Goal: Task Accomplishment & Management: Use online tool/utility

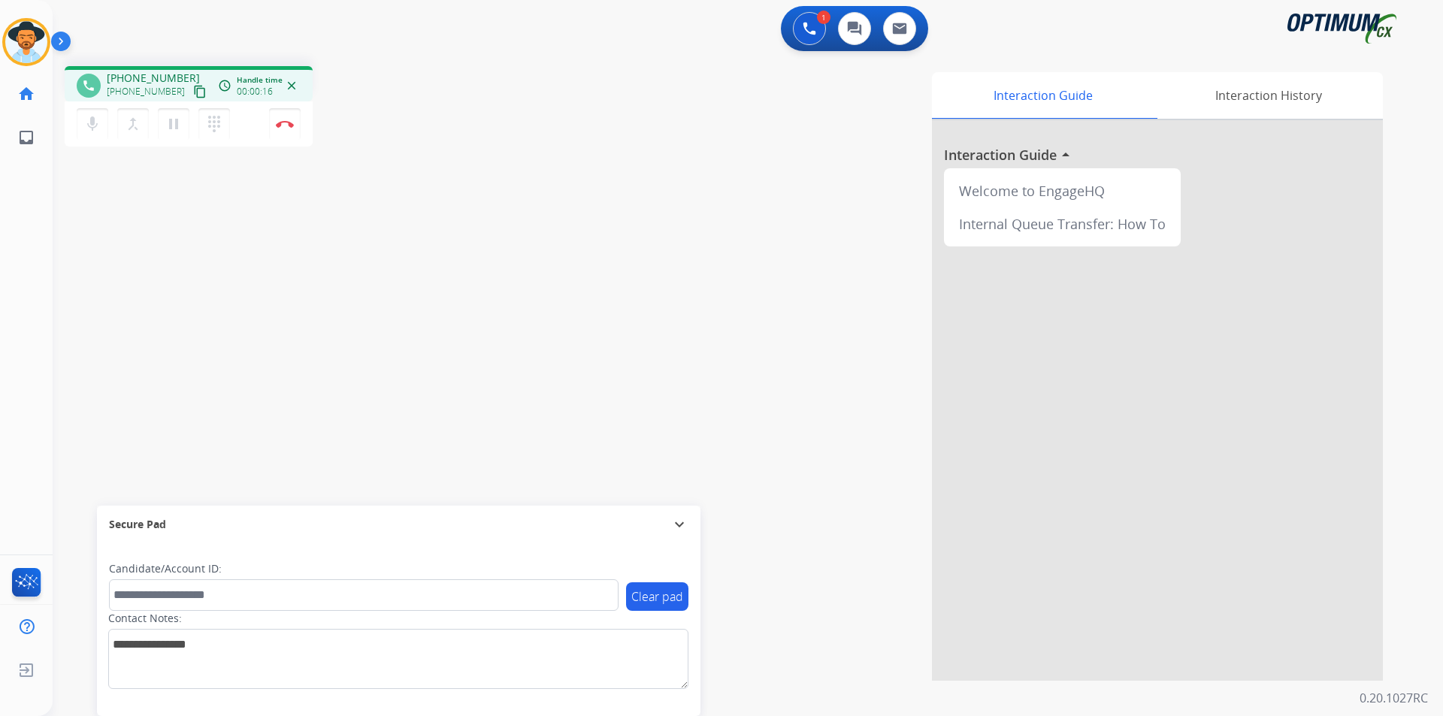
click at [280, 231] on div "phone +15615778816 +15615778816 content_copy access_time Call metrics Queue 00:…" at bounding box center [730, 367] width 1354 height 627
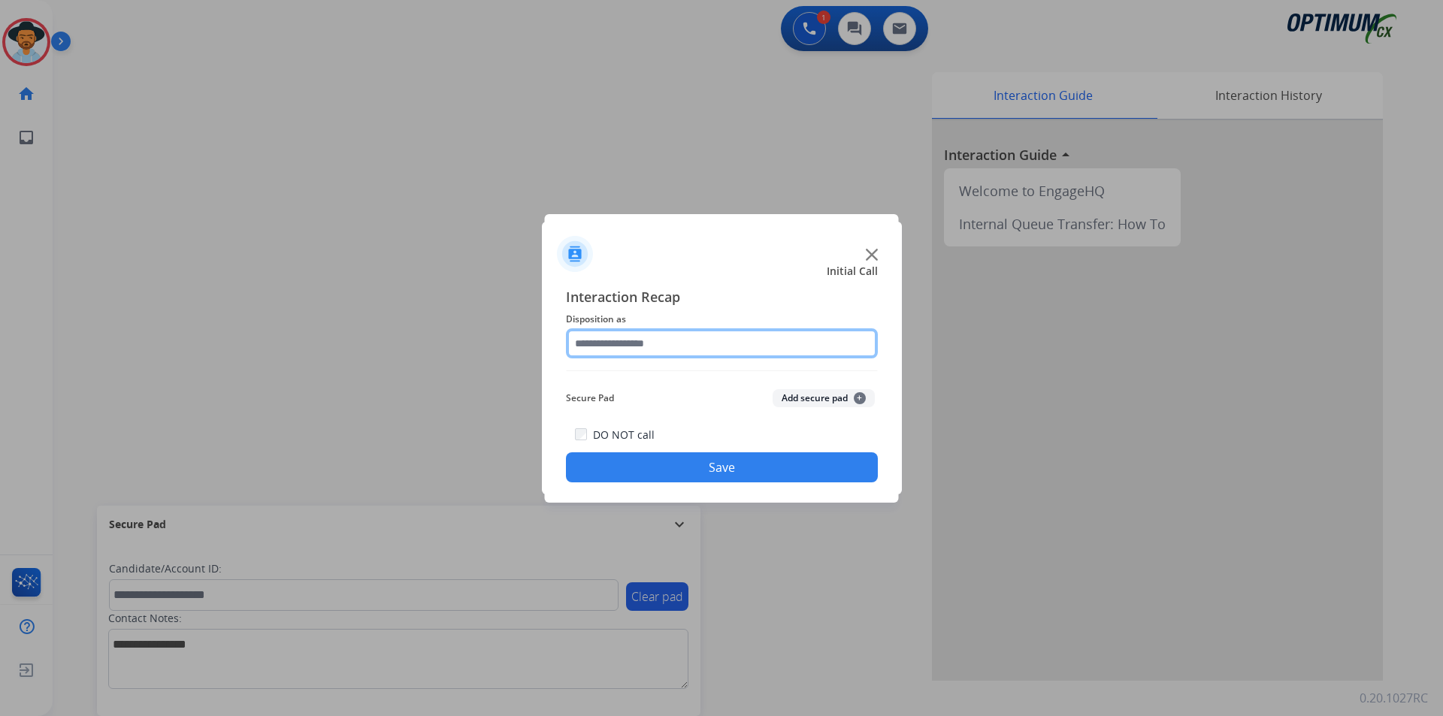
click at [737, 353] on input "text" at bounding box center [722, 343] width 312 height 30
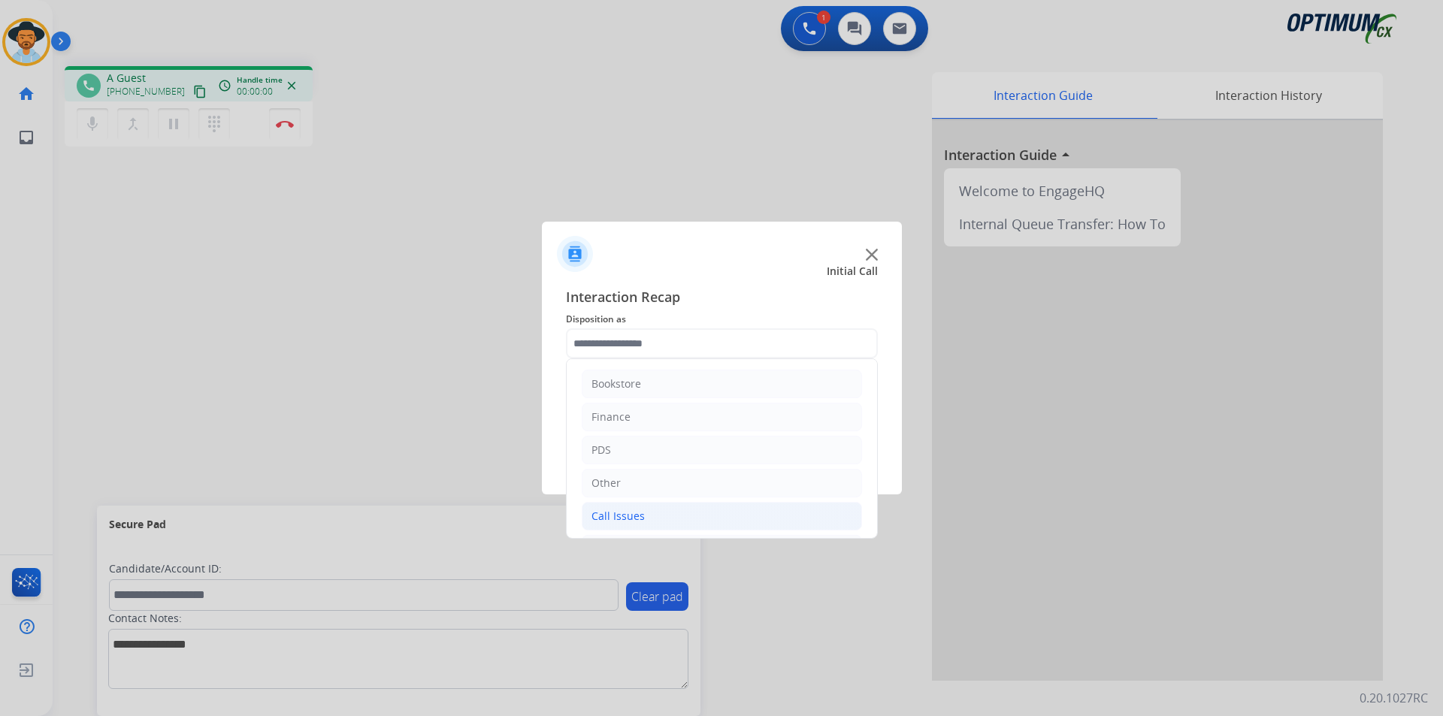
click at [623, 521] on div "Call Issues" at bounding box center [617, 516] width 53 height 15
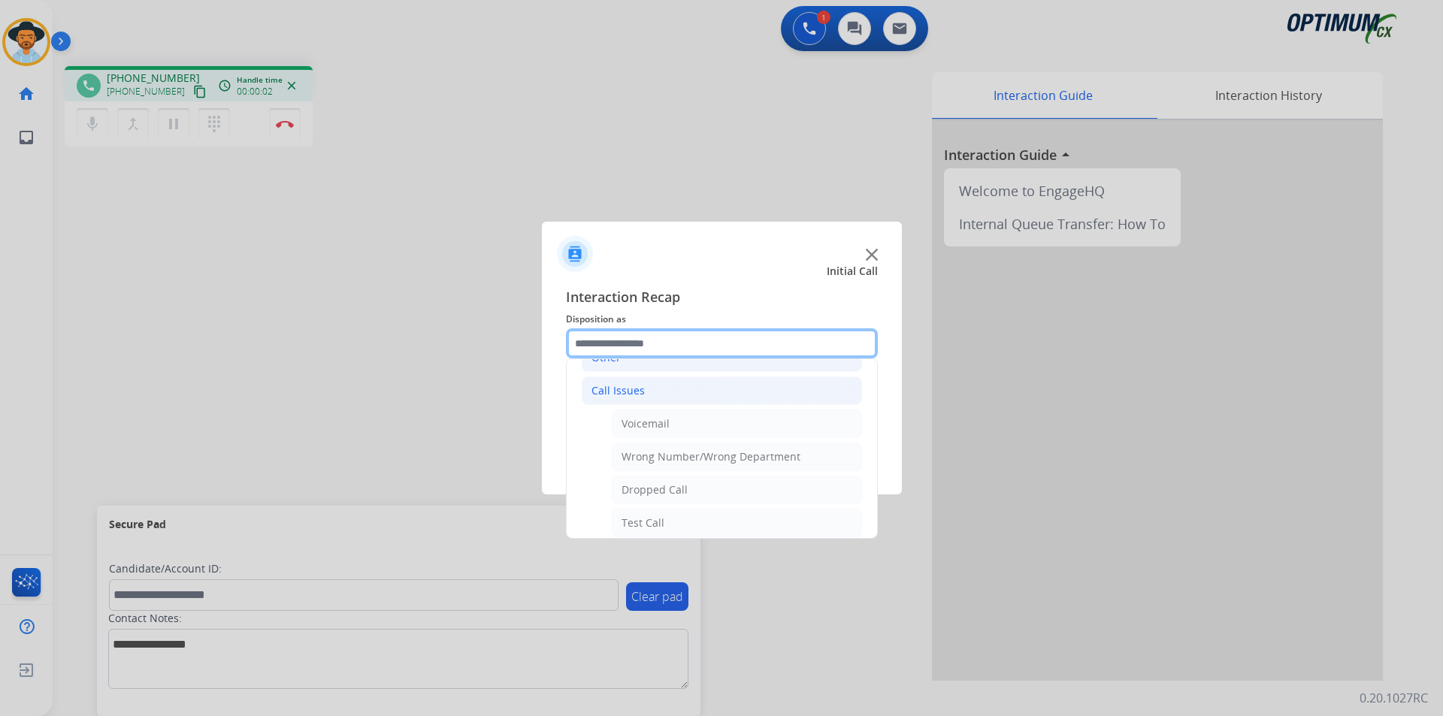
scroll to position [250, 0]
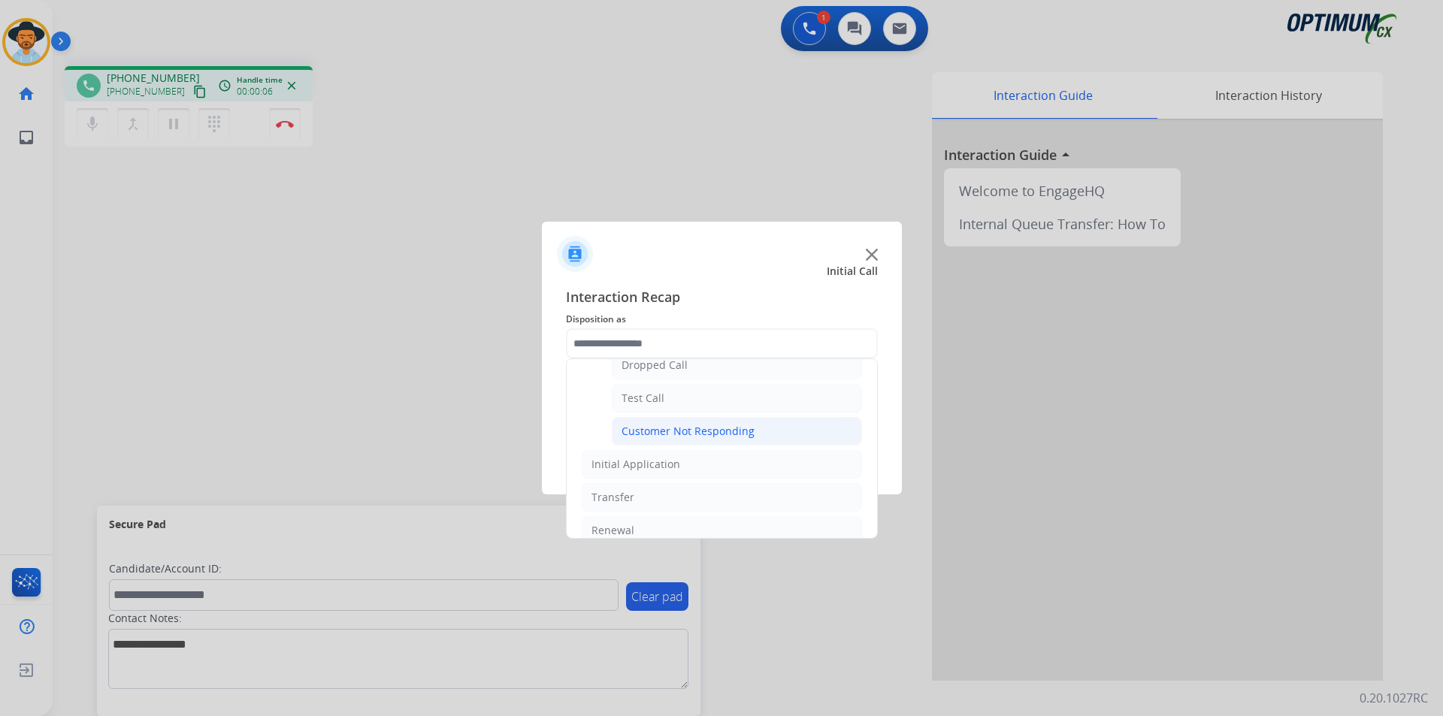
click at [655, 435] on div "Customer Not Responding" at bounding box center [687, 431] width 133 height 15
type input "**********"
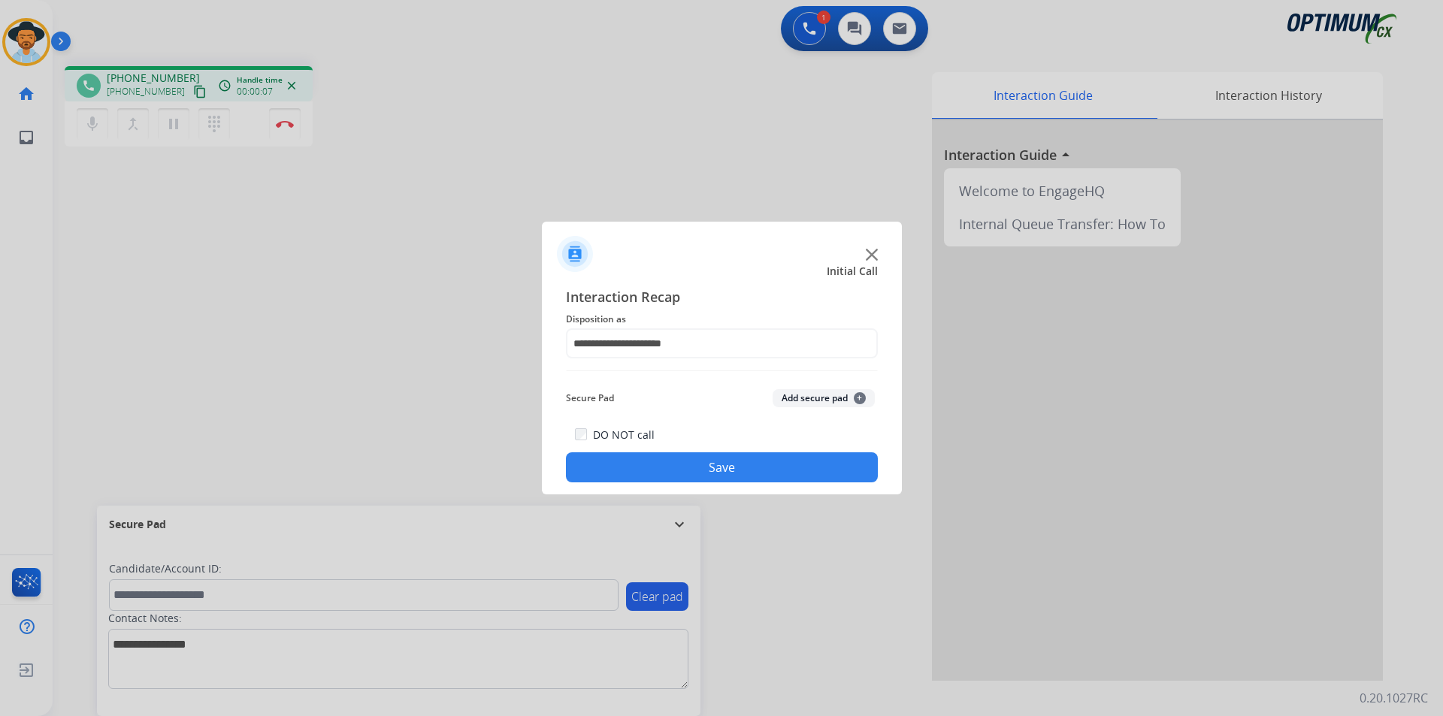
click at [677, 461] on button "Save" at bounding box center [722, 467] width 312 height 30
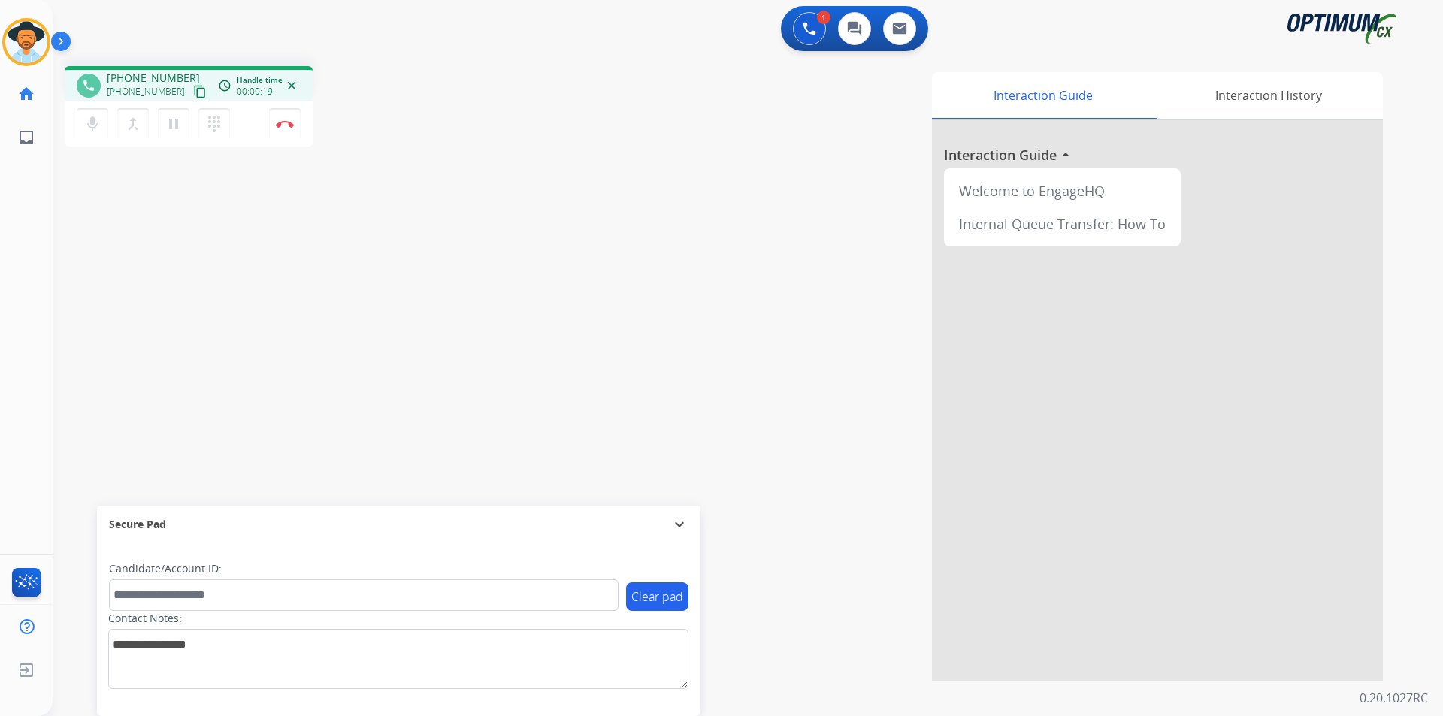
click at [153, 75] on span "+15615778816" at bounding box center [153, 78] width 93 height 15
copy span "15615778816"
click at [158, 77] on span "+15615778816" at bounding box center [153, 78] width 93 height 15
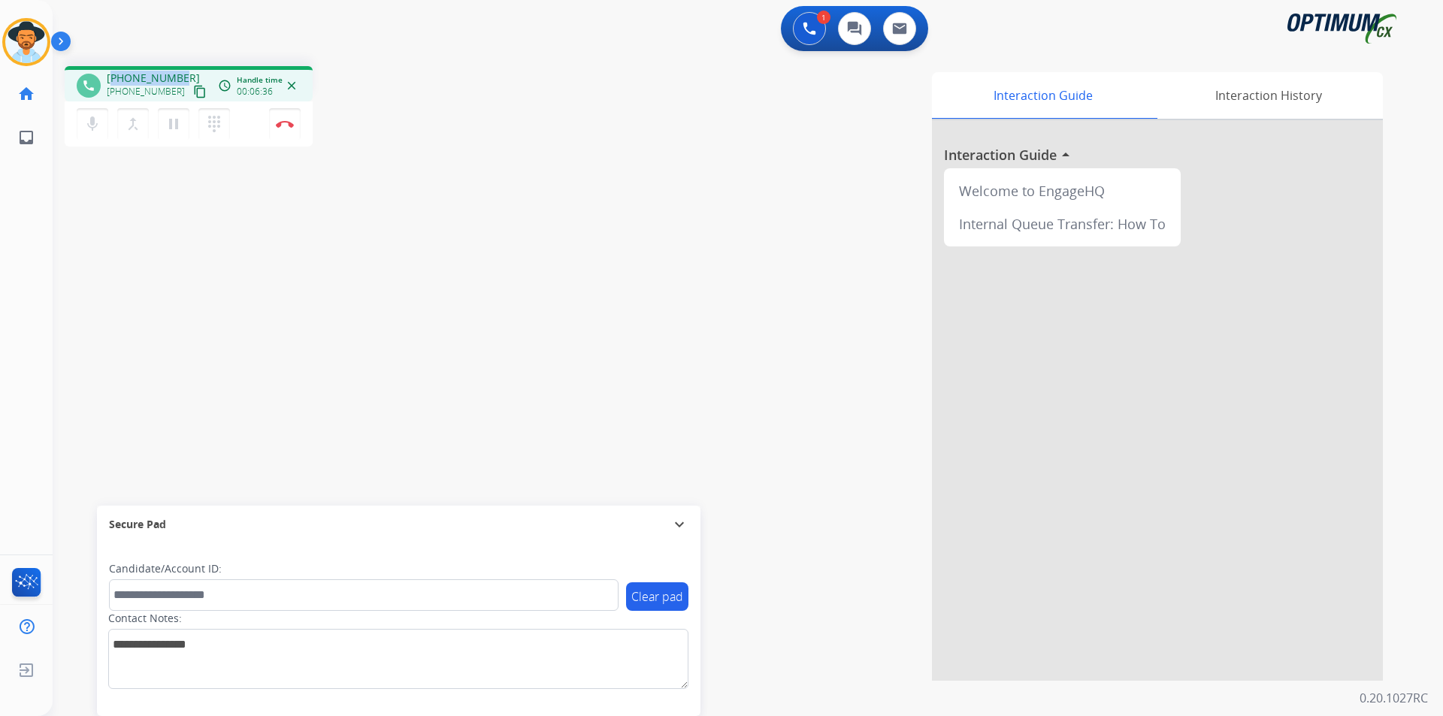
click at [158, 77] on span "+15615778816" at bounding box center [153, 78] width 93 height 15
copy span "15615778816"
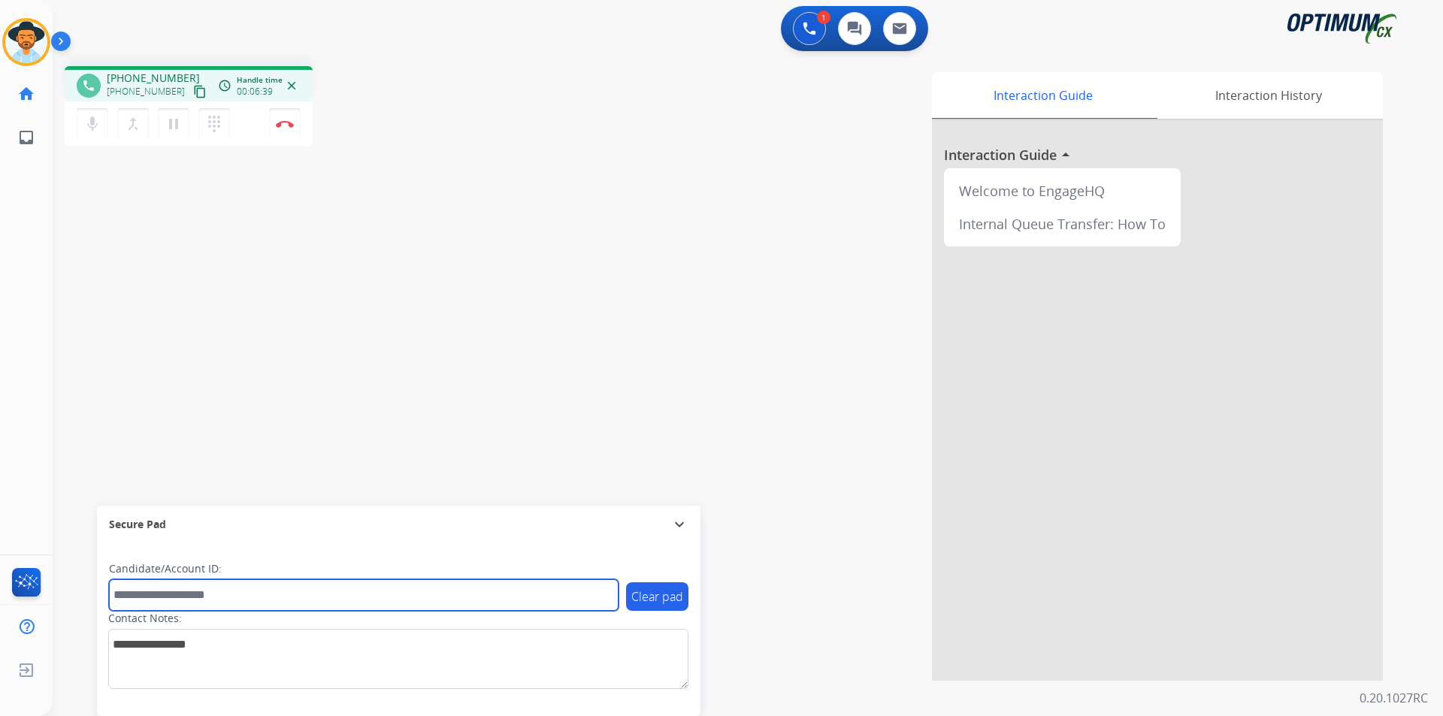
click at [449, 596] on input "text" at bounding box center [364, 595] width 510 height 32
paste input "**********"
type input "**********"
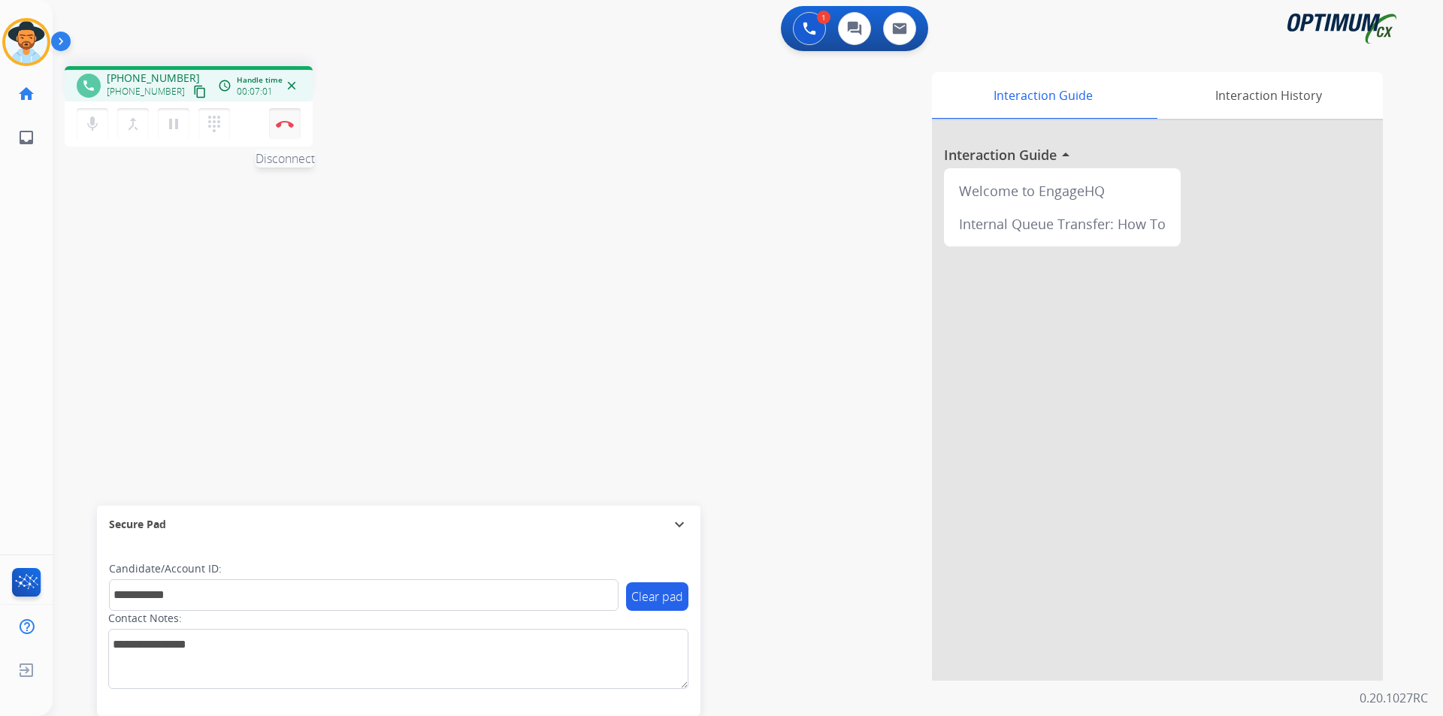
click at [280, 129] on button "Disconnect" at bounding box center [285, 124] width 32 height 32
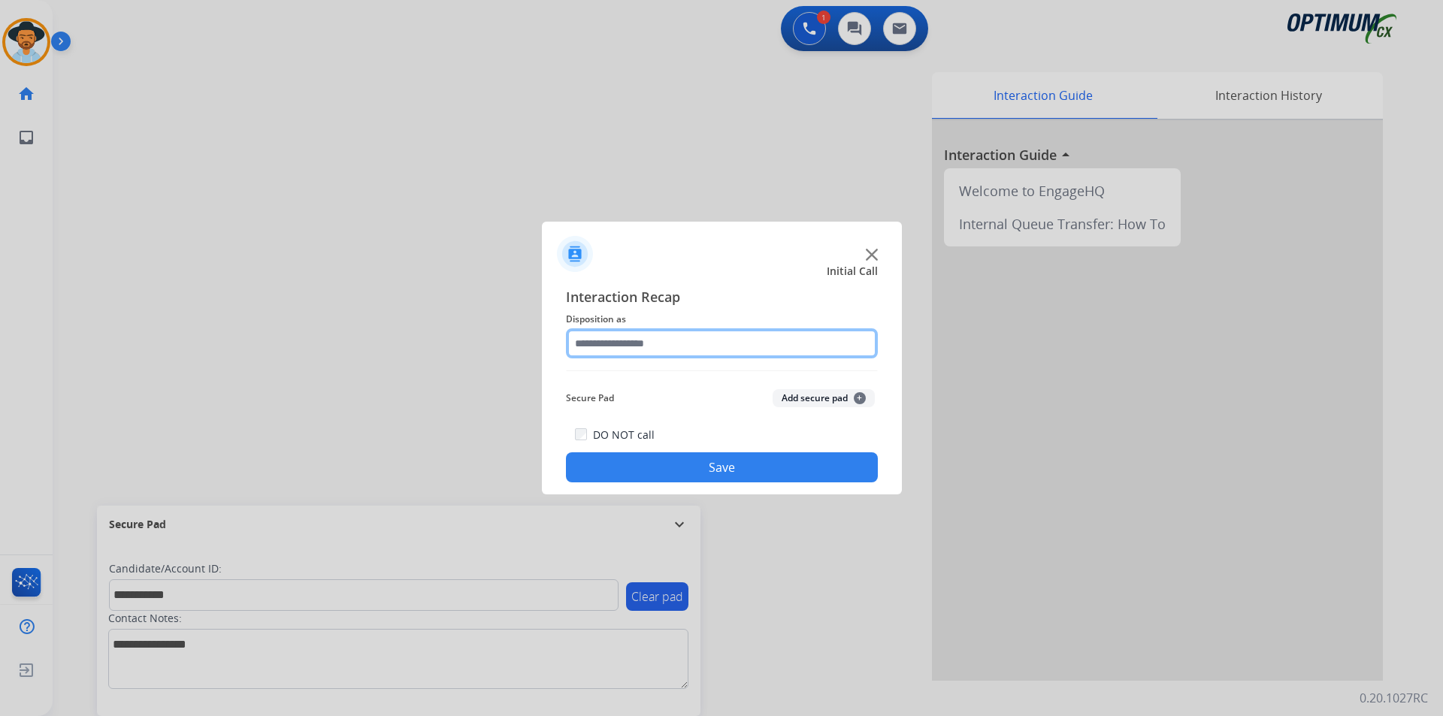
click at [694, 345] on input "text" at bounding box center [722, 343] width 312 height 30
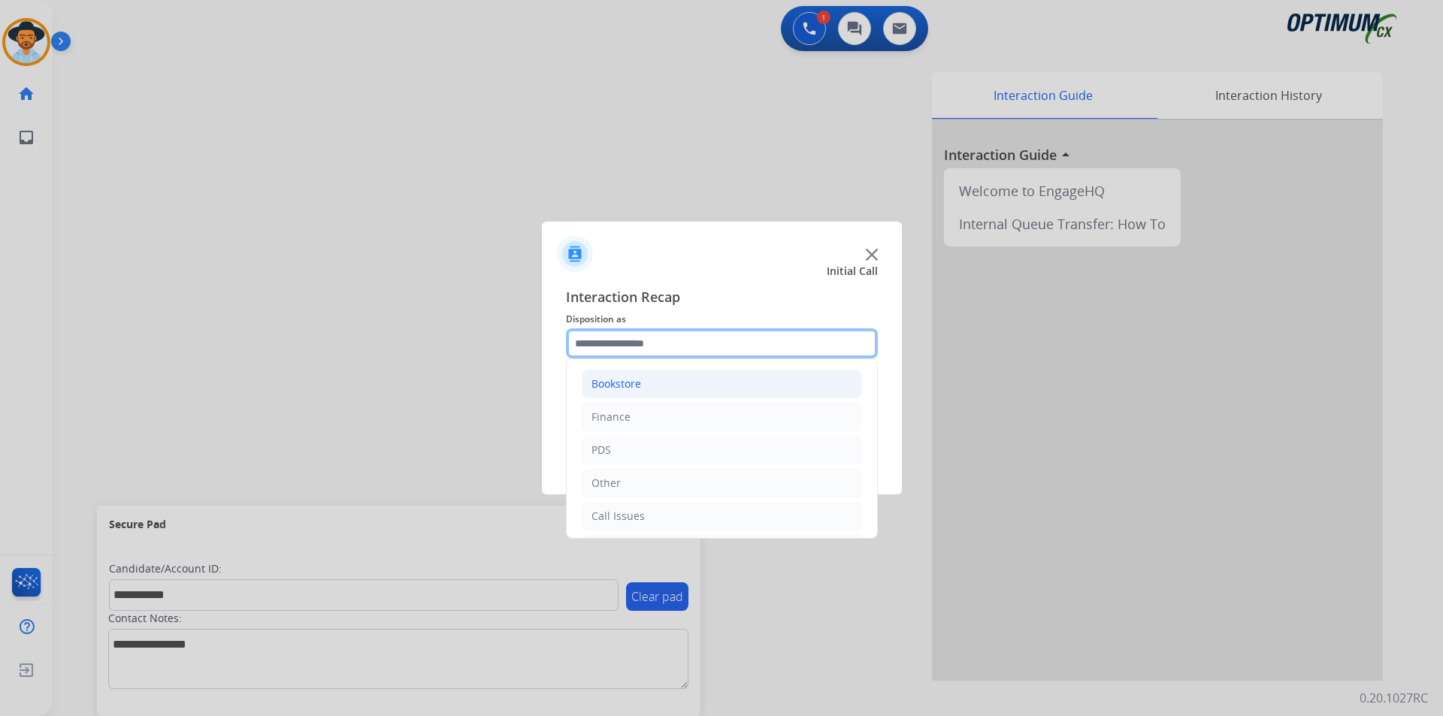
scroll to position [102, 0]
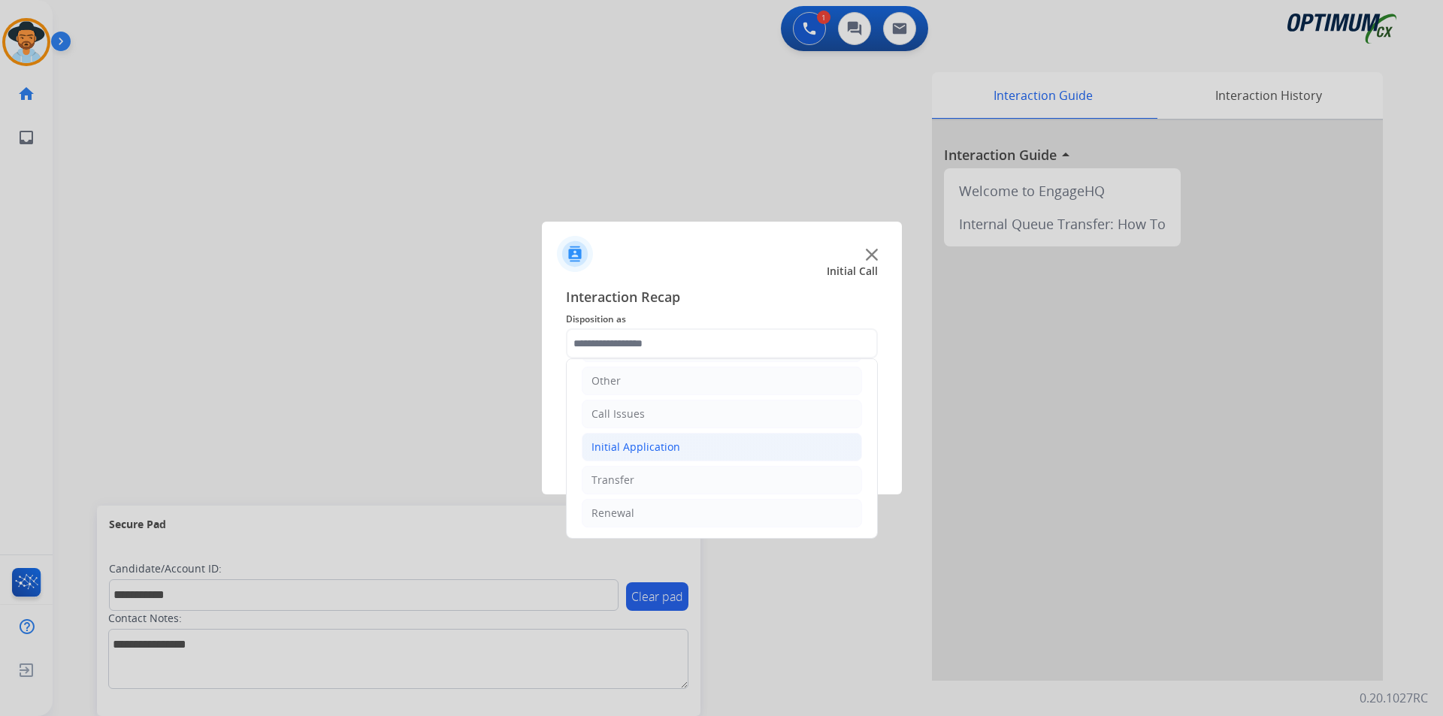
click at [699, 451] on li "Initial Application" at bounding box center [722, 447] width 280 height 29
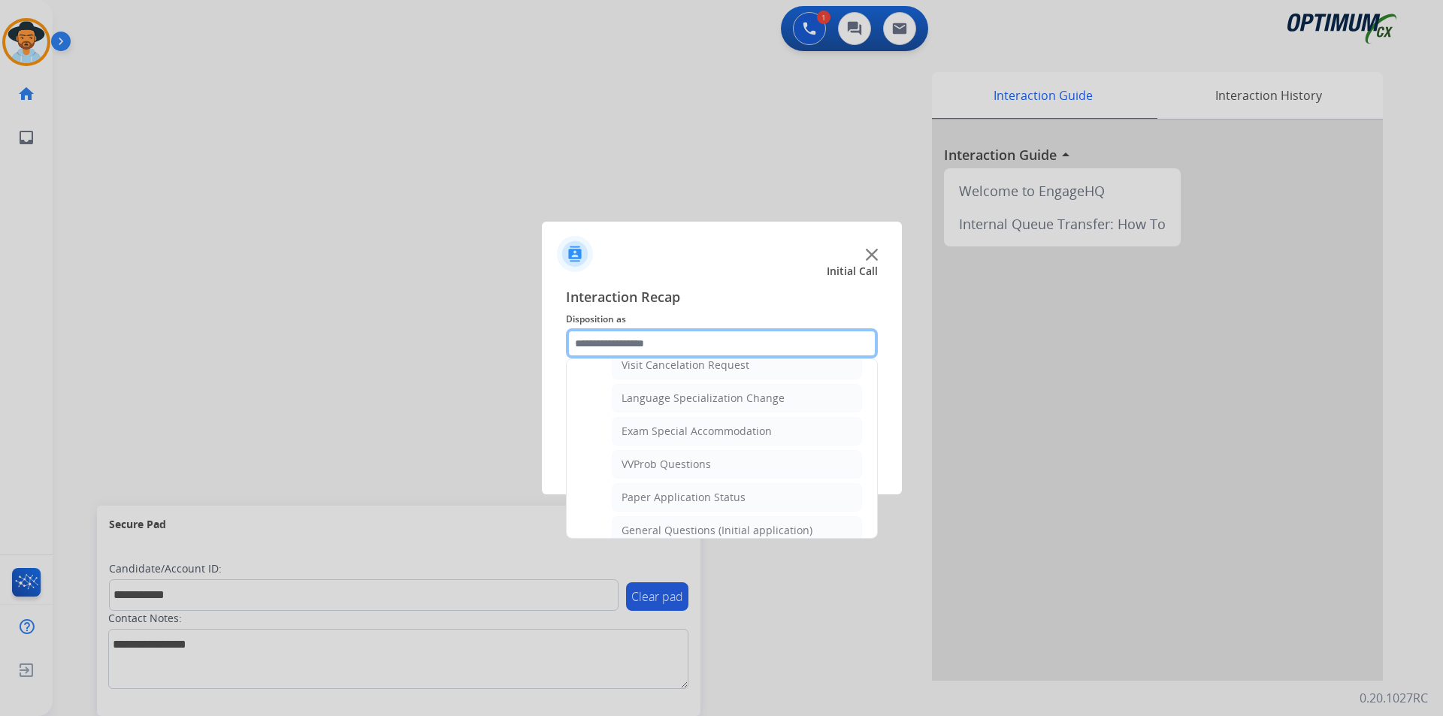
scroll to position [854, 0]
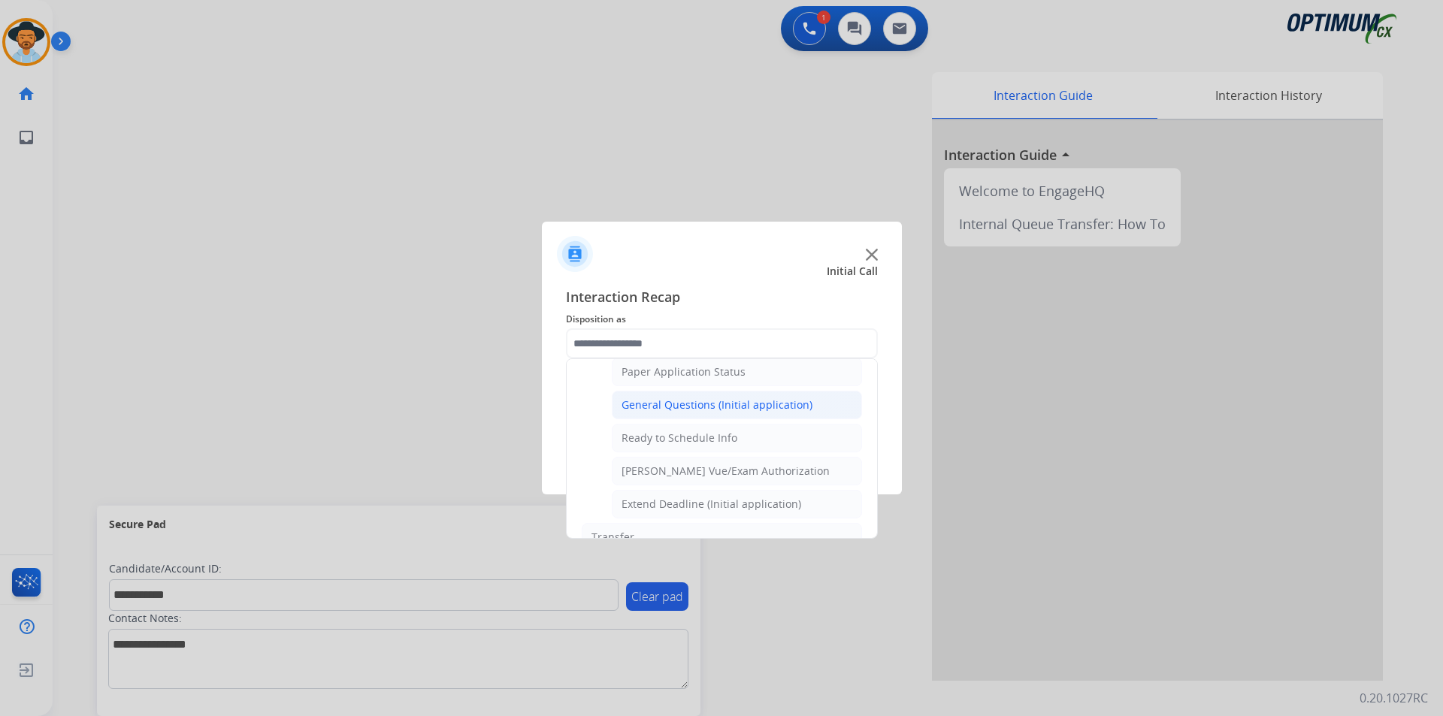
click at [699, 413] on div "General Questions (Initial application)" at bounding box center [716, 405] width 191 height 15
type input "**********"
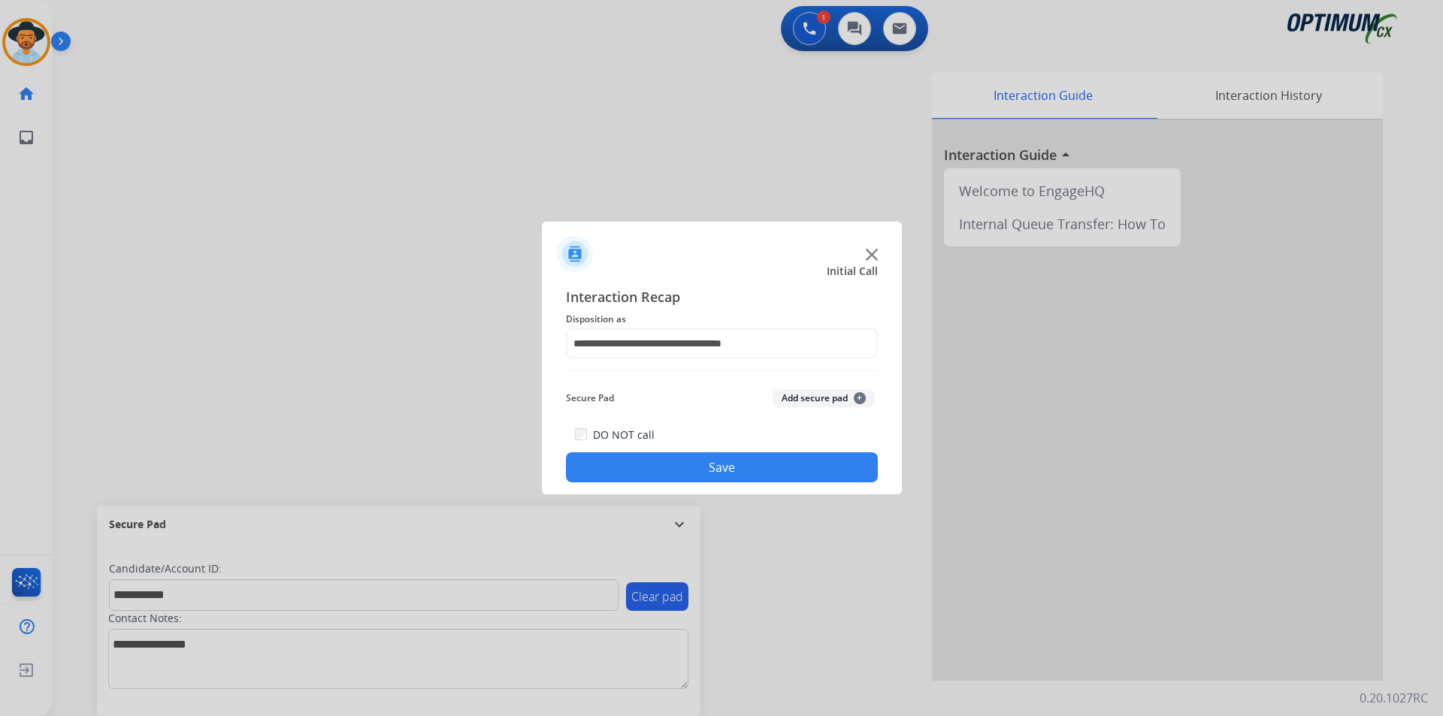
click at [682, 461] on button "Save" at bounding box center [722, 467] width 312 height 30
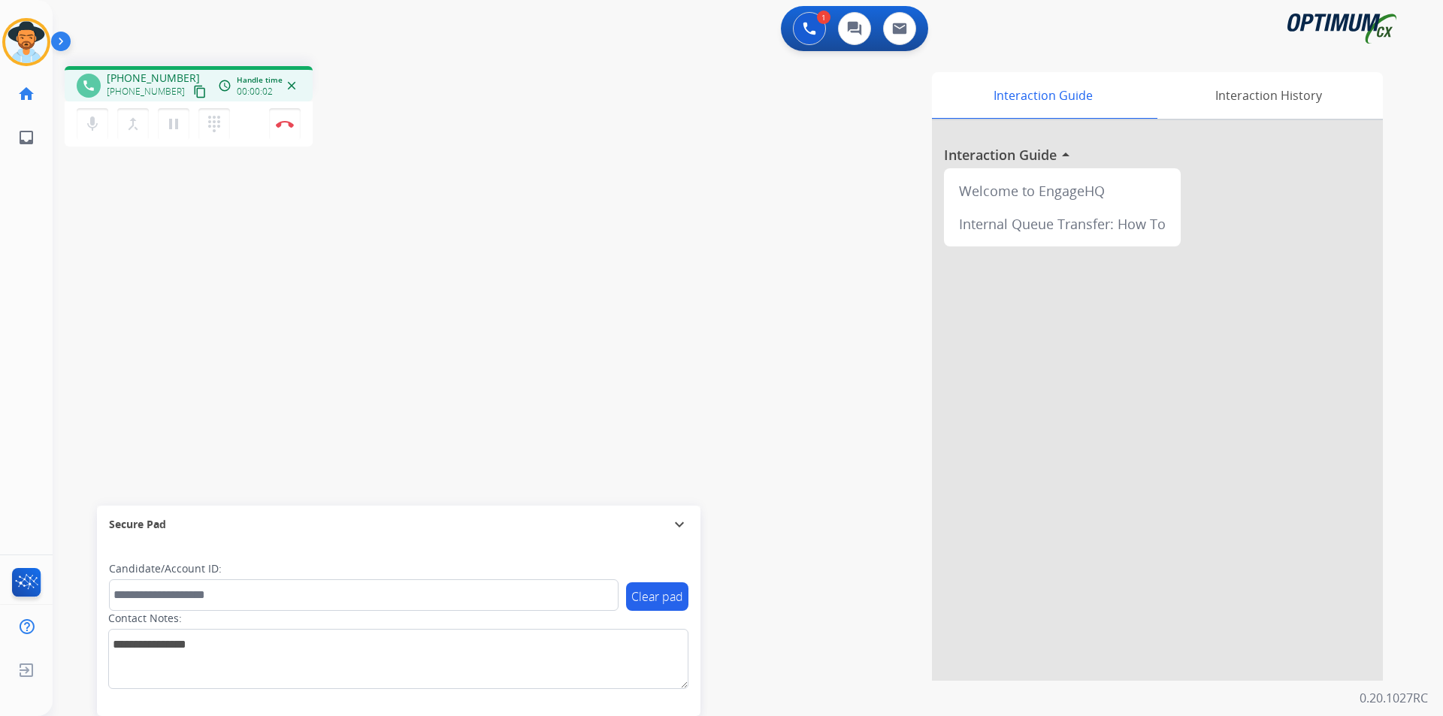
click at [614, 50] on div "1 Voice Interactions 0 Chat Interactions 0 Email Interactions" at bounding box center [739, 30] width 1336 height 48
click at [159, 76] on span "+18138636656" at bounding box center [153, 78] width 93 height 15
copy span "18138636656"
click at [96, 125] on mat-icon "mic" at bounding box center [92, 124] width 18 height 18
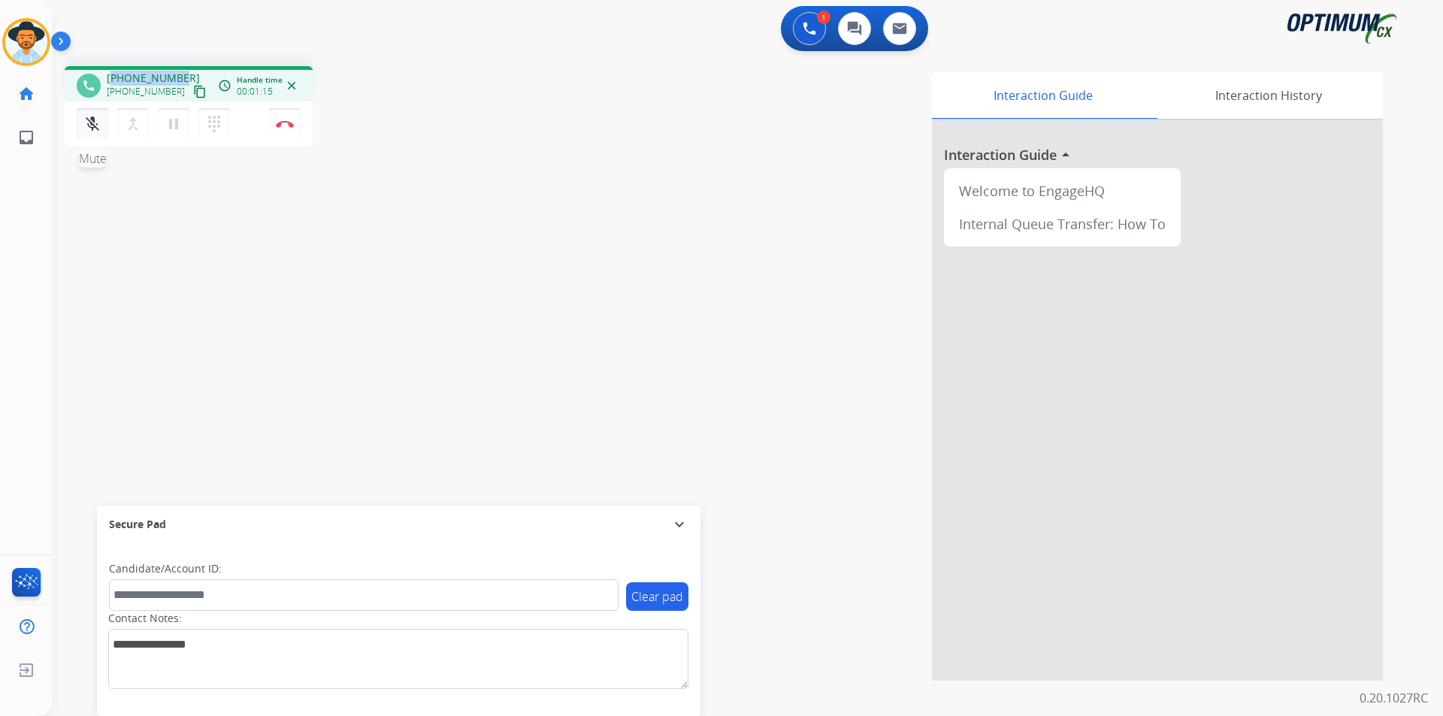
click at [96, 125] on mat-icon "mic_off" at bounding box center [92, 124] width 18 height 18
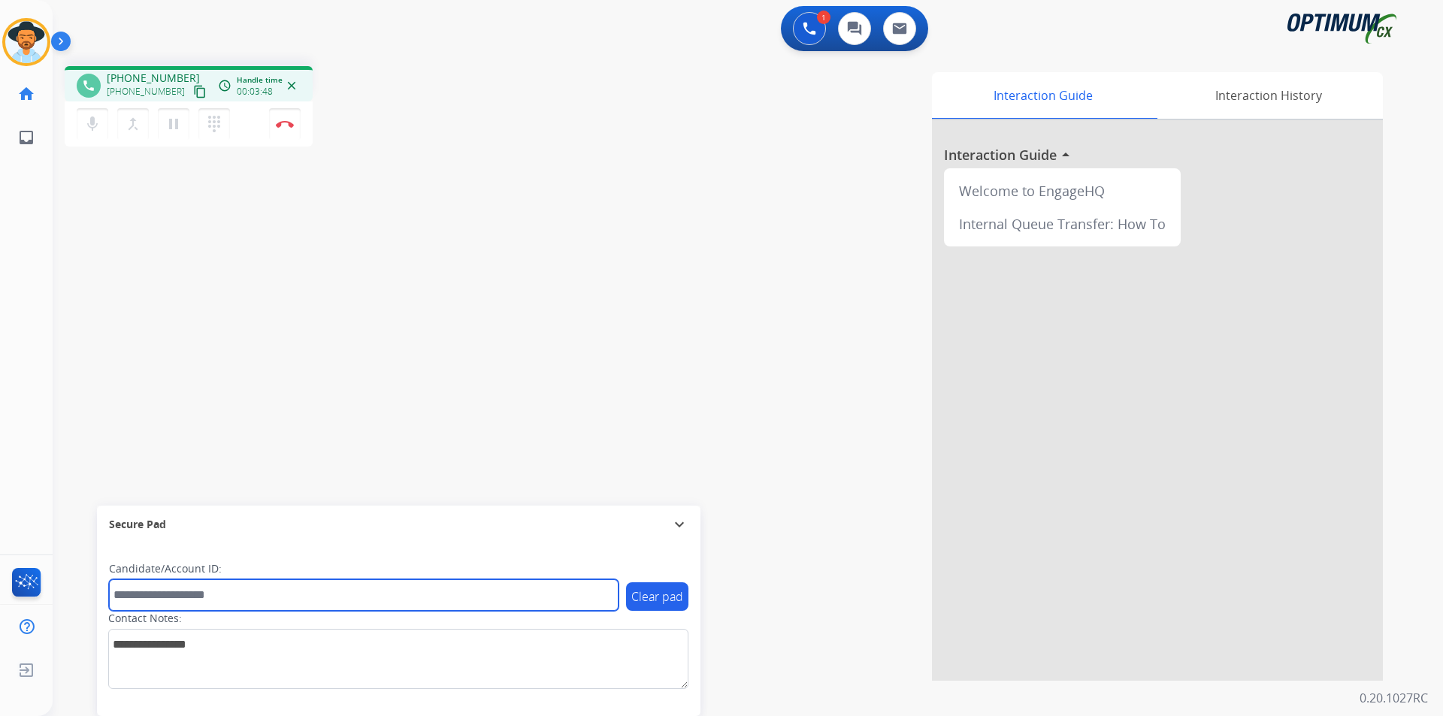
click at [354, 592] on input "text" at bounding box center [364, 595] width 510 height 32
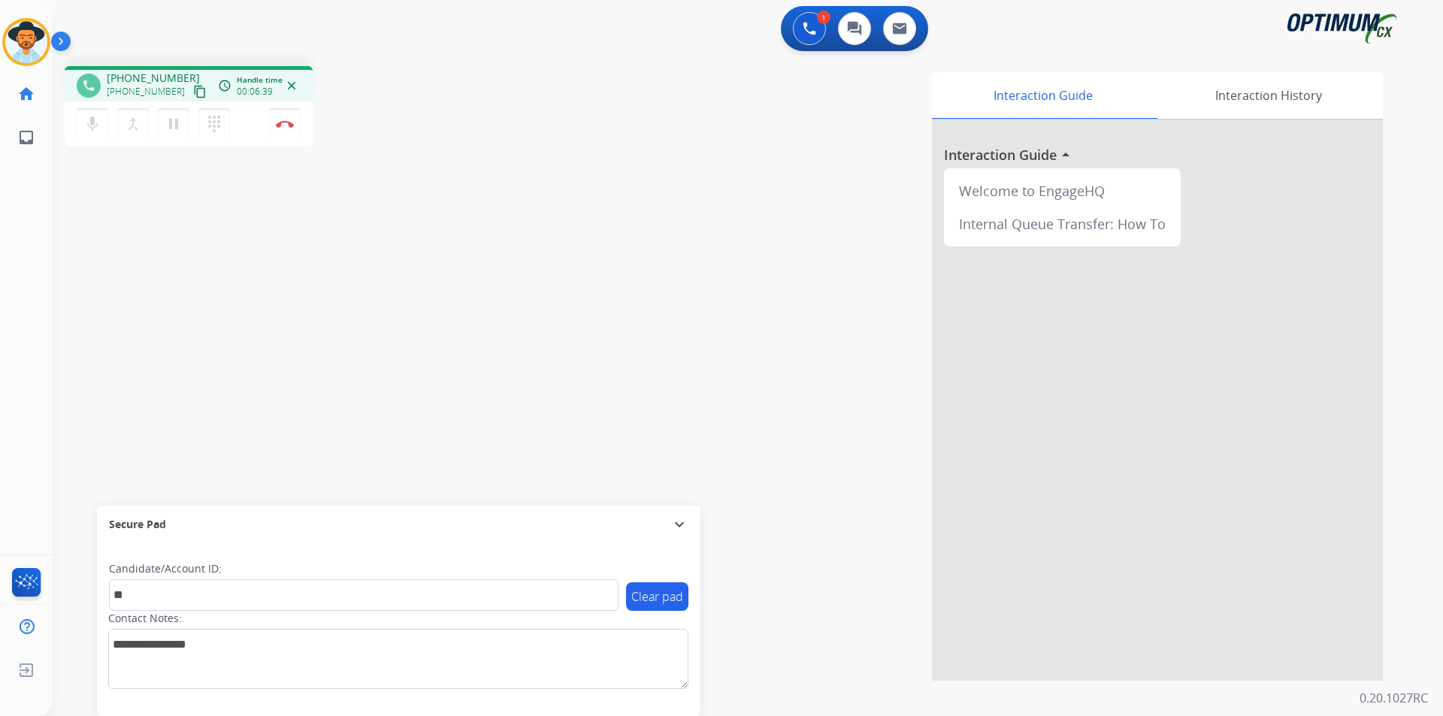
click at [164, 82] on span "+18138636656" at bounding box center [153, 78] width 93 height 15
copy span "18138636656"
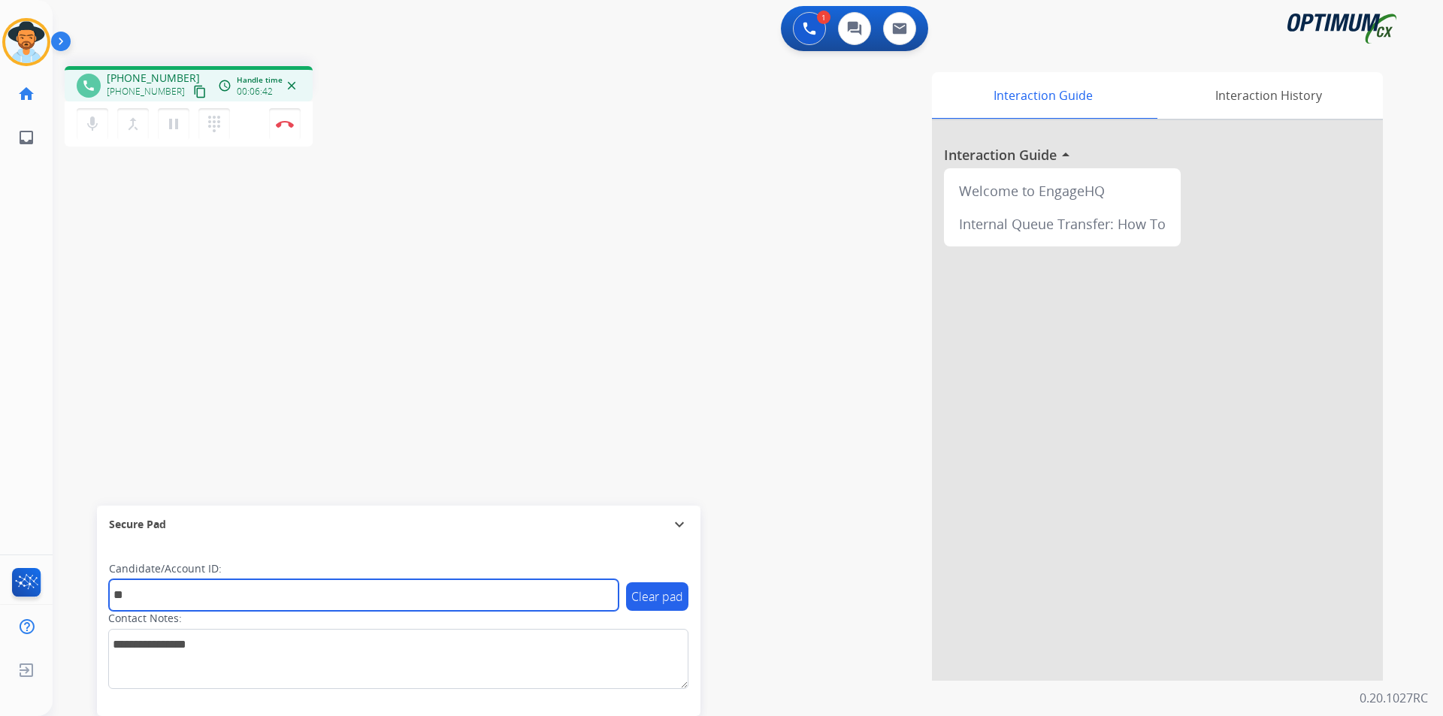
drag, startPoint x: 139, startPoint y: 597, endPoint x: 93, endPoint y: 596, distance: 45.9
click at [93, 596] on div "phone +18138636656 +18138636656 content_copy access_time Call metrics Queue 00:…" at bounding box center [730, 367] width 1354 height 627
paste input "*********"
type input "**********"
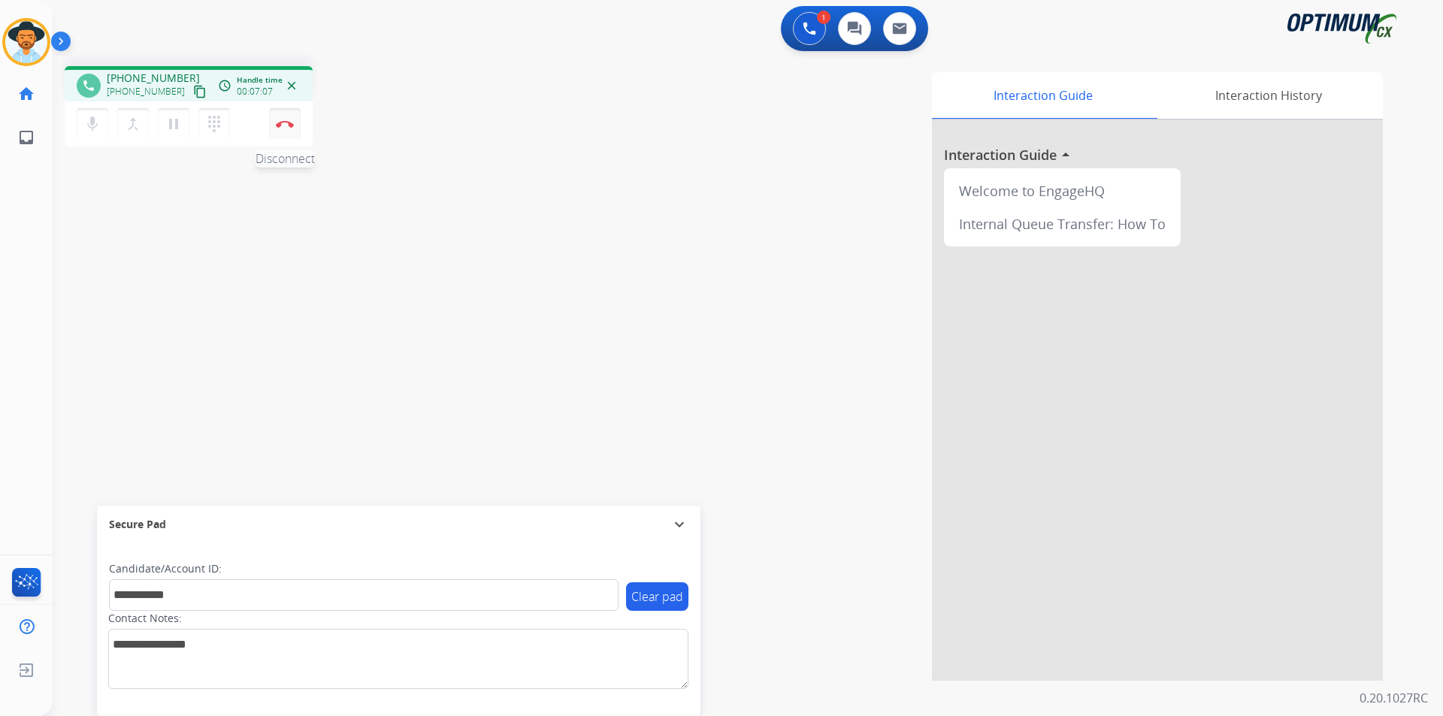
click at [289, 132] on button "Disconnect" at bounding box center [285, 124] width 32 height 32
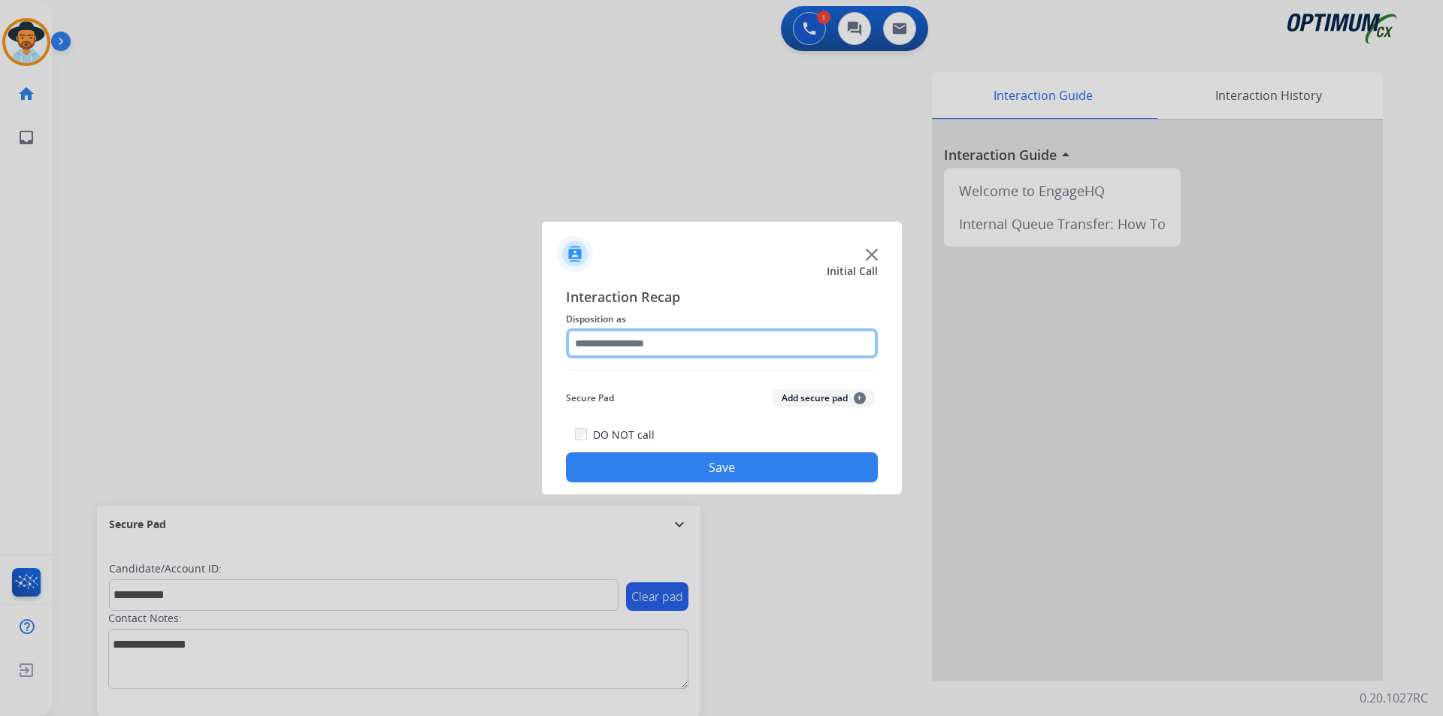
click at [733, 340] on input "text" at bounding box center [722, 343] width 312 height 30
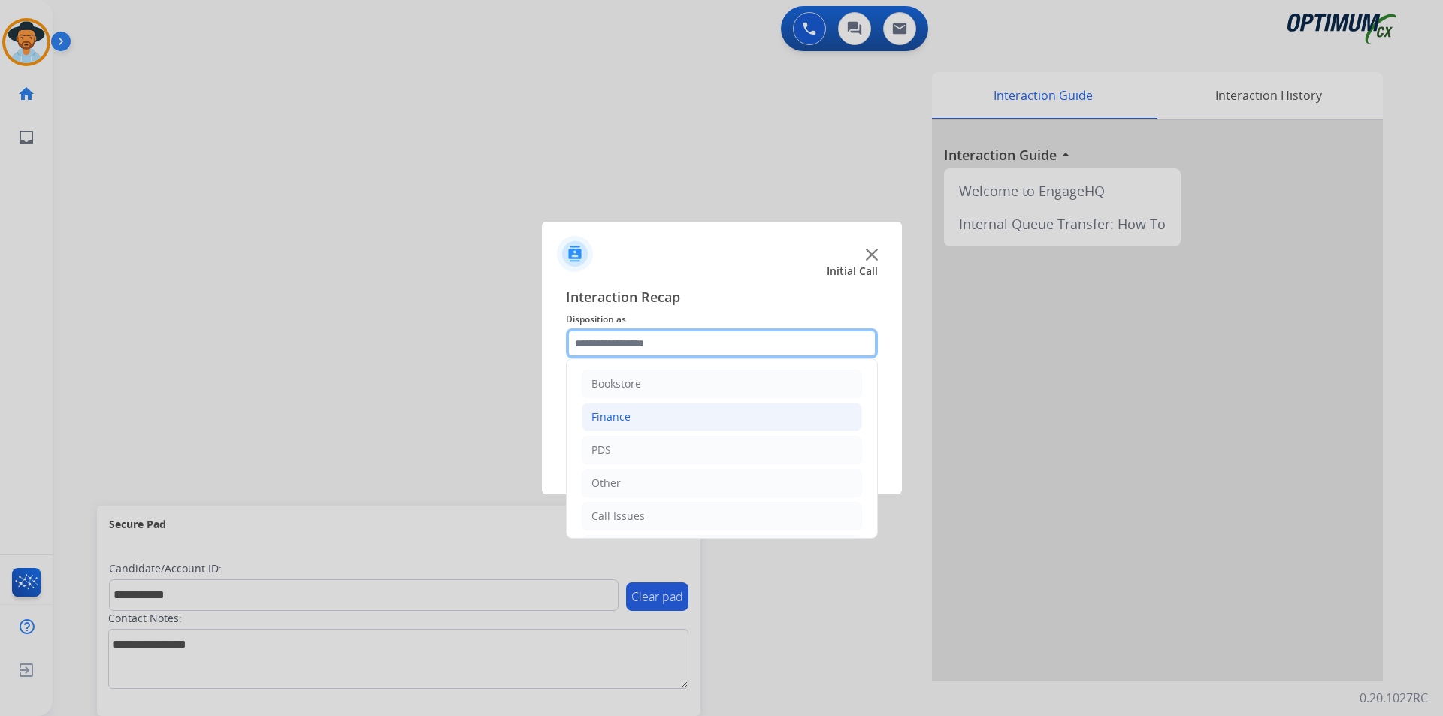
scroll to position [102, 0]
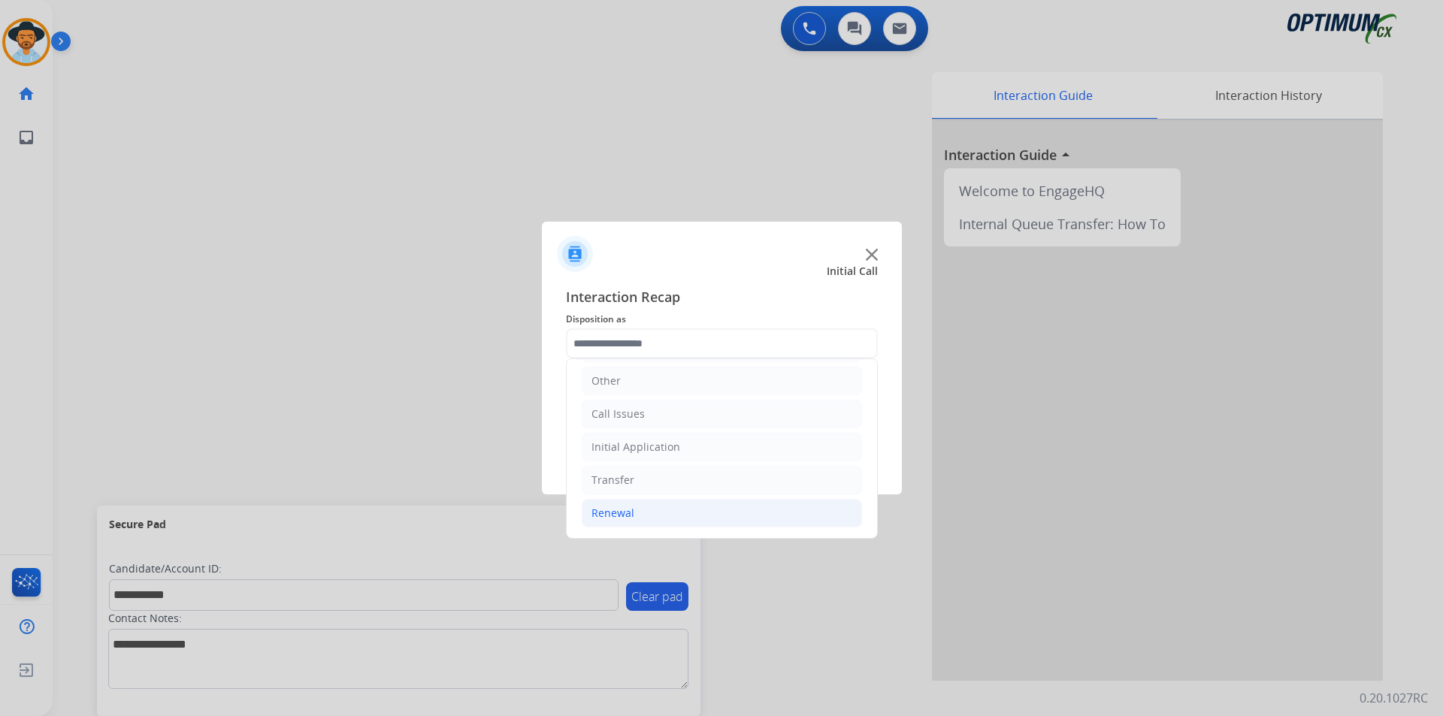
click at [693, 510] on li "Renewal" at bounding box center [722, 513] width 280 height 29
click at [683, 508] on li "Renewal" at bounding box center [722, 513] width 280 height 29
click at [611, 507] on div "Renewal" at bounding box center [612, 513] width 43 height 15
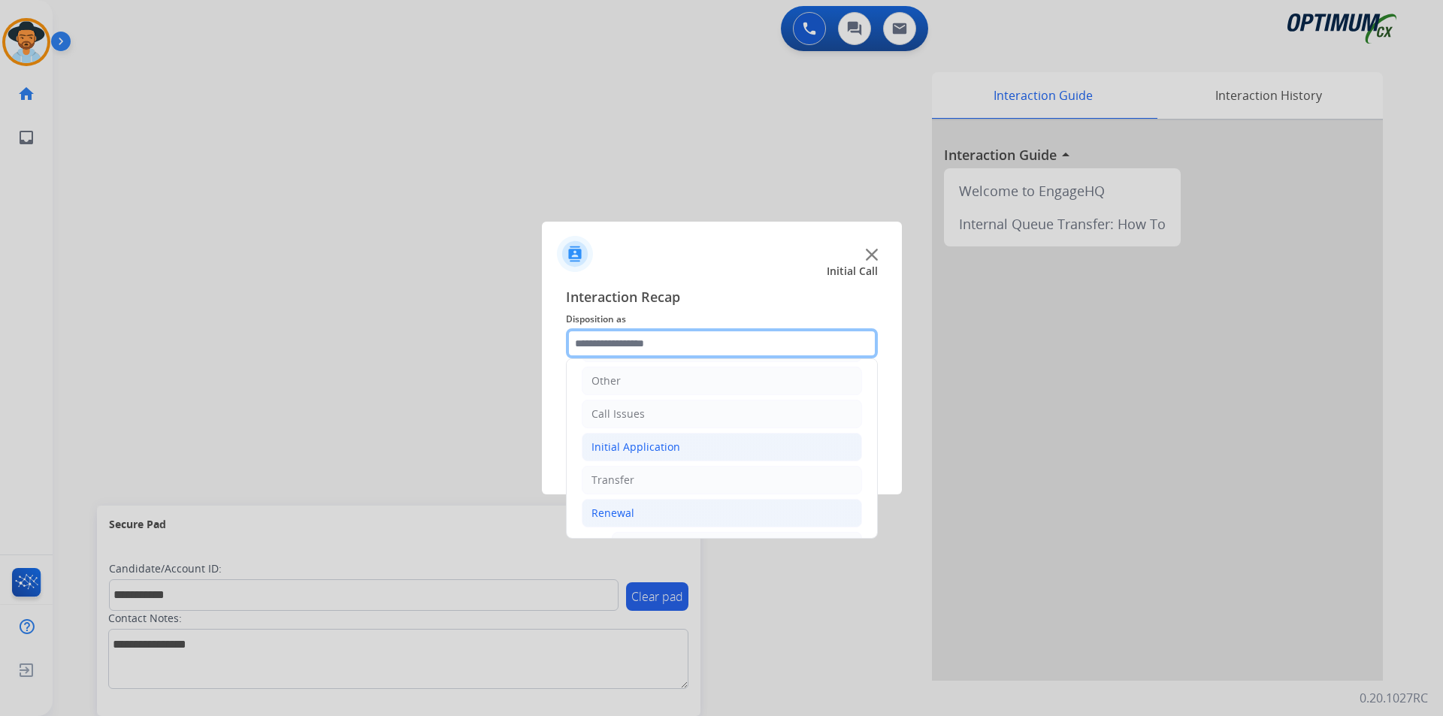
scroll to position [352, 0]
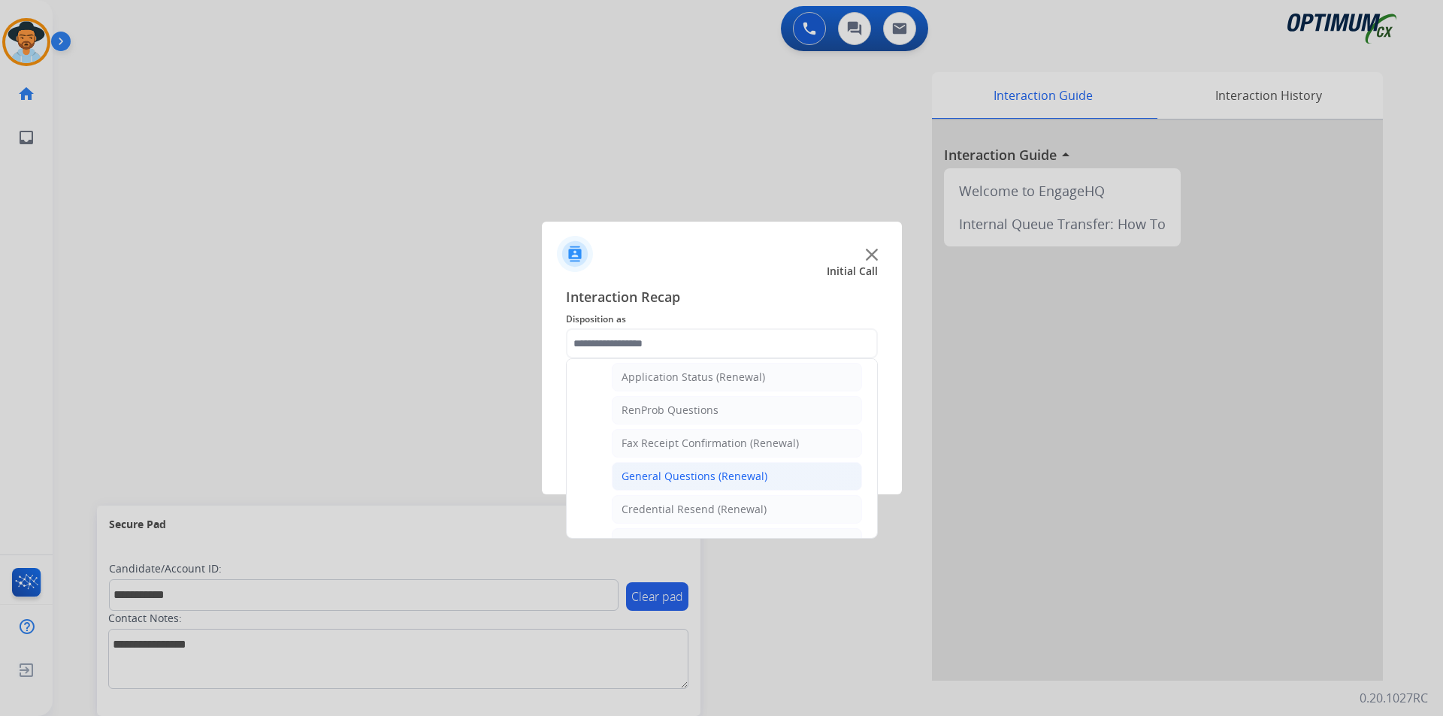
click at [686, 471] on div "General Questions (Renewal)" at bounding box center [694, 476] width 146 height 15
type input "**********"
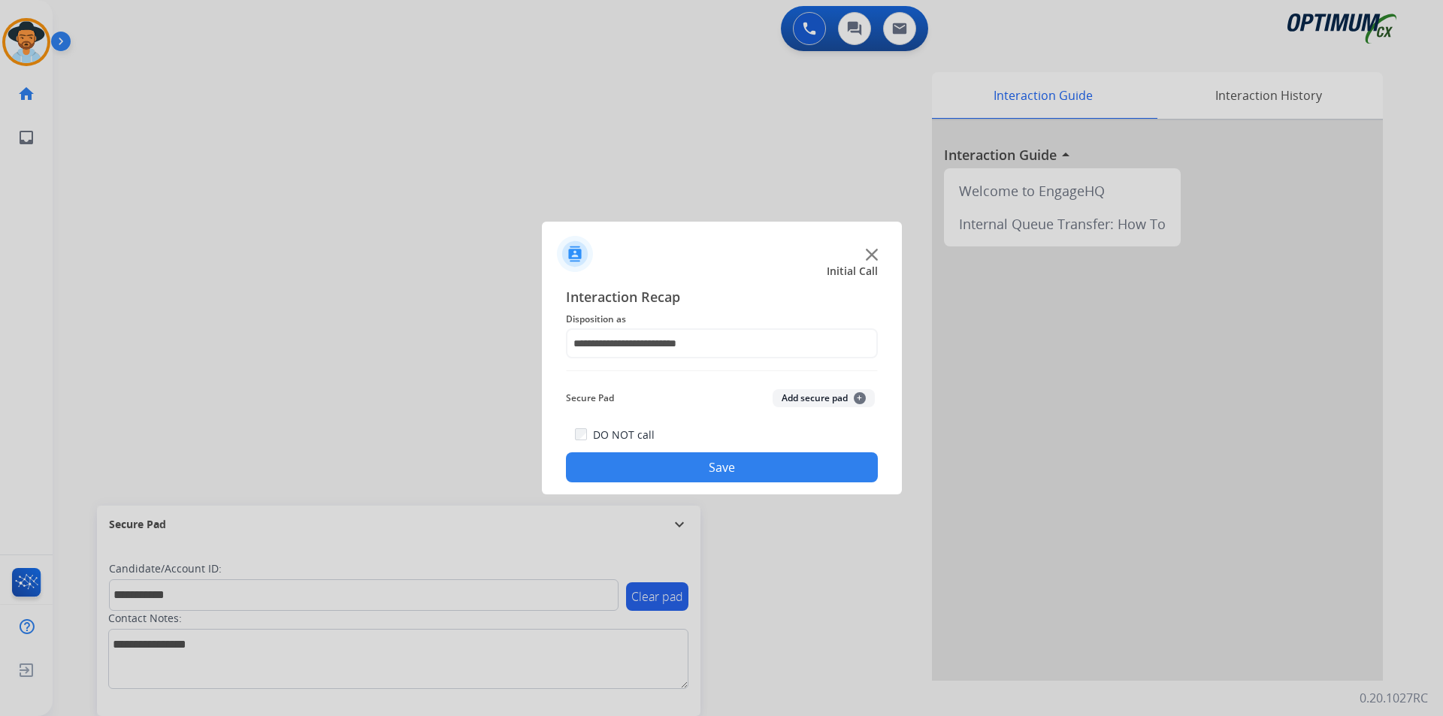
click at [673, 471] on button "Save" at bounding box center [722, 467] width 312 height 30
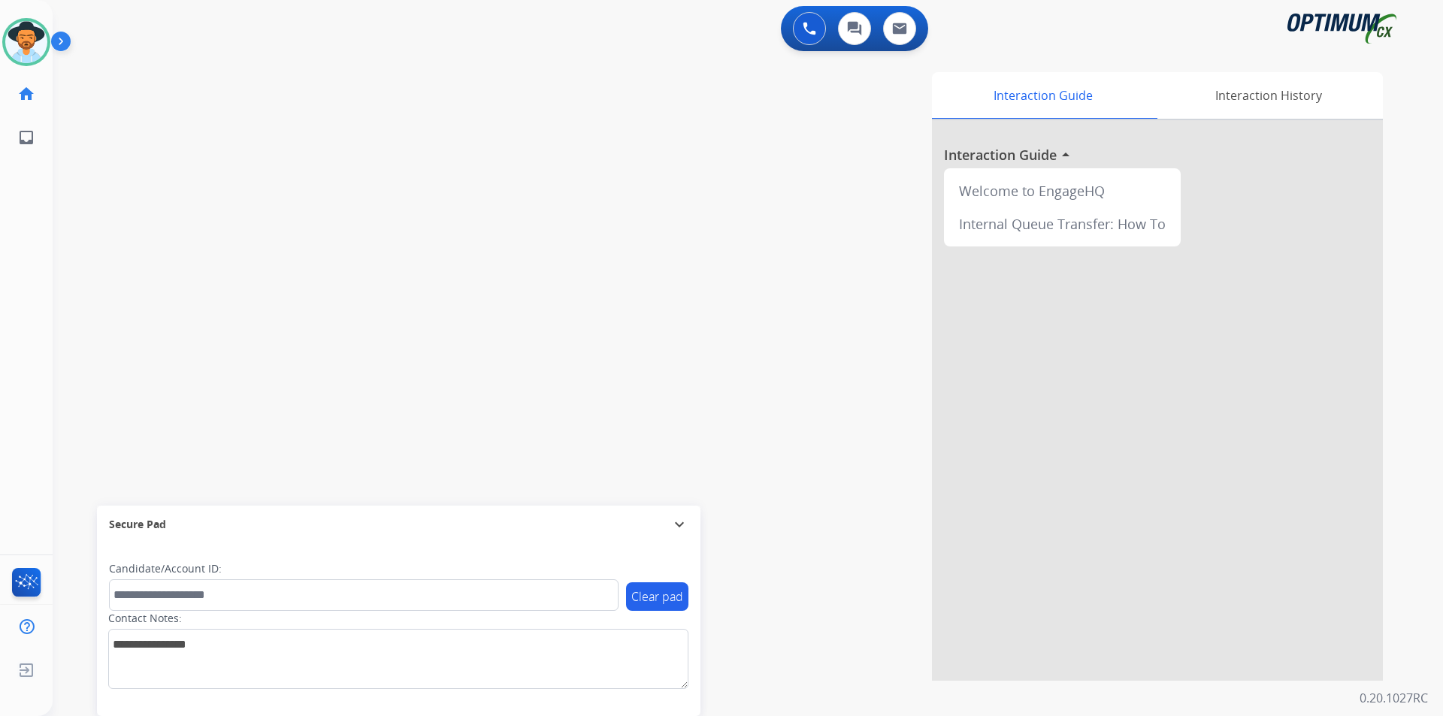
click at [192, 239] on div "swap_horiz Break voice bridge close_fullscreen Connect 3-Way Call merge_type Se…" at bounding box center [730, 367] width 1354 height 627
click at [307, 135] on div "swap_horiz Break voice bridge close_fullscreen Connect 3-Way Call merge_type Se…" at bounding box center [730, 367] width 1354 height 627
click at [26, 45] on img at bounding box center [26, 42] width 42 height 42
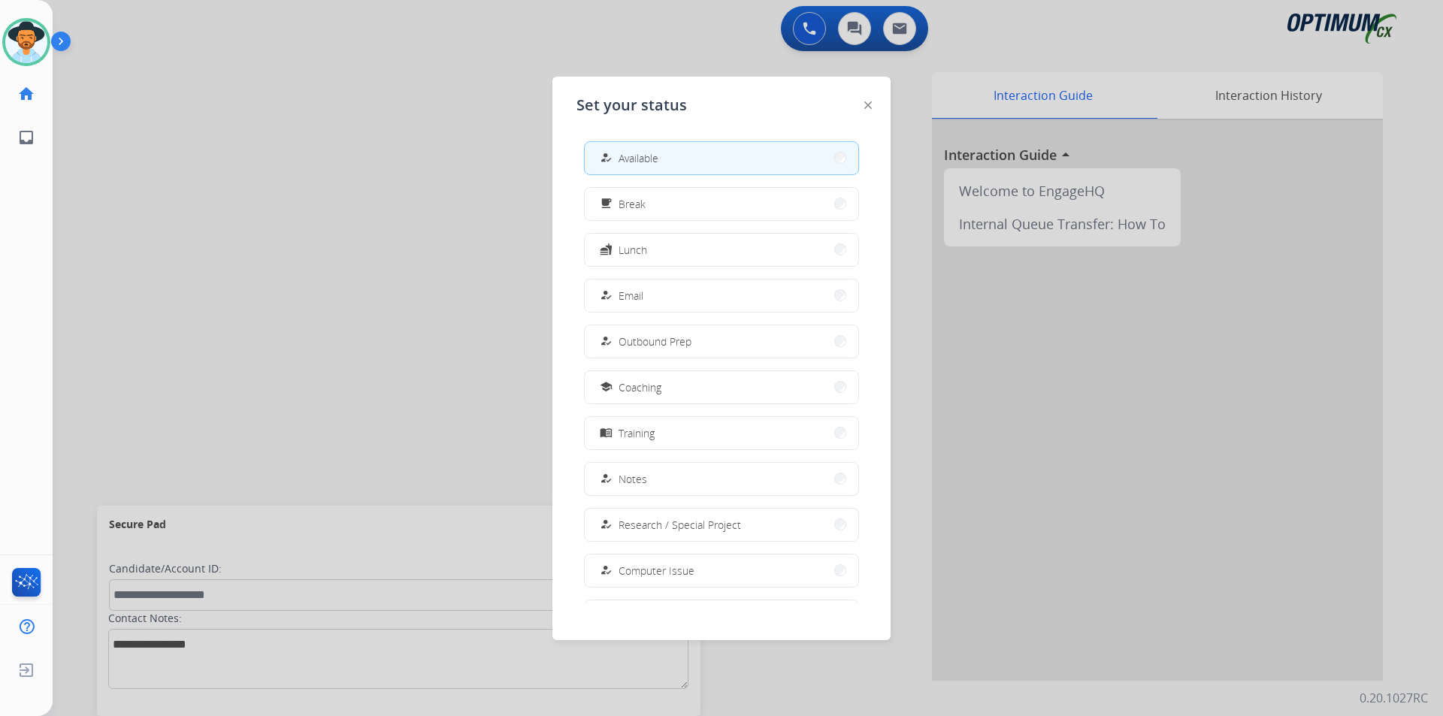
click at [237, 225] on div at bounding box center [721, 358] width 1443 height 716
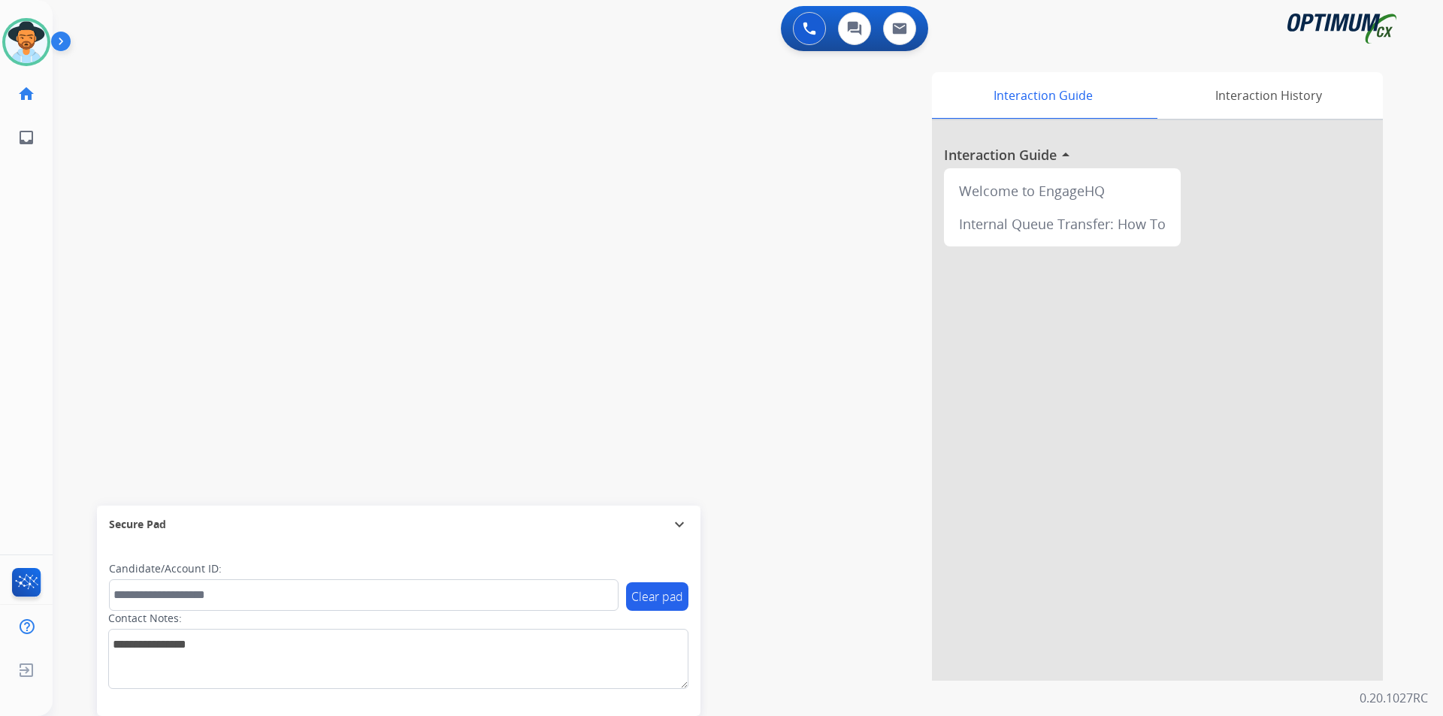
click at [522, 114] on div "Interaction Guide Interaction History Interaction Guide arrow_drop_up Welcome t…" at bounding box center [939, 376] width 885 height 609
drag, startPoint x: 1298, startPoint y: 3, endPoint x: 643, endPoint y: 243, distance: 697.8
click at [643, 243] on div "Interaction Guide Interaction History Interaction Guide arrow_drop_up Welcome t…" at bounding box center [939, 376] width 885 height 609
click at [543, 137] on div at bounding box center [721, 358] width 1443 height 716
click at [165, 74] on span "+16106306383" at bounding box center [153, 78] width 93 height 15
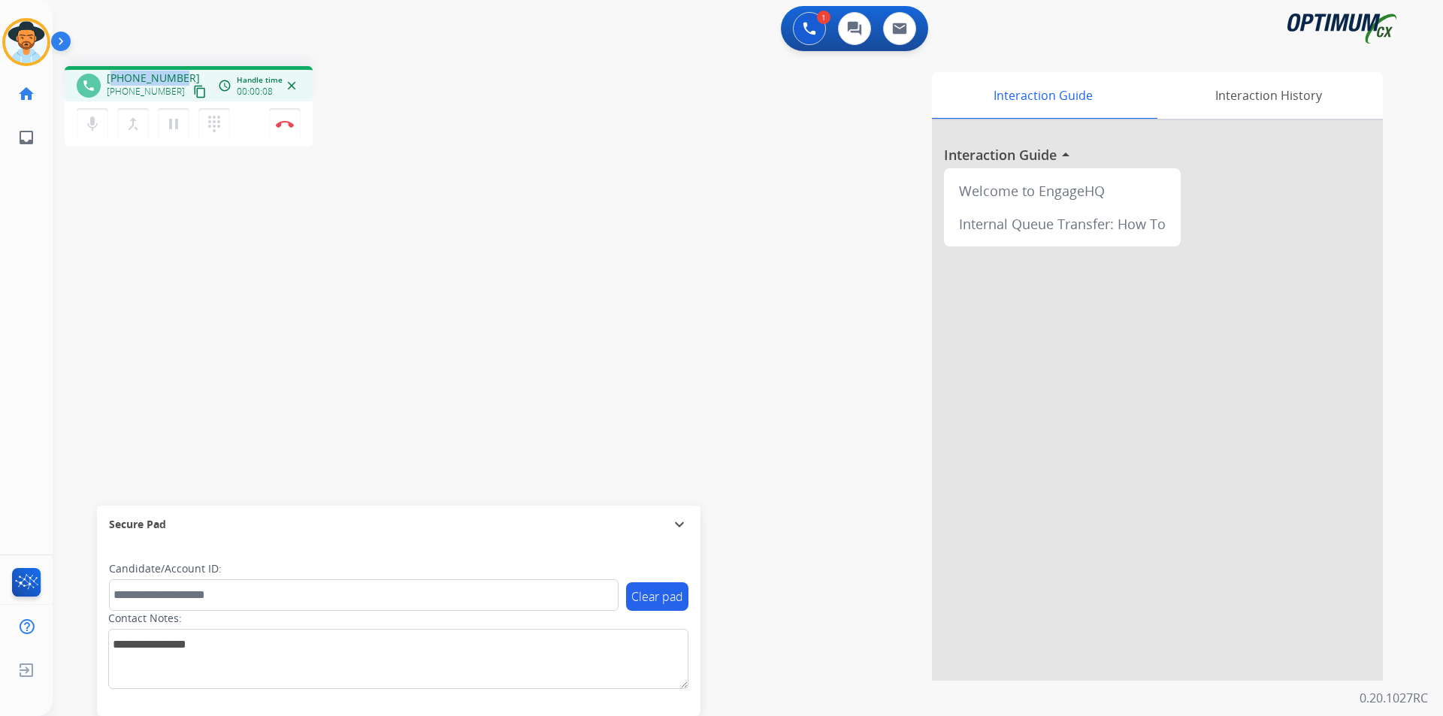
click at [165, 74] on span "+16106306383" at bounding box center [153, 78] width 93 height 15
copy span "16106306383"
click at [287, 128] on button "Disconnect" at bounding box center [285, 124] width 32 height 32
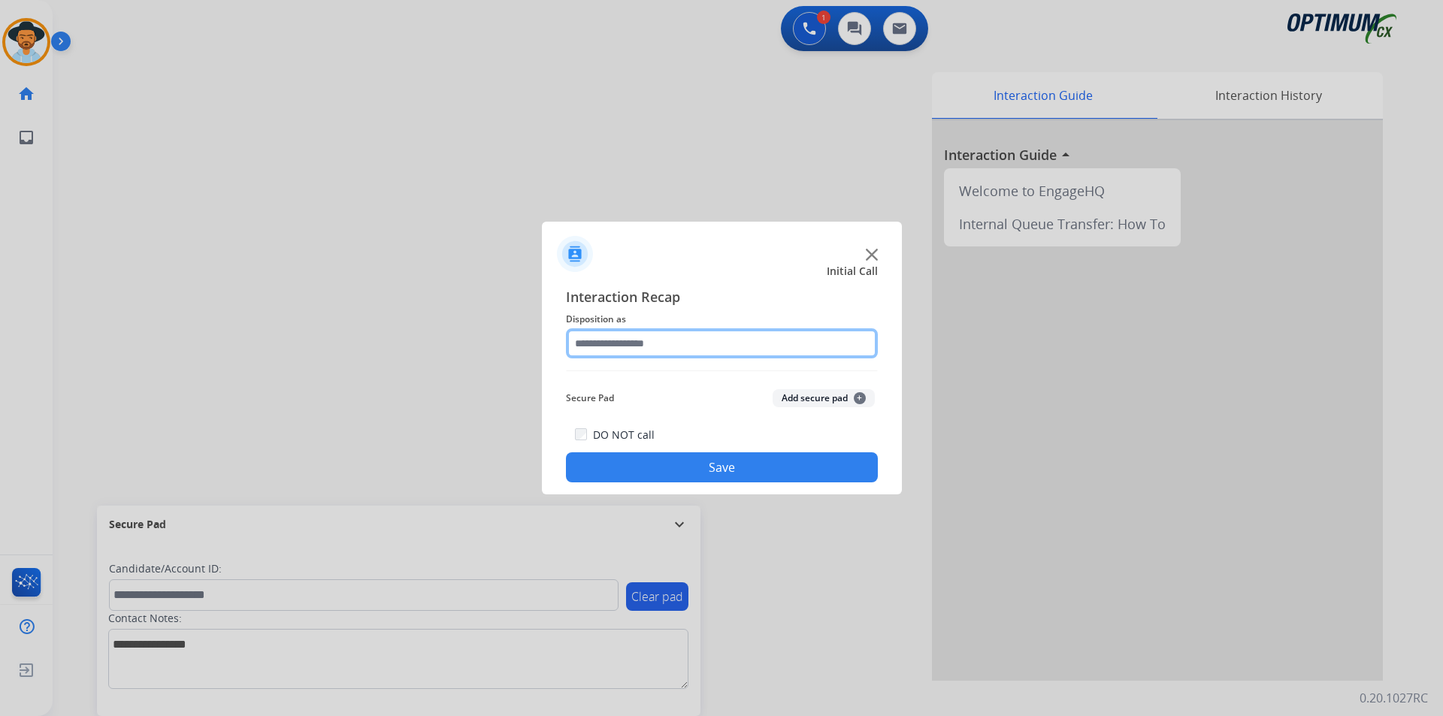
click at [729, 351] on input "text" at bounding box center [722, 343] width 312 height 30
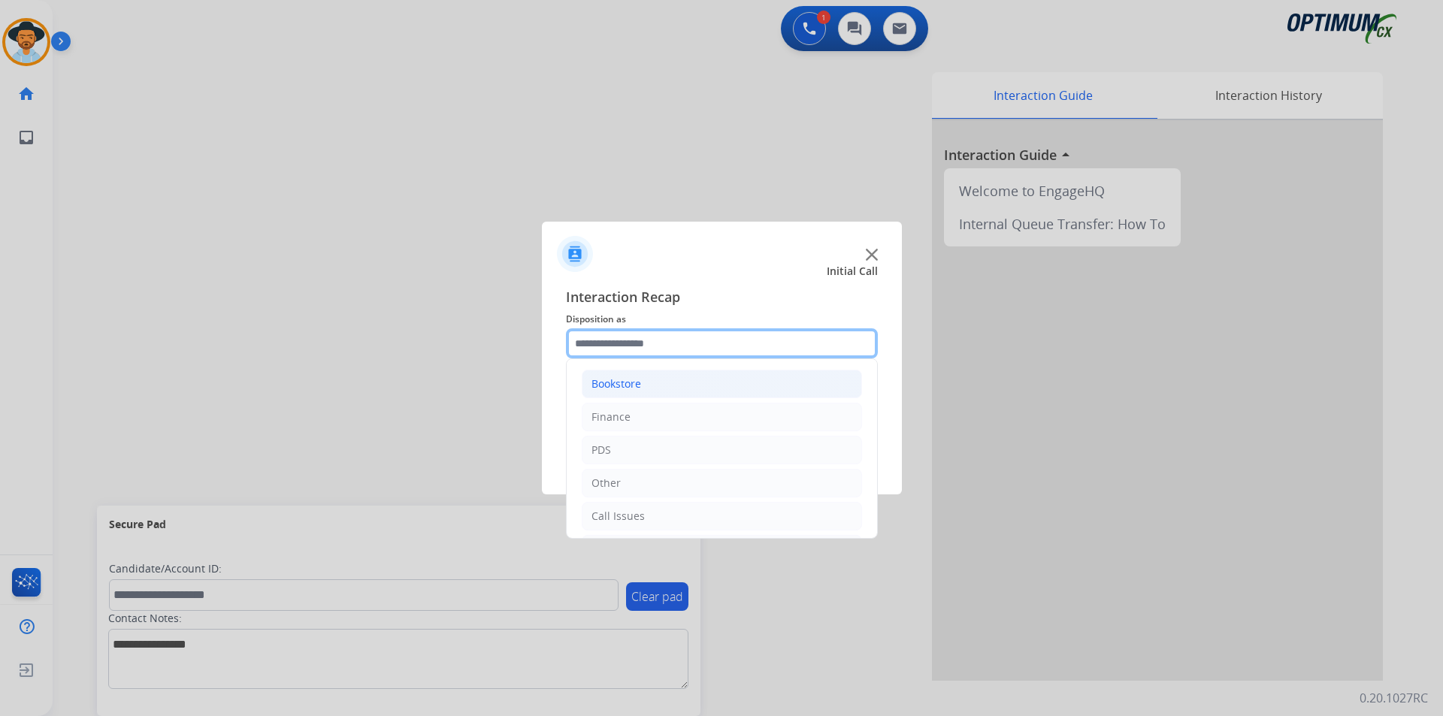
scroll to position [102, 0]
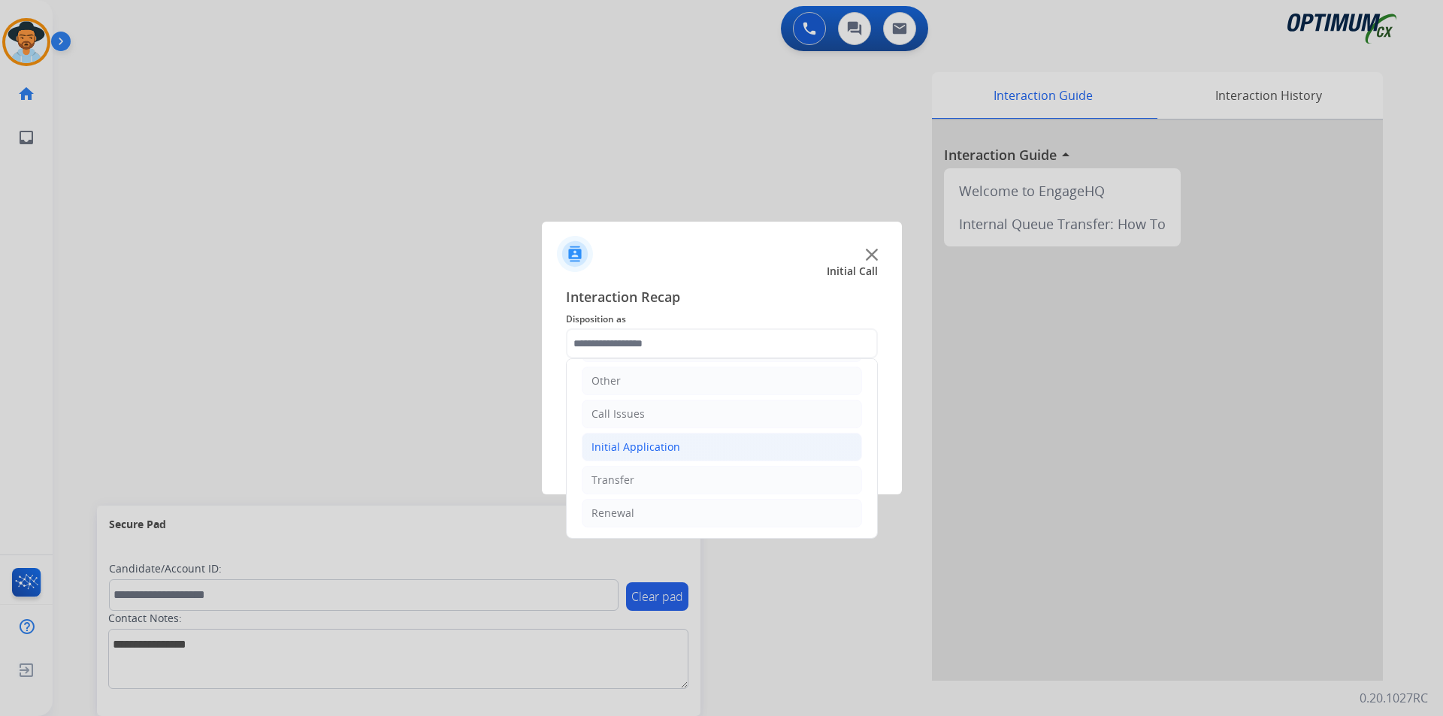
click at [668, 450] on div "Initial Application" at bounding box center [635, 447] width 89 height 15
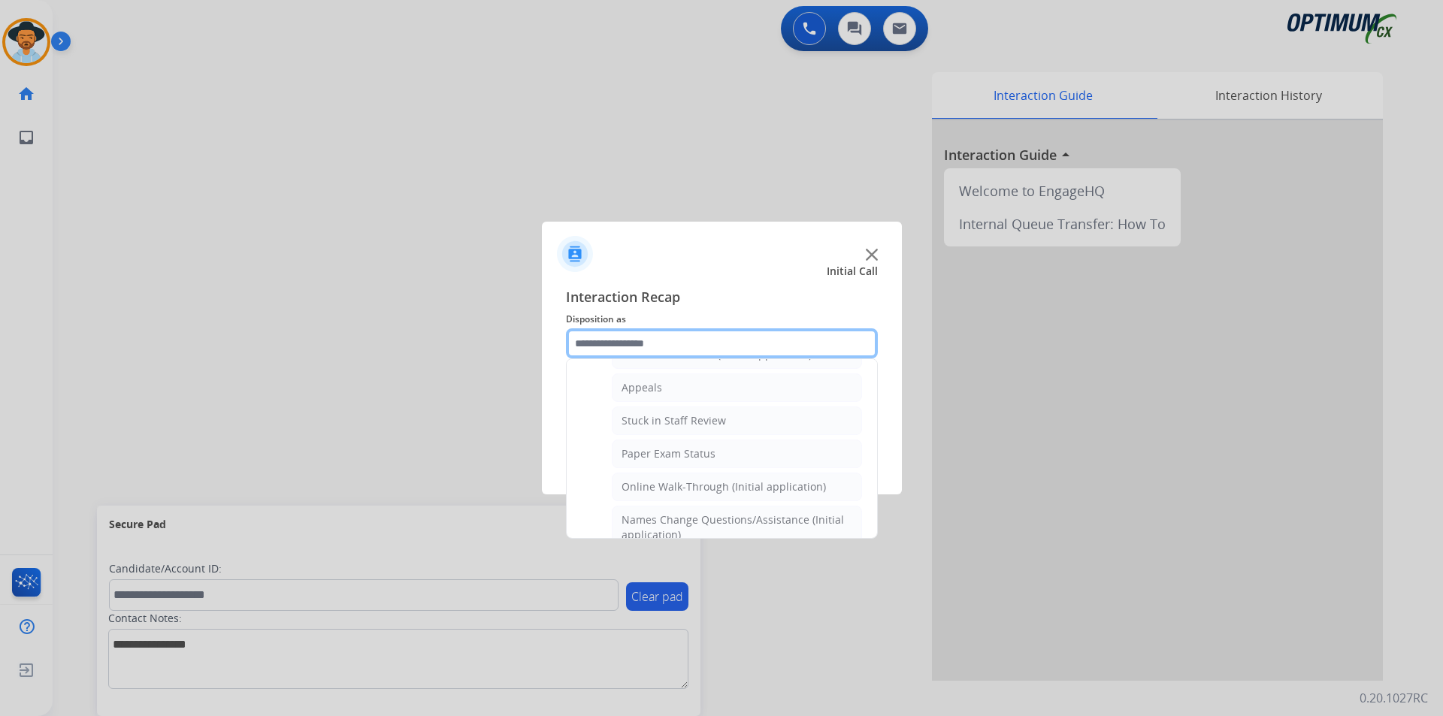
scroll to position [926, 0]
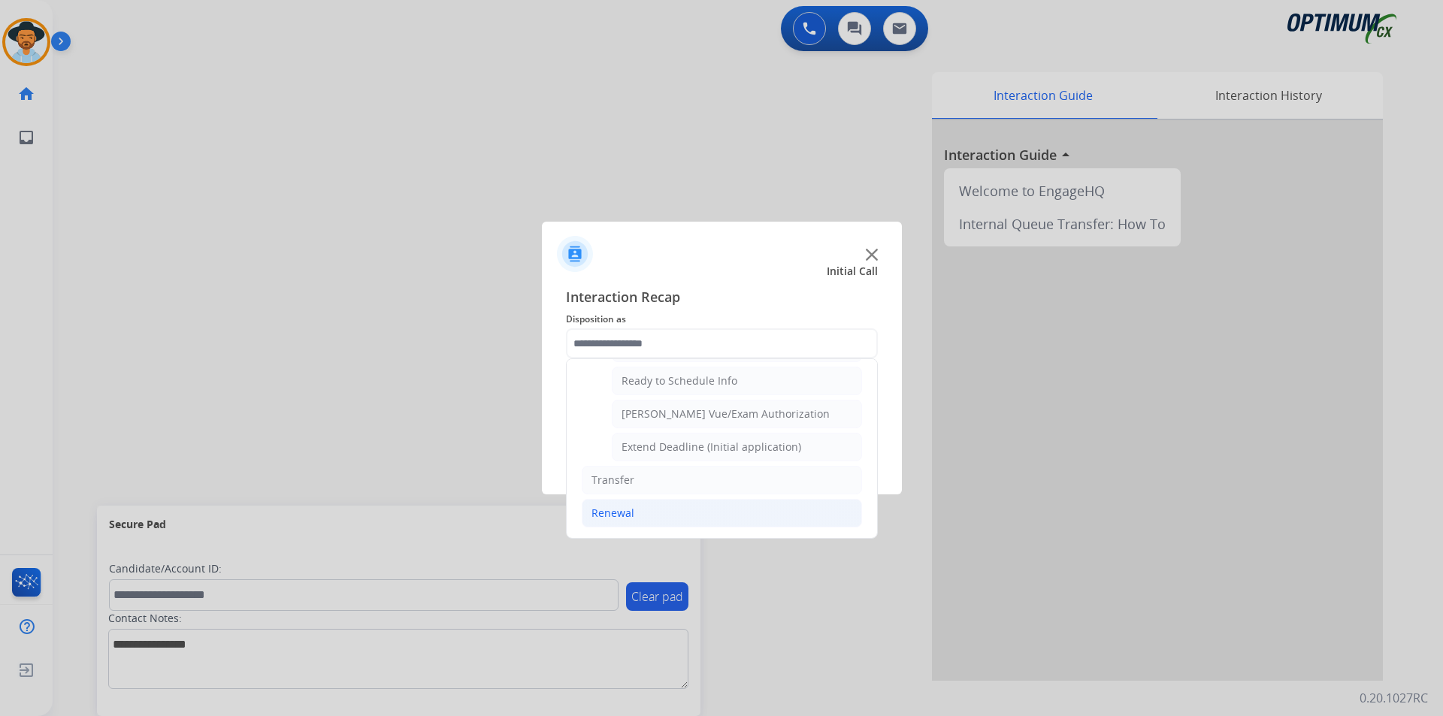
click at [637, 510] on li "Renewal" at bounding box center [722, 513] width 280 height 29
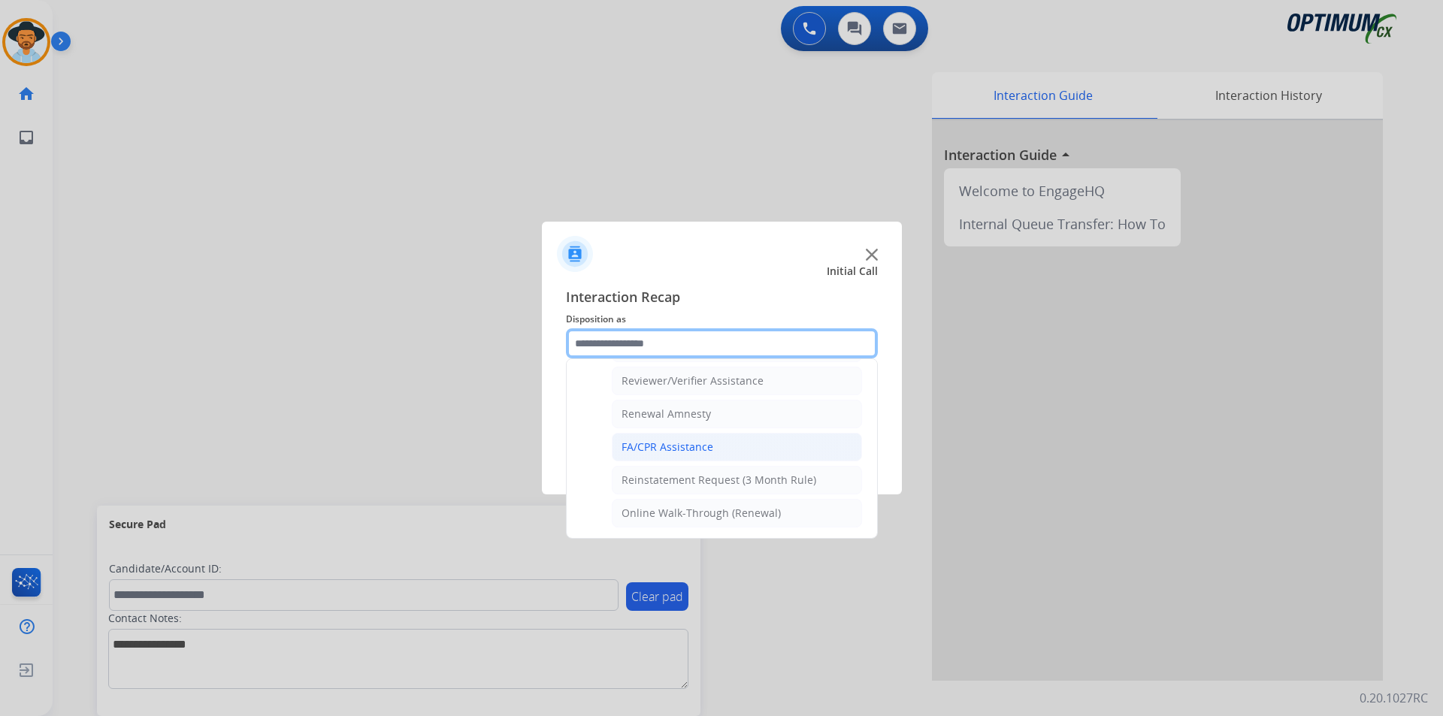
scroll to position [330, 0]
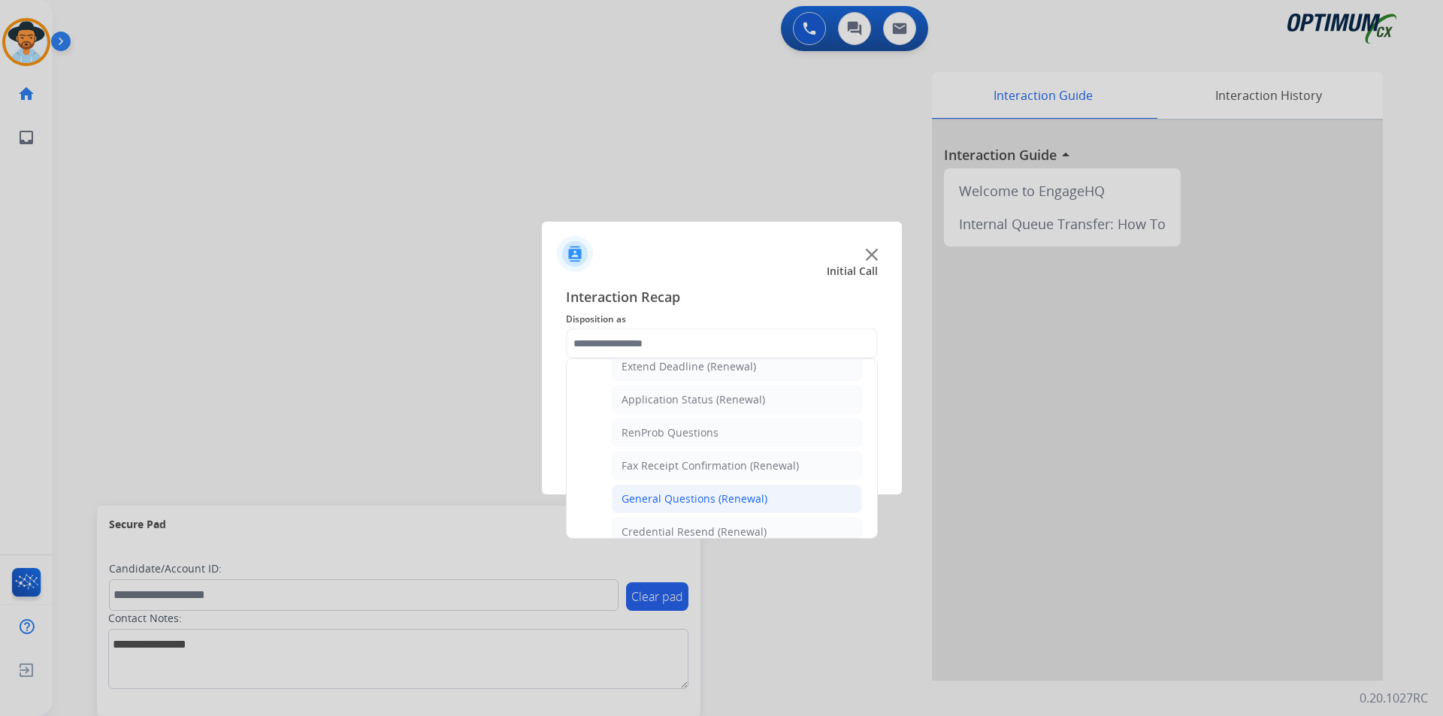
click at [700, 493] on div "General Questions (Renewal)" at bounding box center [694, 498] width 146 height 15
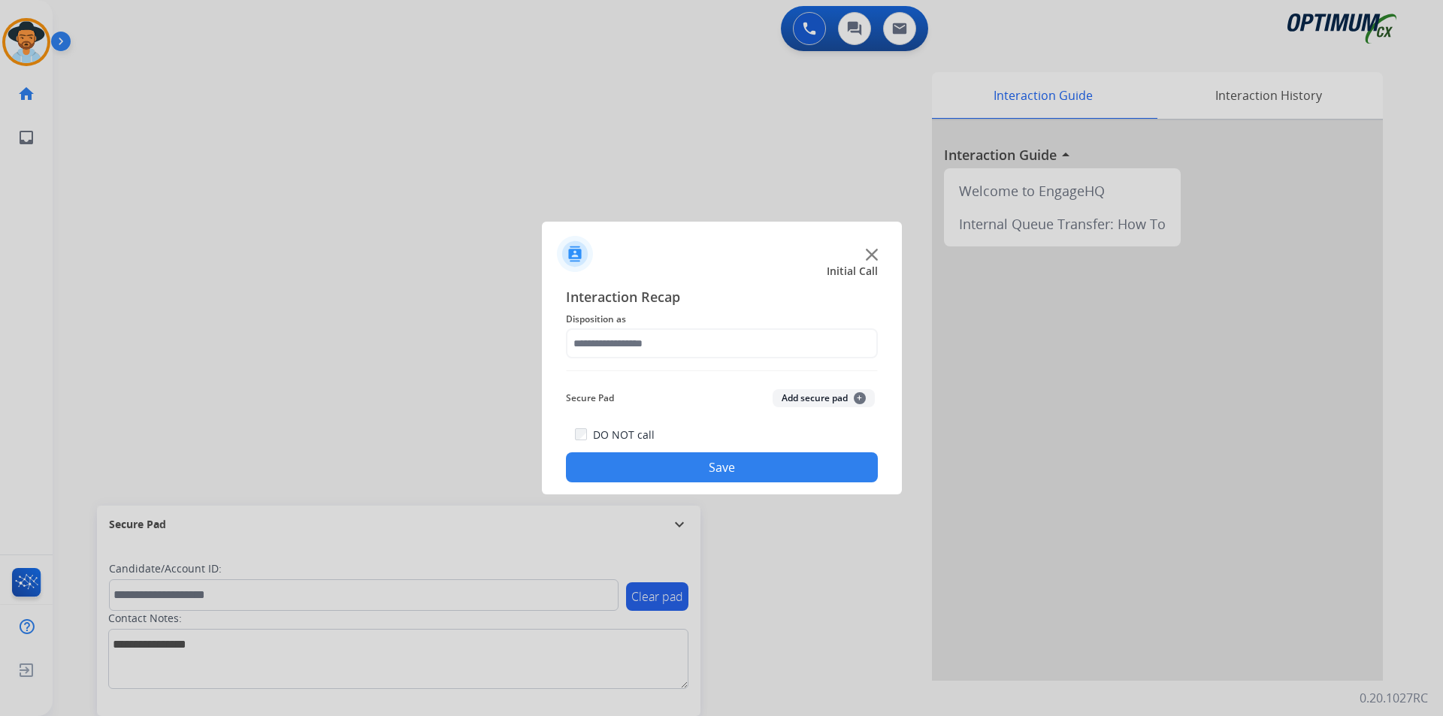
type input "**********"
click at [685, 470] on button "Save" at bounding box center [722, 467] width 312 height 30
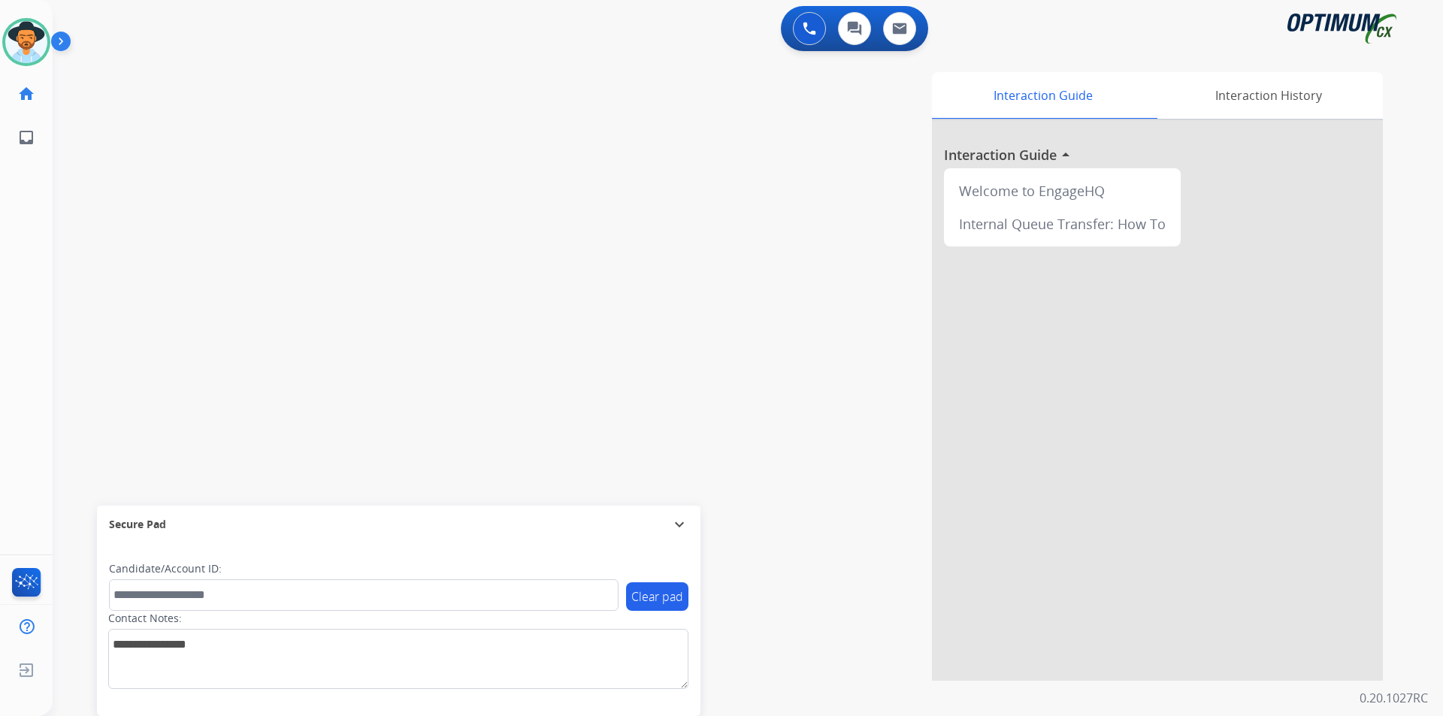
click at [150, 141] on div "swap_horiz Break voice bridge close_fullscreen Connect 3-Way Call merge_type Se…" at bounding box center [730, 367] width 1354 height 627
click at [378, 715] on div "Clear pad Candidate/Account ID: Contact Notes:" at bounding box center [398, 629] width 603 height 173
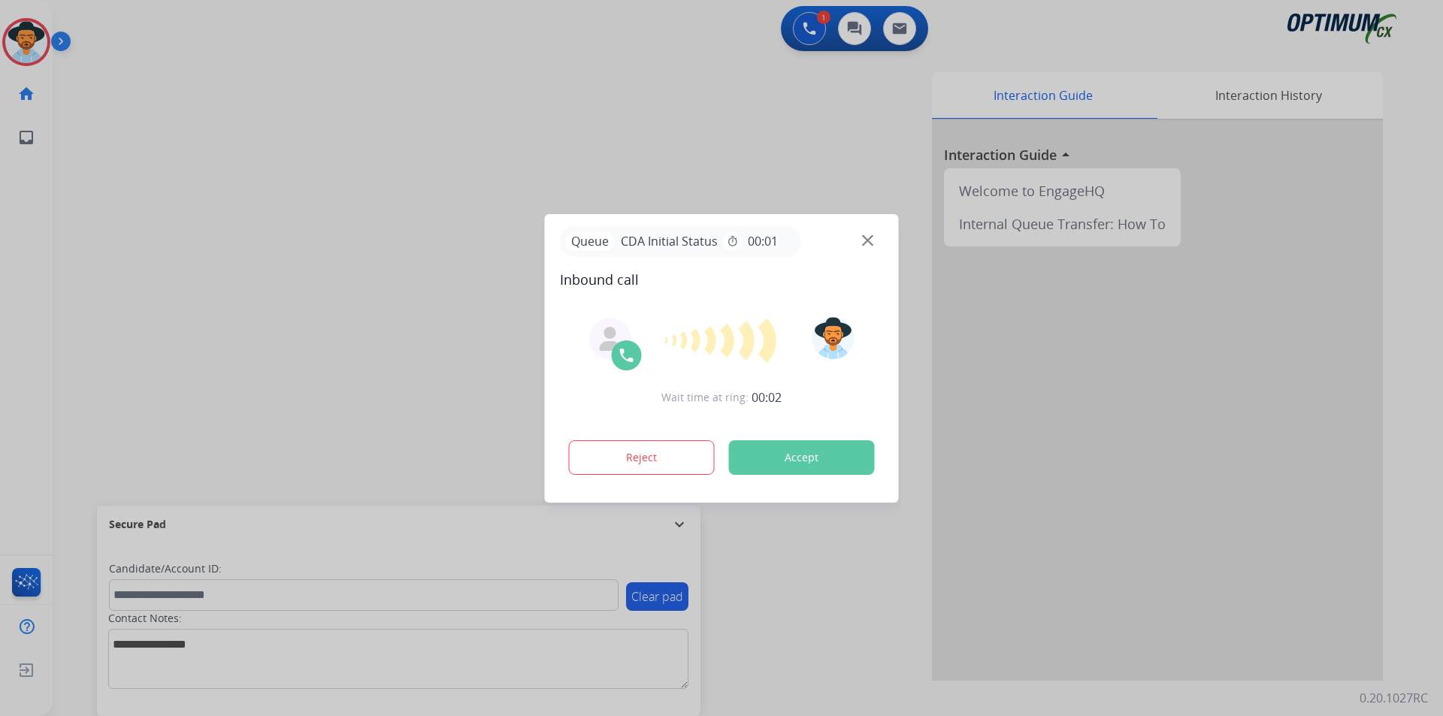
click at [358, 94] on div at bounding box center [721, 358] width 1443 height 716
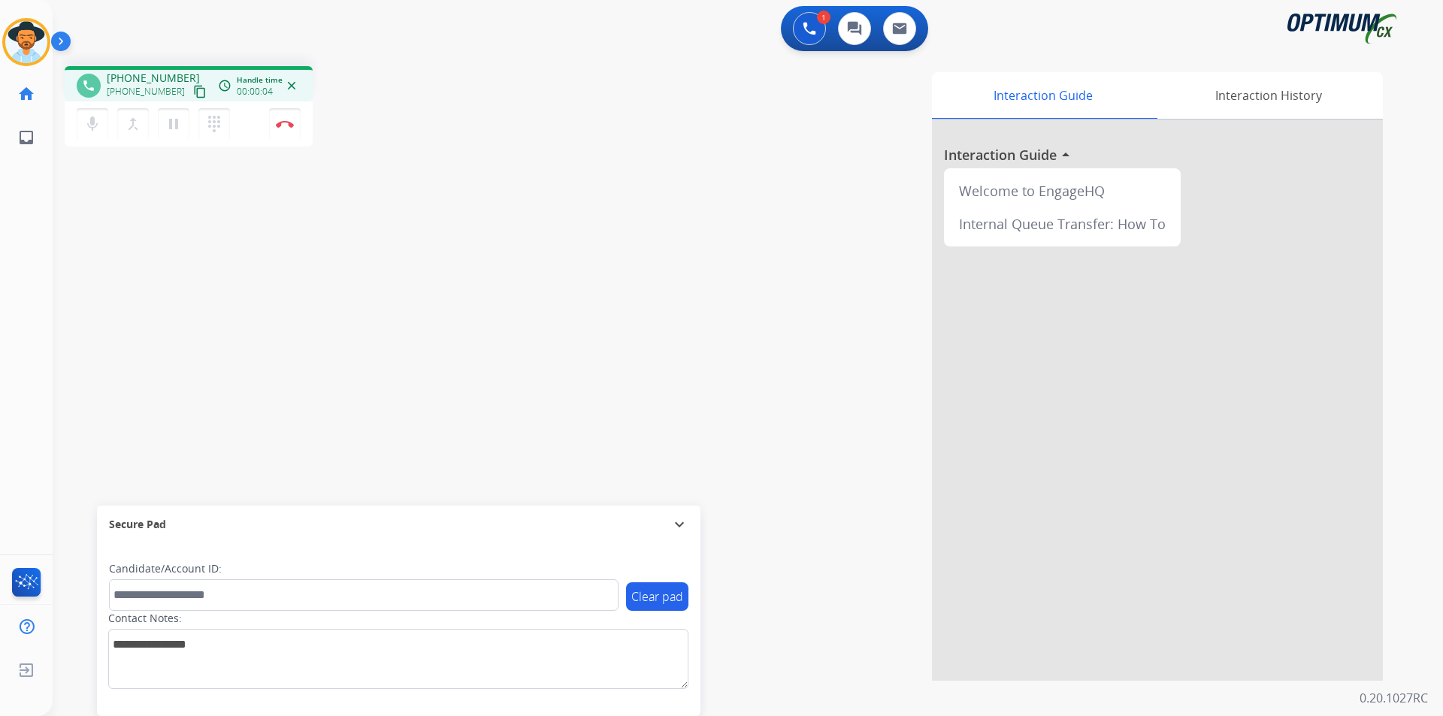
click at [144, 67] on div "phone +14704244705 +14704244705 content_copy access_time Call metrics Queue 00:…" at bounding box center [189, 83] width 248 height 35
copy span "14704244705"
click at [292, 128] on button "Disconnect" at bounding box center [285, 124] width 32 height 32
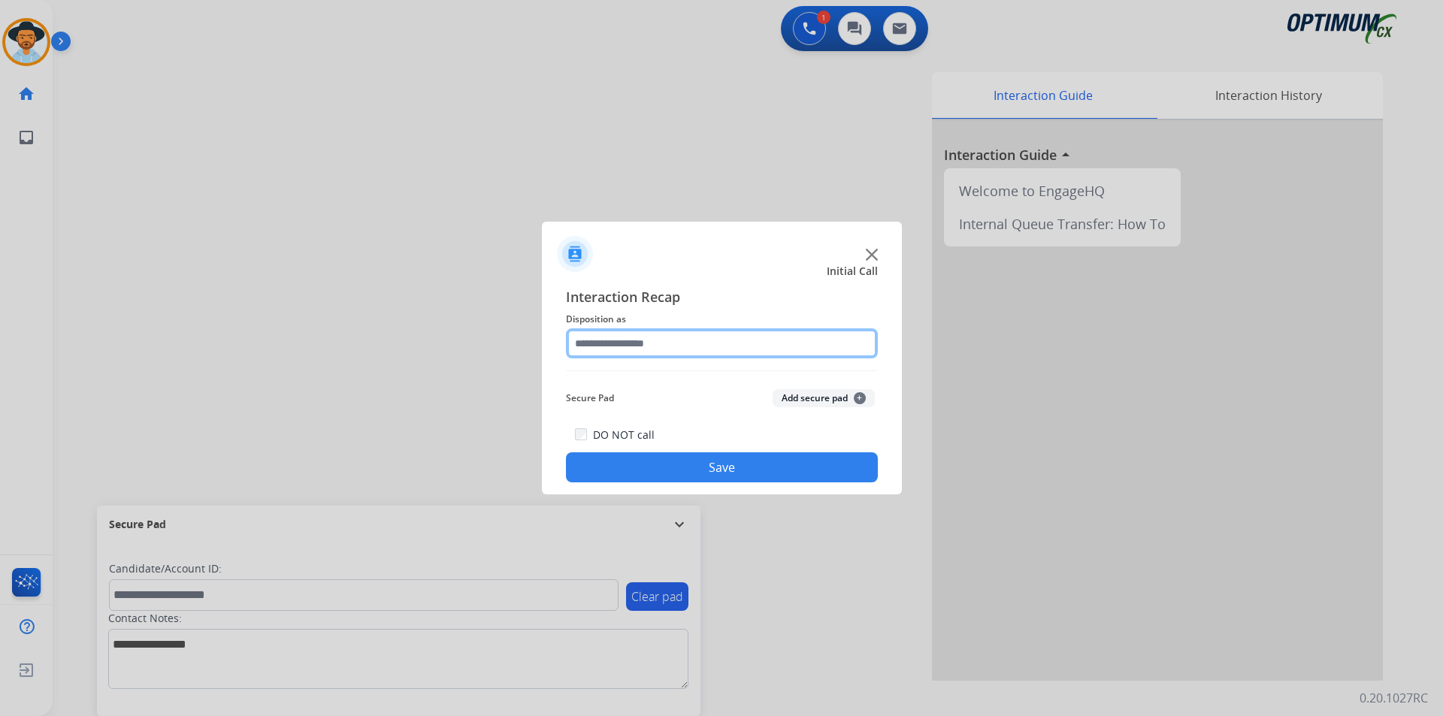
click at [794, 344] on input "text" at bounding box center [722, 343] width 312 height 30
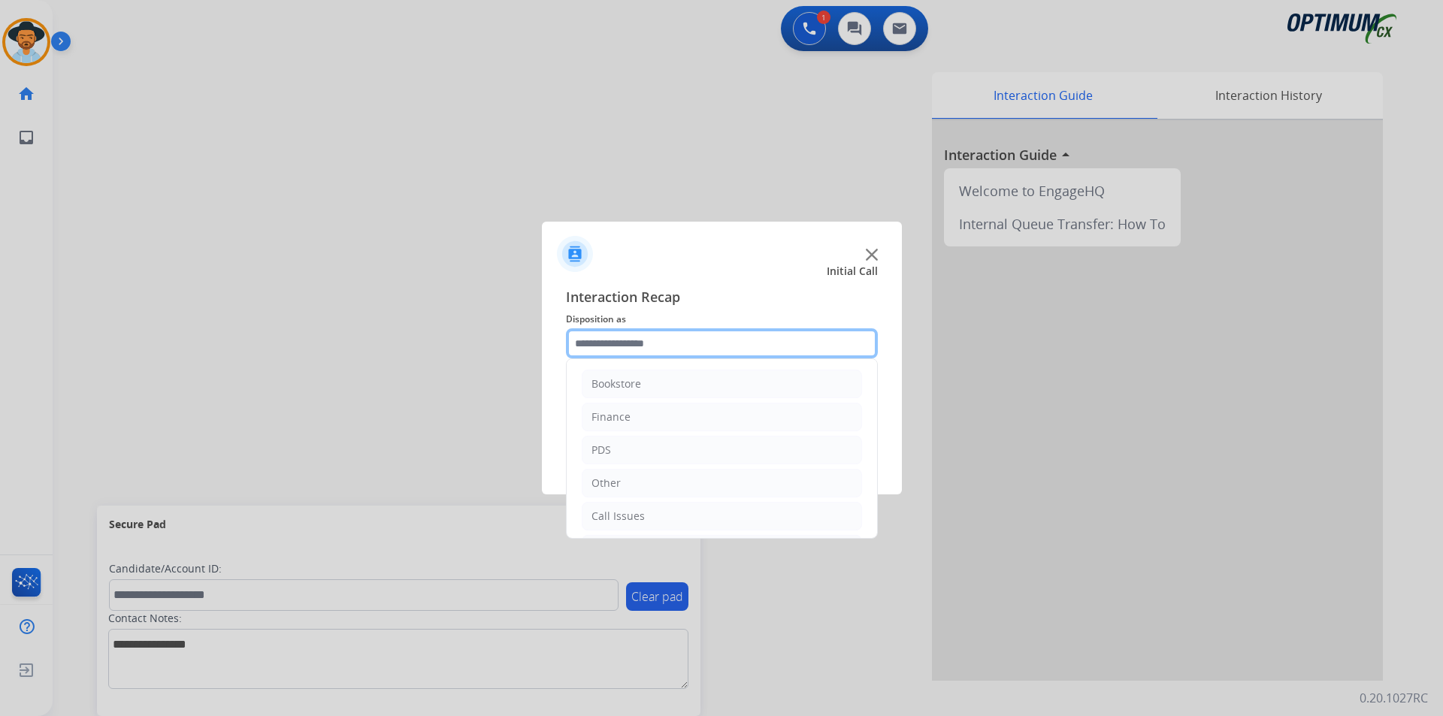
scroll to position [102, 0]
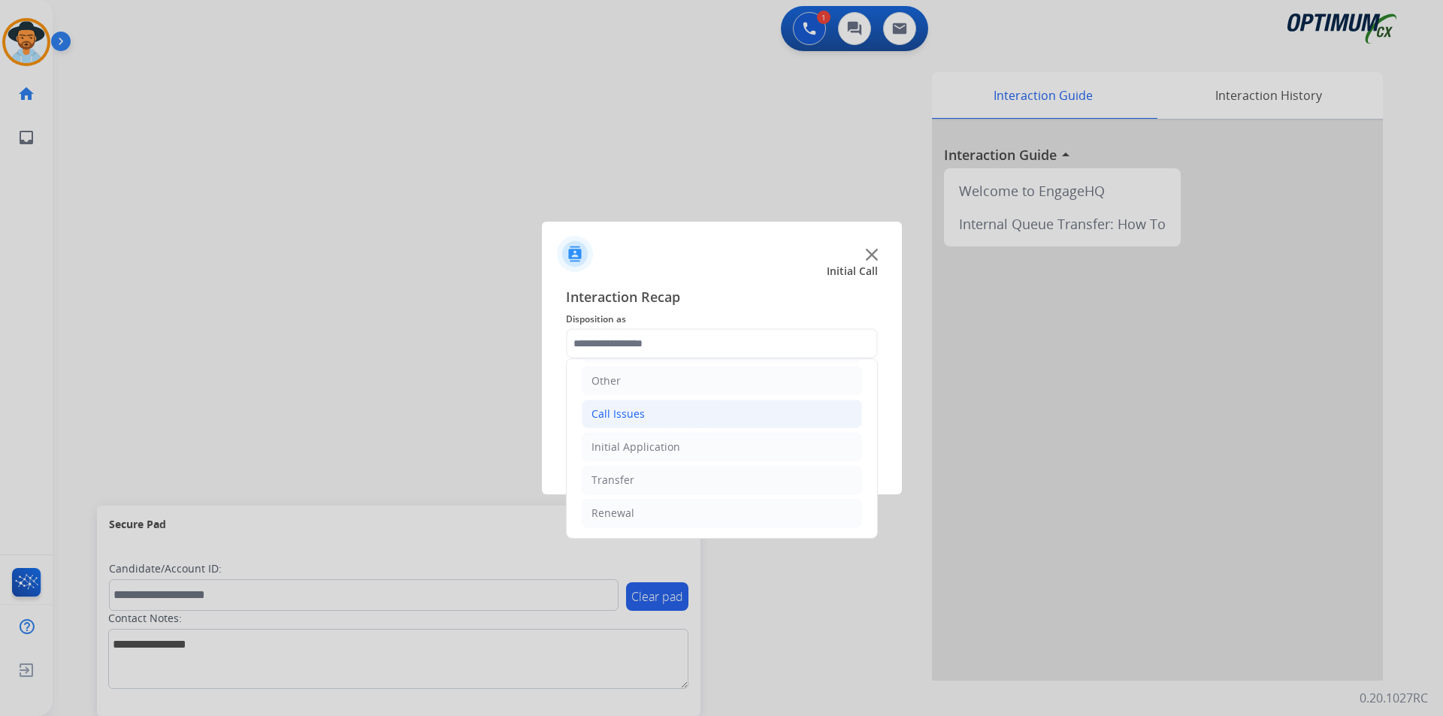
click at [640, 417] on div "Call Issues" at bounding box center [617, 414] width 53 height 15
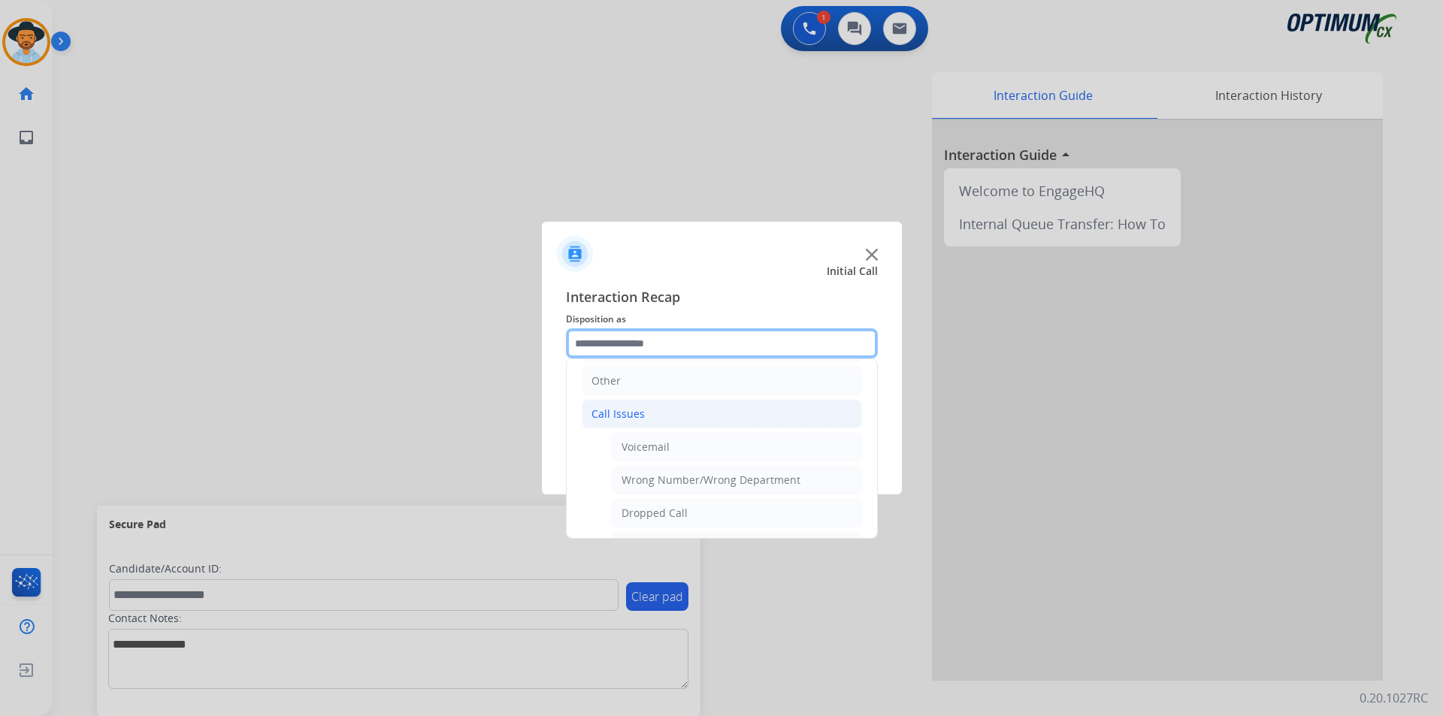
scroll to position [228, 0]
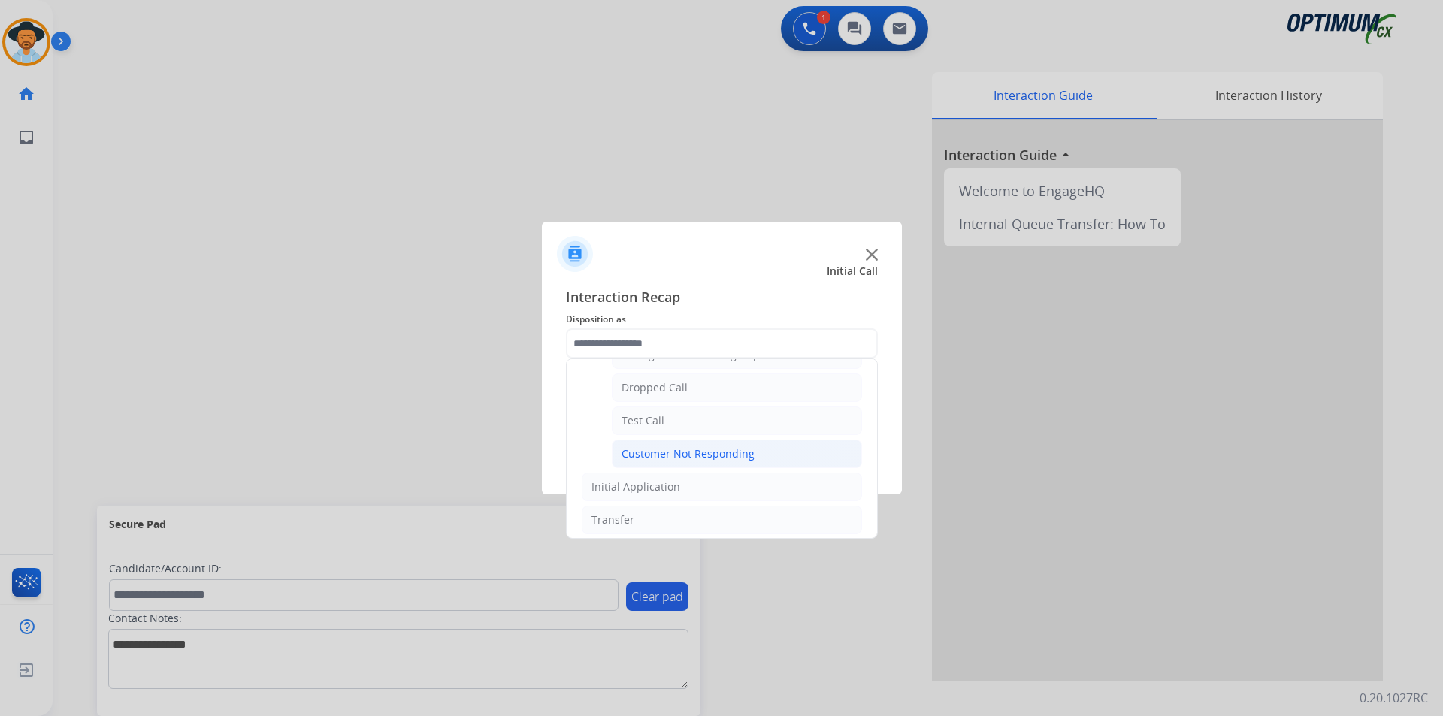
click at [656, 454] on div "Customer Not Responding" at bounding box center [687, 453] width 133 height 15
type input "**********"
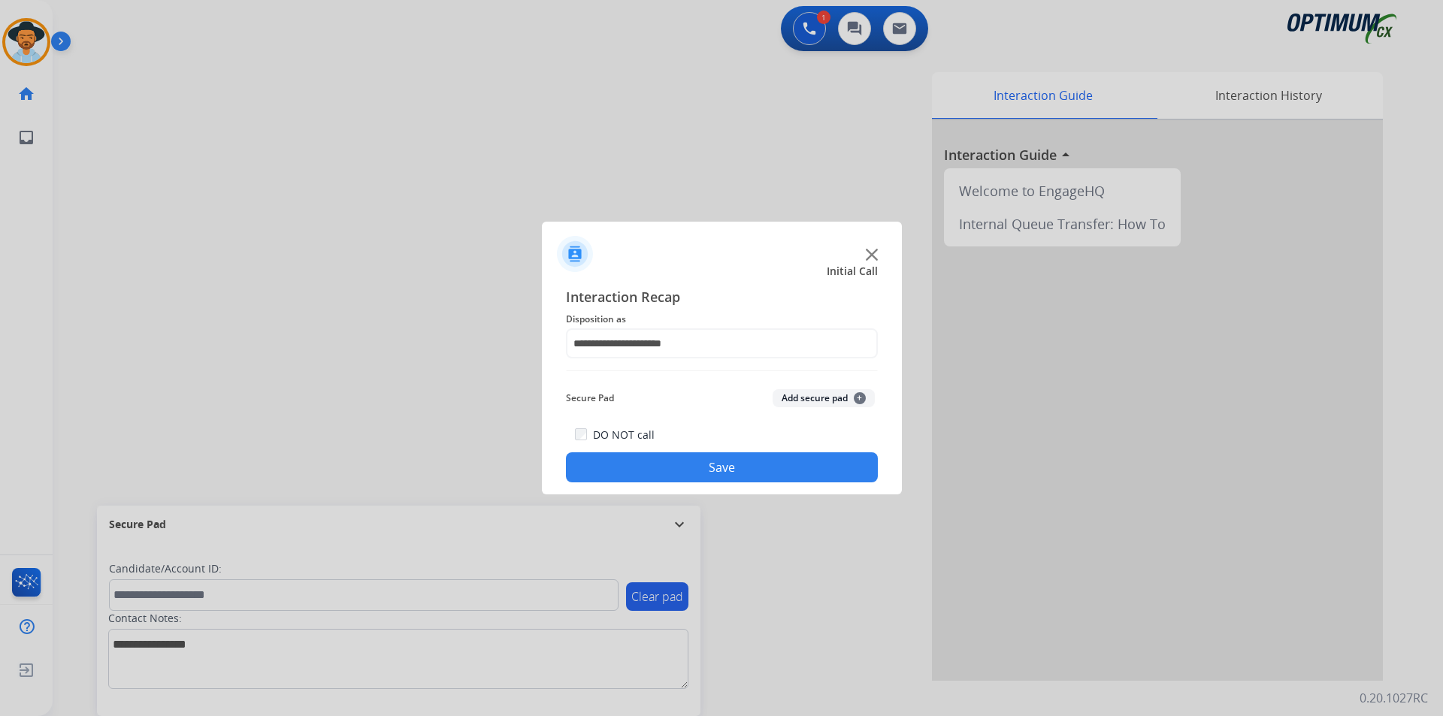
click at [623, 469] on button "Save" at bounding box center [722, 467] width 312 height 30
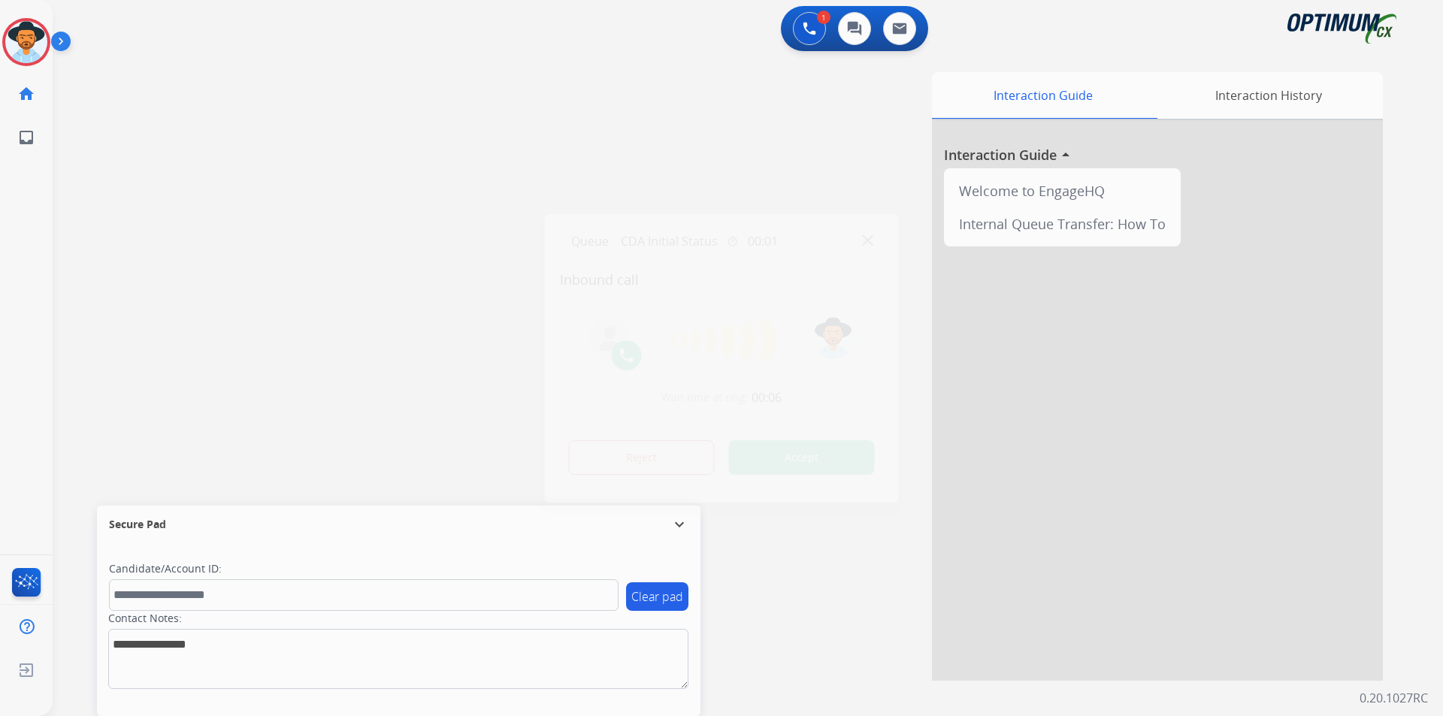
click at [473, 161] on div at bounding box center [721, 358] width 1443 height 716
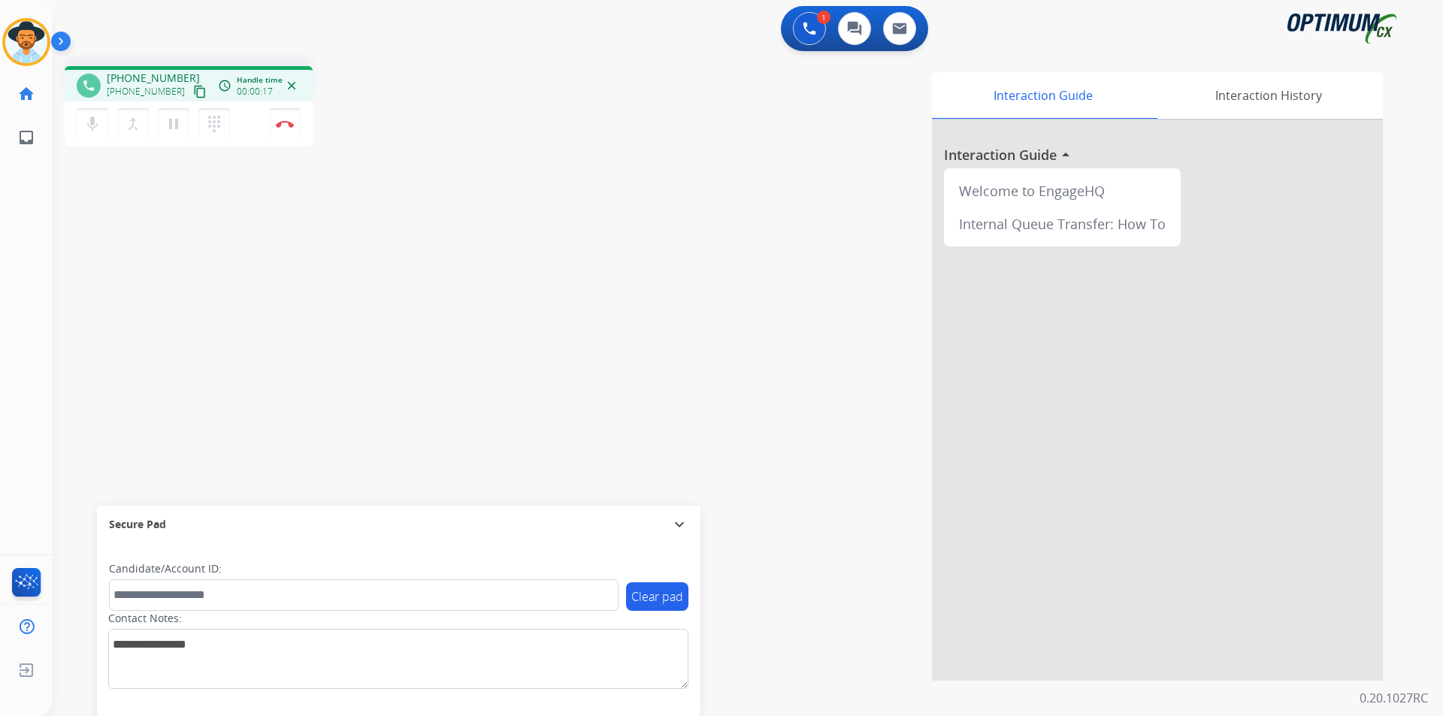
click at [144, 76] on span "+18126039904" at bounding box center [153, 78] width 93 height 15
copy span "18126039904"
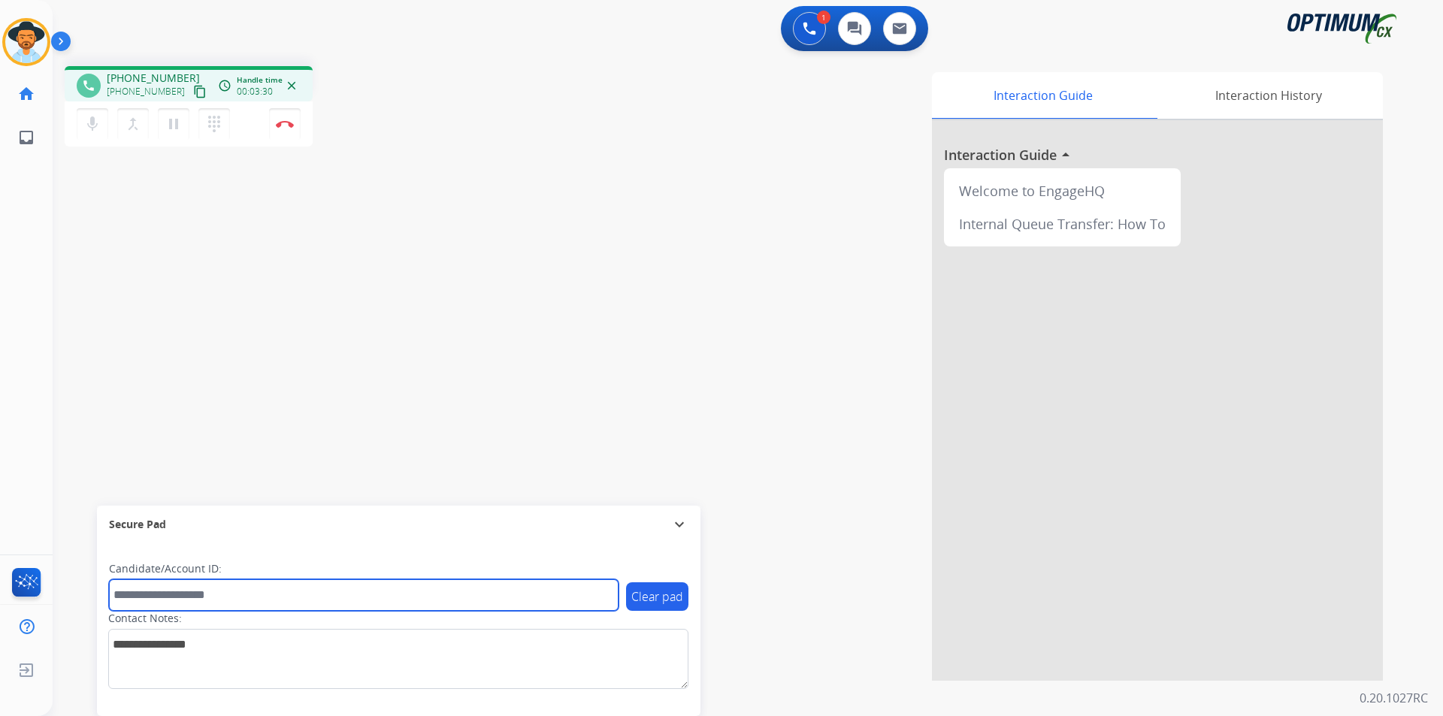
click at [269, 592] on input "text" at bounding box center [364, 595] width 510 height 32
paste input "**********"
click at [120, 595] on input "**********" at bounding box center [364, 595] width 510 height 32
type input "**********"
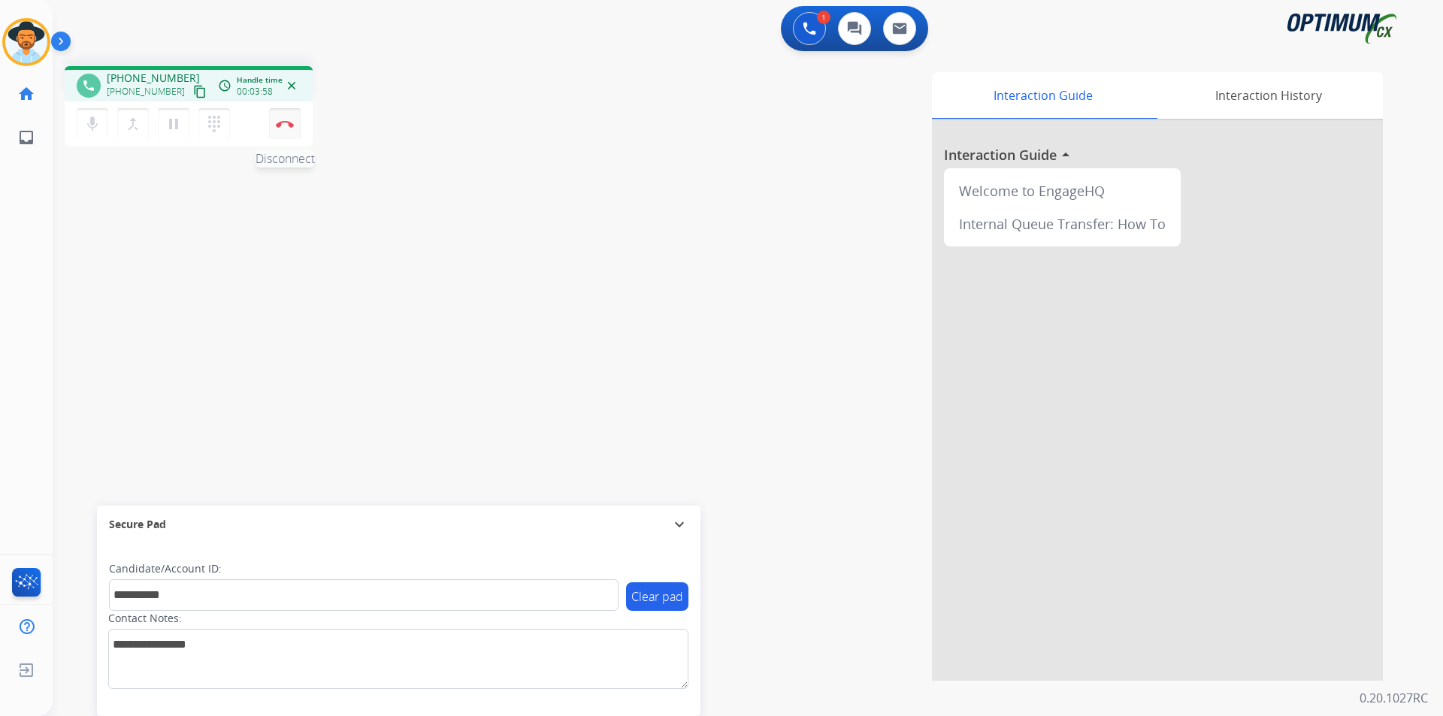
click at [290, 129] on button "Disconnect" at bounding box center [285, 124] width 32 height 32
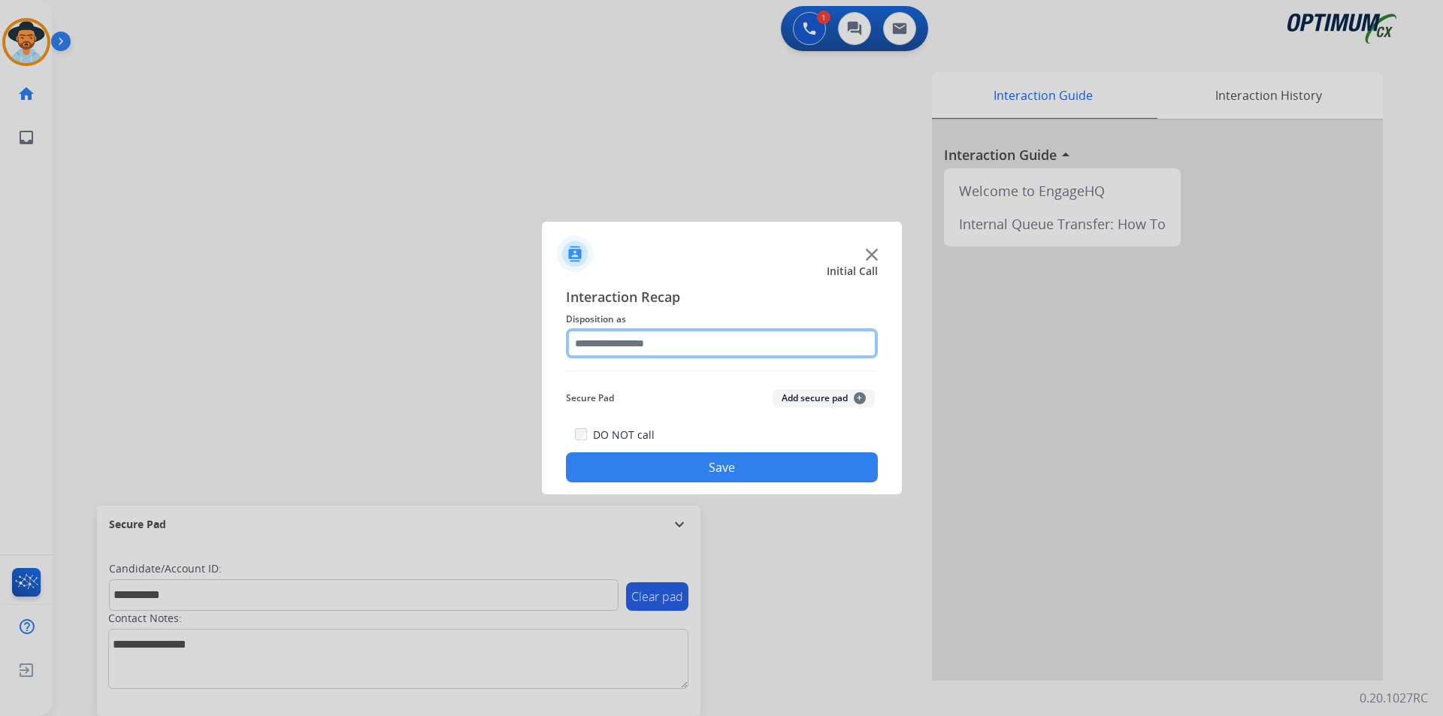
click at [688, 345] on input "text" at bounding box center [722, 343] width 312 height 30
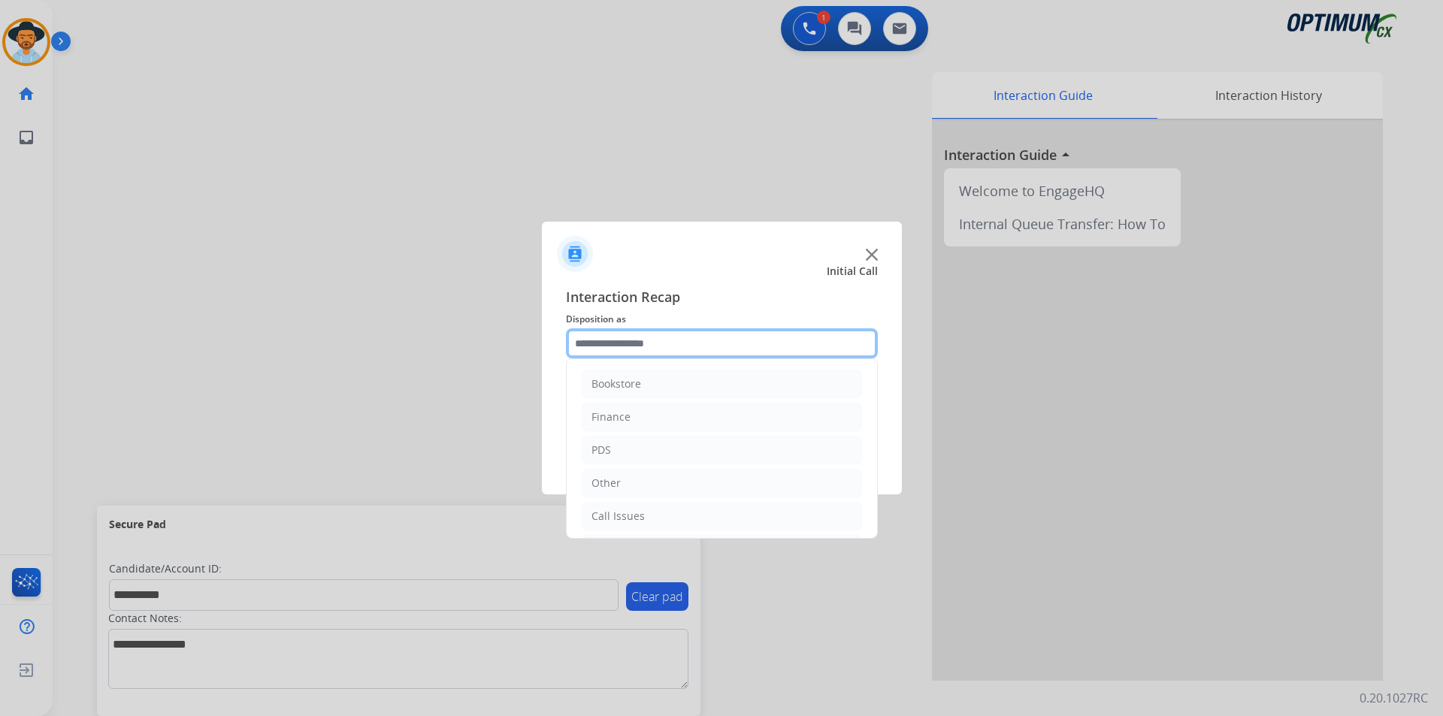
scroll to position [102, 0]
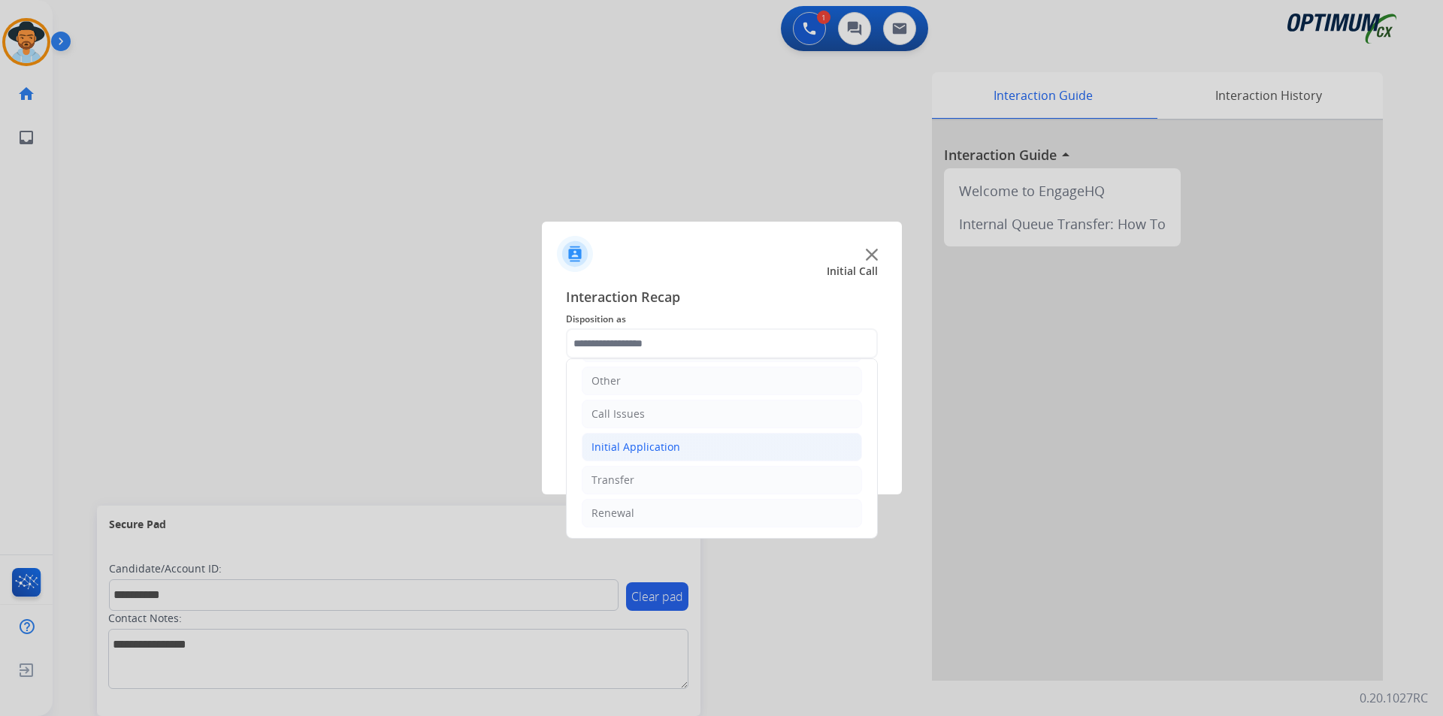
click at [690, 452] on li "Initial Application" at bounding box center [722, 447] width 280 height 29
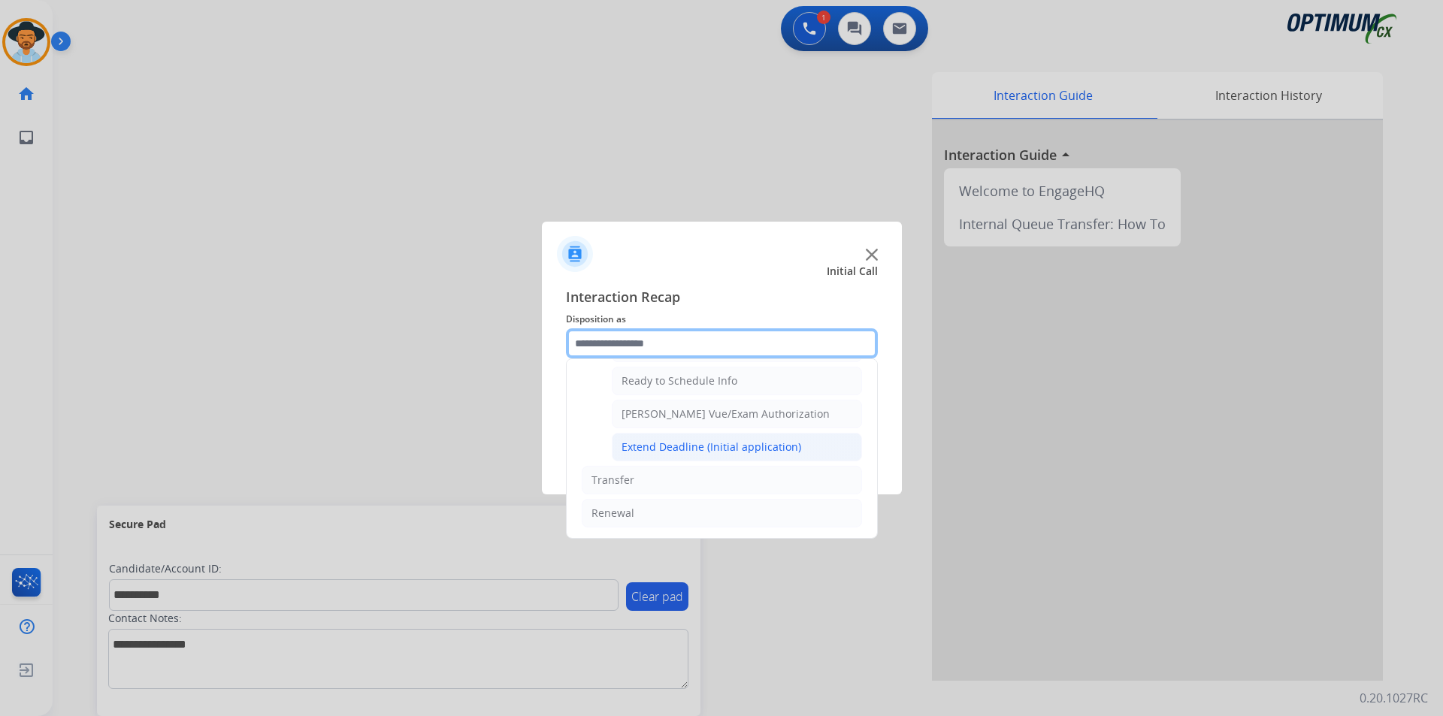
scroll to position [800, 0]
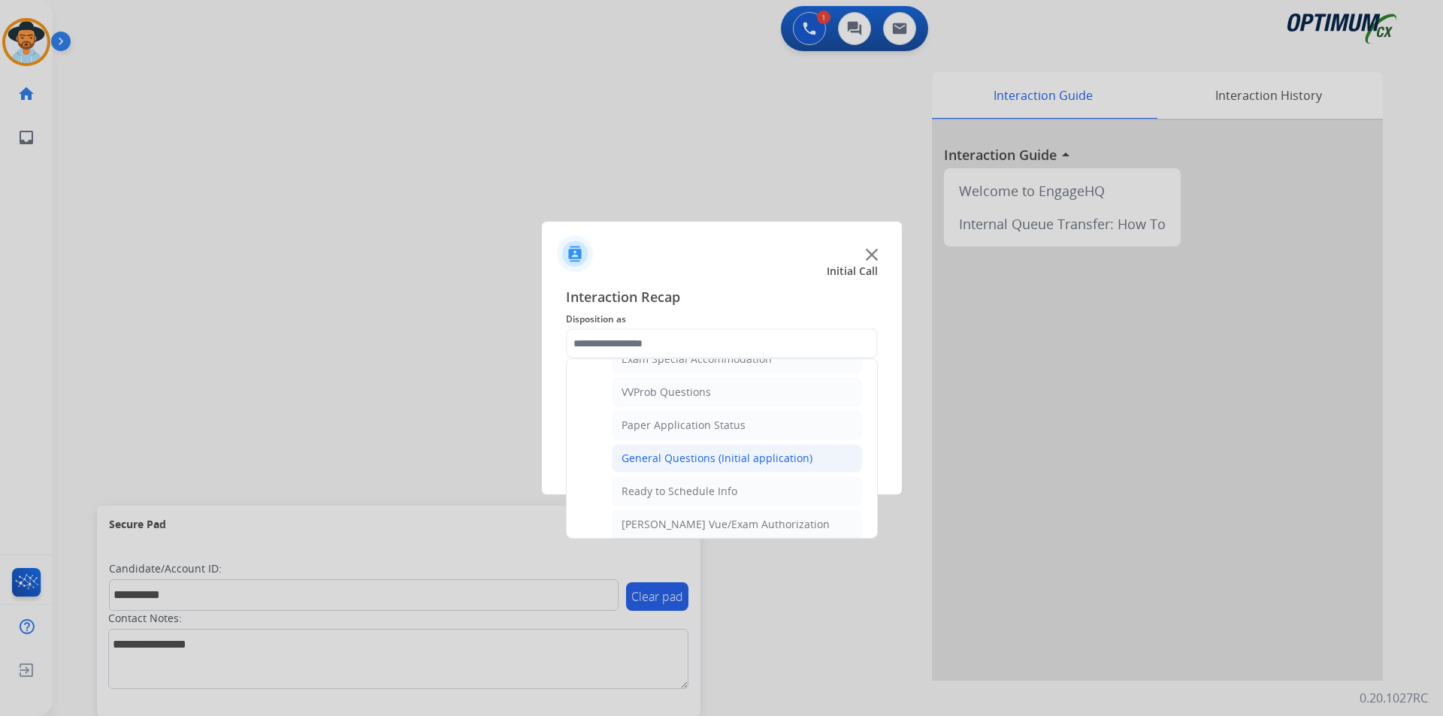
click at [685, 466] on div "General Questions (Initial application)" at bounding box center [716, 458] width 191 height 15
type input "**********"
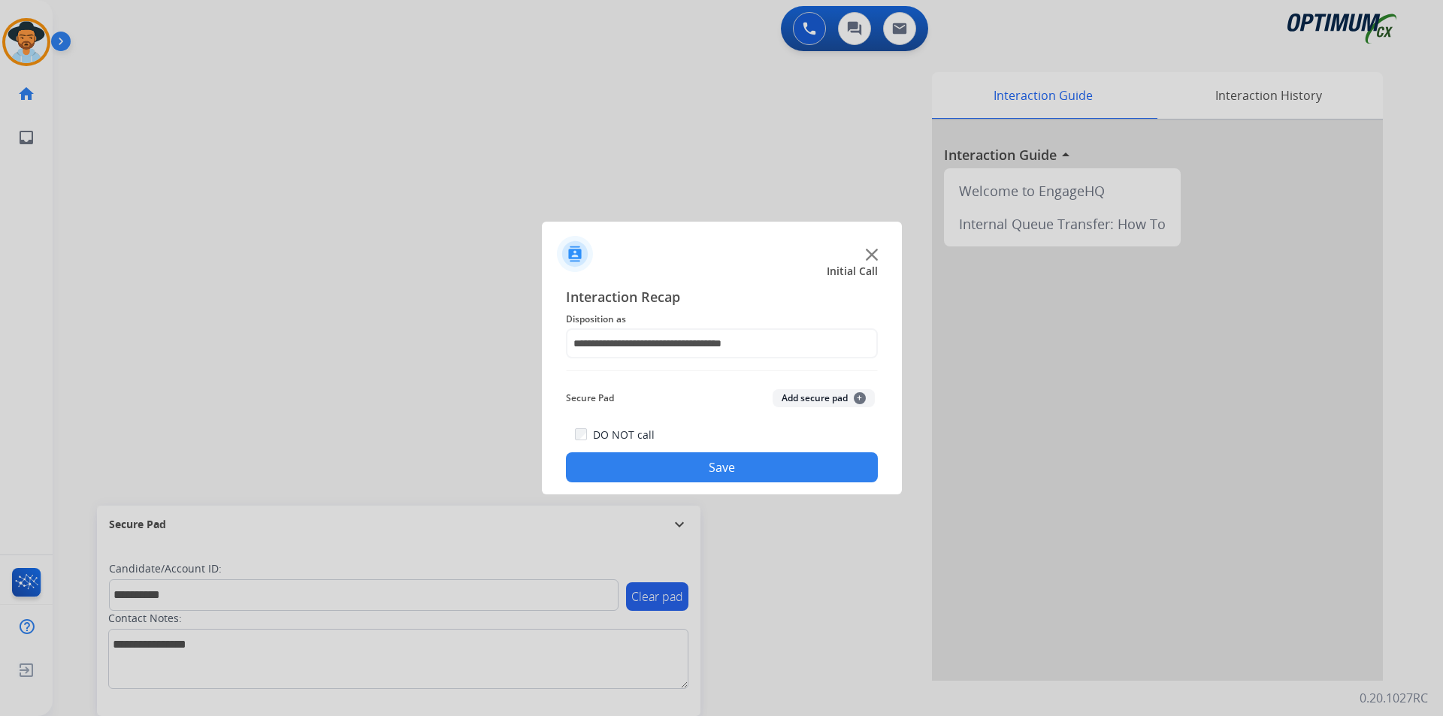
click at [662, 473] on button "Save" at bounding box center [722, 467] width 312 height 30
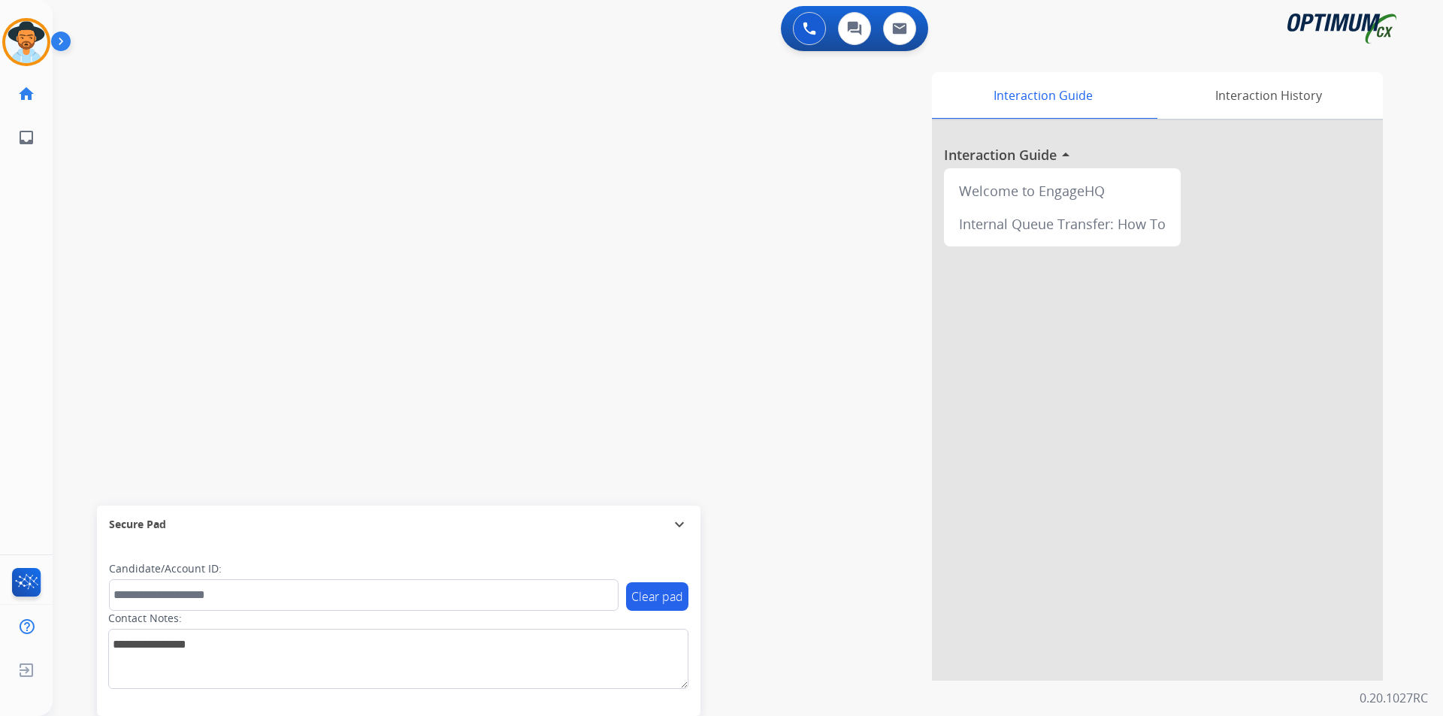
click at [110, 247] on div "swap_horiz Break voice bridge close_fullscreen Connect 3-Way Call merge_type Se…" at bounding box center [730, 367] width 1354 height 627
click at [566, 169] on div "Interaction Guide Interaction History Interaction Guide arrow_drop_up Welcome t…" at bounding box center [939, 376] width 885 height 609
click at [161, 77] on span "+16783497543" at bounding box center [153, 78] width 93 height 15
copy span "16783497543"
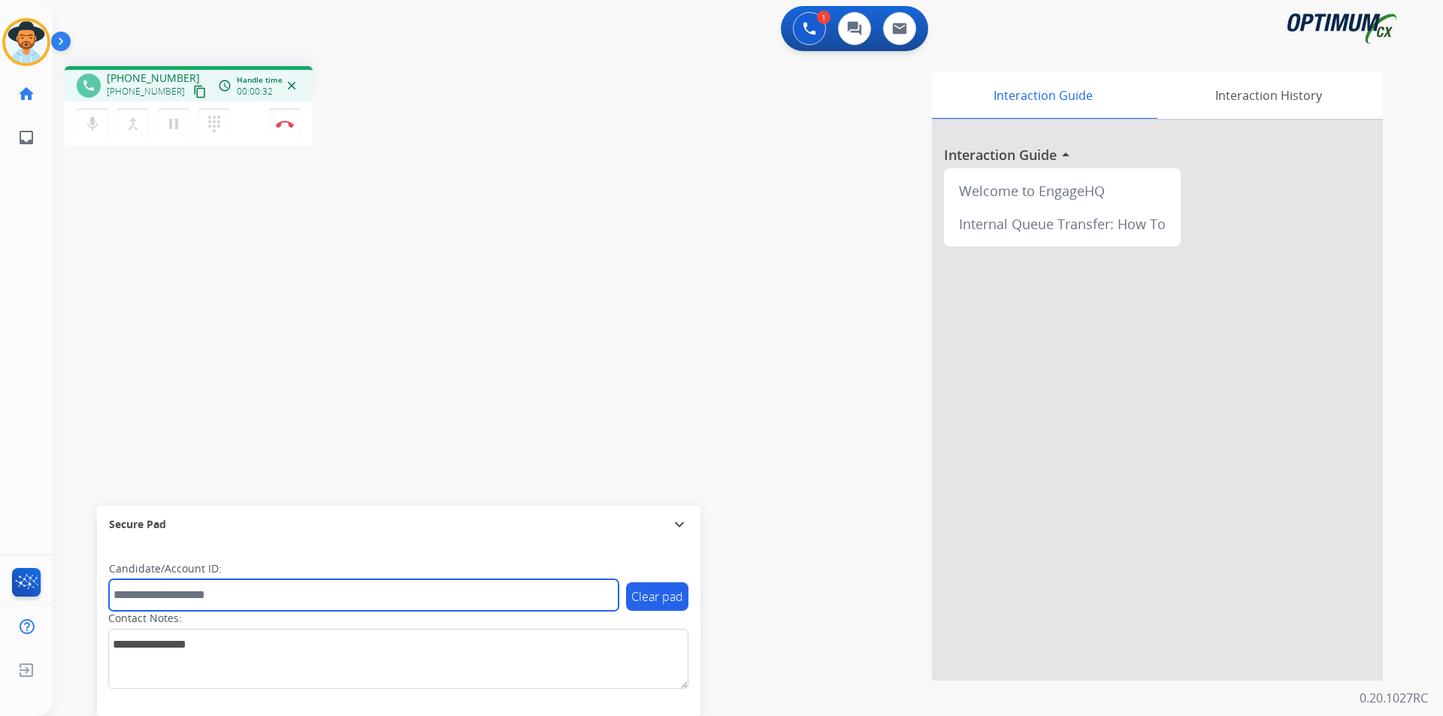
click at [519, 596] on input "text" at bounding box center [364, 595] width 510 height 32
click at [134, 593] on input "********" at bounding box center [364, 595] width 510 height 32
type input "********"
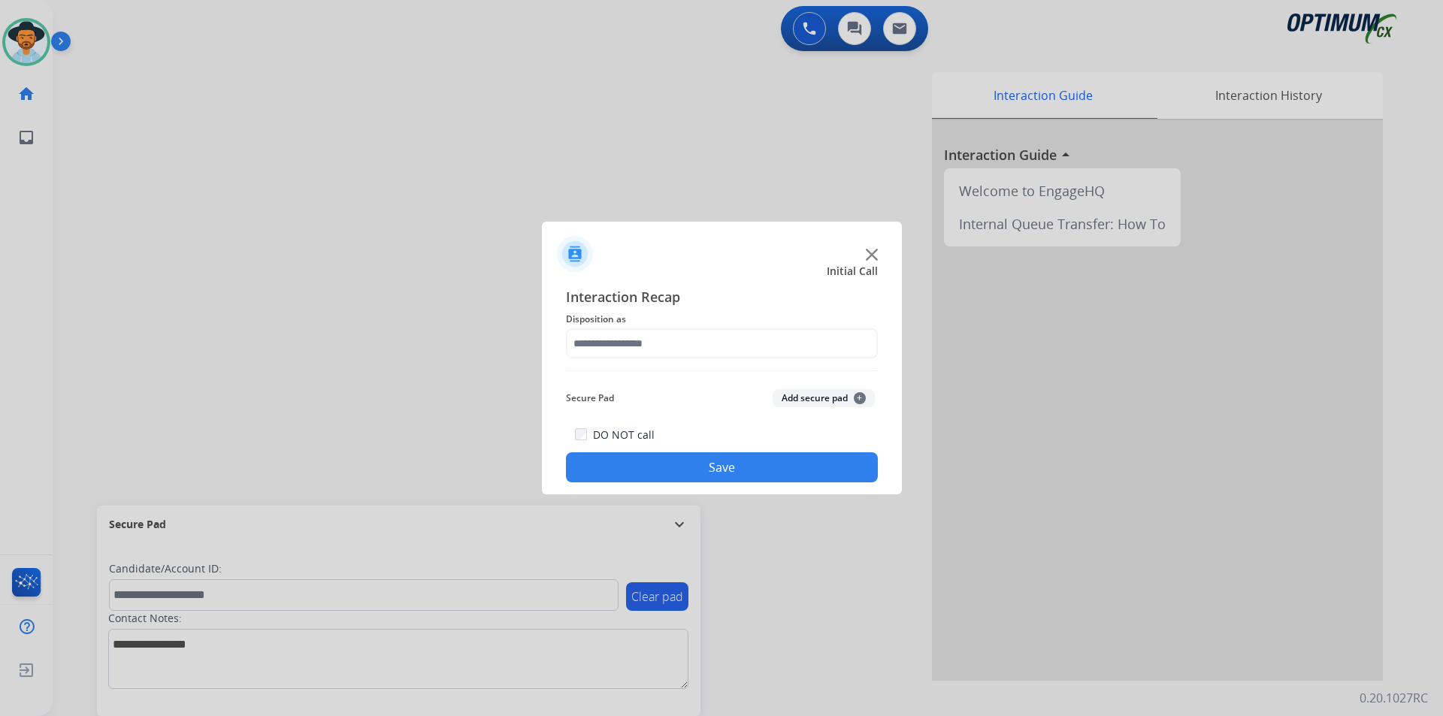
click at [269, 150] on div at bounding box center [721, 358] width 1443 height 716
click at [788, 341] on input "text" at bounding box center [722, 343] width 312 height 30
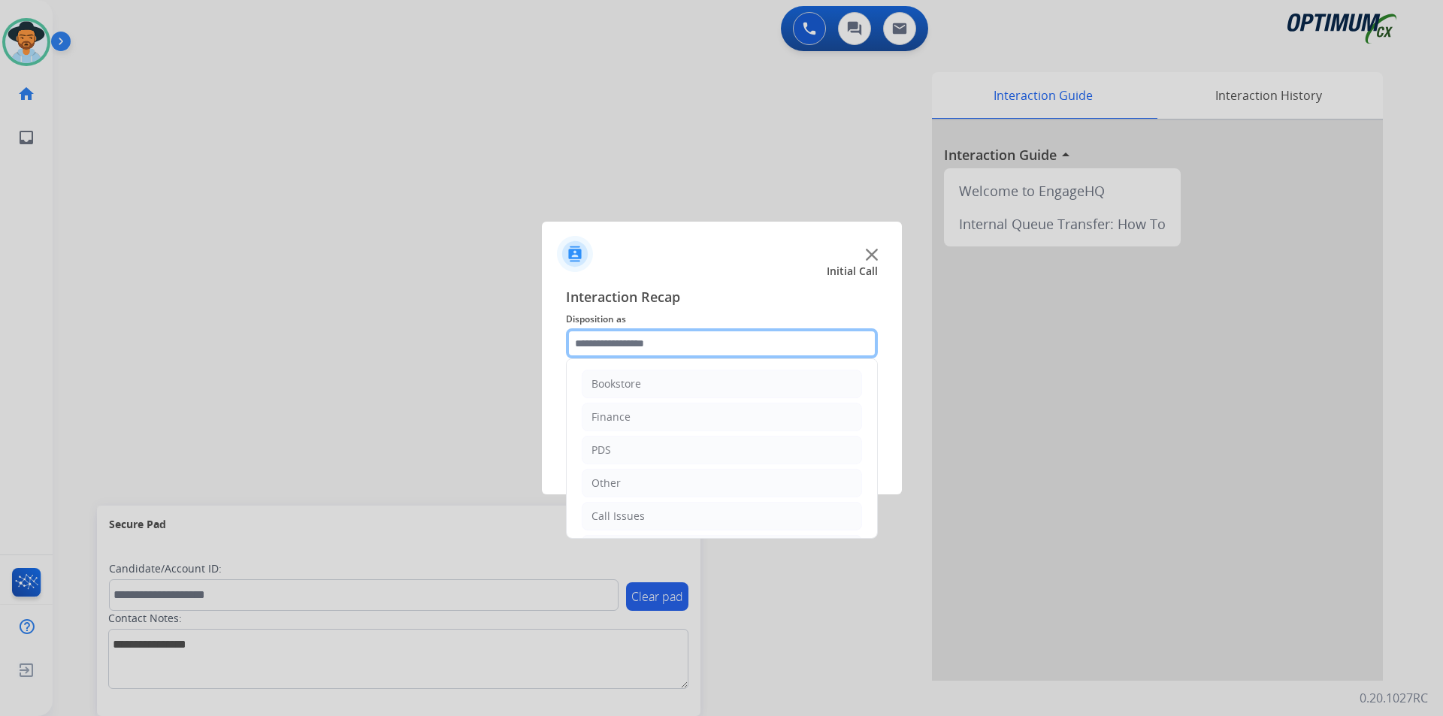
scroll to position [102, 0]
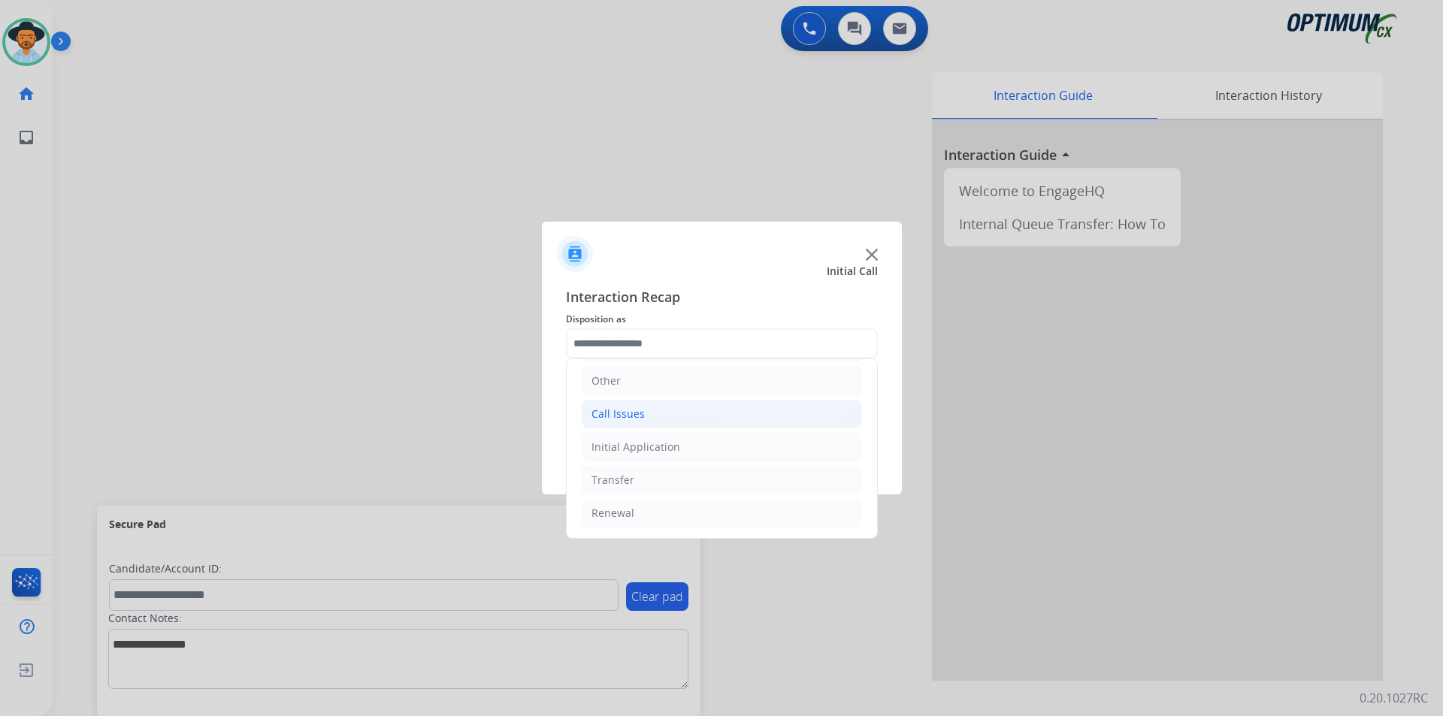
click at [668, 420] on li "Call Issues" at bounding box center [722, 414] width 280 height 29
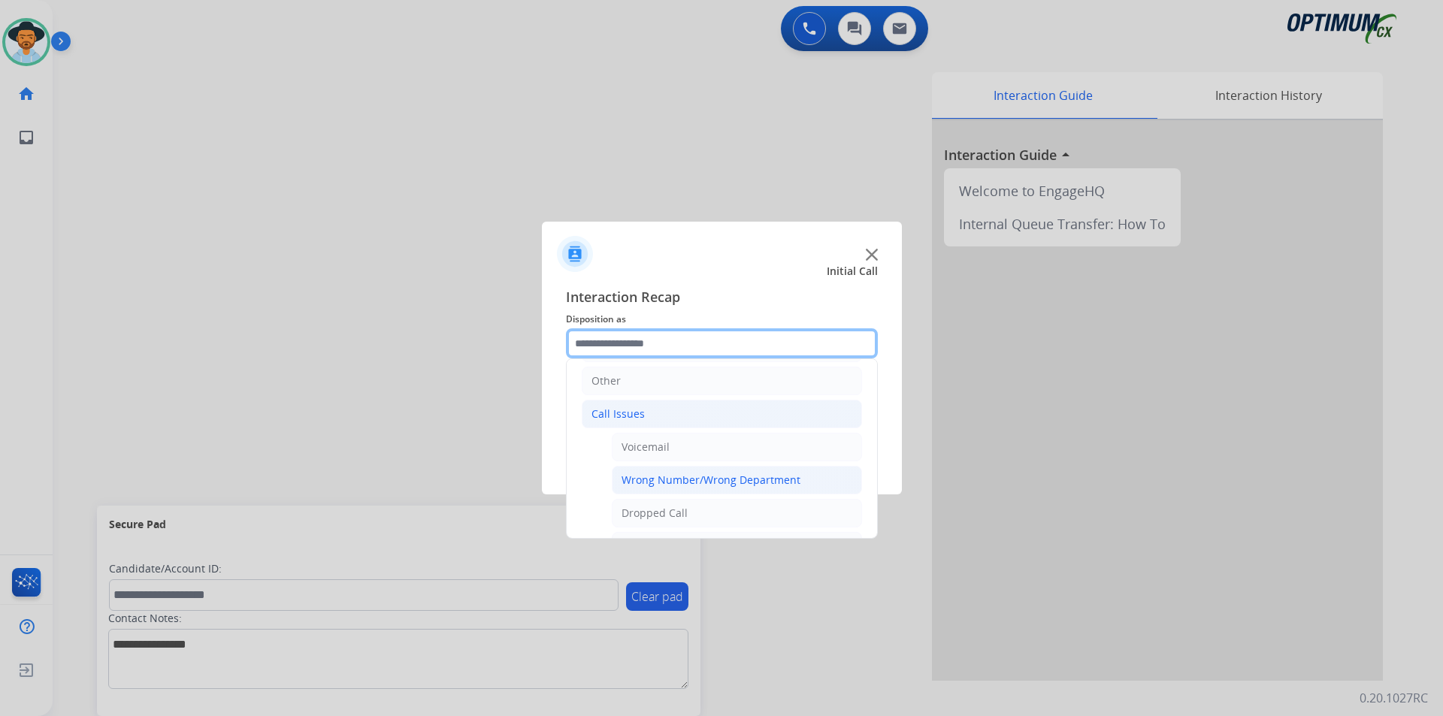
scroll to position [268, 0]
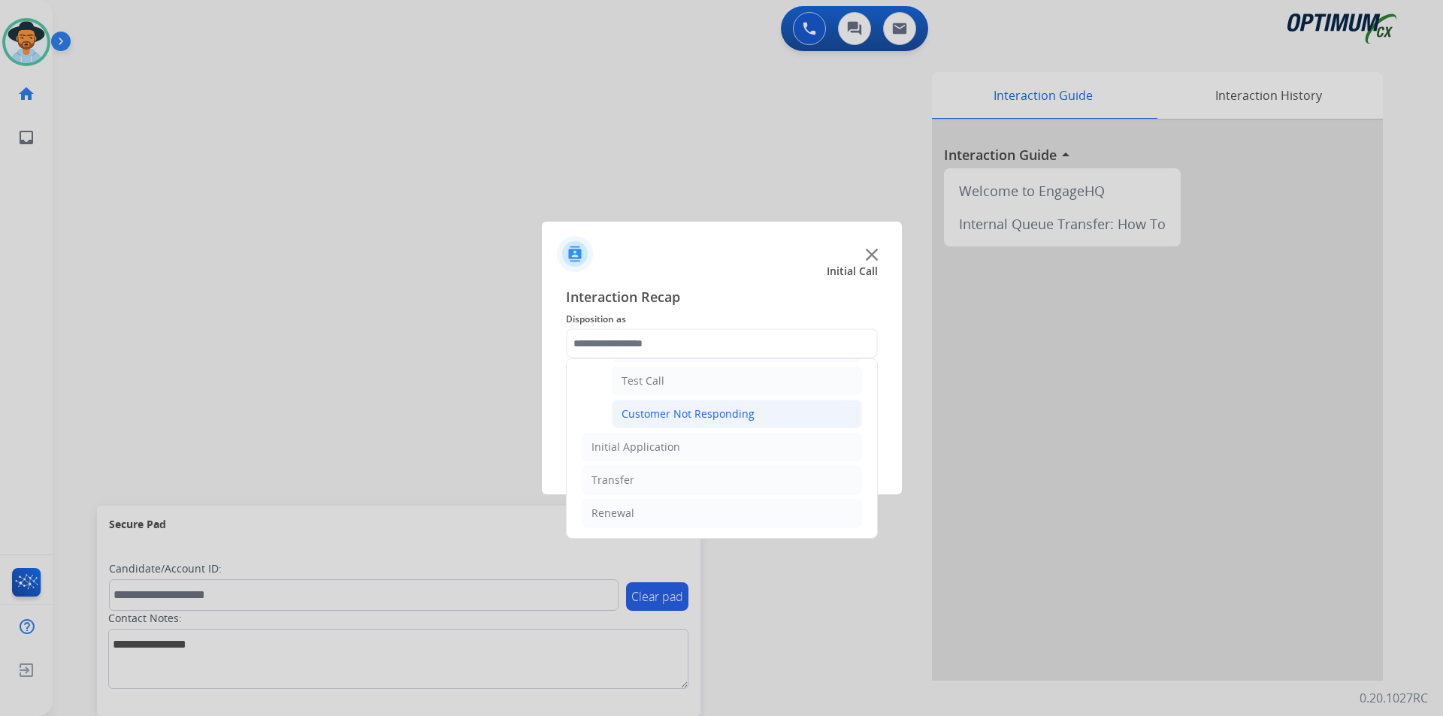
click at [694, 411] on div "Customer Not Responding" at bounding box center [687, 414] width 133 height 15
type input "**********"
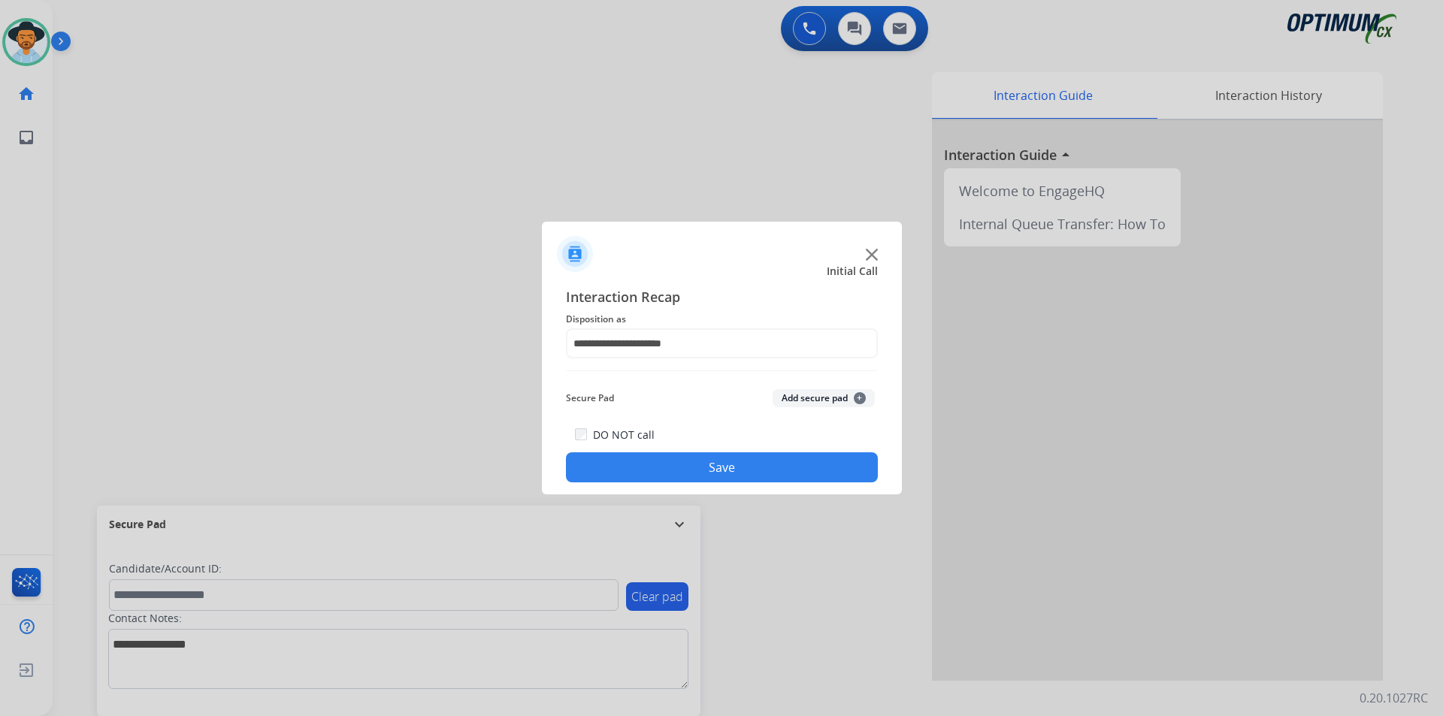
click at [663, 461] on button "Save" at bounding box center [722, 467] width 312 height 30
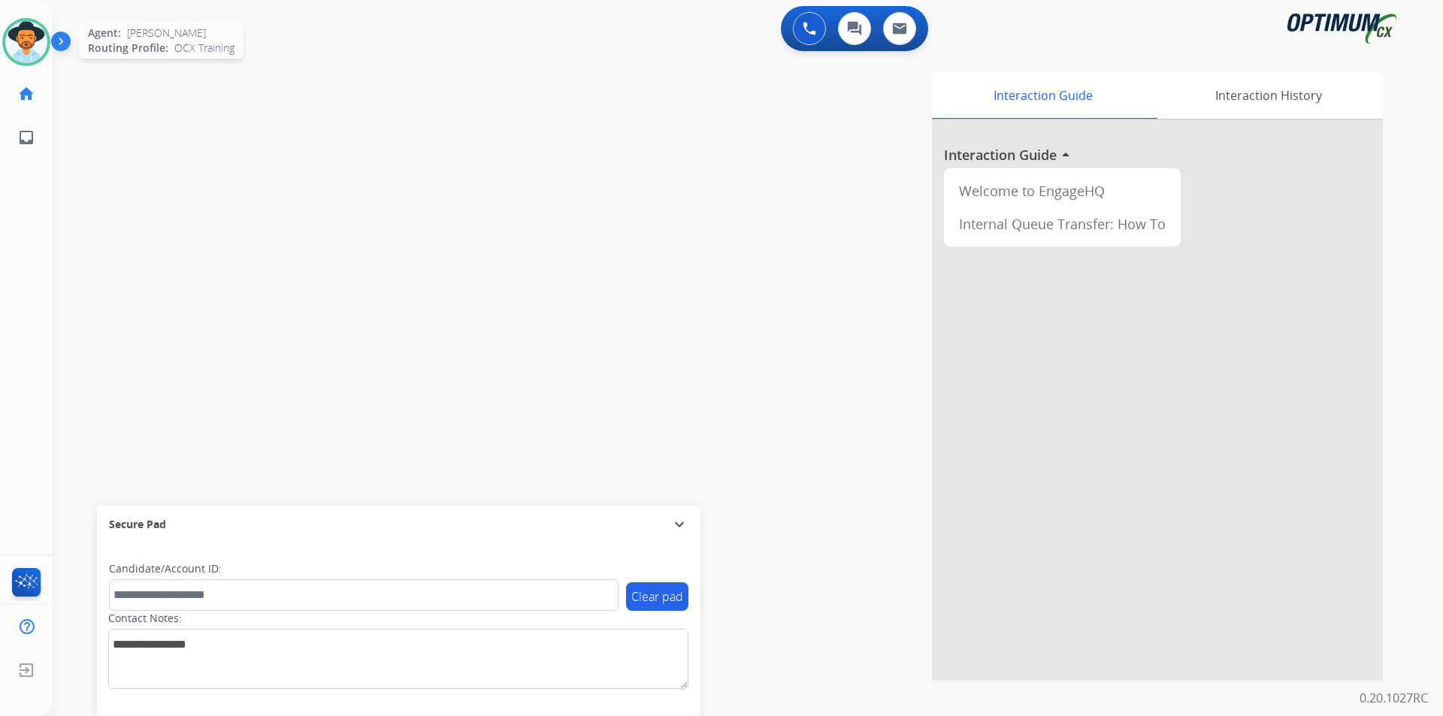
click at [43, 43] on img at bounding box center [26, 42] width 42 height 42
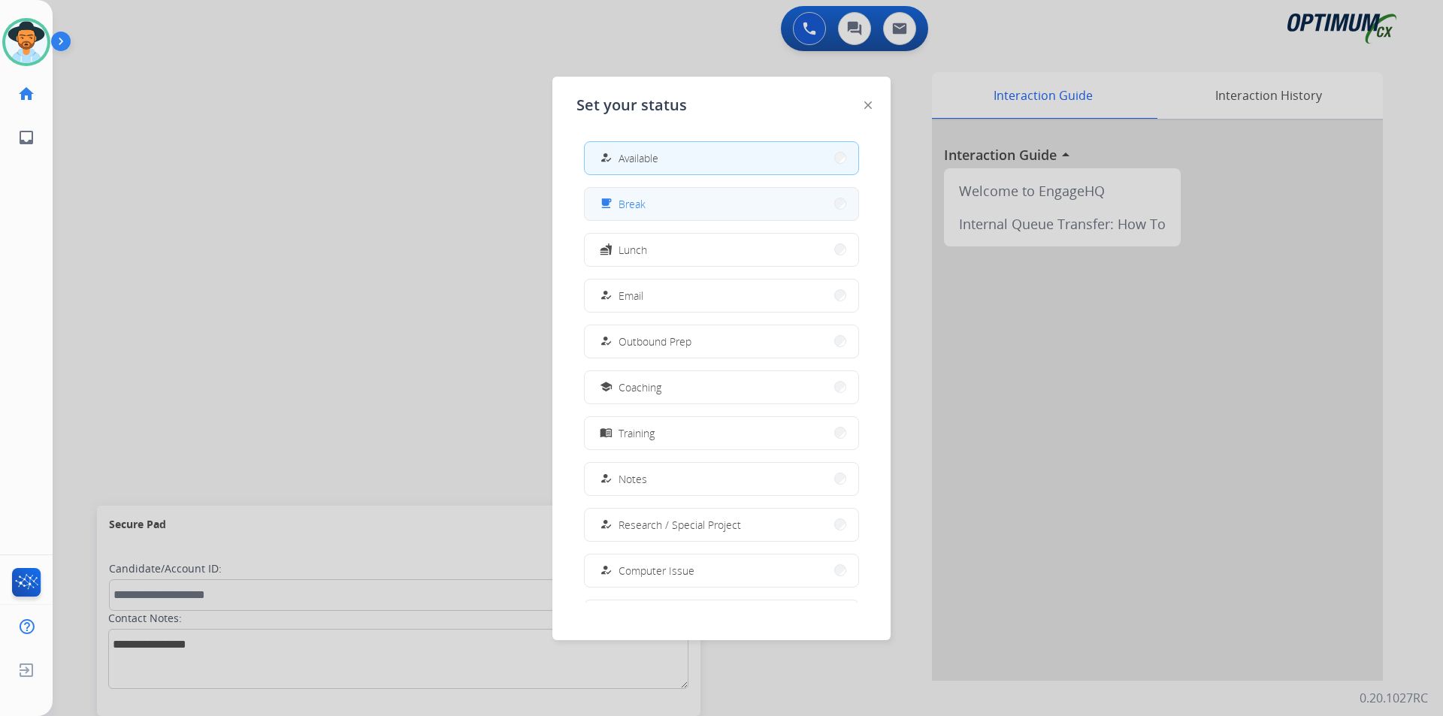
click at [716, 209] on button "free_breakfast Break" at bounding box center [722, 204] width 274 height 32
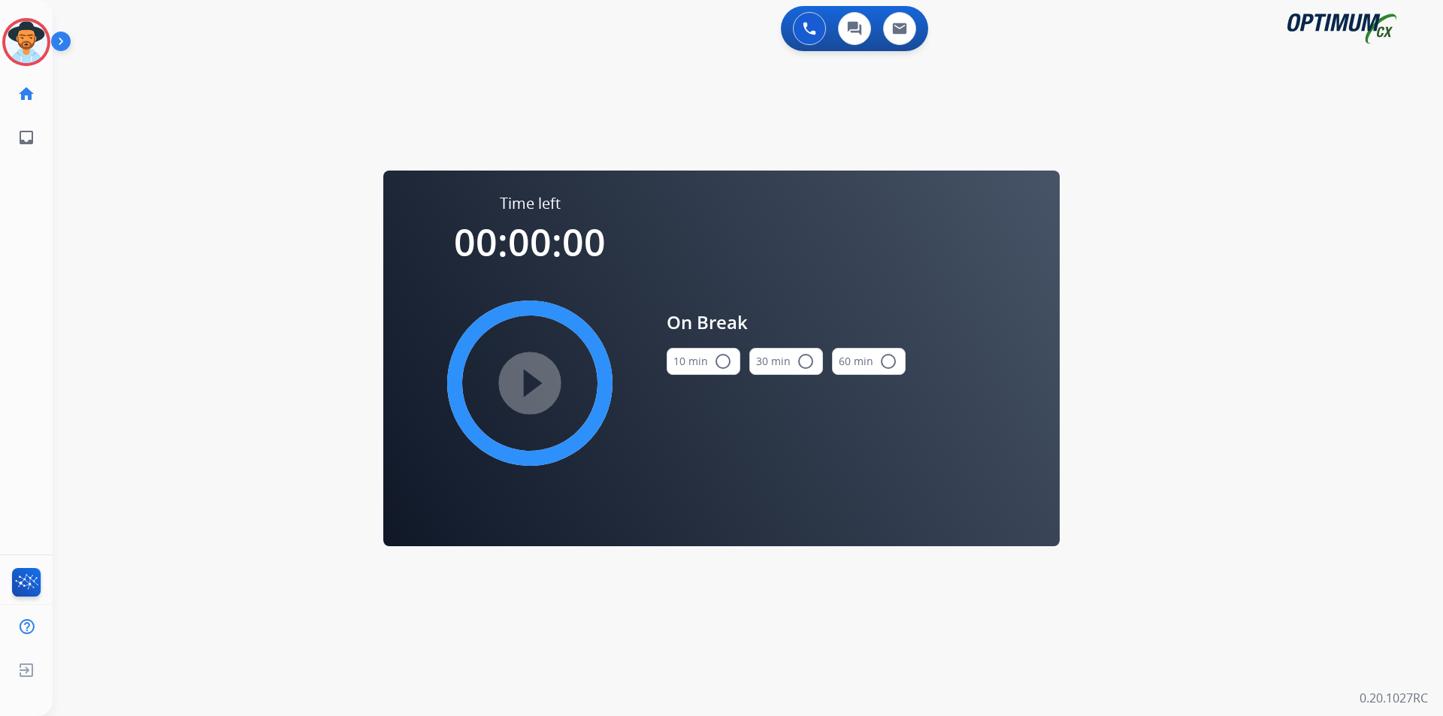
click at [730, 363] on mat-icon "radio_button_unchecked" at bounding box center [723, 361] width 18 height 18
click at [539, 379] on mat-icon "play_circle_filled" at bounding box center [530, 383] width 18 height 18
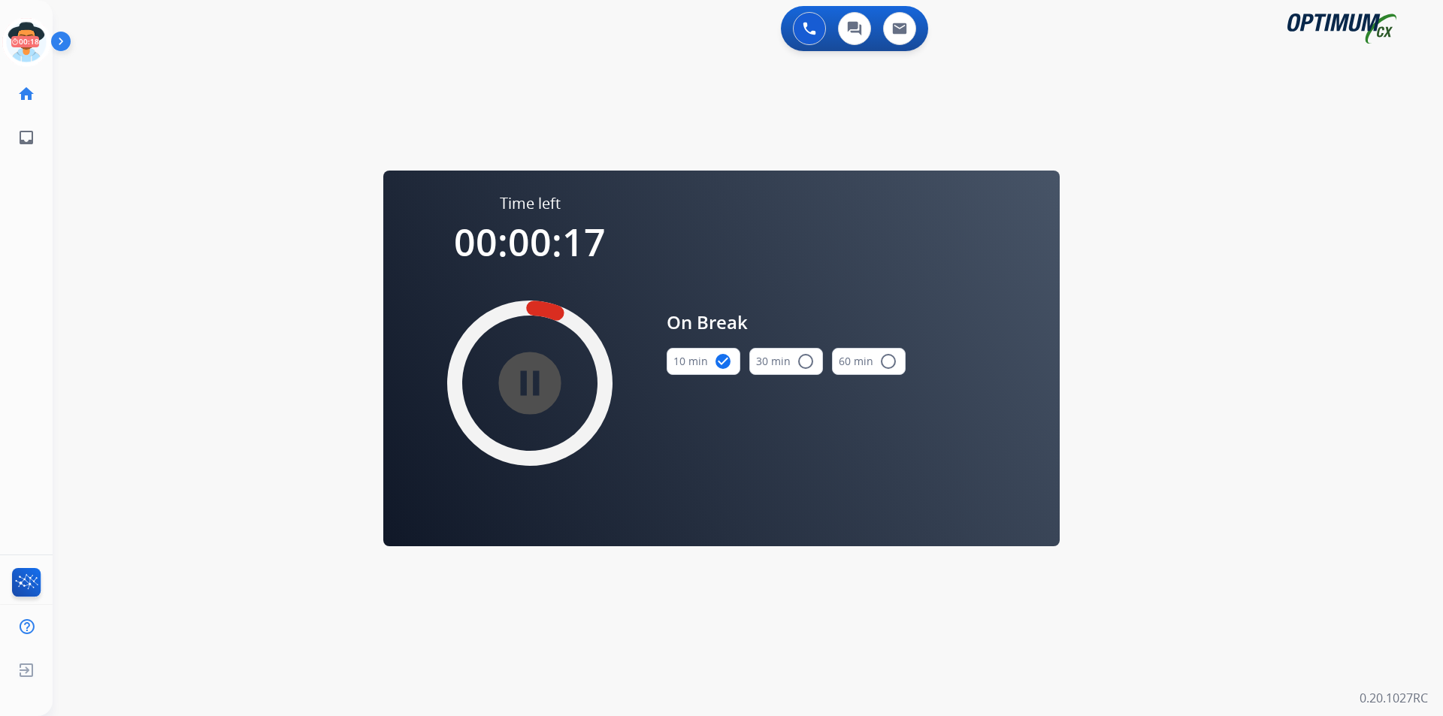
click at [531, 101] on div "swap_horiz Break voice bridge close_fullscreen Connect 3-Way Call merge_type Se…" at bounding box center [730, 90] width 1354 height 72
click at [31, 39] on icon at bounding box center [26, 42] width 49 height 49
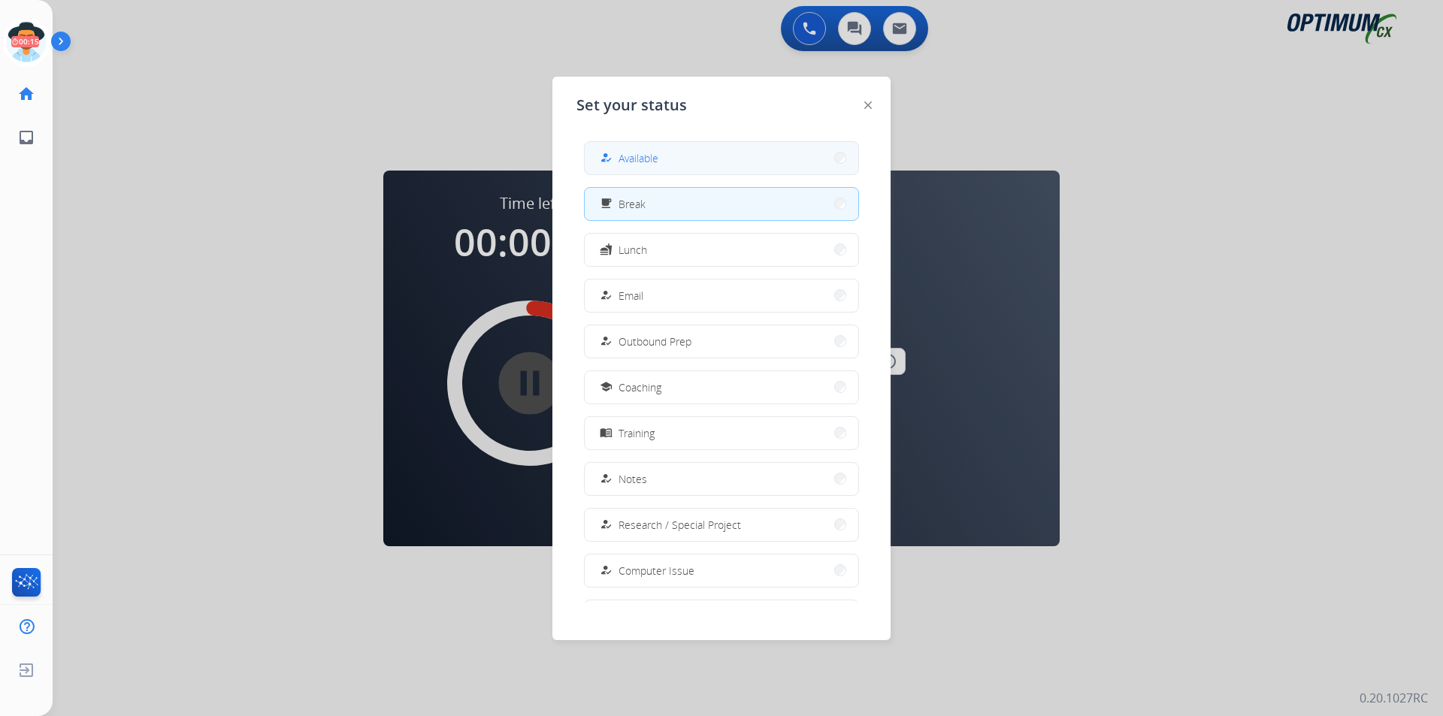
click at [635, 146] on button "how_to_reg Available" at bounding box center [722, 158] width 274 height 32
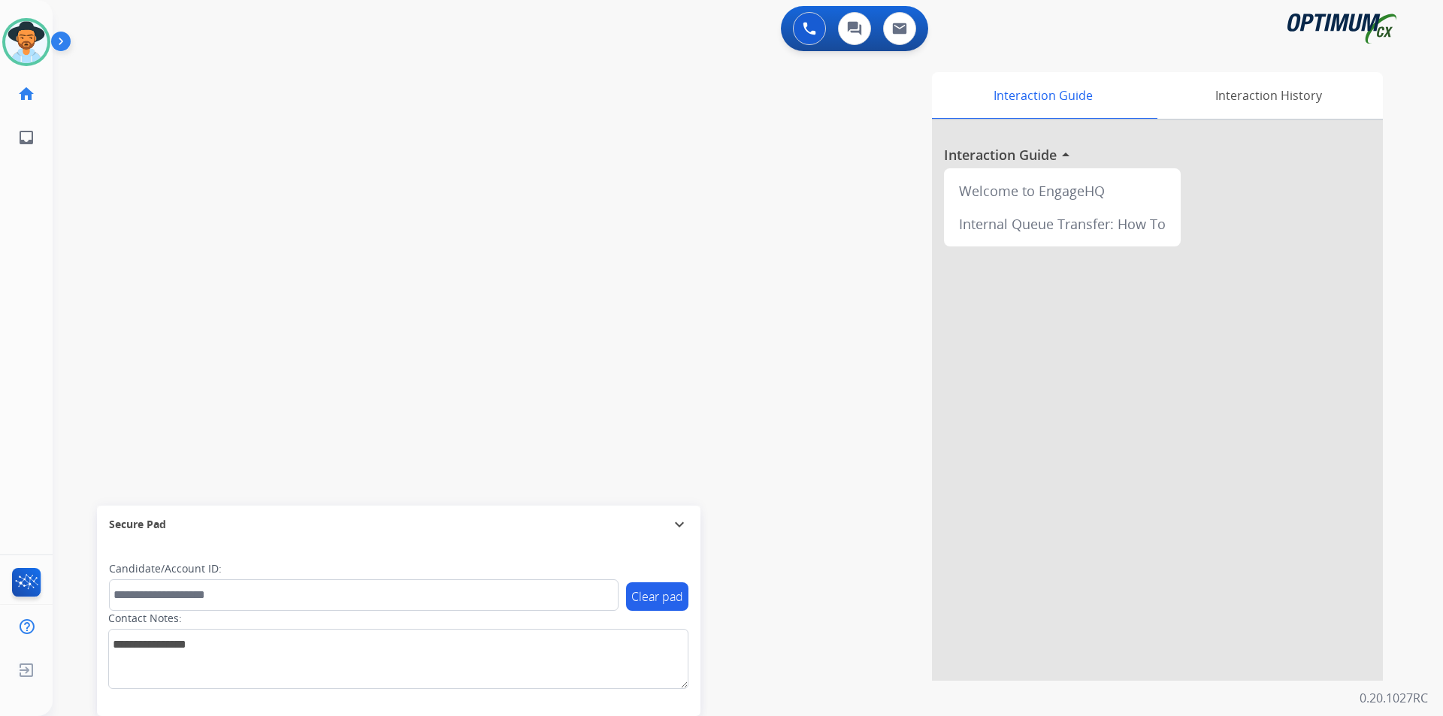
click at [792, 156] on div "Interaction Guide Interaction History Interaction Guide arrow_drop_up Welcome t…" at bounding box center [939, 376] width 885 height 609
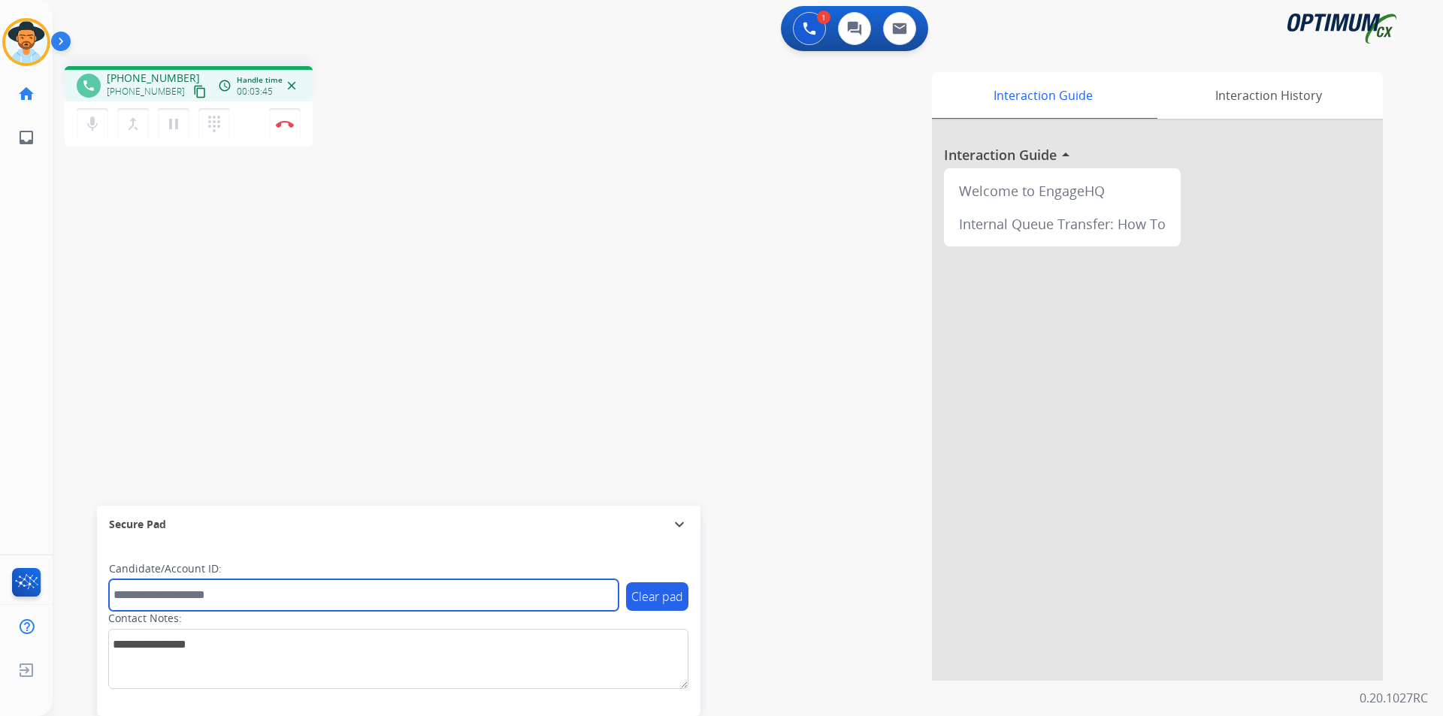
drag, startPoint x: 482, startPoint y: 599, endPoint x: 492, endPoint y: 597, distance: 9.9
click at [482, 599] on input "text" at bounding box center [364, 595] width 510 height 32
click at [479, 599] on input "text" at bounding box center [364, 595] width 510 height 32
click at [285, 594] on input "text" at bounding box center [364, 595] width 510 height 32
click at [487, 595] on input "*****" at bounding box center [364, 595] width 510 height 32
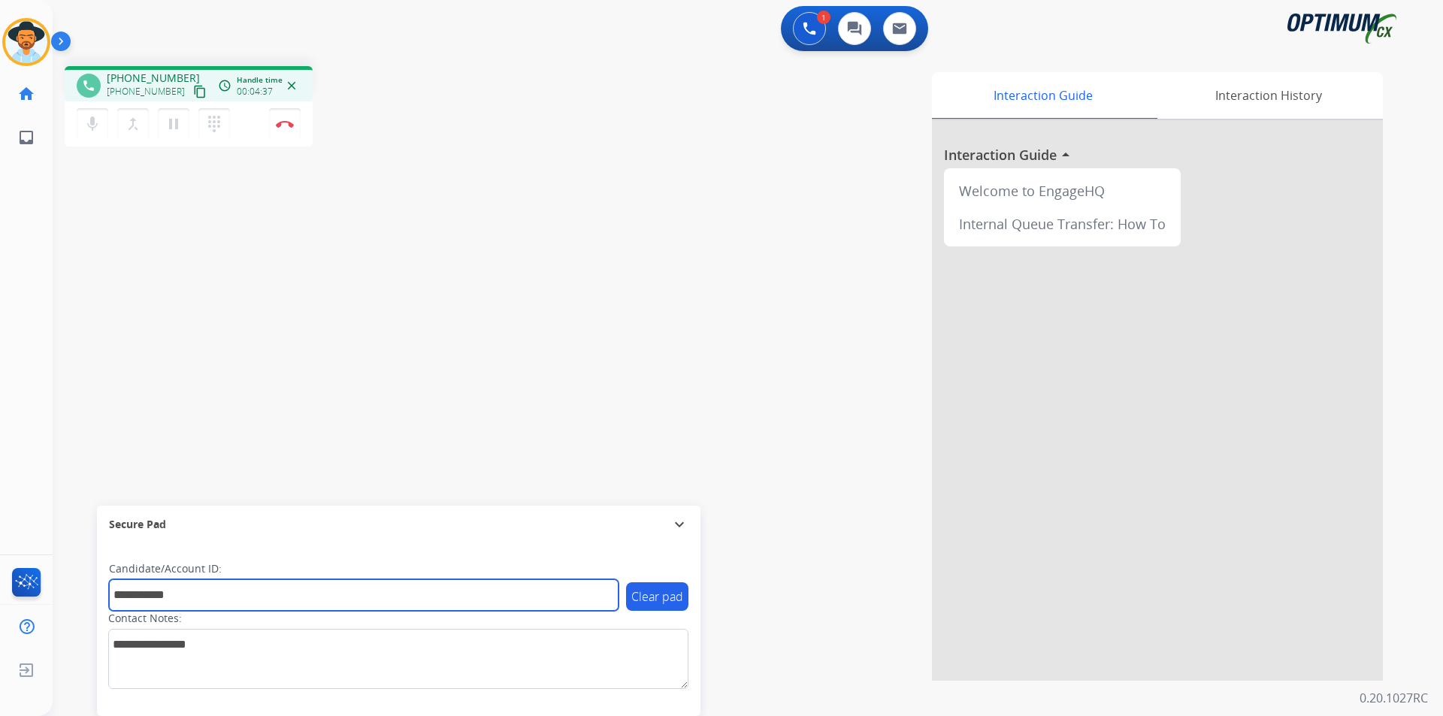
type input "**********"
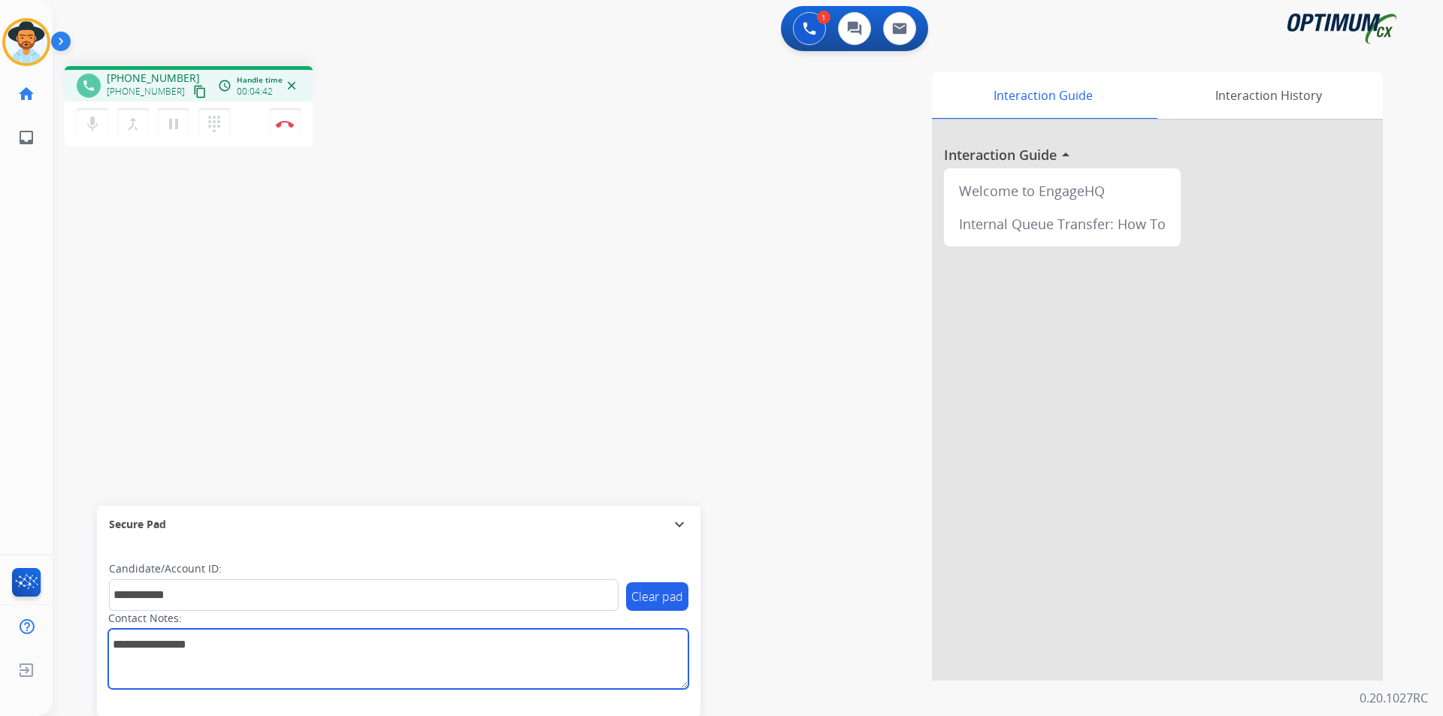
click at [643, 640] on textarea at bounding box center [398, 659] width 580 height 60
paste textarea "**********"
click at [142, 645] on textarea at bounding box center [398, 659] width 580 height 60
drag, startPoint x: 177, startPoint y: 645, endPoint x: 309, endPoint y: 628, distance: 132.5
click at [309, 628] on div "Contact Notes:" at bounding box center [398, 650] width 580 height 78
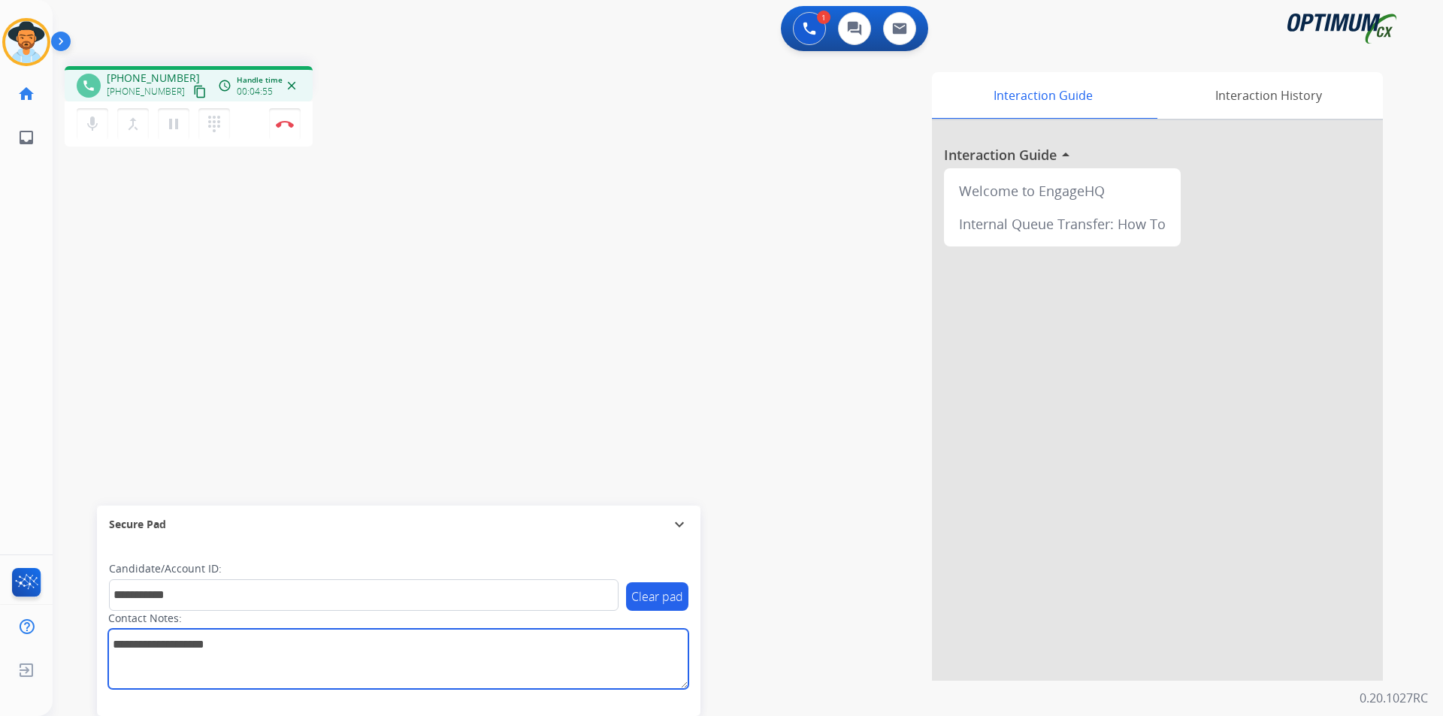
drag, startPoint x: 262, startPoint y: 646, endPoint x: 72, endPoint y: 648, distance: 190.1
click at [72, 648] on div "**********" at bounding box center [730, 367] width 1354 height 627
type textarea "**********"
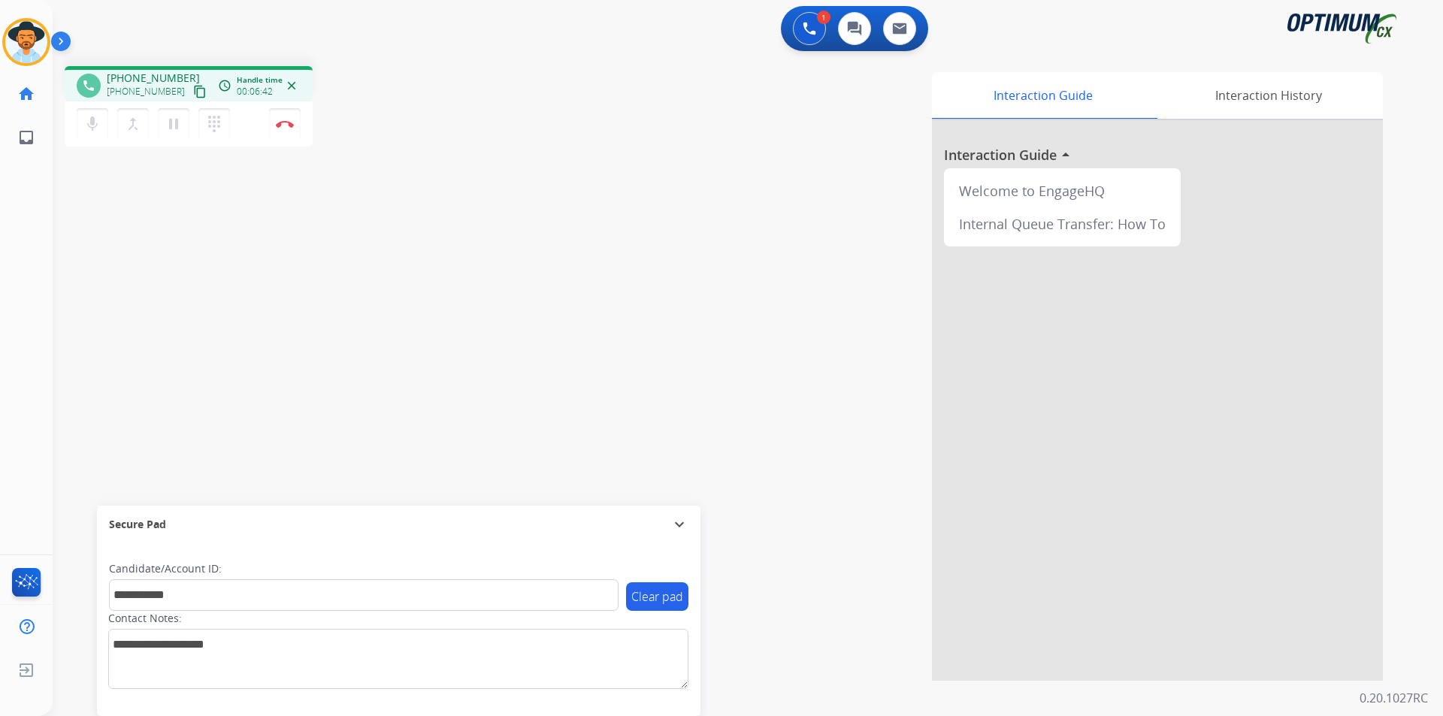
click at [145, 252] on div "**********" at bounding box center [730, 367] width 1354 height 627
click at [286, 129] on button "Disconnect" at bounding box center [285, 124] width 32 height 32
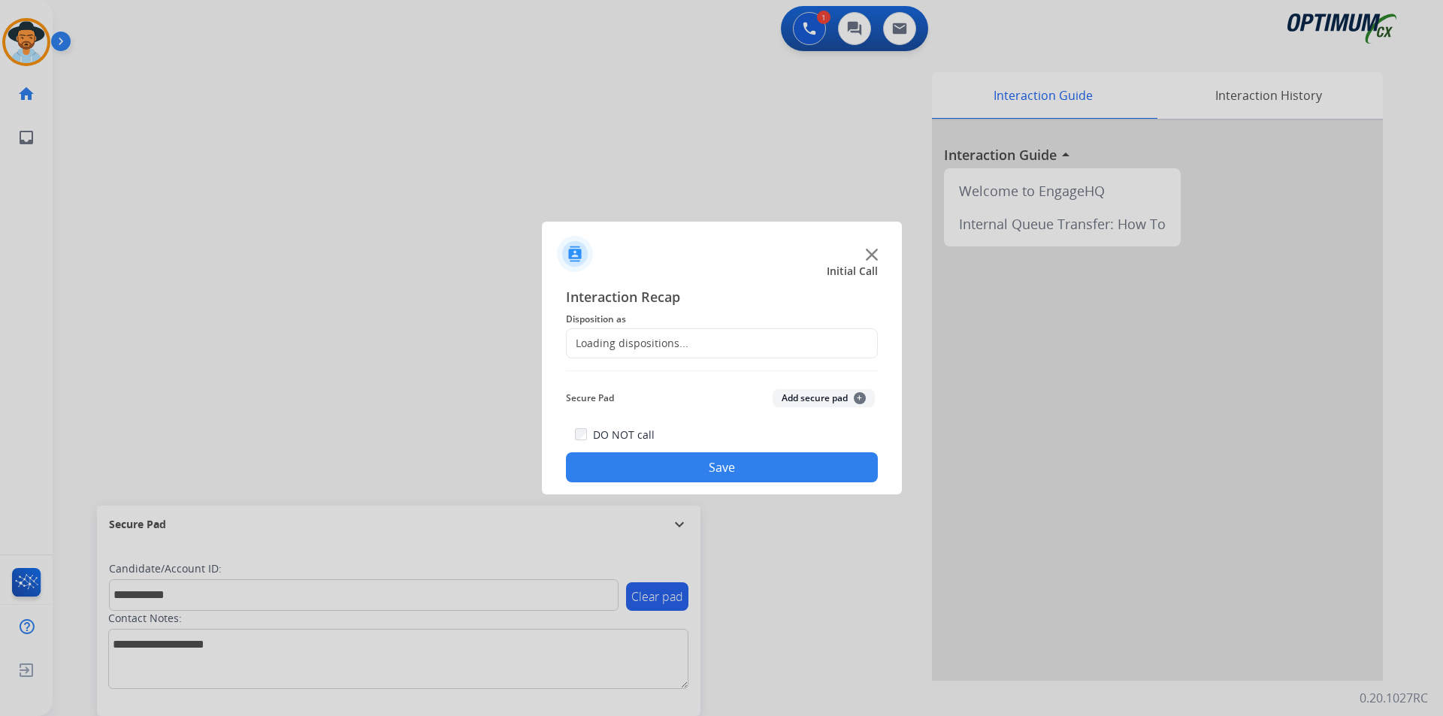
click at [721, 343] on div "Loading dispositions..." at bounding box center [722, 343] width 312 height 30
click at [709, 346] on input "text" at bounding box center [722, 343] width 312 height 30
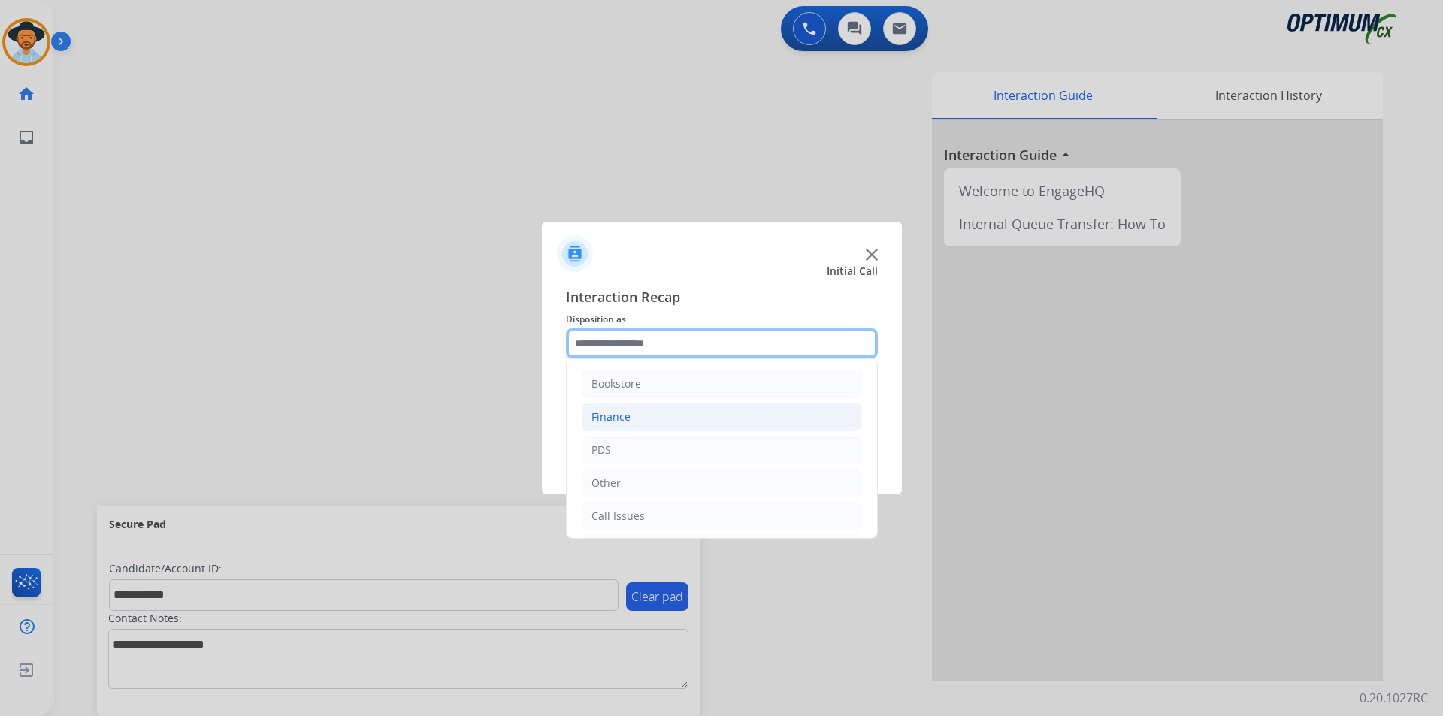
scroll to position [102, 0]
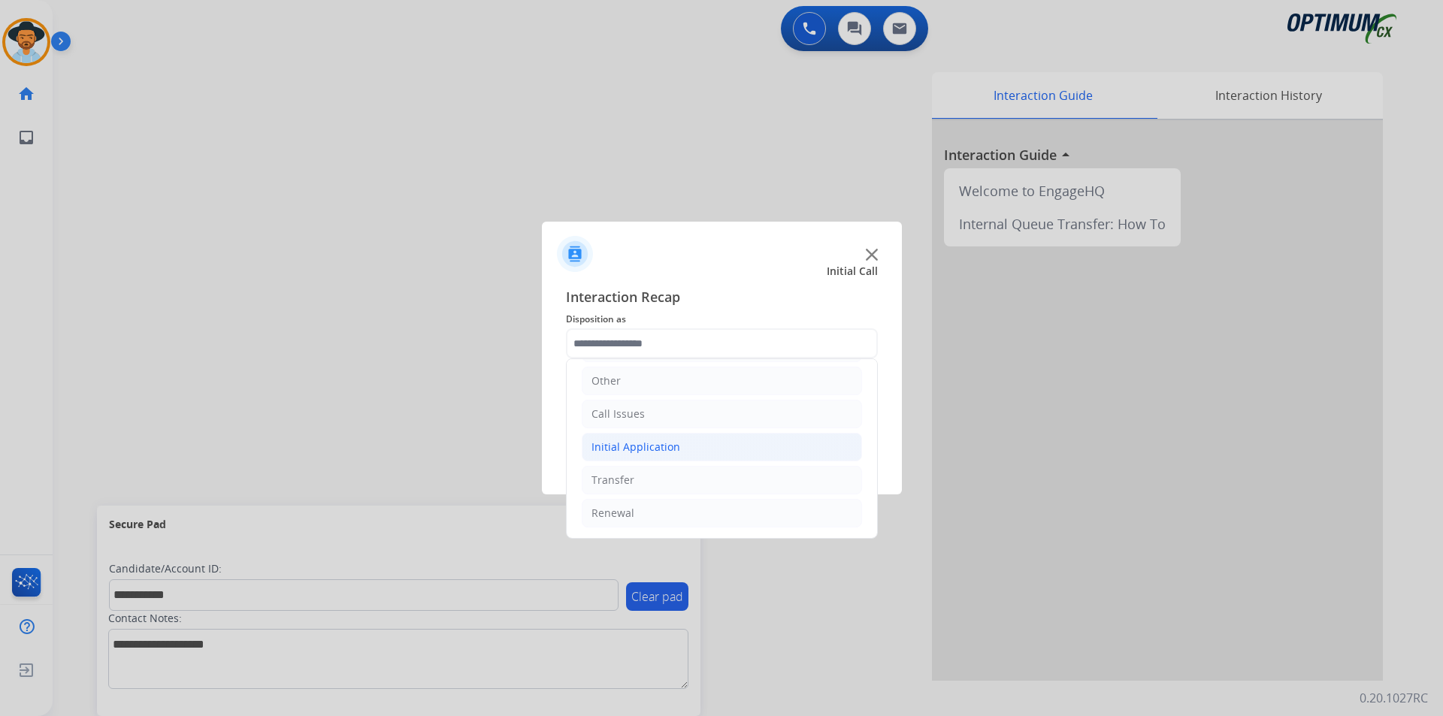
click at [665, 449] on div "Initial Application" at bounding box center [635, 447] width 89 height 15
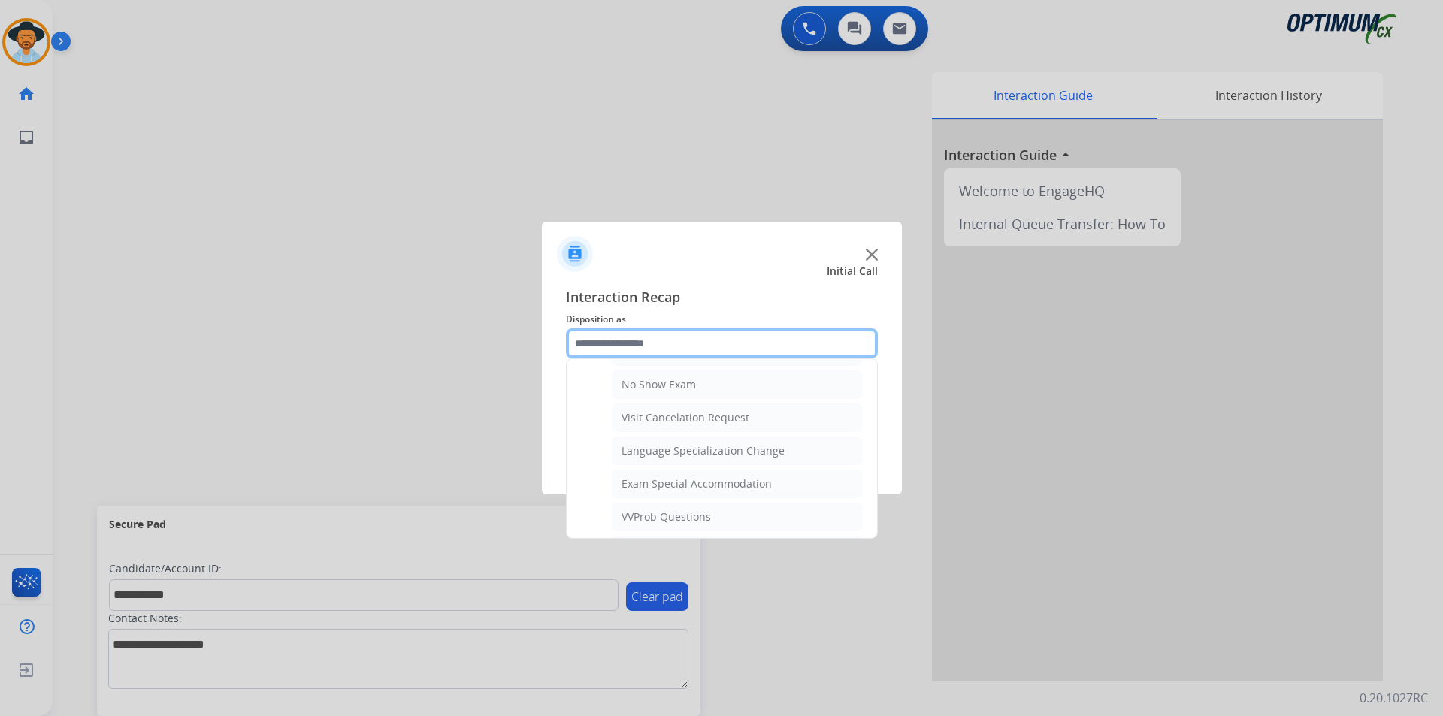
scroll to position [800, 0]
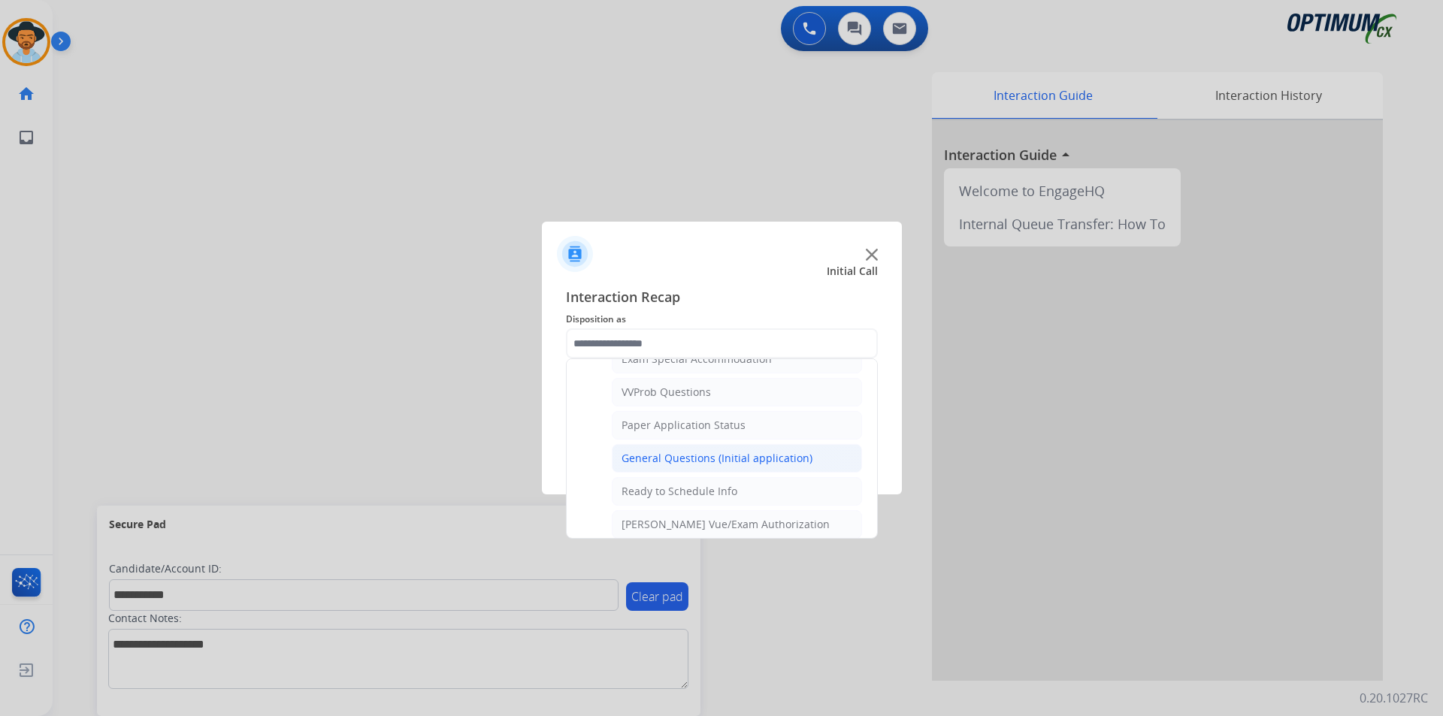
click at [673, 466] on div "General Questions (Initial application)" at bounding box center [716, 458] width 191 height 15
type input "**********"
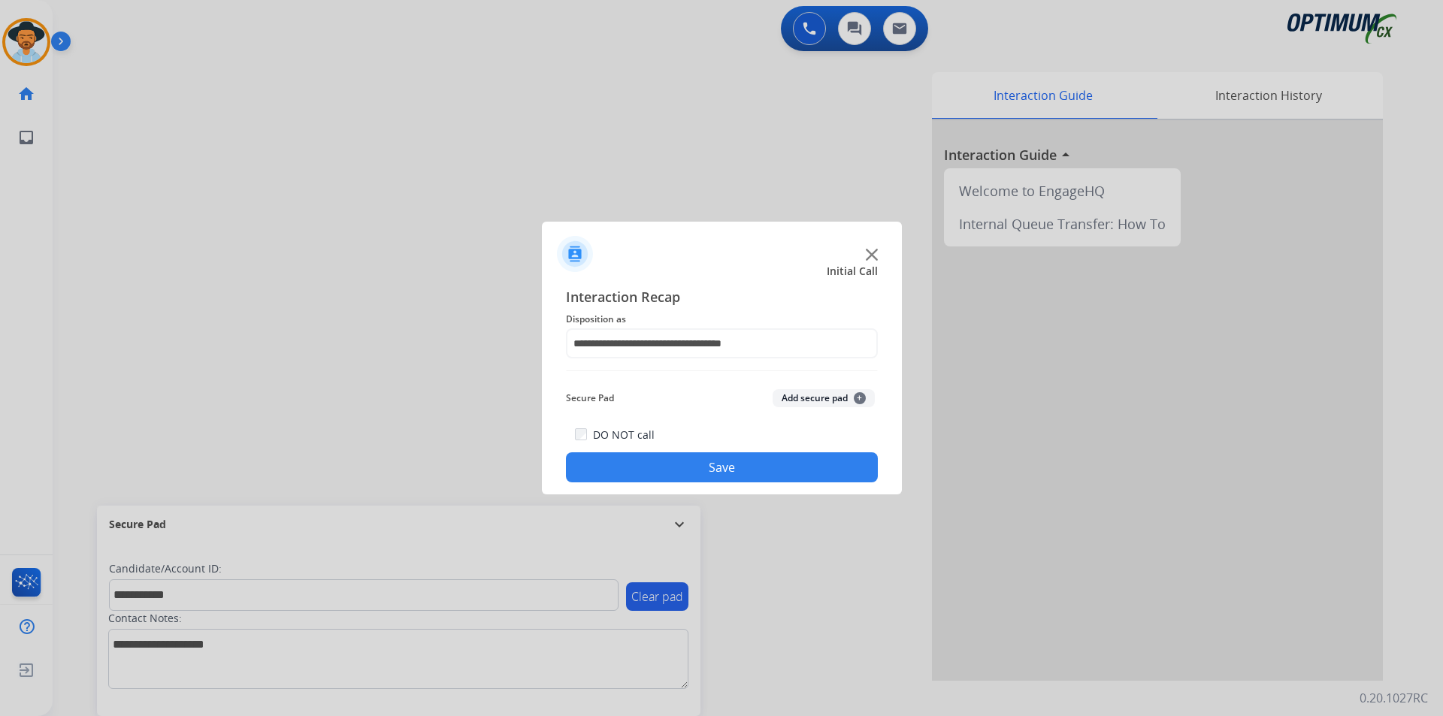
click at [634, 472] on button "Save" at bounding box center [722, 467] width 312 height 30
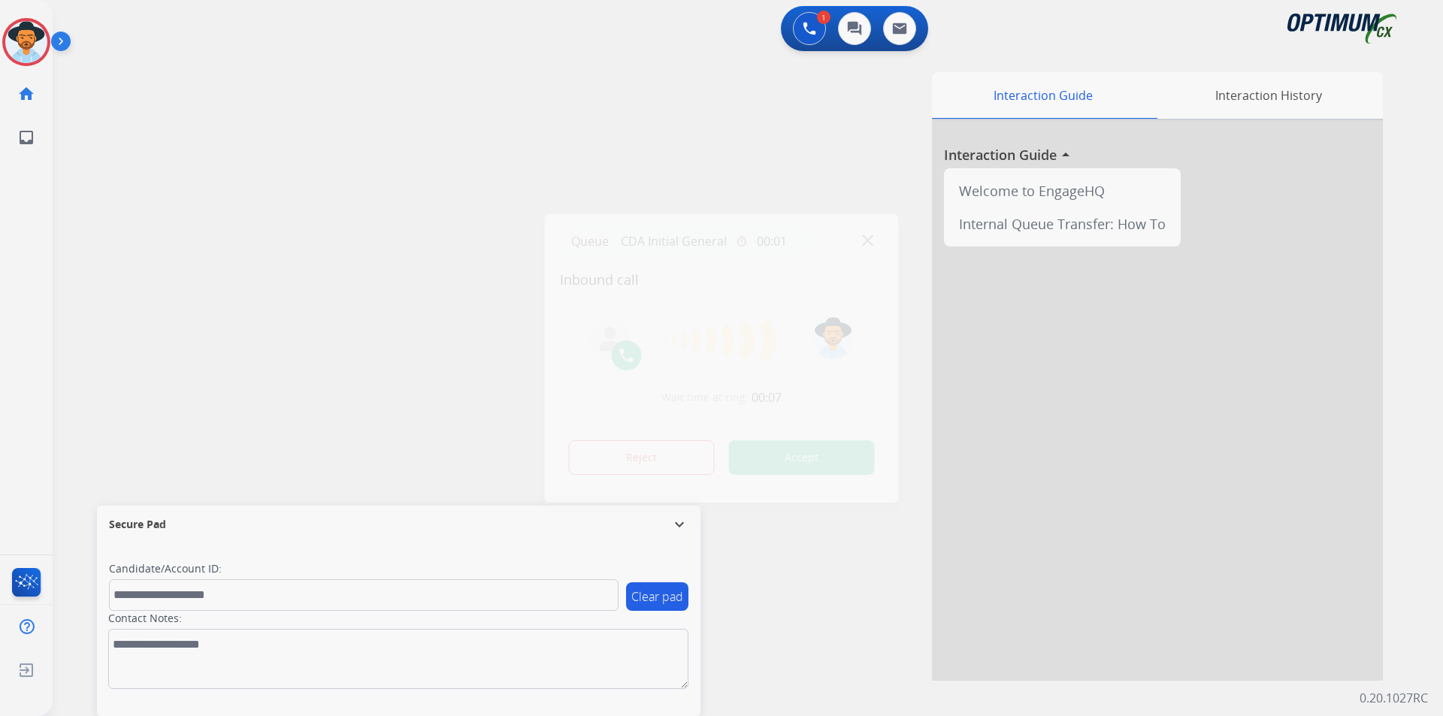
click at [640, 168] on div at bounding box center [721, 358] width 1443 height 716
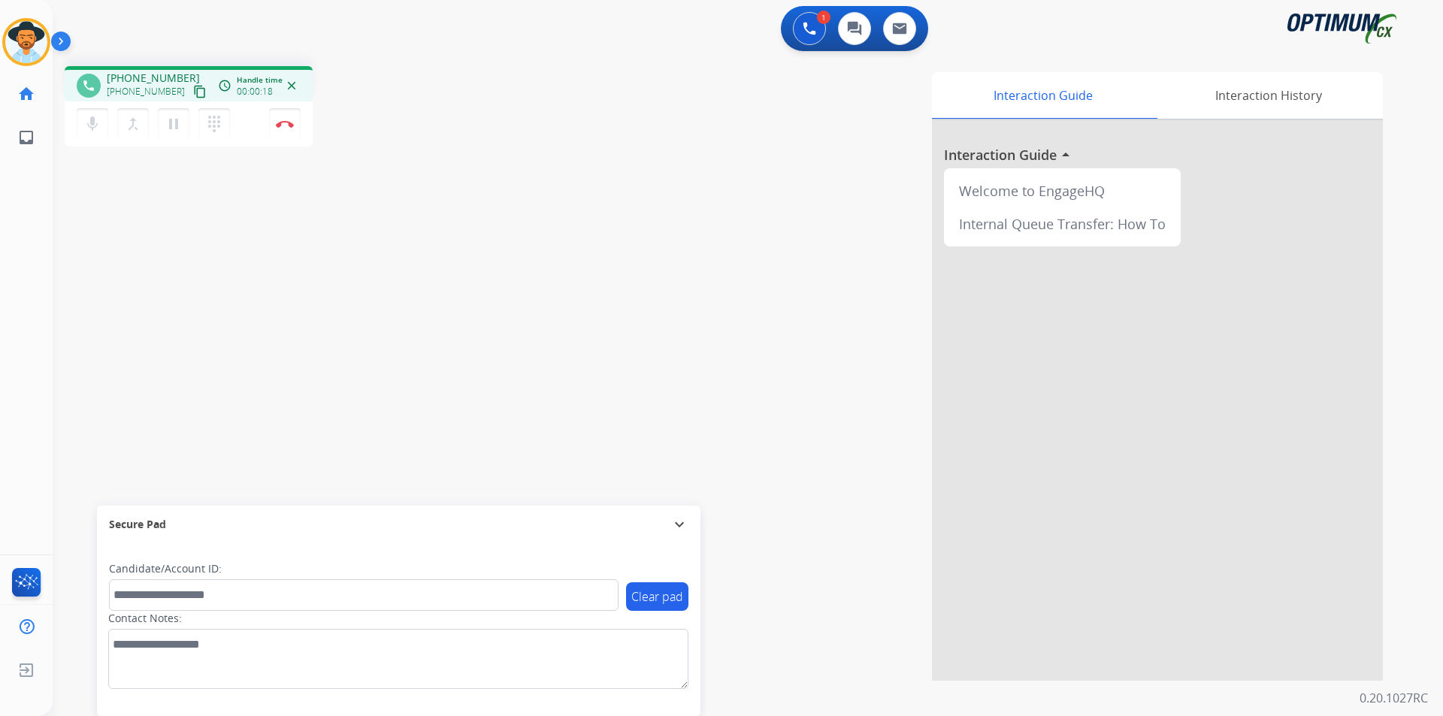
click at [156, 75] on span "+12488776099" at bounding box center [153, 78] width 93 height 15
copy span "12488776099"
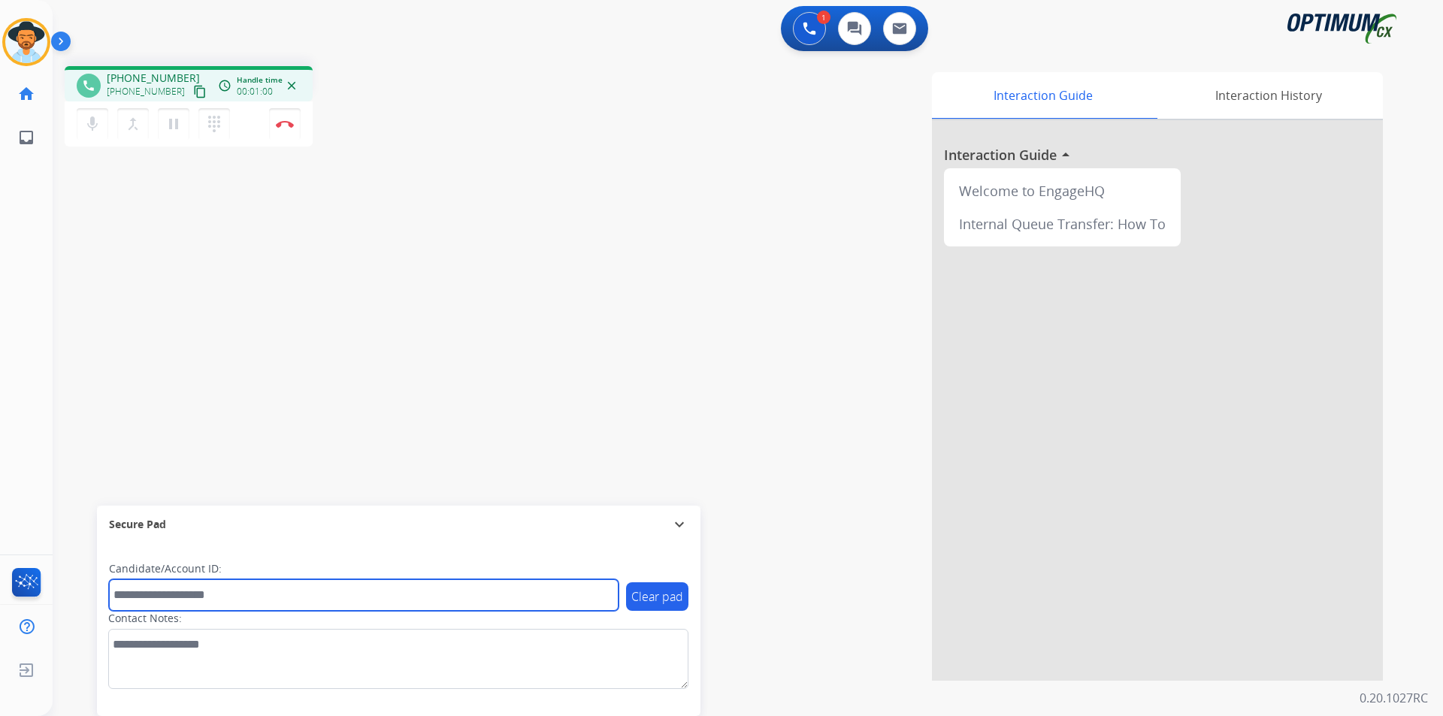
click at [452, 594] on input "text" at bounding box center [364, 595] width 510 height 32
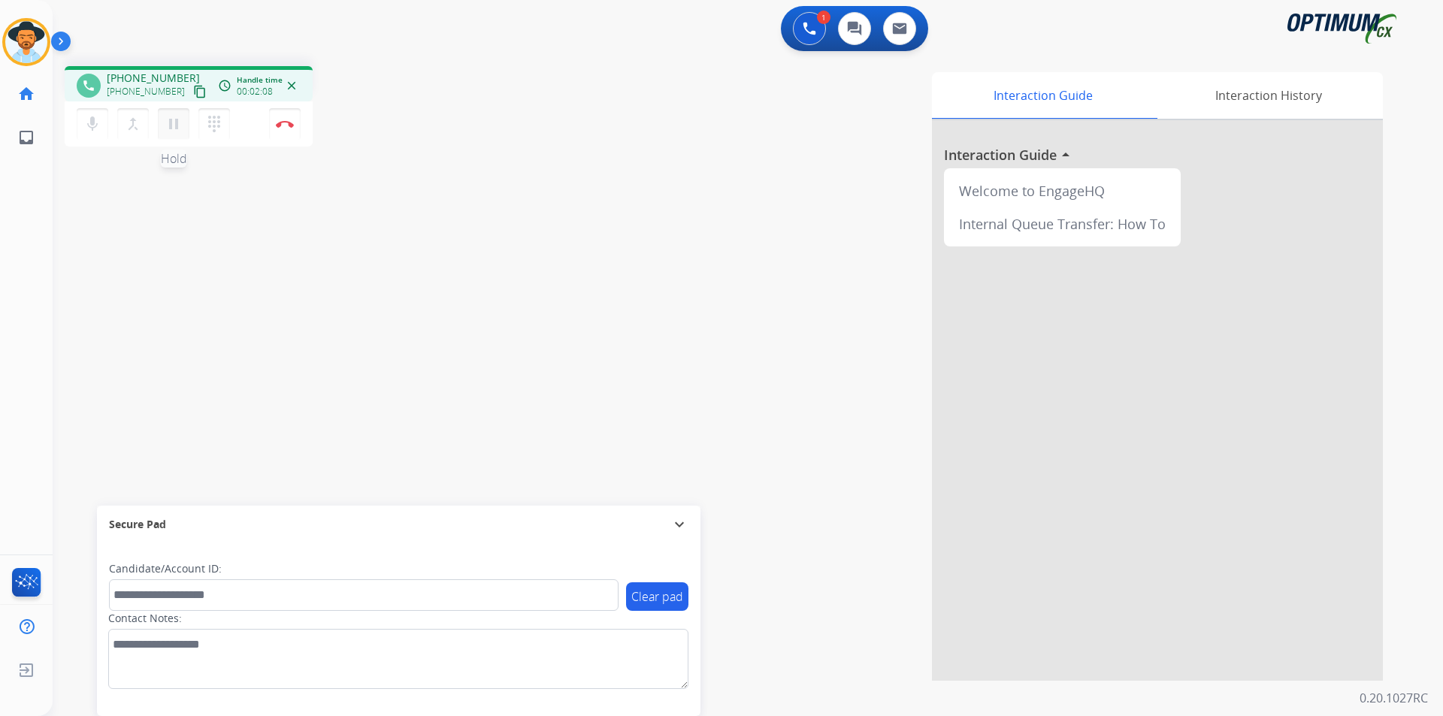
click at [171, 126] on mat-icon "pause" at bounding box center [174, 124] width 18 height 18
click at [177, 116] on mat-icon "play_arrow" at bounding box center [174, 124] width 18 height 18
click at [177, 126] on mat-icon "pause" at bounding box center [174, 124] width 18 height 18
click at [174, 120] on mat-icon "play_arrow" at bounding box center [174, 124] width 18 height 18
click at [171, 121] on mat-icon "pause" at bounding box center [174, 124] width 18 height 18
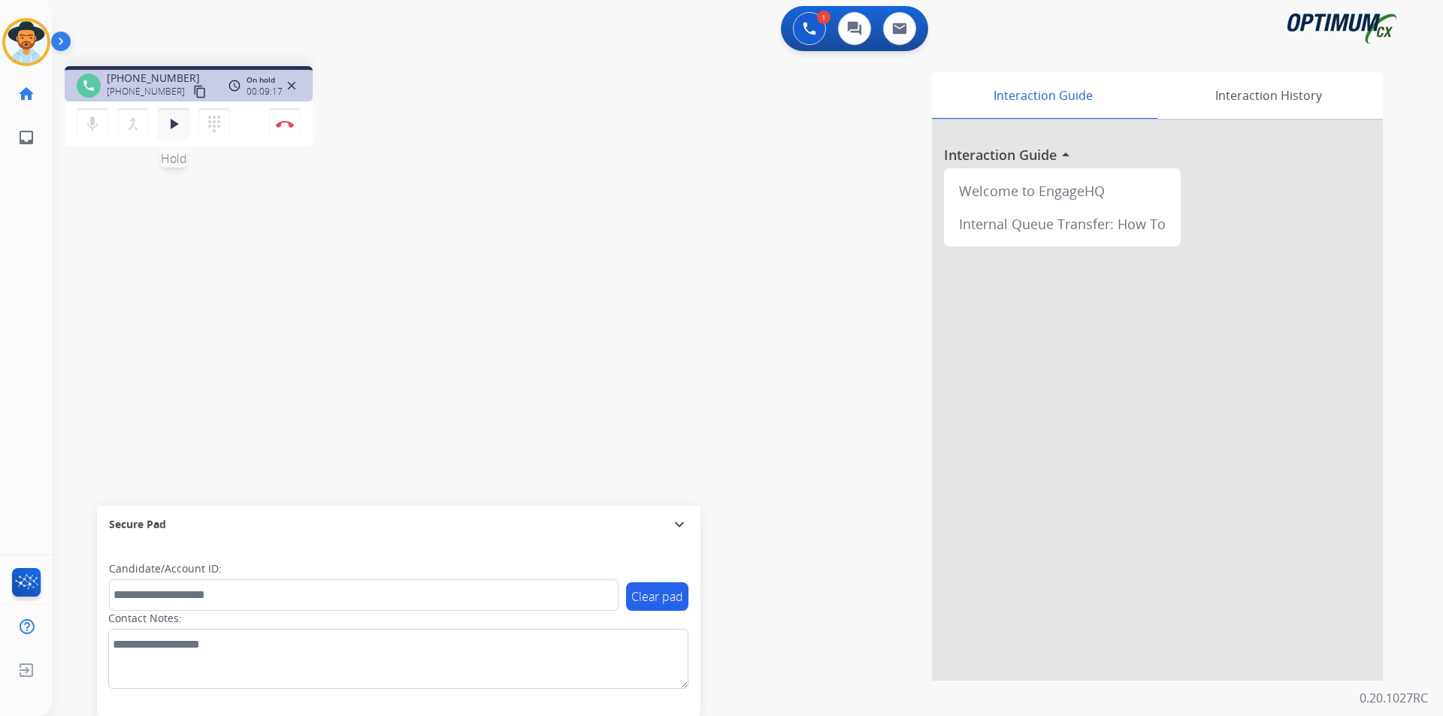
click at [169, 132] on mat-icon "play_arrow" at bounding box center [174, 124] width 18 height 18
click at [138, 77] on span "+12488776099" at bounding box center [153, 78] width 93 height 15
copy span "12488776099"
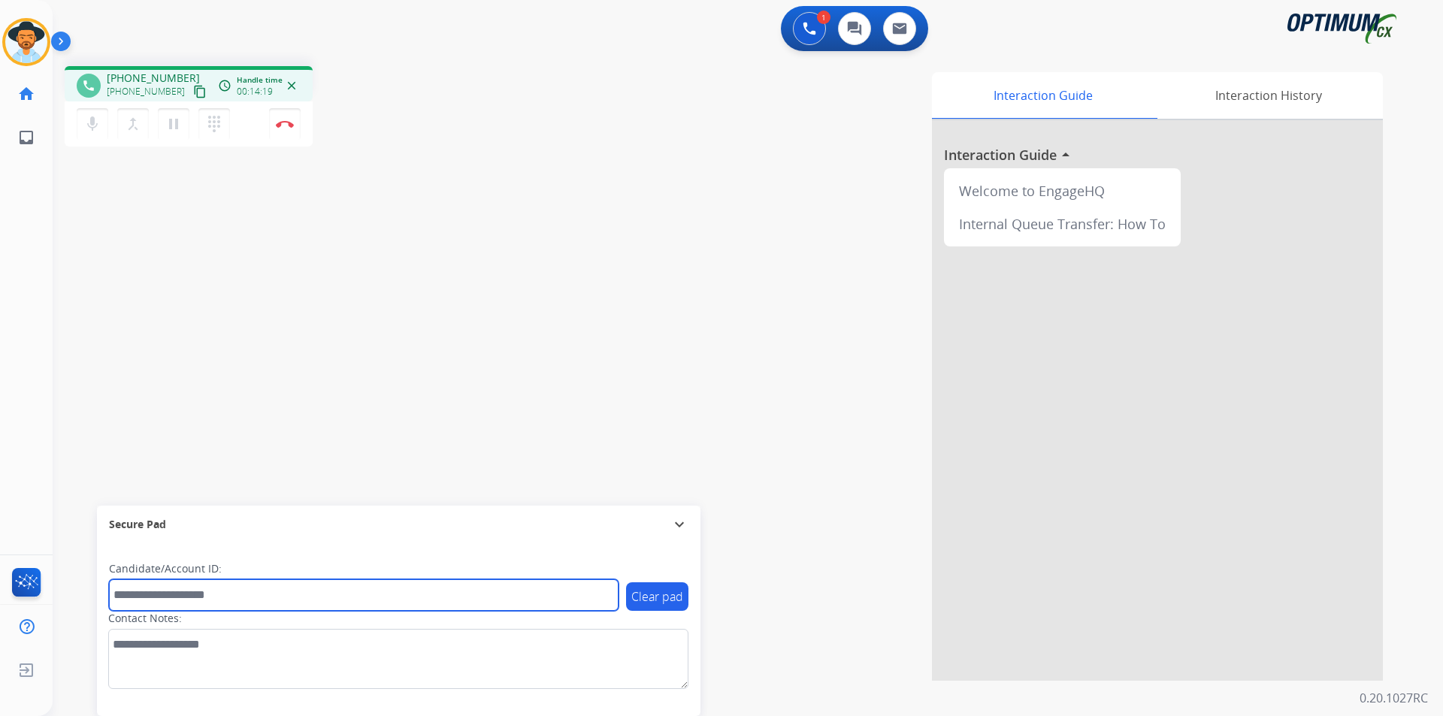
click at [291, 585] on input "text" at bounding box center [364, 595] width 510 height 32
paste input "**********"
click at [119, 595] on input "**********" at bounding box center [364, 595] width 510 height 32
type input "**********"
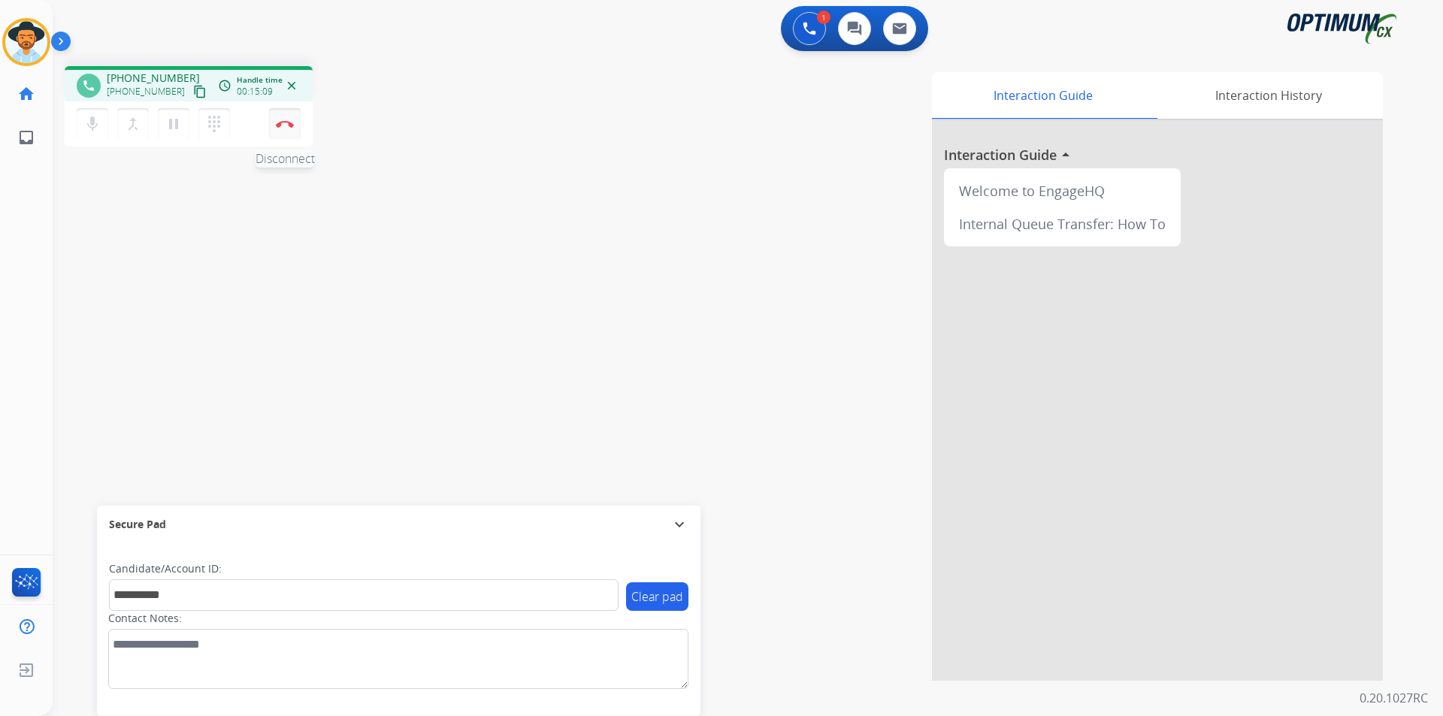
click at [284, 127] on img at bounding box center [285, 124] width 18 height 8
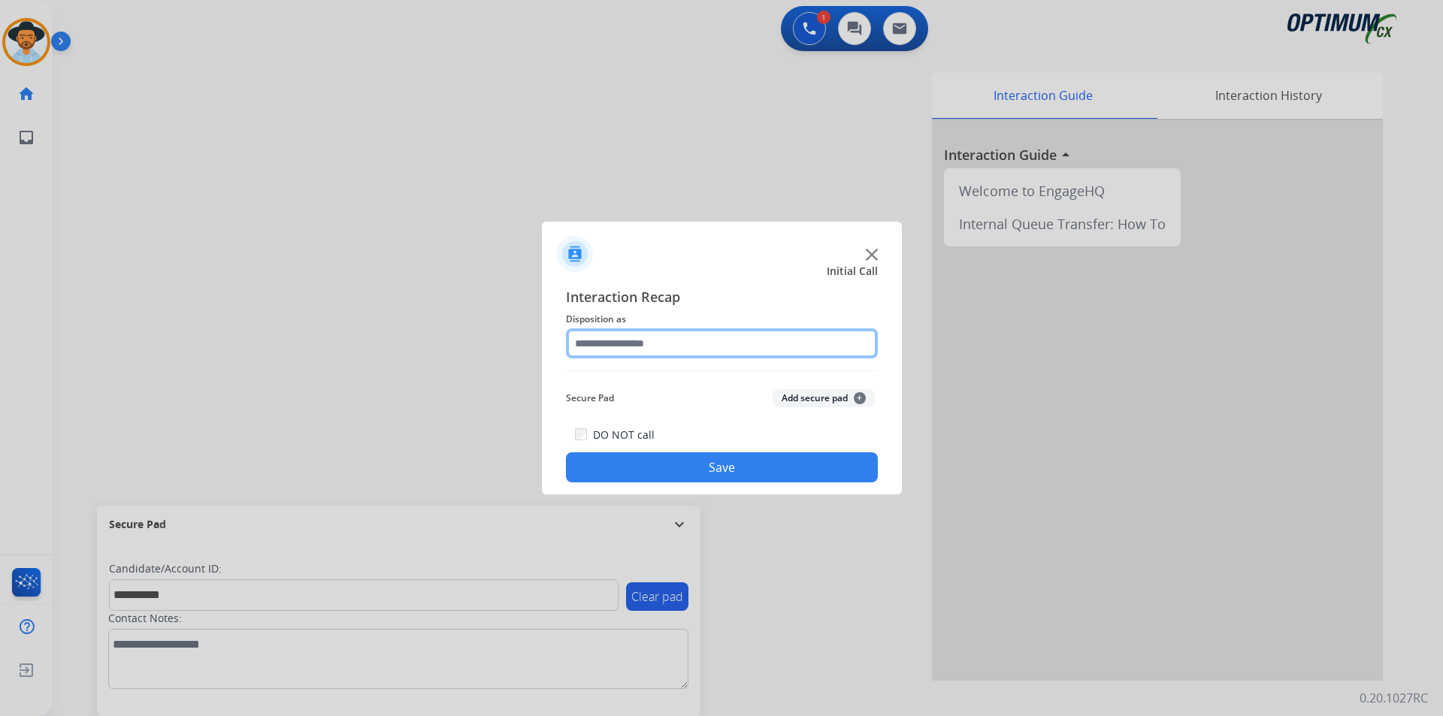
click at [640, 343] on input "text" at bounding box center [722, 343] width 312 height 30
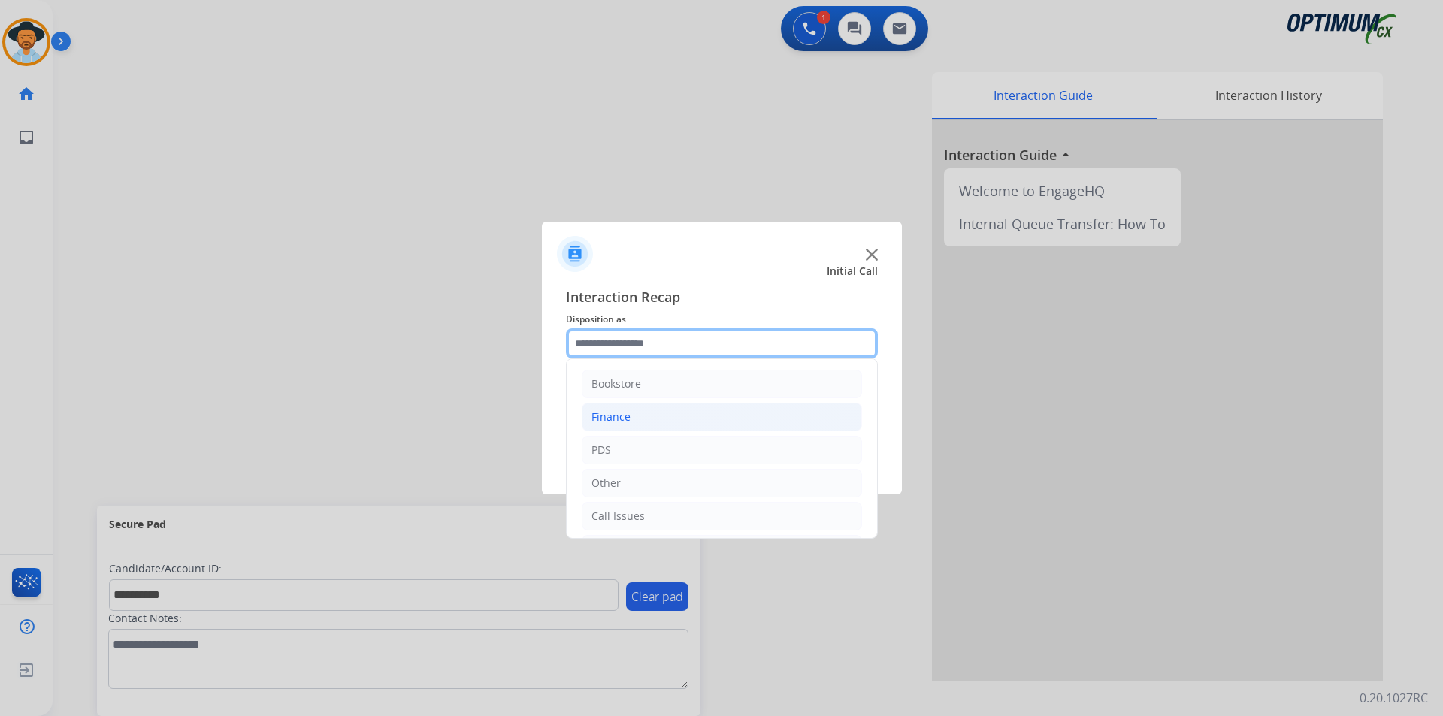
scroll to position [102, 0]
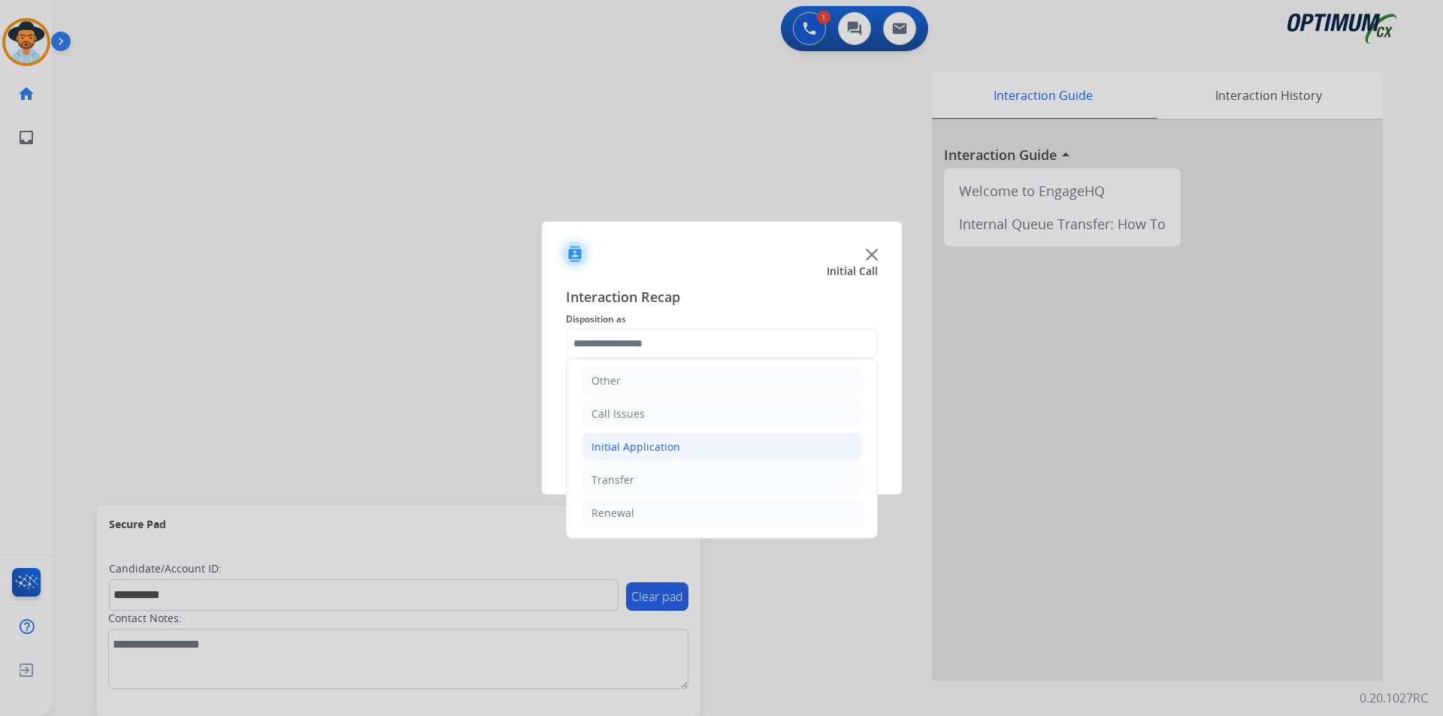
click at [630, 444] on div "Initial Application" at bounding box center [635, 447] width 89 height 15
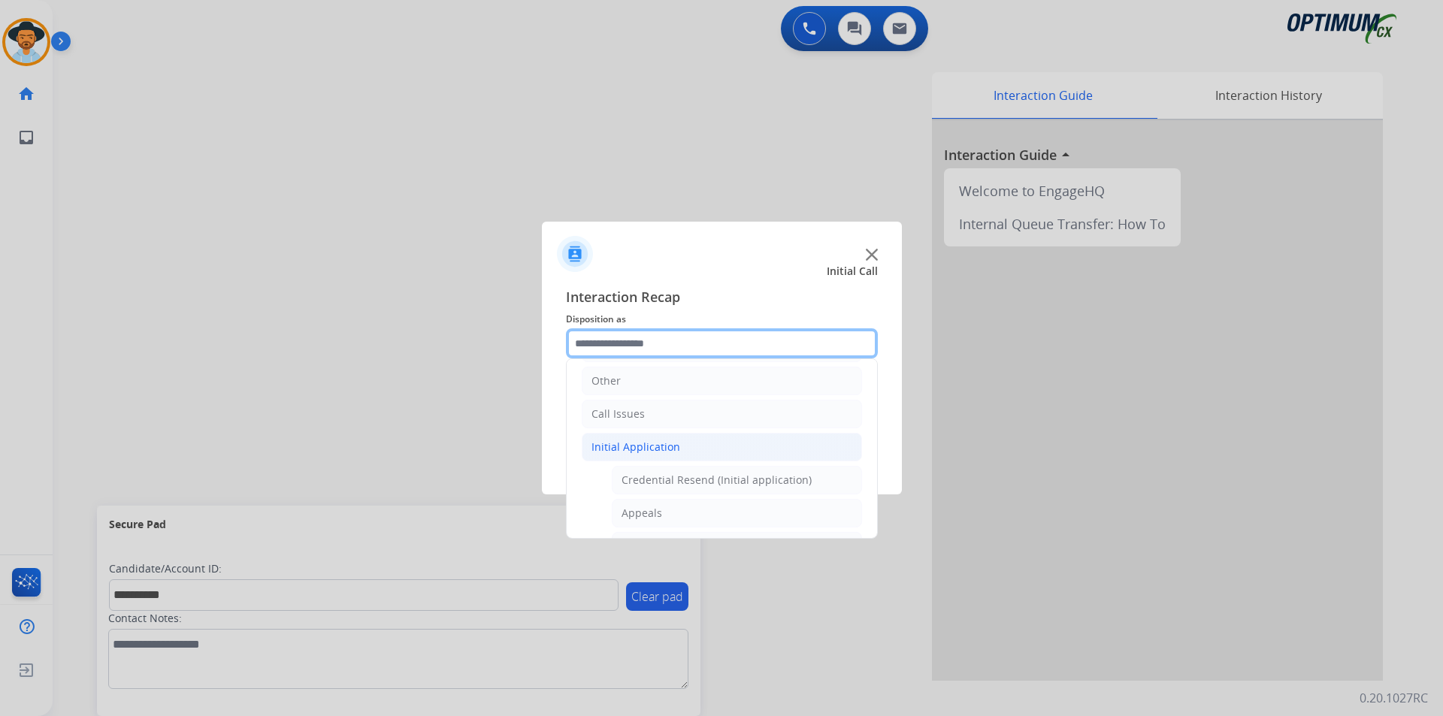
scroll to position [854, 0]
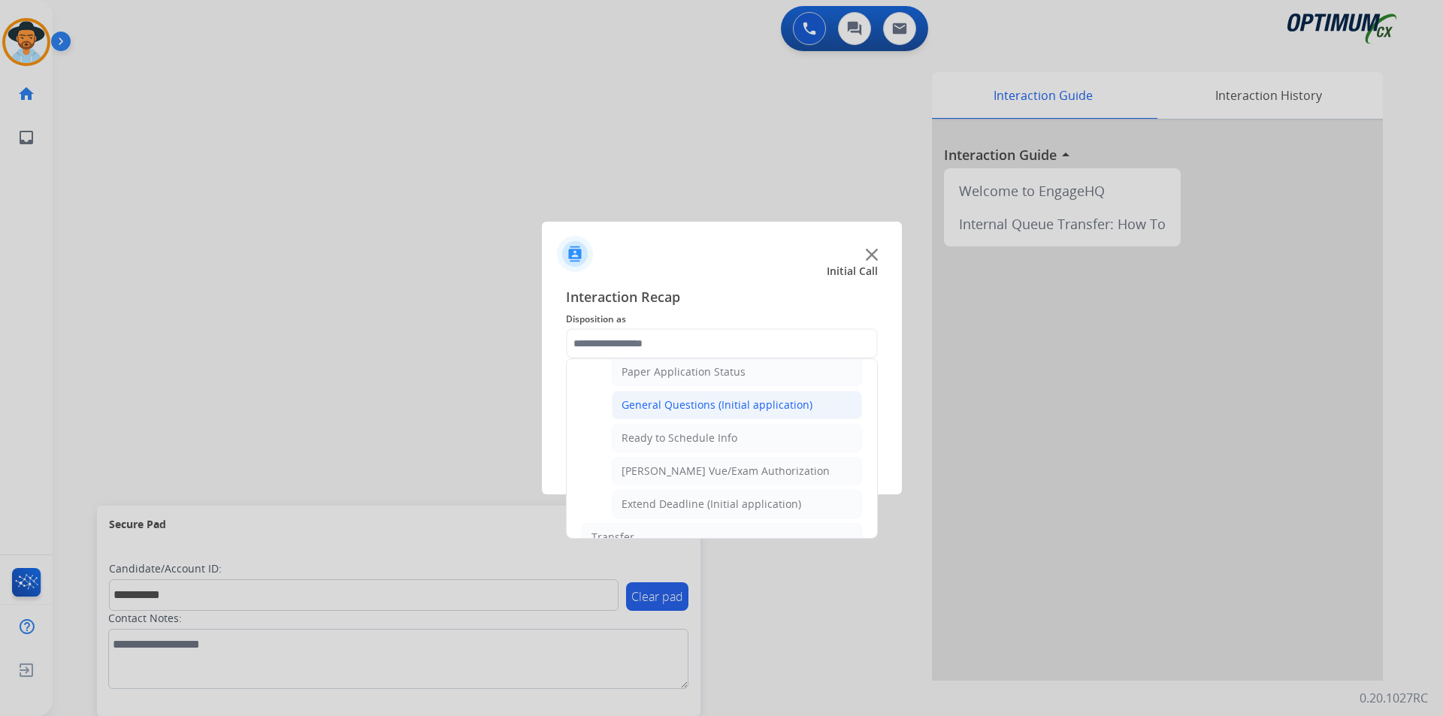
click at [670, 413] on div "General Questions (Initial application)" at bounding box center [716, 405] width 191 height 15
type input "**********"
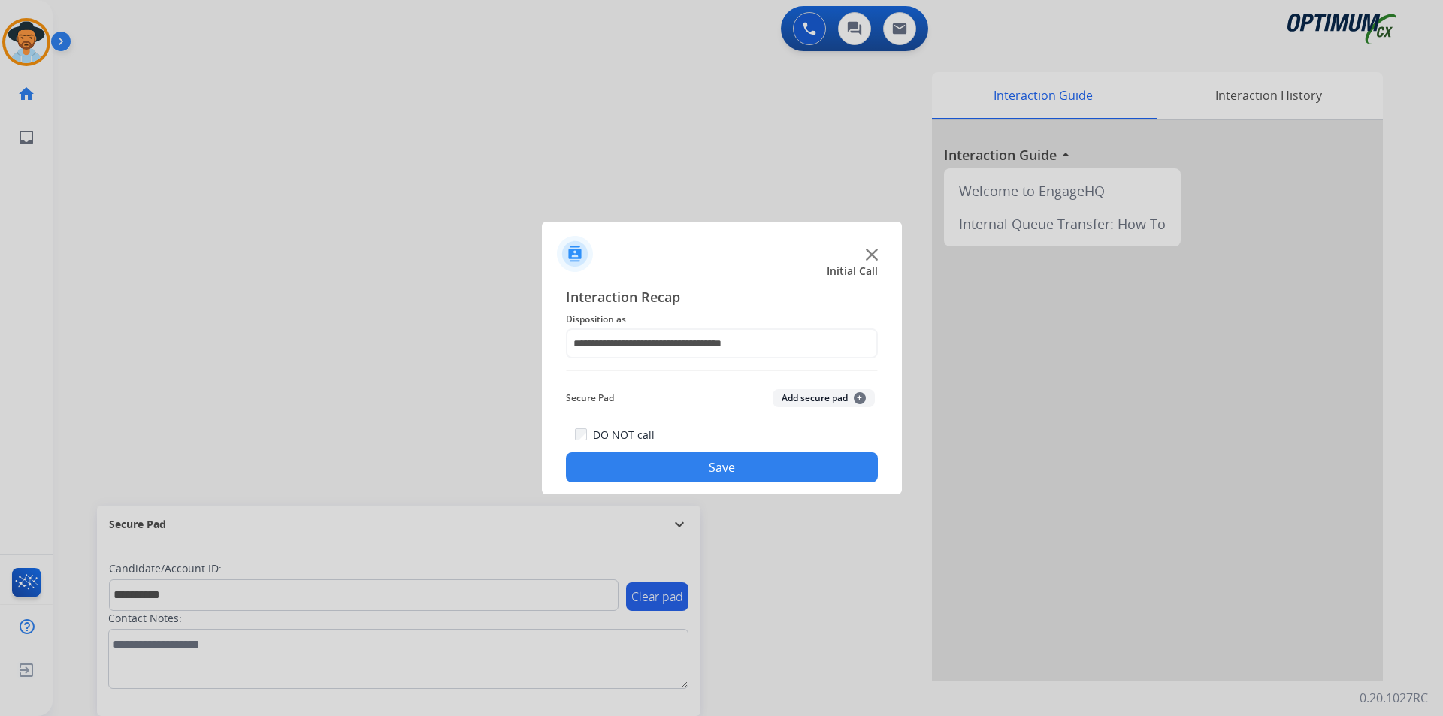
click at [646, 467] on button "Save" at bounding box center [722, 467] width 312 height 30
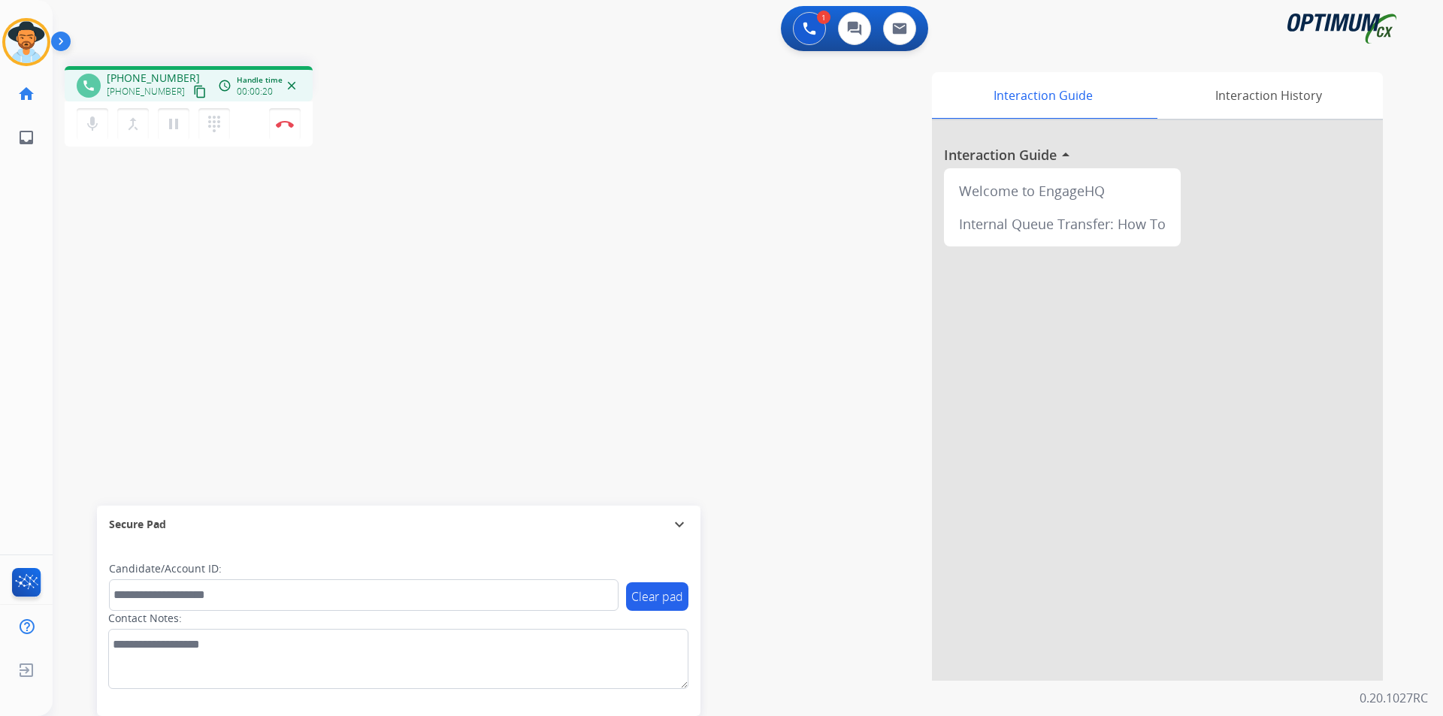
click at [770, 246] on div "Interaction Guide Interaction History Interaction Guide arrow_drop_up Welcome t…" at bounding box center [939, 376] width 885 height 609
click at [147, 74] on span "+13853141281" at bounding box center [153, 78] width 93 height 15
copy span "13853141281"
click at [747, 165] on div "Interaction Guide Interaction History Interaction Guide arrow_drop_up Welcome t…" at bounding box center [939, 376] width 885 height 609
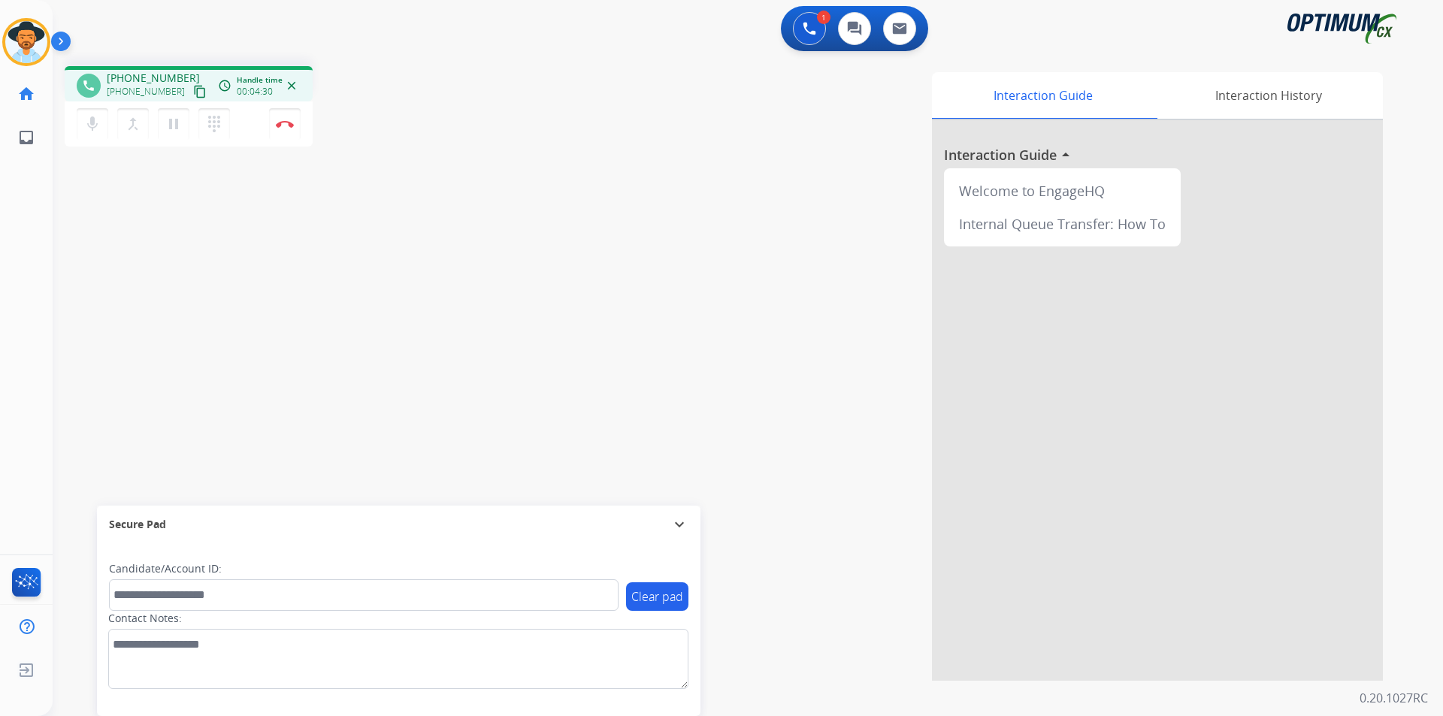
click at [153, 77] on span "+13853141281" at bounding box center [153, 78] width 93 height 15
copy span "13853141281"
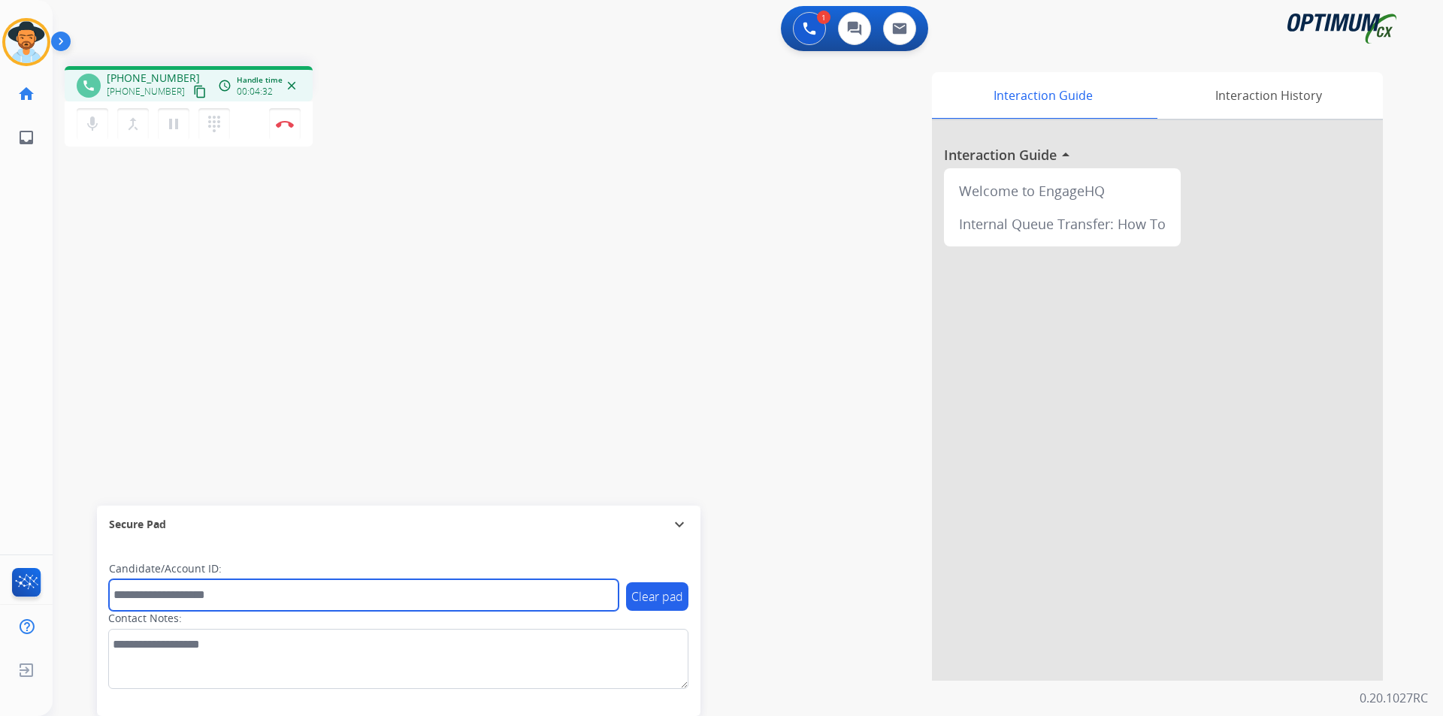
click at [146, 592] on input "text" at bounding box center [364, 595] width 510 height 32
paste input "**********"
type input "**********"
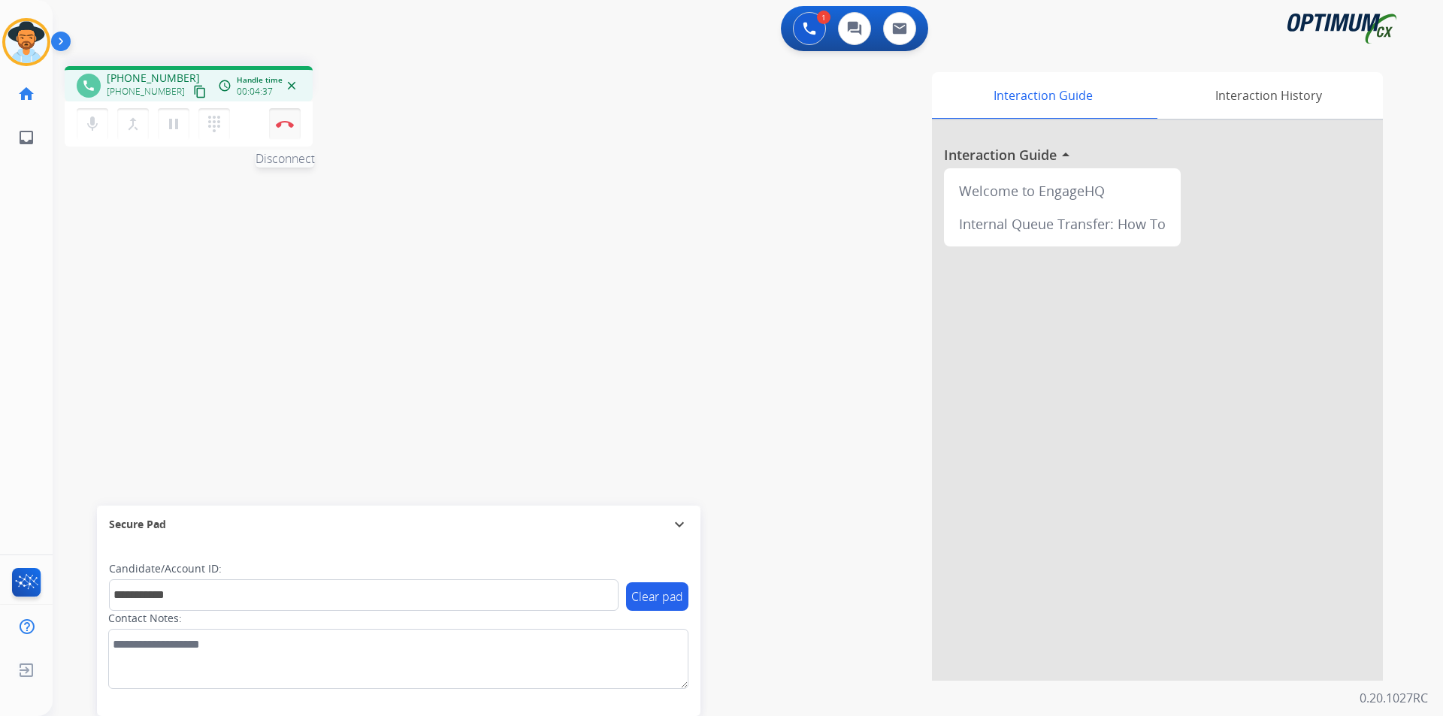
click at [289, 129] on button "Disconnect" at bounding box center [285, 124] width 32 height 32
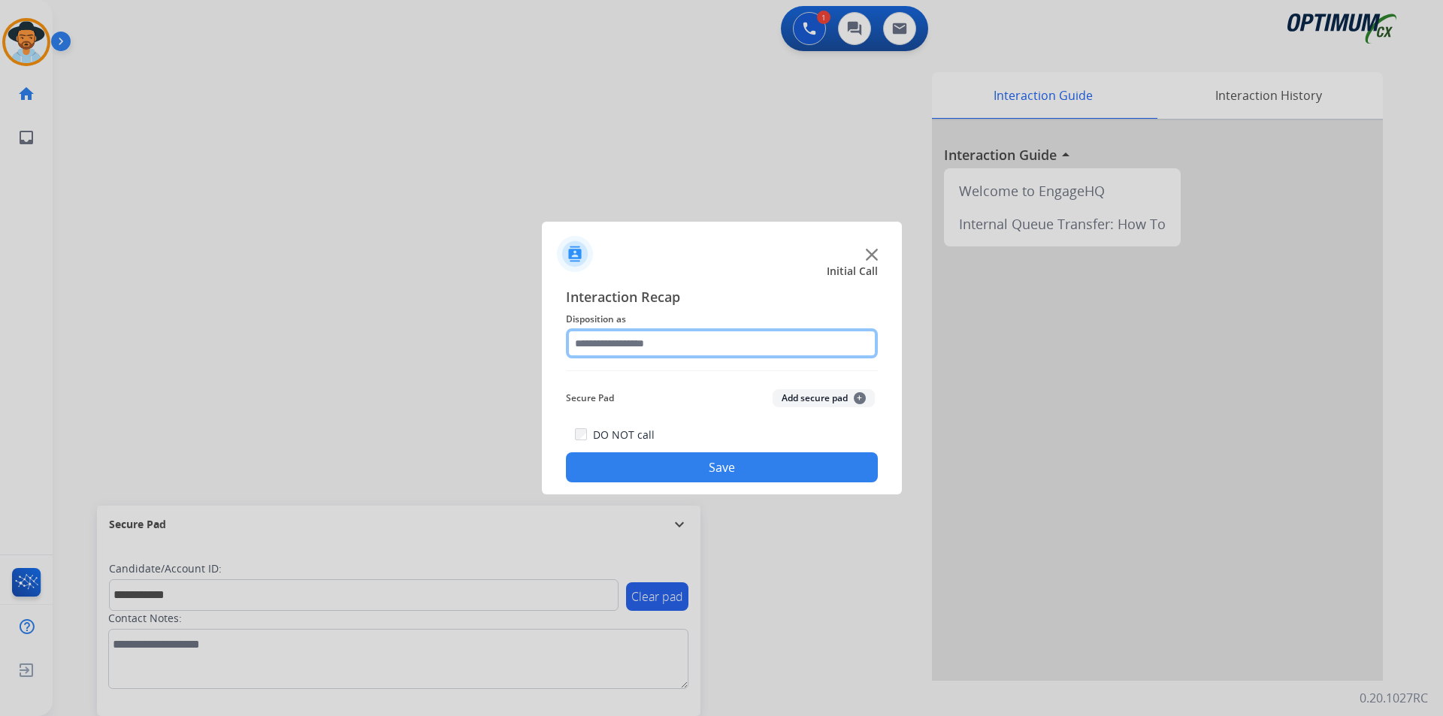
click at [709, 341] on input "text" at bounding box center [722, 343] width 312 height 30
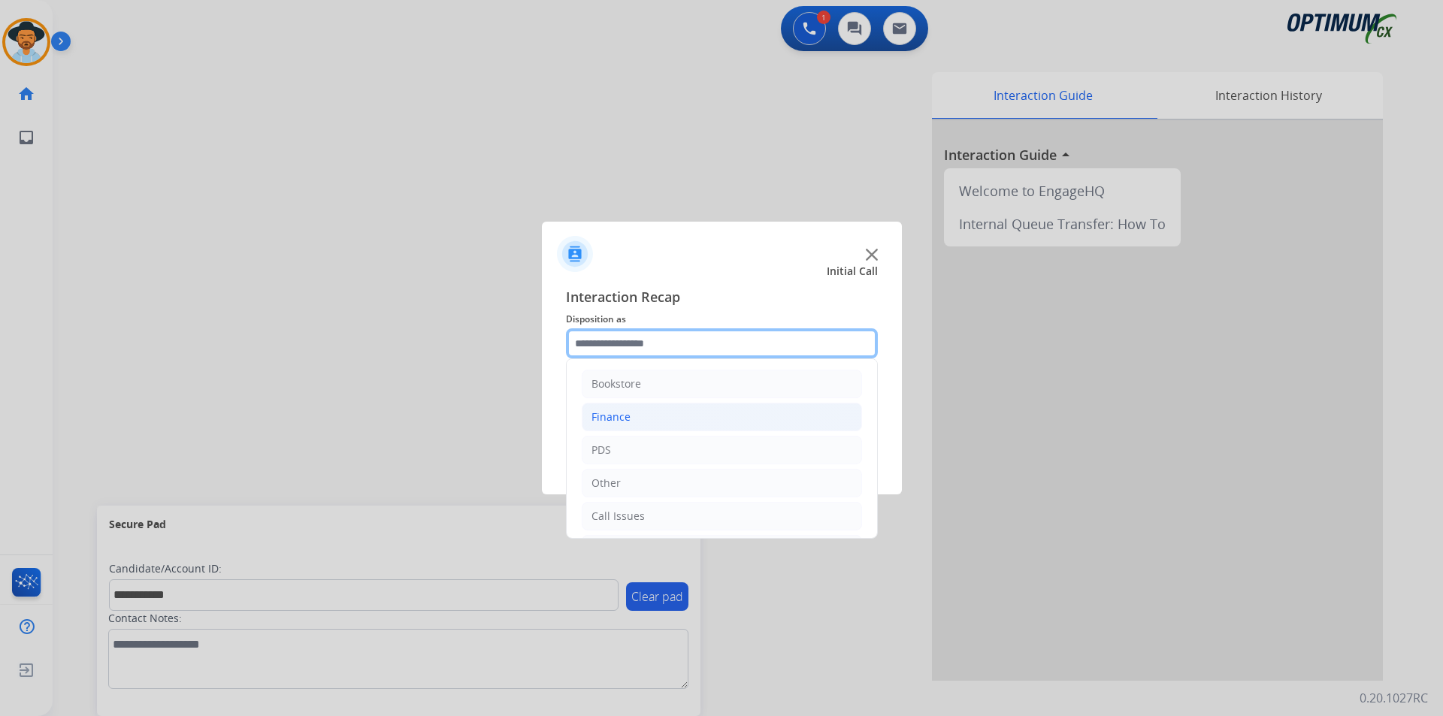
scroll to position [102, 0]
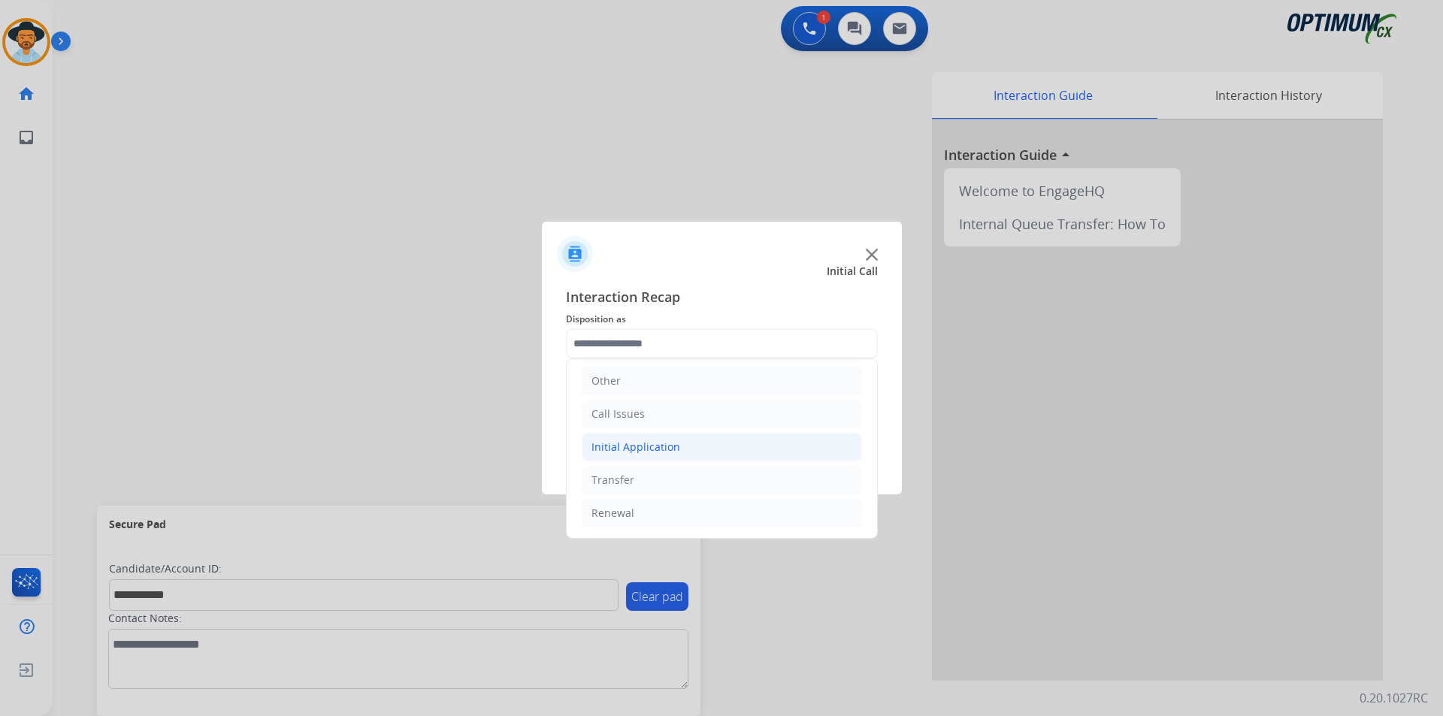
click at [702, 443] on li "Initial Application" at bounding box center [722, 447] width 280 height 29
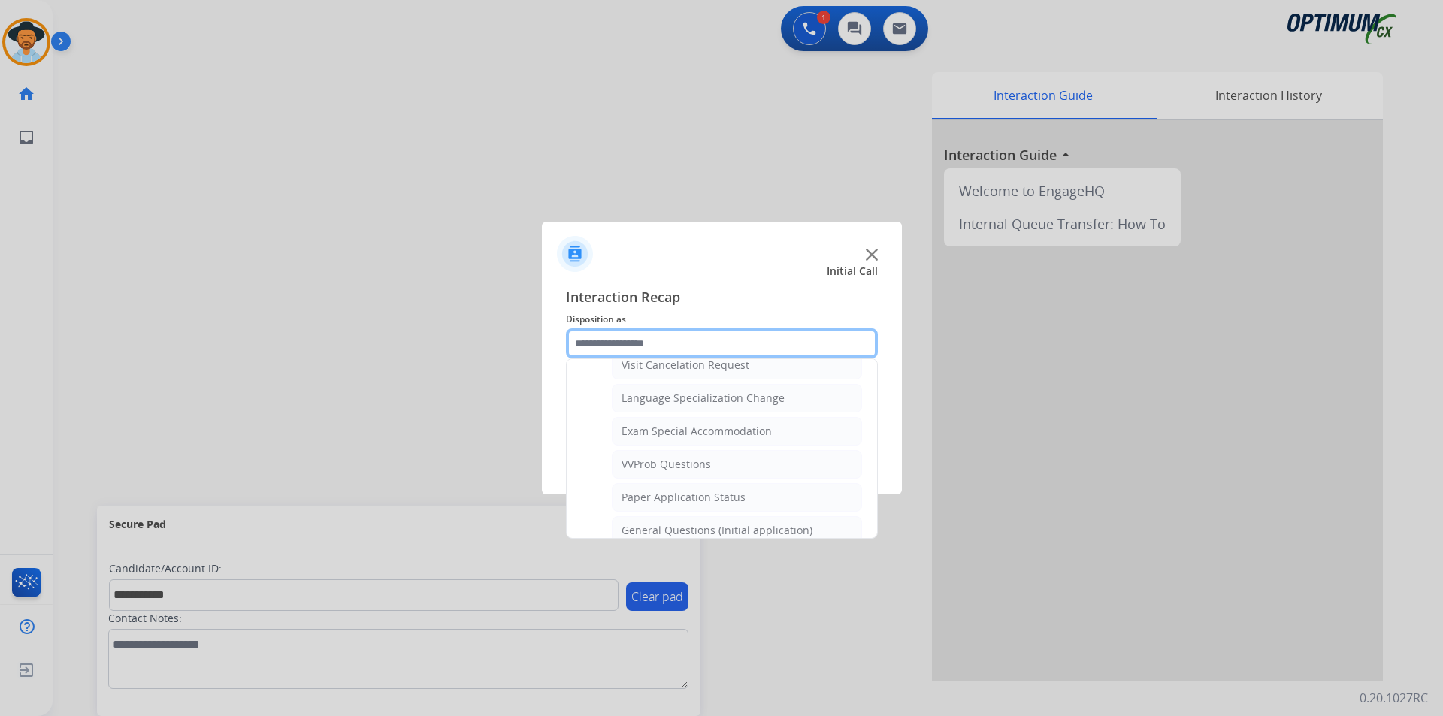
scroll to position [854, 0]
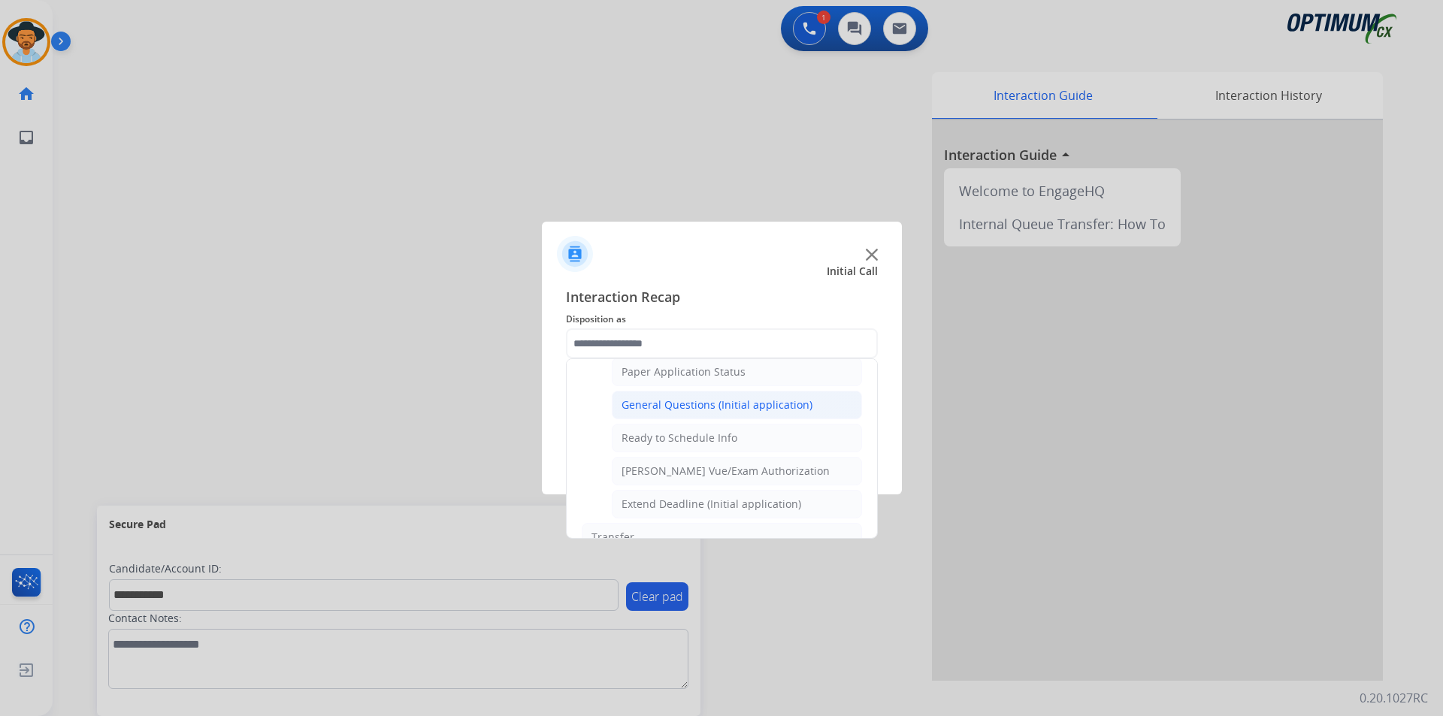
click at [713, 413] on div "General Questions (Initial application)" at bounding box center [716, 405] width 191 height 15
type input "**********"
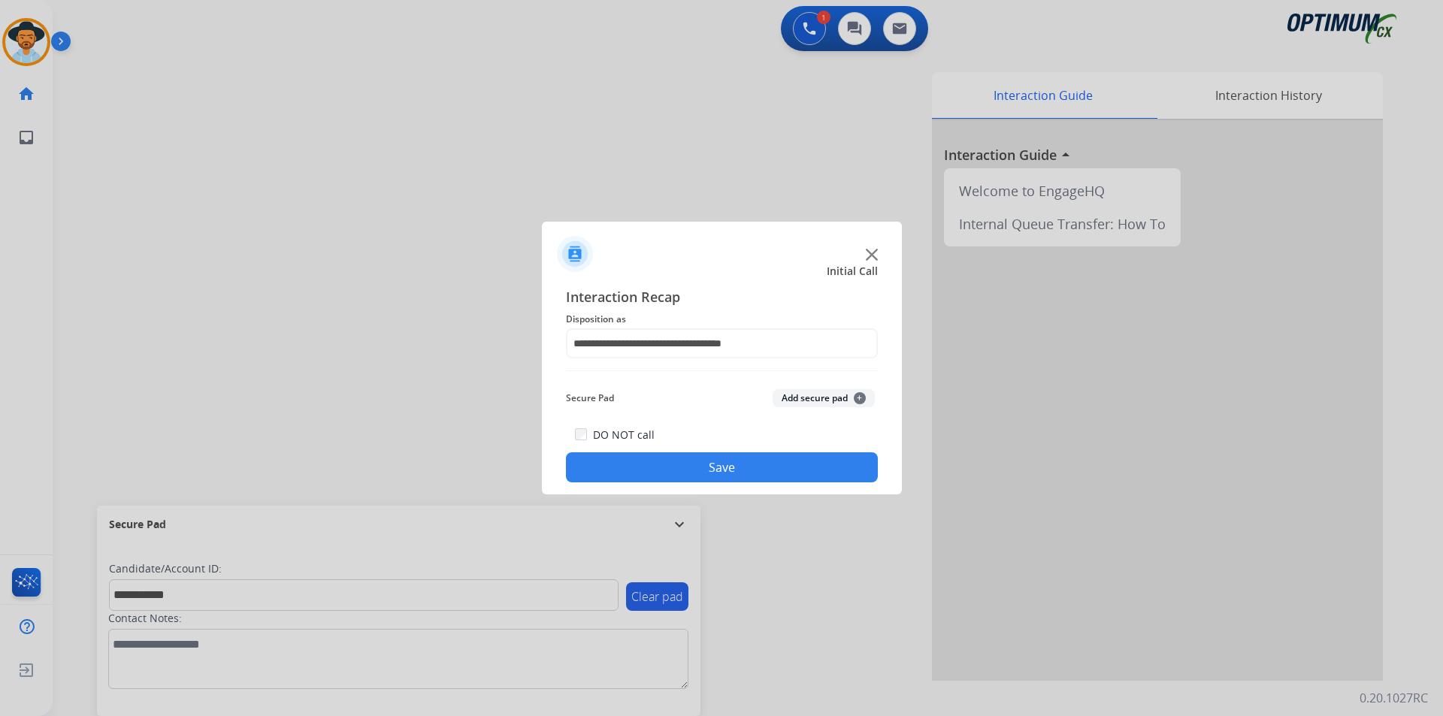
click at [698, 459] on button "Save" at bounding box center [722, 467] width 312 height 30
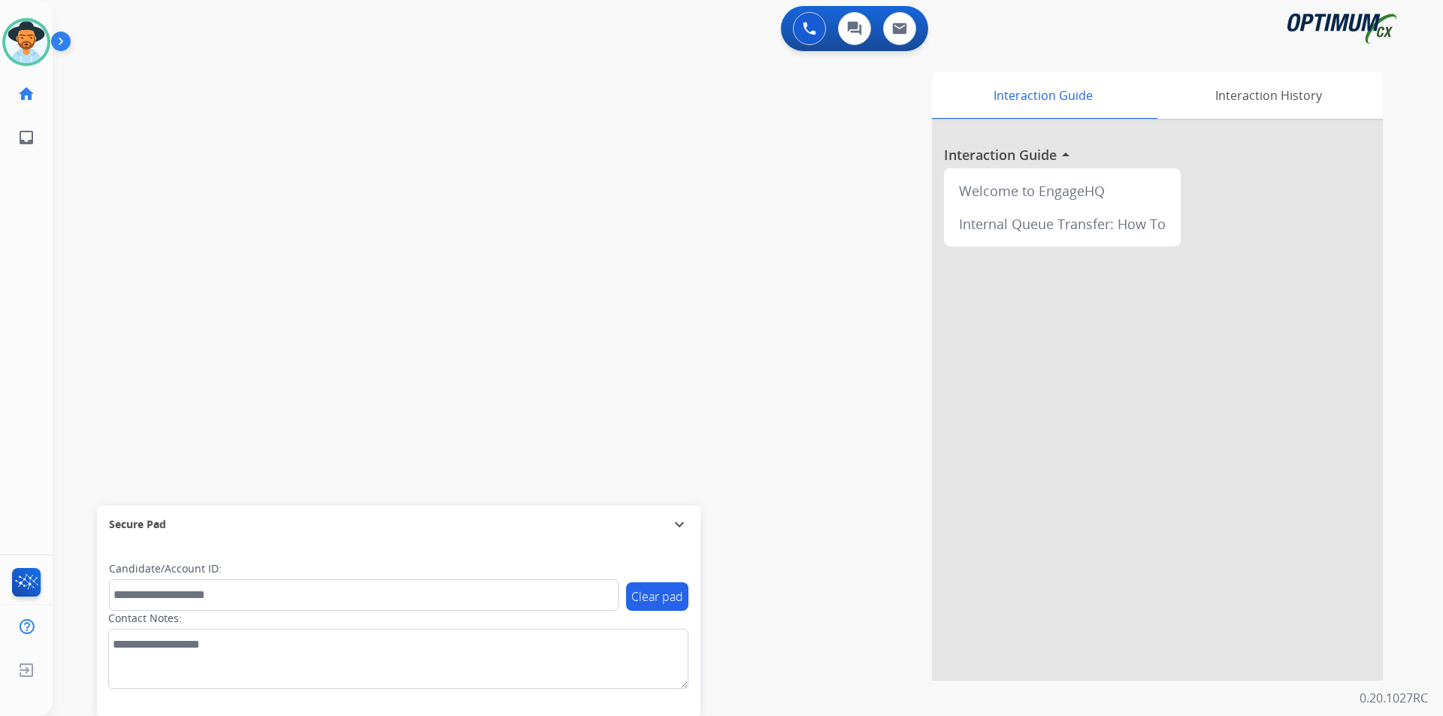
click at [736, 219] on div "Interaction Guide Interaction History Interaction Guide arrow_drop_up Welcome t…" at bounding box center [939, 376] width 885 height 609
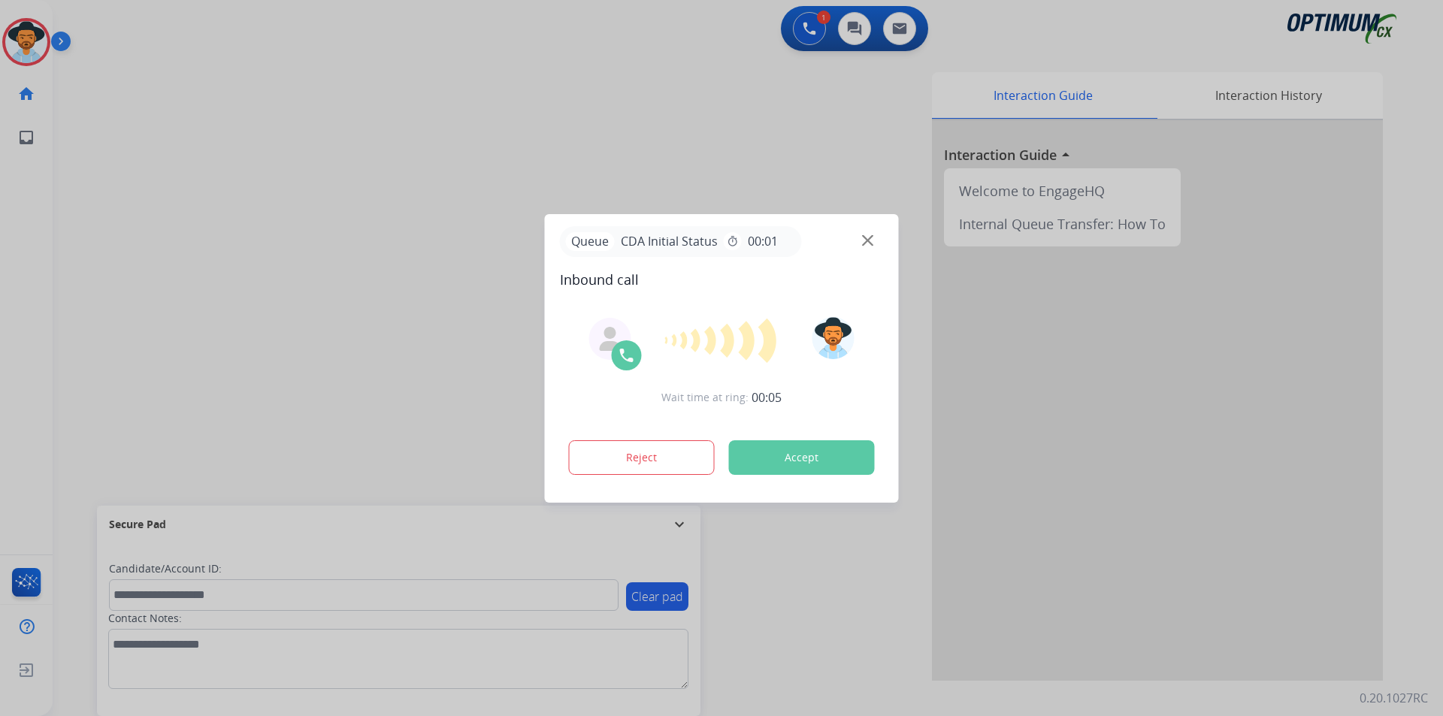
click at [624, 144] on div at bounding box center [721, 358] width 1443 height 716
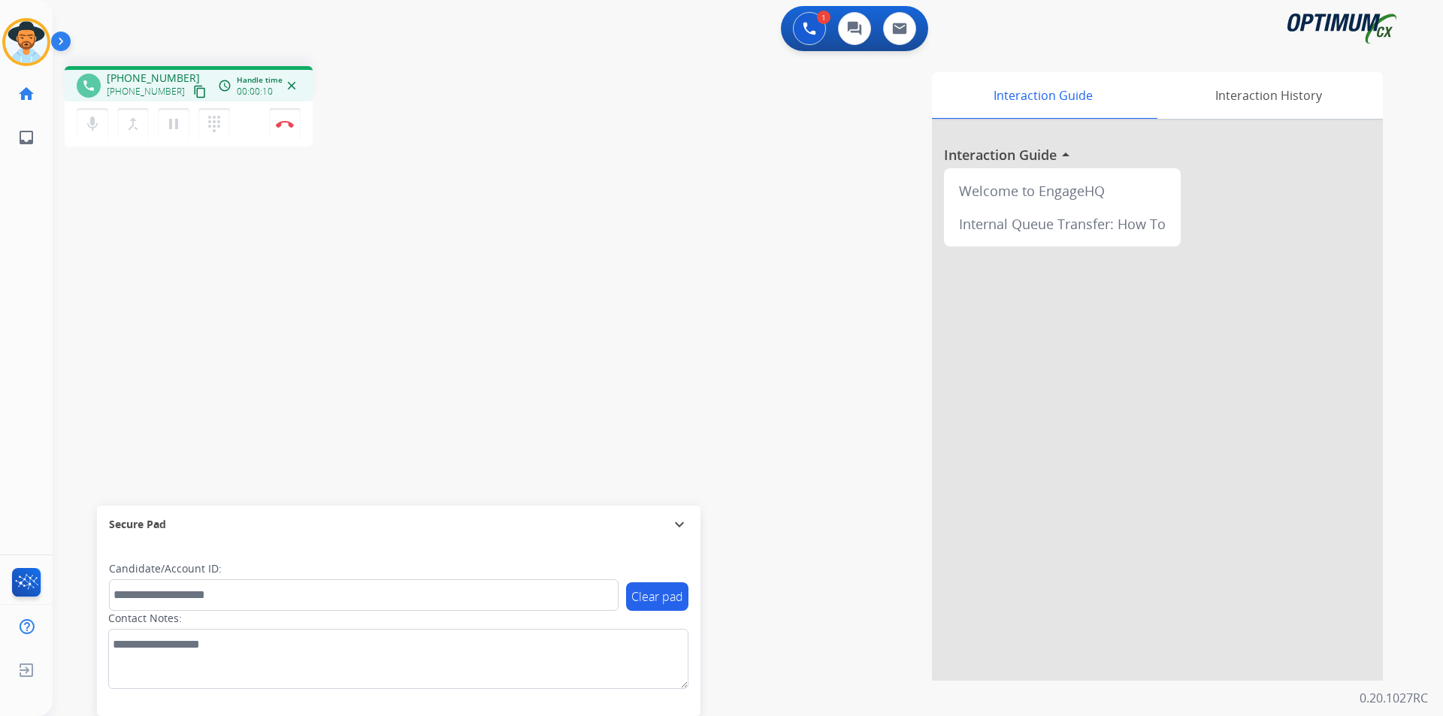
click at [158, 77] on span "+17862451110" at bounding box center [153, 78] width 93 height 15
copy span "17862451110"
click at [156, 73] on span "+17862451110" at bounding box center [153, 78] width 93 height 15
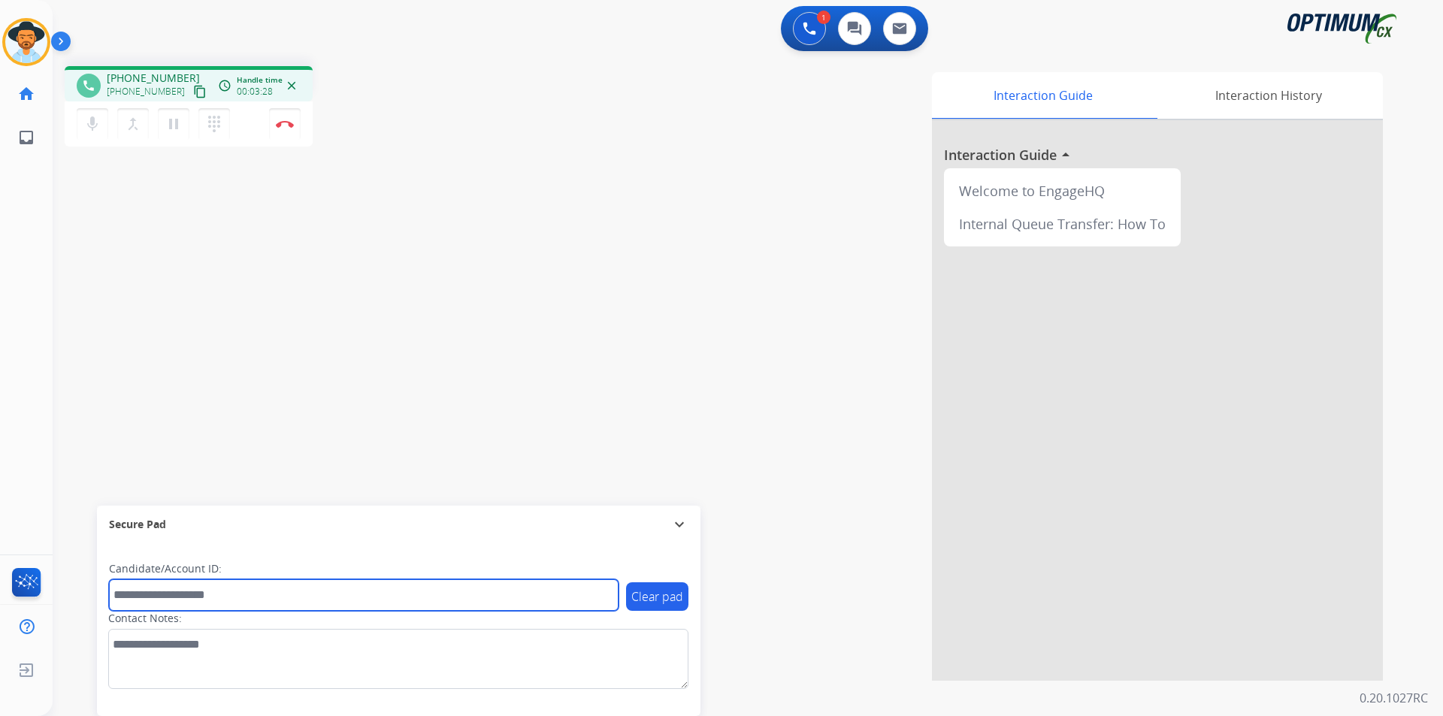
drag, startPoint x: 158, startPoint y: 76, endPoint x: 310, endPoint y: 590, distance: 536.0
click at [310, 590] on input "text" at bounding box center [364, 595] width 510 height 32
paste input "**********"
type input "**********"
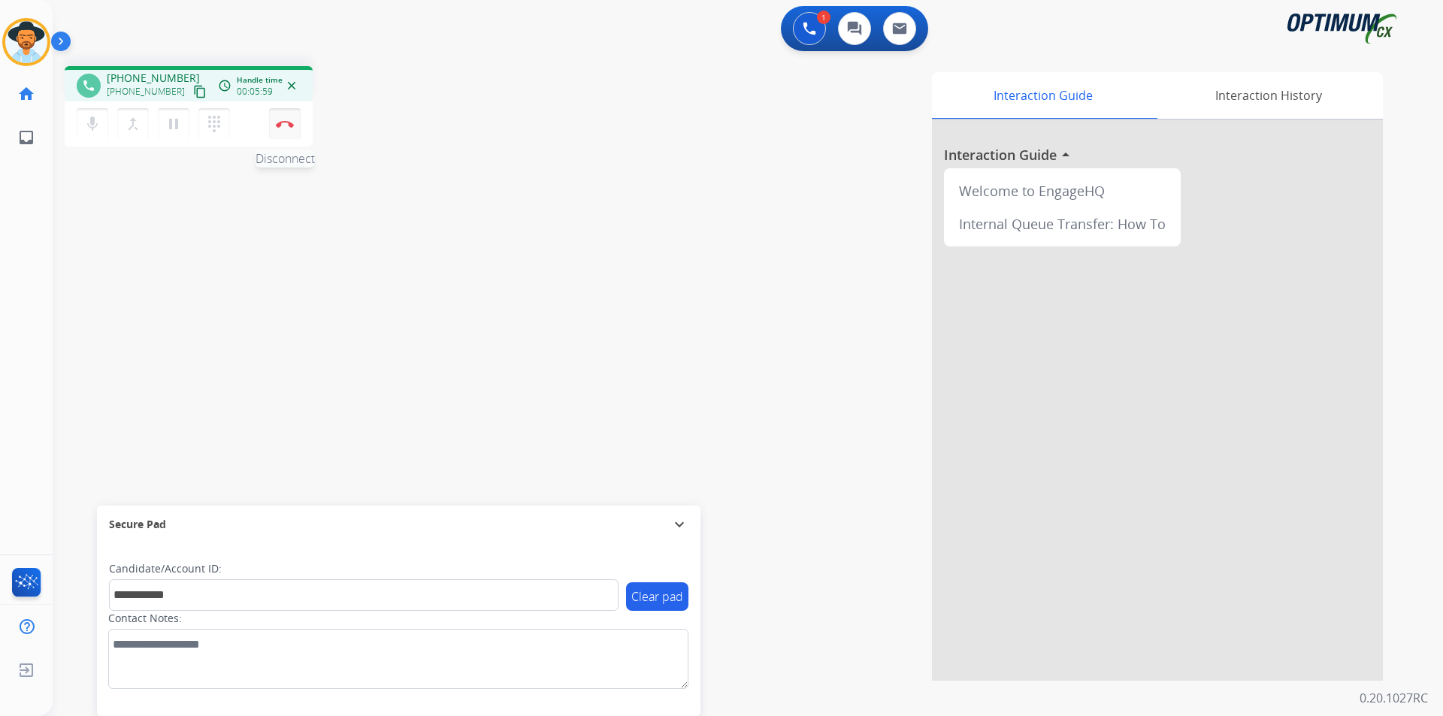
click at [289, 130] on button "Disconnect" at bounding box center [285, 124] width 32 height 32
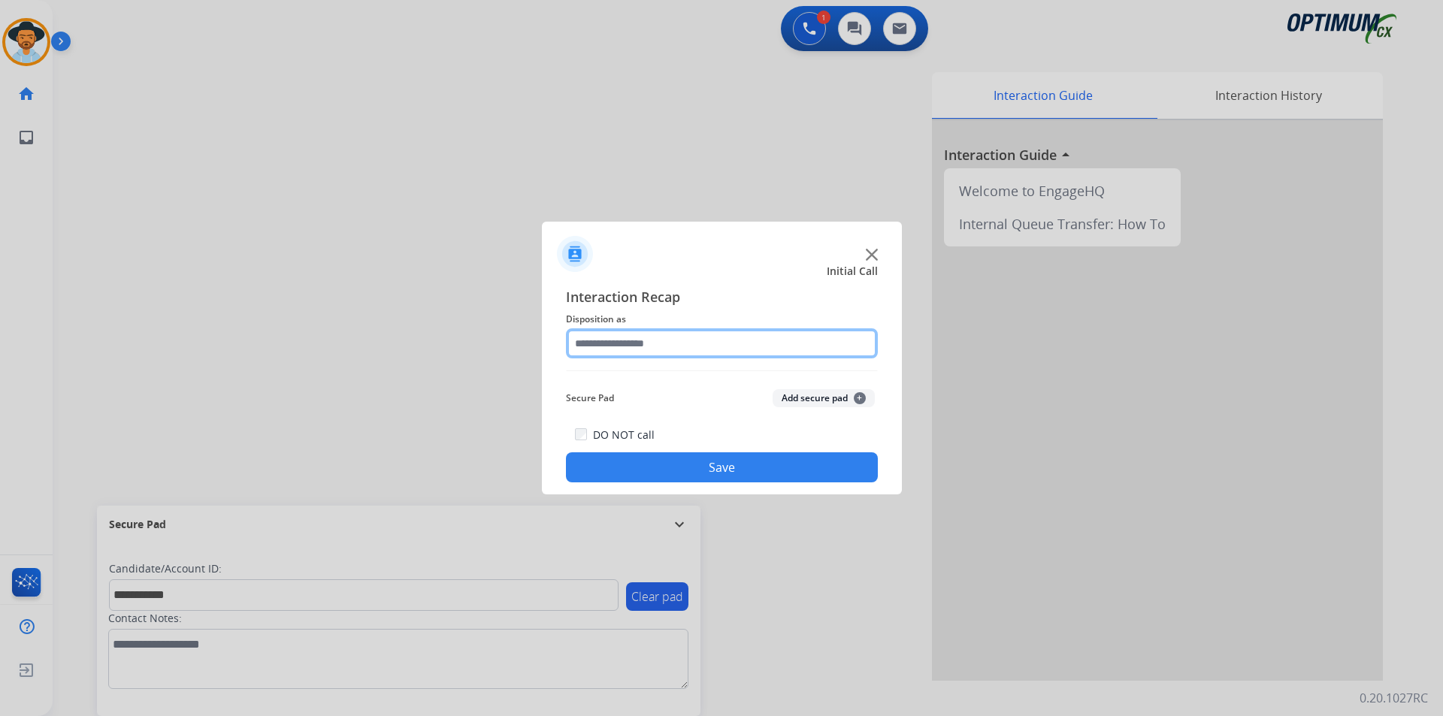
click at [730, 343] on input "text" at bounding box center [722, 343] width 312 height 30
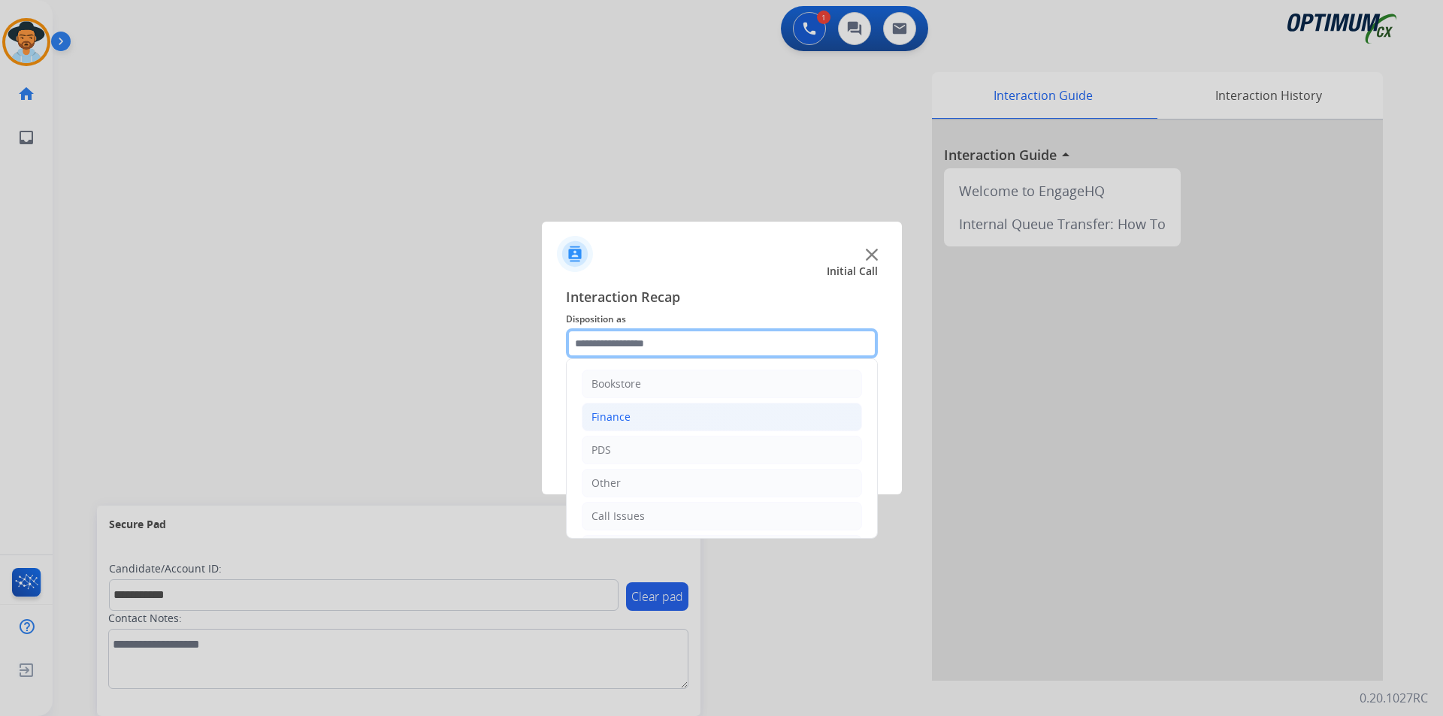
scroll to position [102, 0]
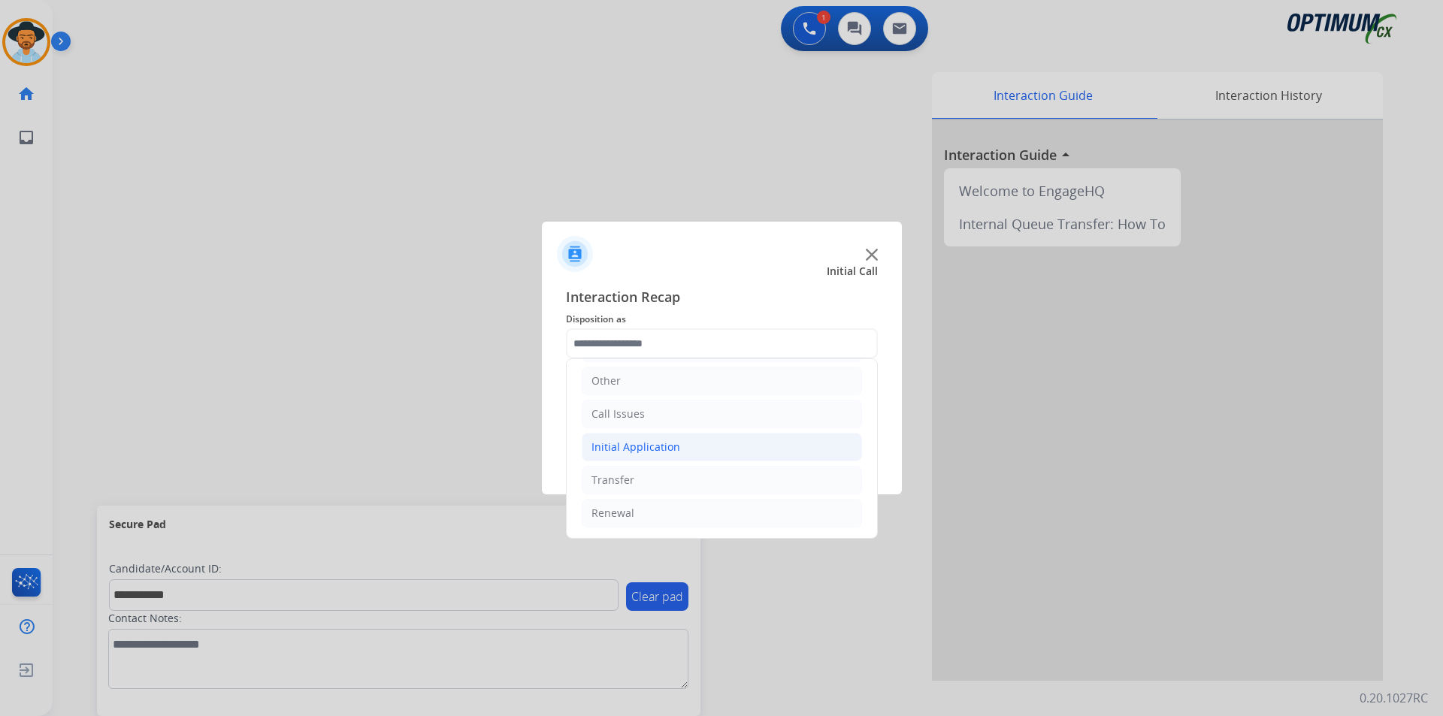
click at [694, 446] on li "Initial Application" at bounding box center [722, 447] width 280 height 29
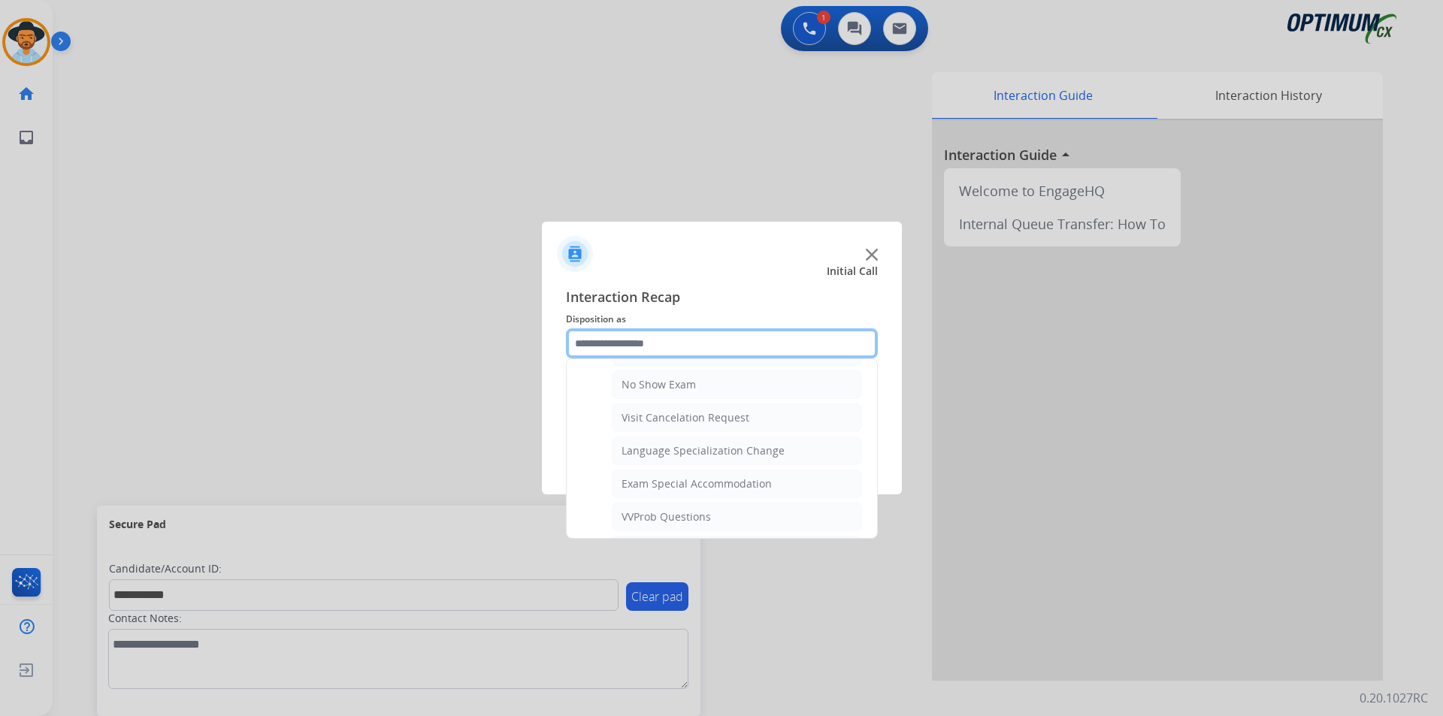
scroll to position [800, 0]
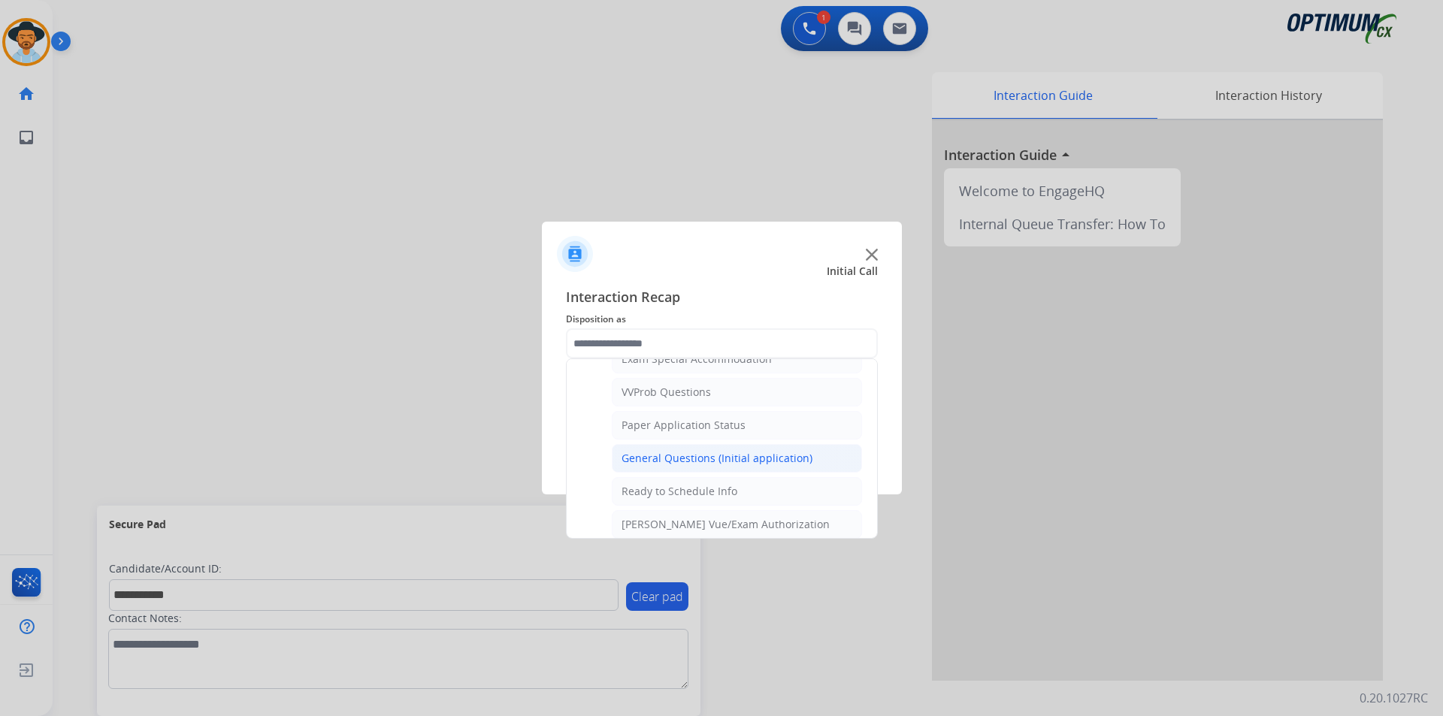
click at [720, 466] on div "General Questions (Initial application)" at bounding box center [716, 458] width 191 height 15
type input "**********"
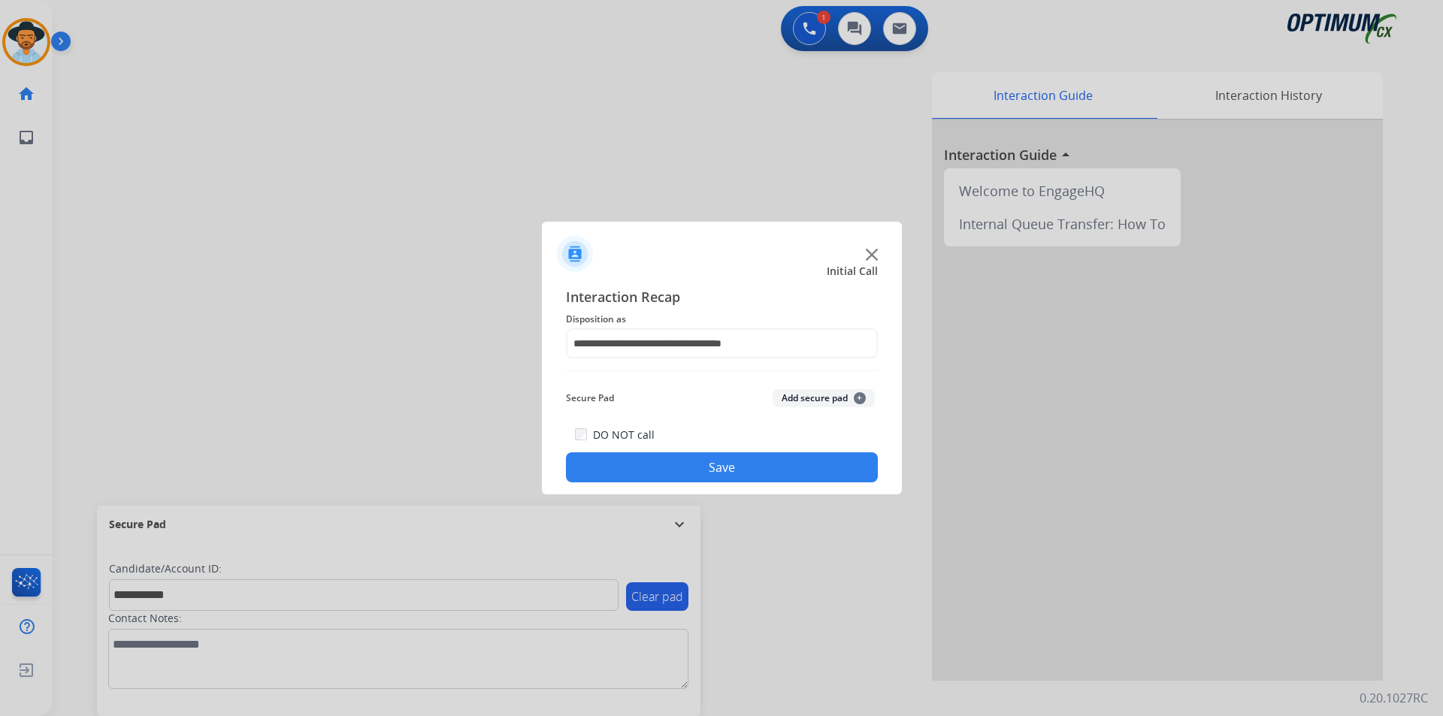
click at [702, 464] on button "Save" at bounding box center [722, 467] width 312 height 30
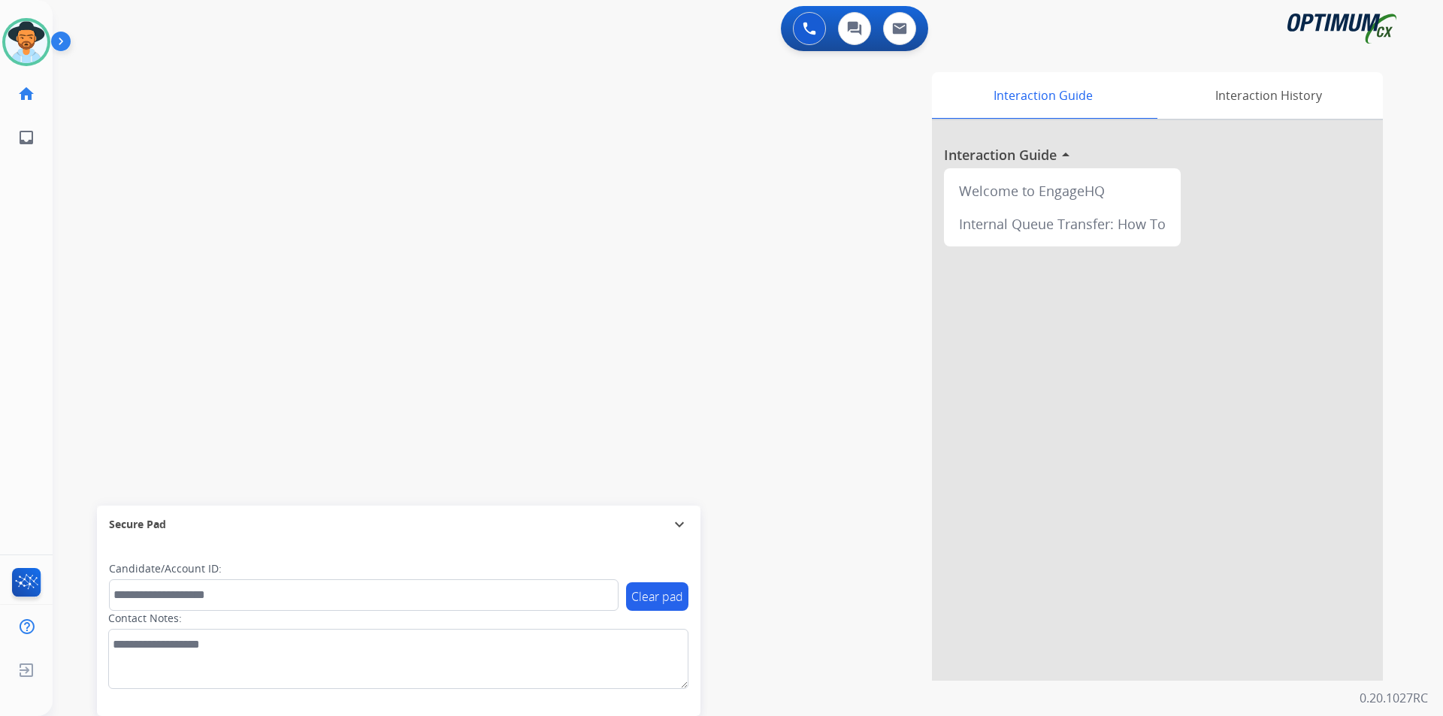
click at [850, 403] on div "Interaction Guide Interaction History Interaction Guide arrow_drop_up Welcome t…" at bounding box center [939, 376] width 885 height 609
click at [156, 74] on span "+14849519242" at bounding box center [153, 78] width 93 height 15
copy span "14849519242"
click at [145, 77] on span "+14849519242" at bounding box center [153, 78] width 93 height 15
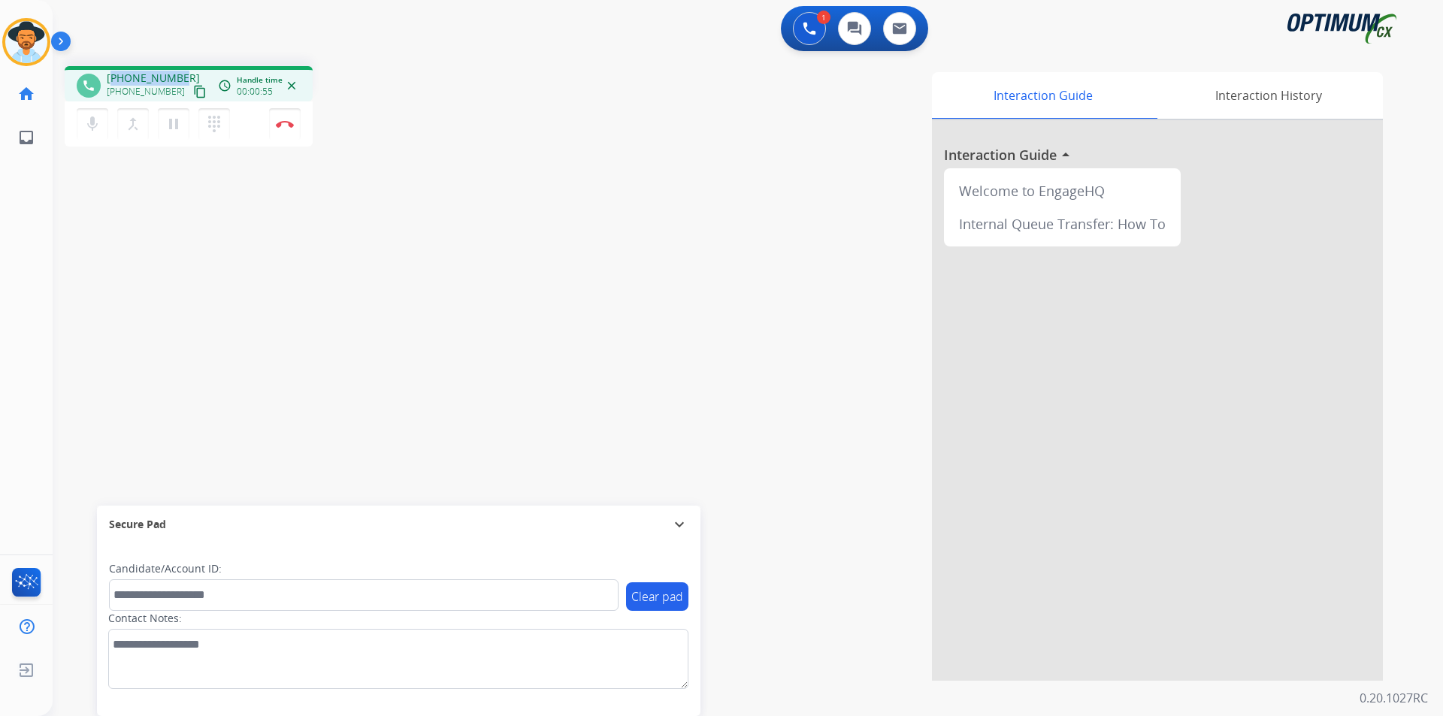
click at [145, 77] on span "+14849519242" at bounding box center [153, 78] width 93 height 15
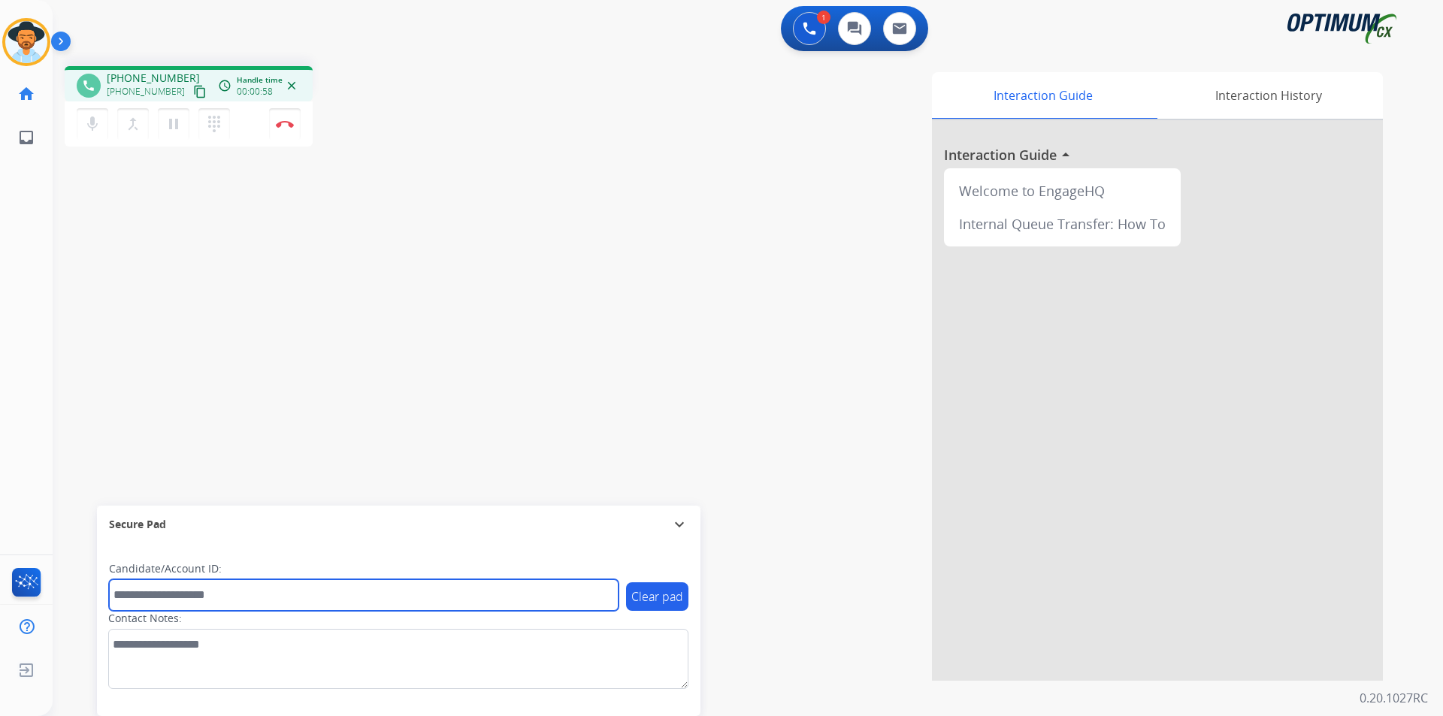
click at [274, 585] on input "text" at bounding box center [364, 595] width 510 height 32
paste input "**********"
drag, startPoint x: 119, startPoint y: 594, endPoint x: 102, endPoint y: 594, distance: 16.5
click at [102, 594] on div "**********" at bounding box center [398, 629] width 603 height 173
type input "**********"
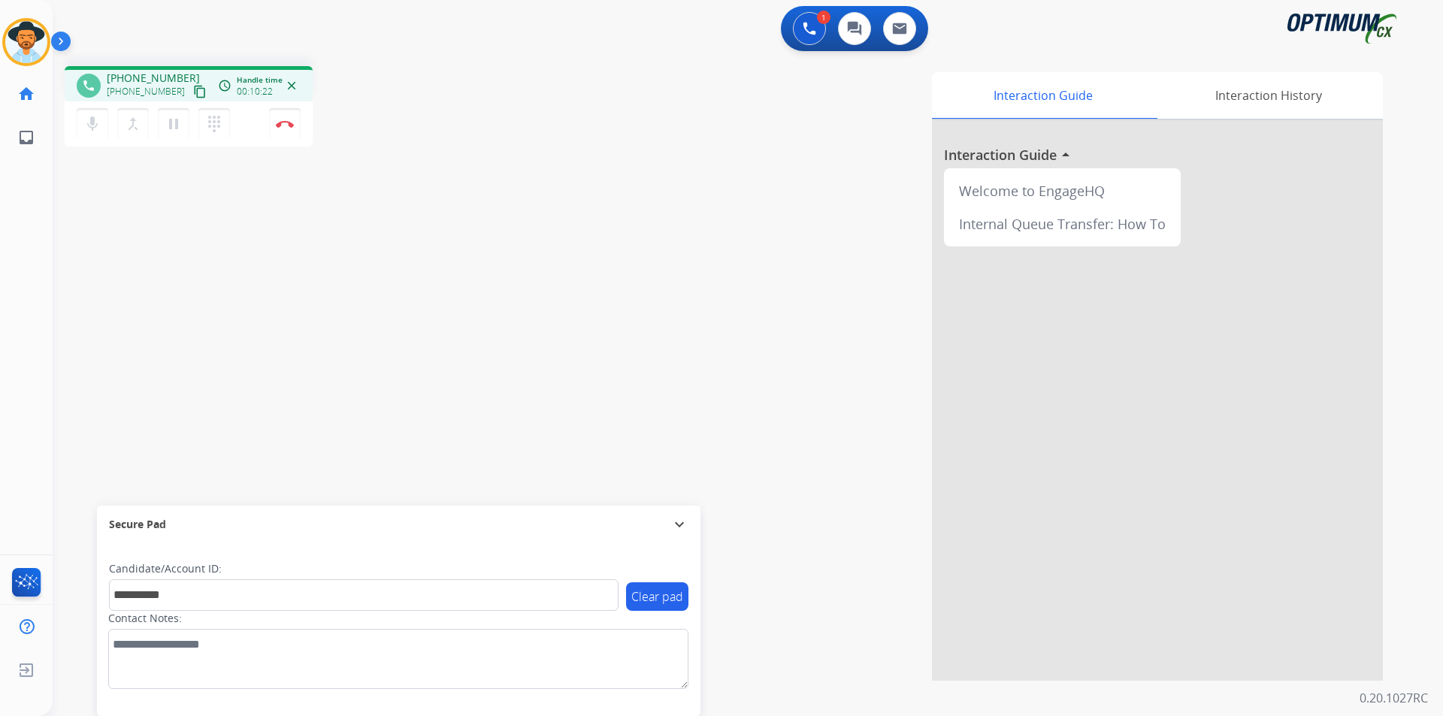
click at [210, 286] on div "**********" at bounding box center [730, 367] width 1354 height 627
click at [282, 125] on img at bounding box center [285, 124] width 18 height 8
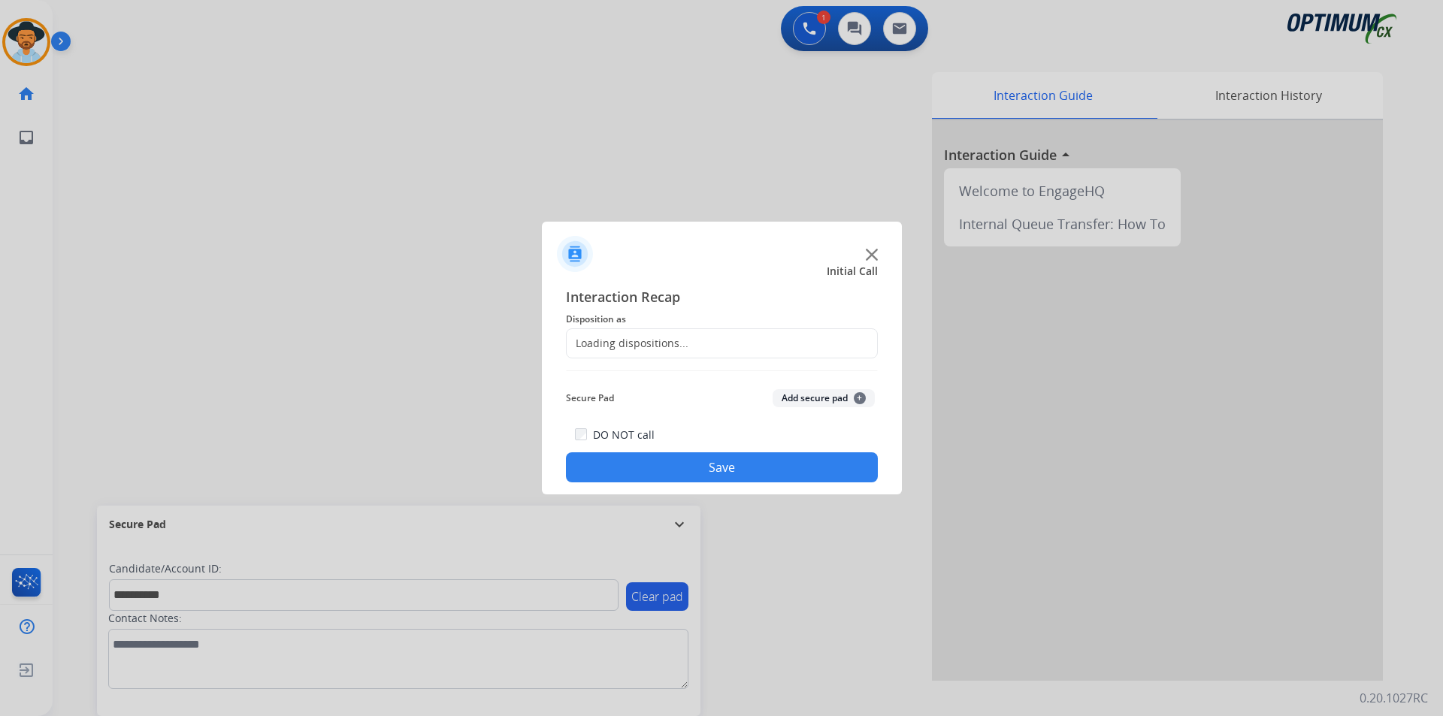
click at [701, 343] on div "Loading dispositions..." at bounding box center [722, 343] width 312 height 30
click at [713, 343] on input "text" at bounding box center [722, 343] width 312 height 30
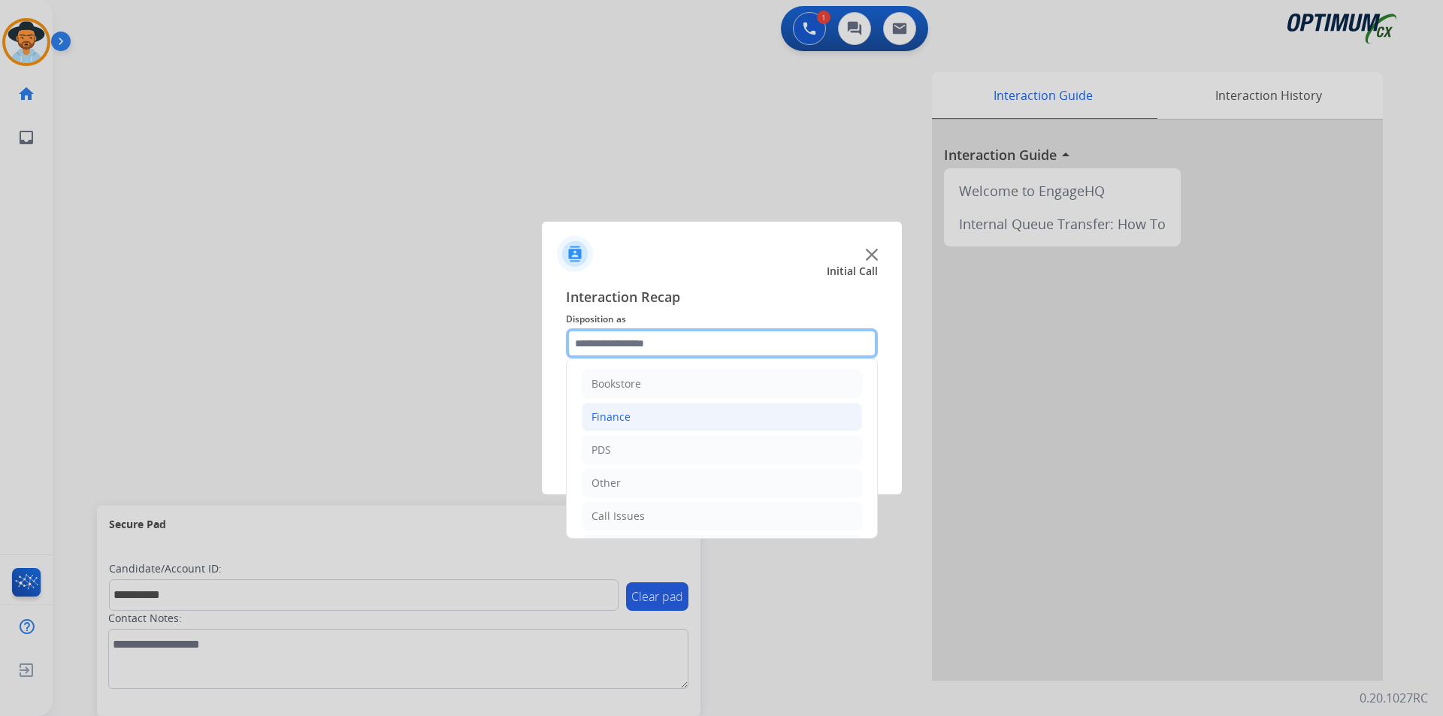
scroll to position [102, 0]
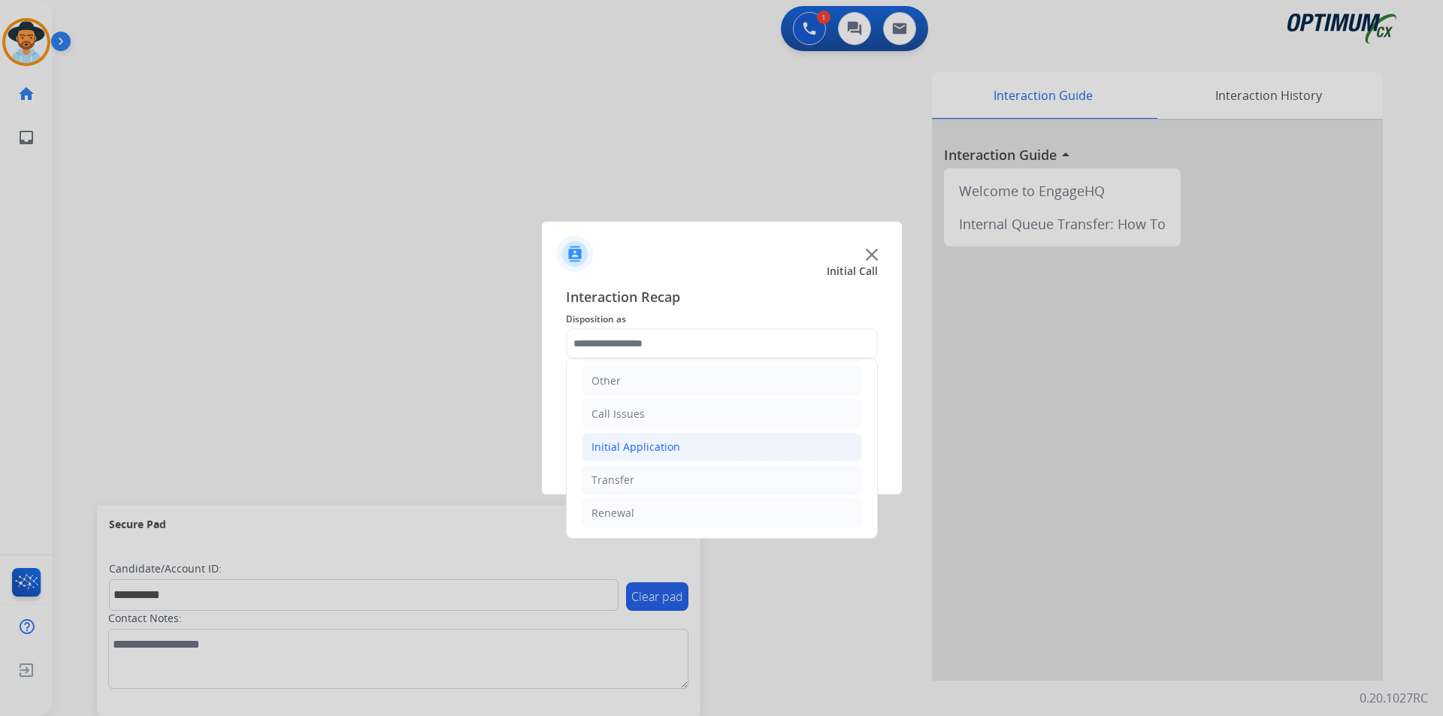
click at [655, 446] on div "Initial Application" at bounding box center [635, 447] width 89 height 15
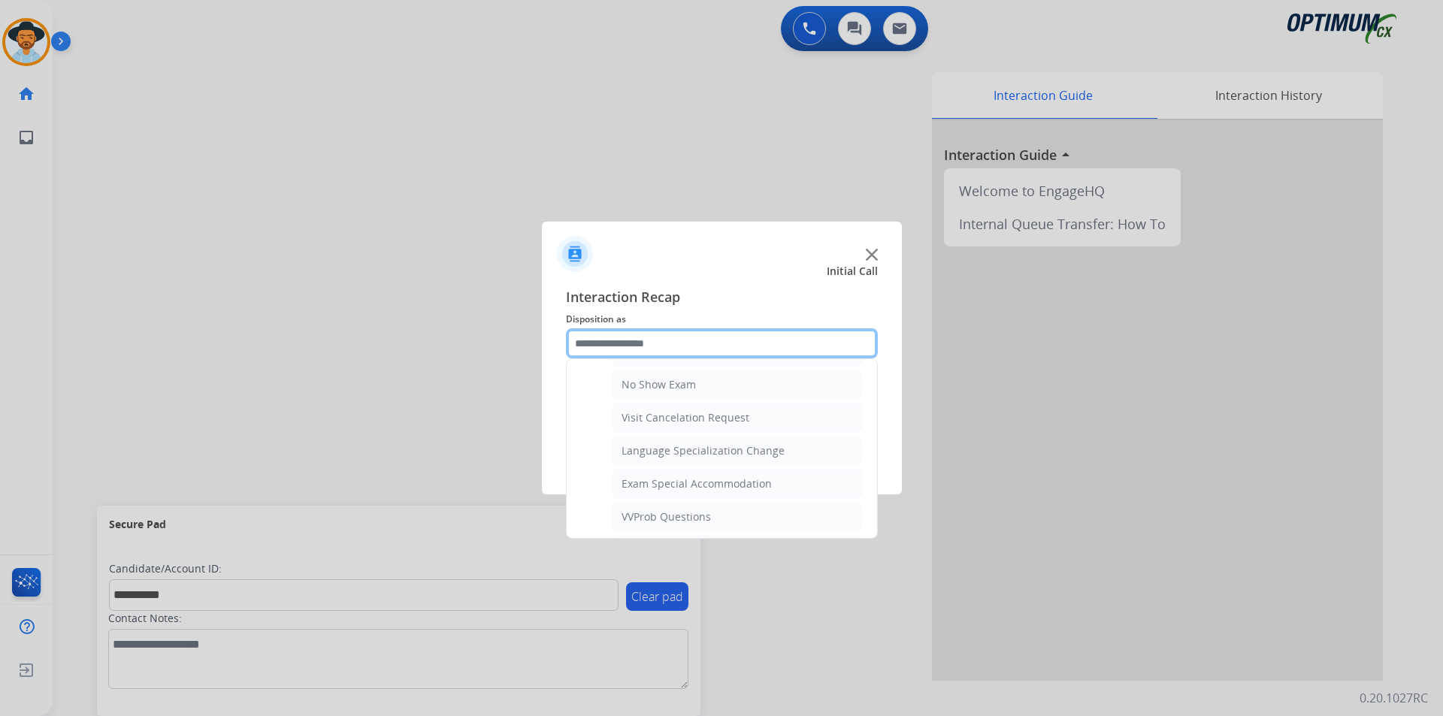
scroll to position [800, 0]
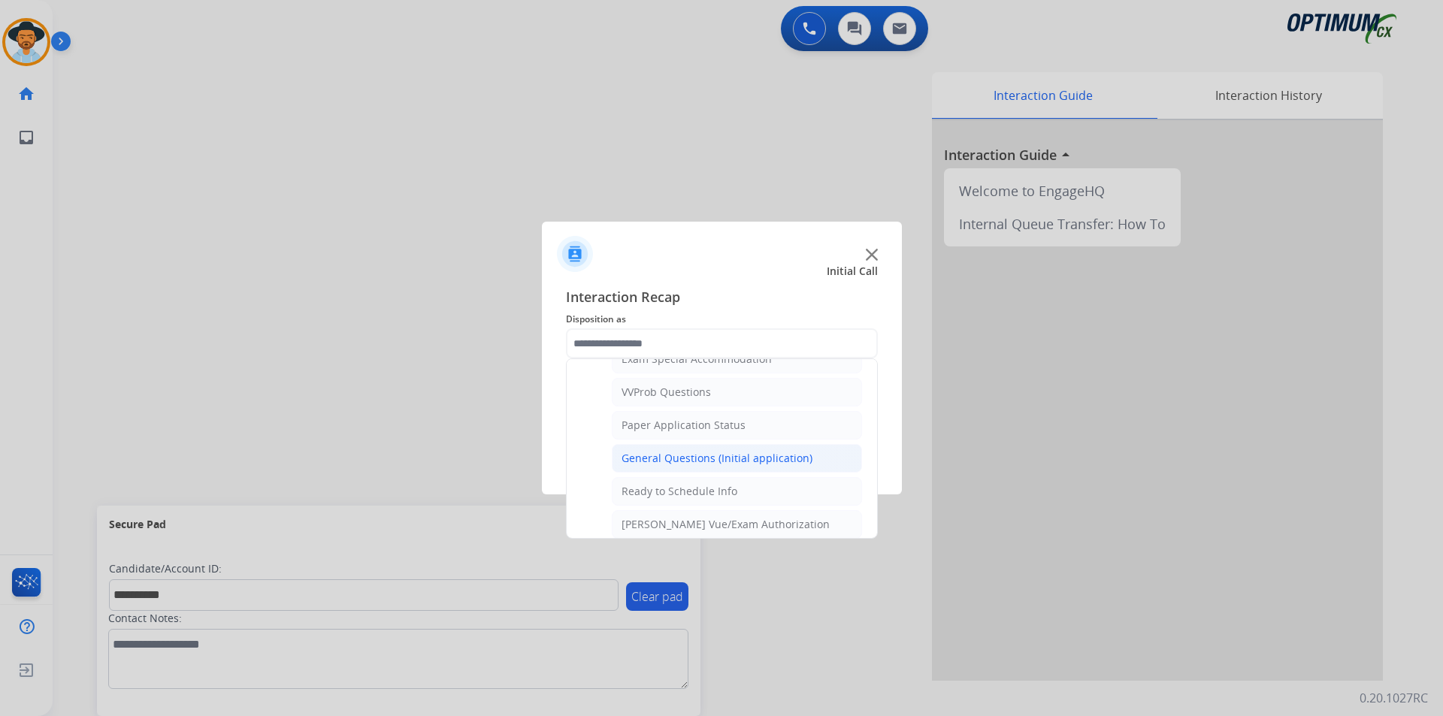
click at [670, 466] on div "General Questions (Initial application)" at bounding box center [716, 458] width 191 height 15
type input "**********"
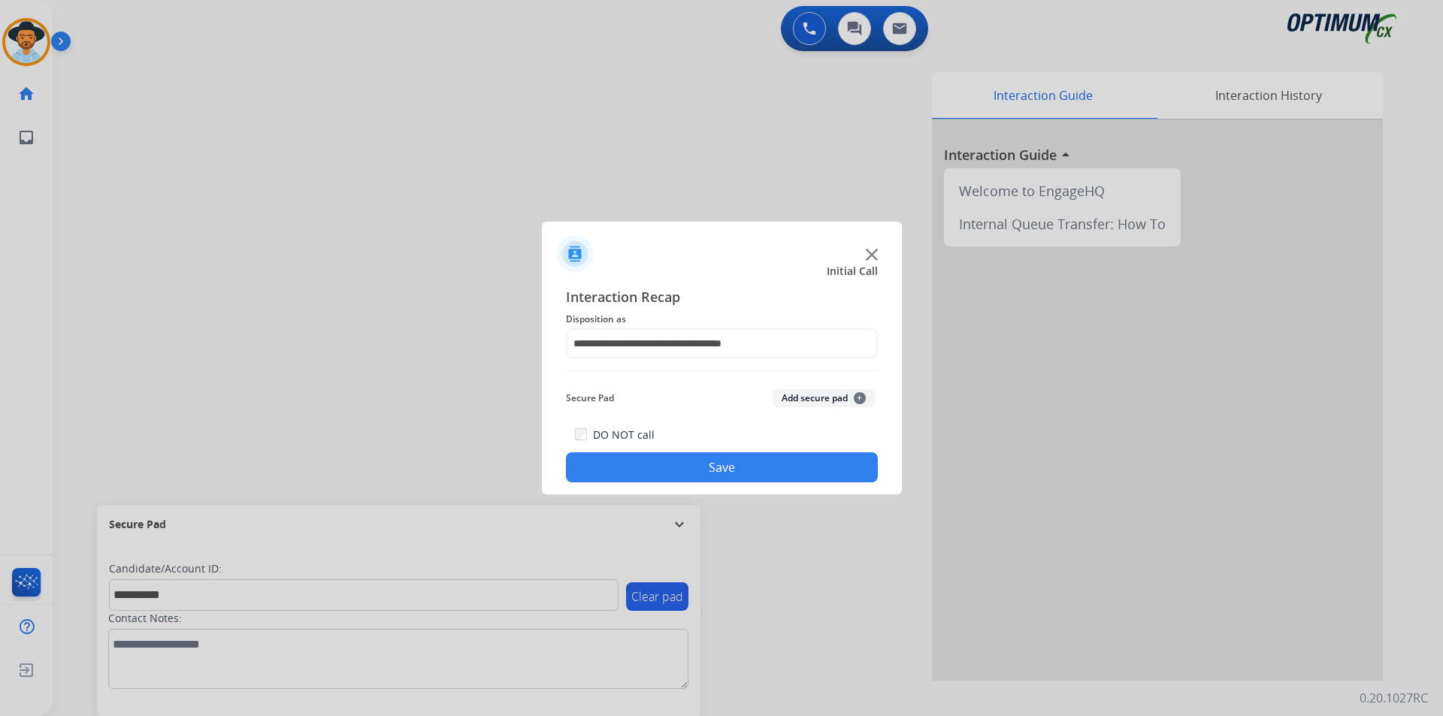
click at [654, 476] on button "Save" at bounding box center [722, 467] width 312 height 30
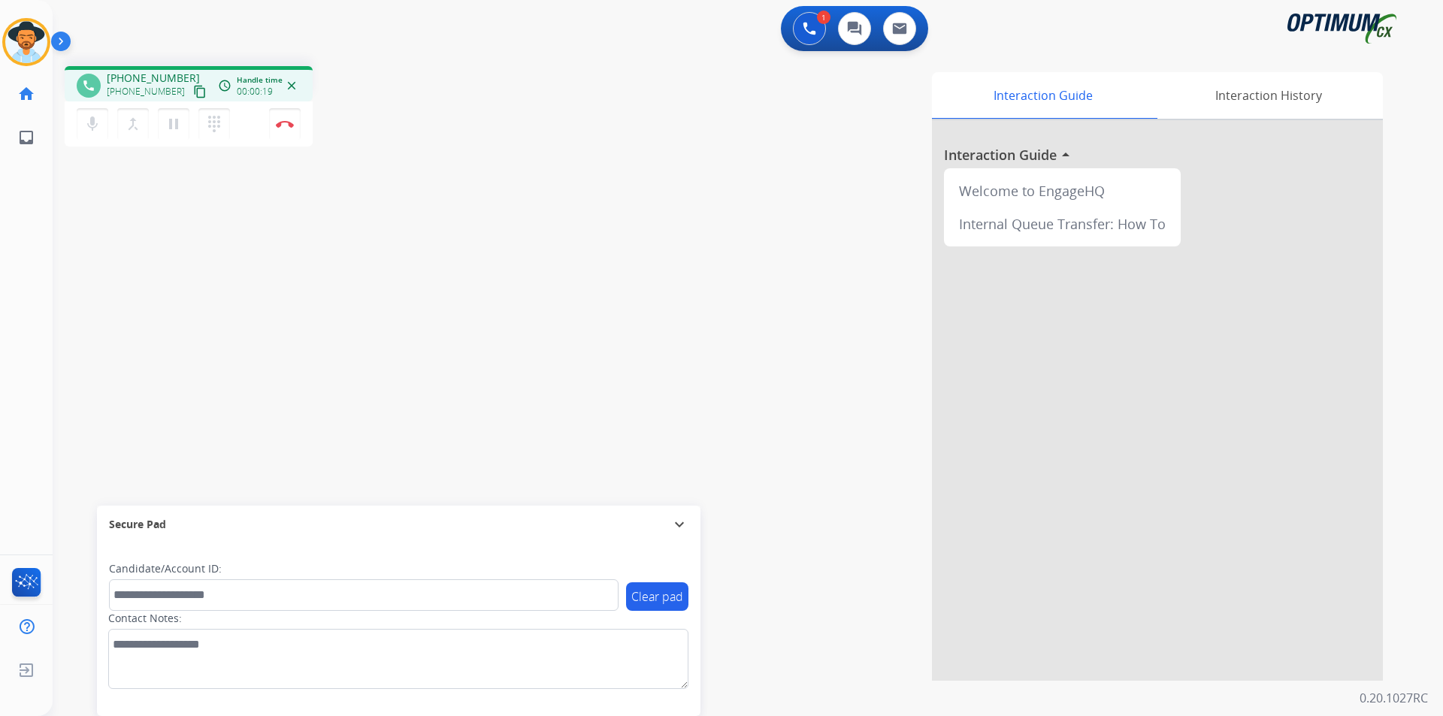
click at [537, 133] on div "Interaction Guide Interaction History Interaction Guide arrow_drop_up Welcome t…" at bounding box center [939, 376] width 885 height 609
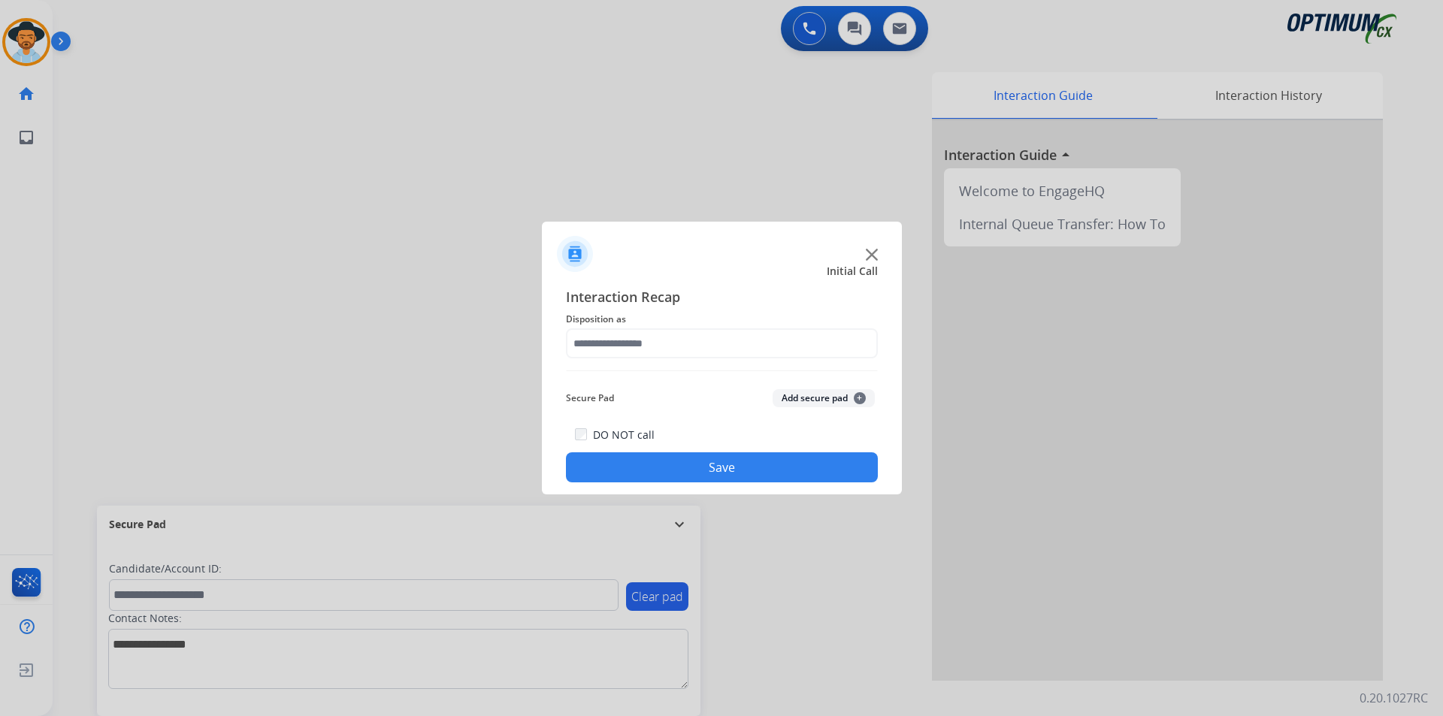
click at [609, 150] on div at bounding box center [721, 358] width 1443 height 716
click at [602, 341] on input "text" at bounding box center [722, 343] width 312 height 30
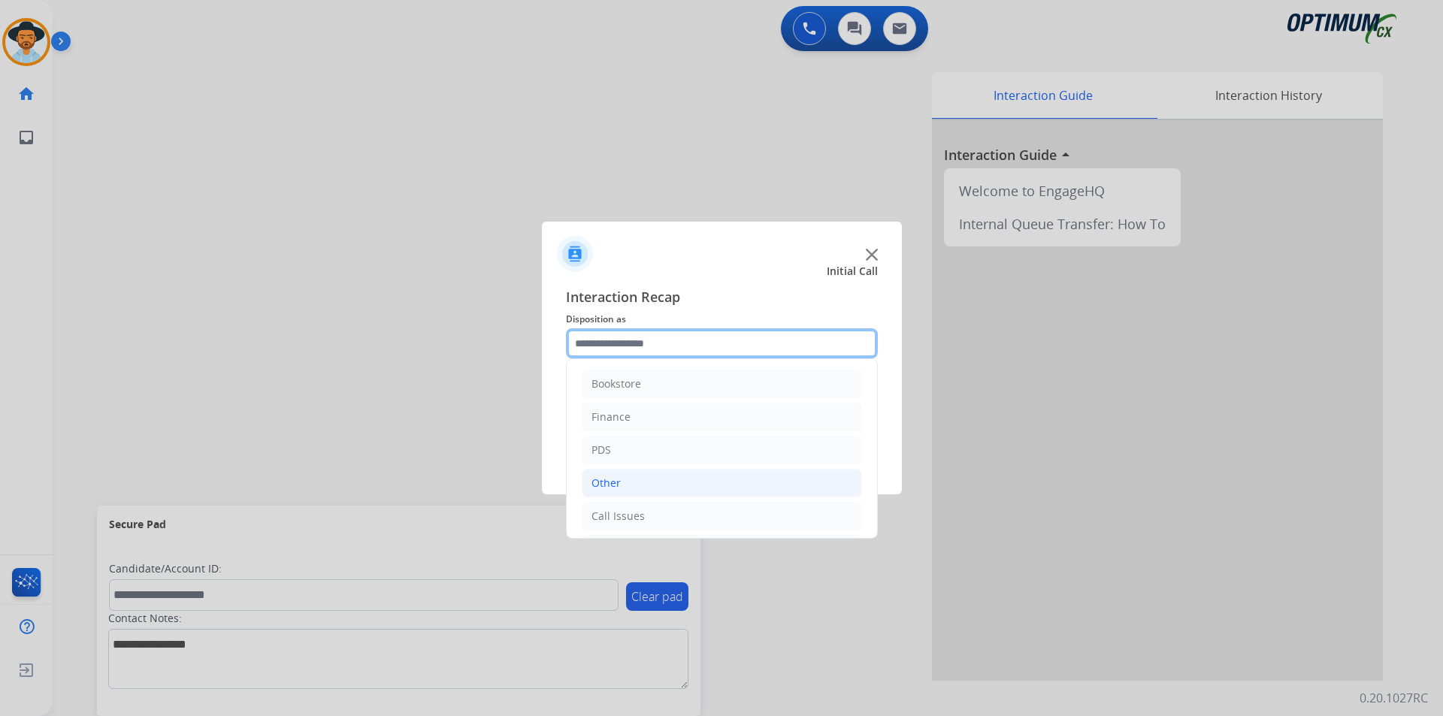
scroll to position [102, 0]
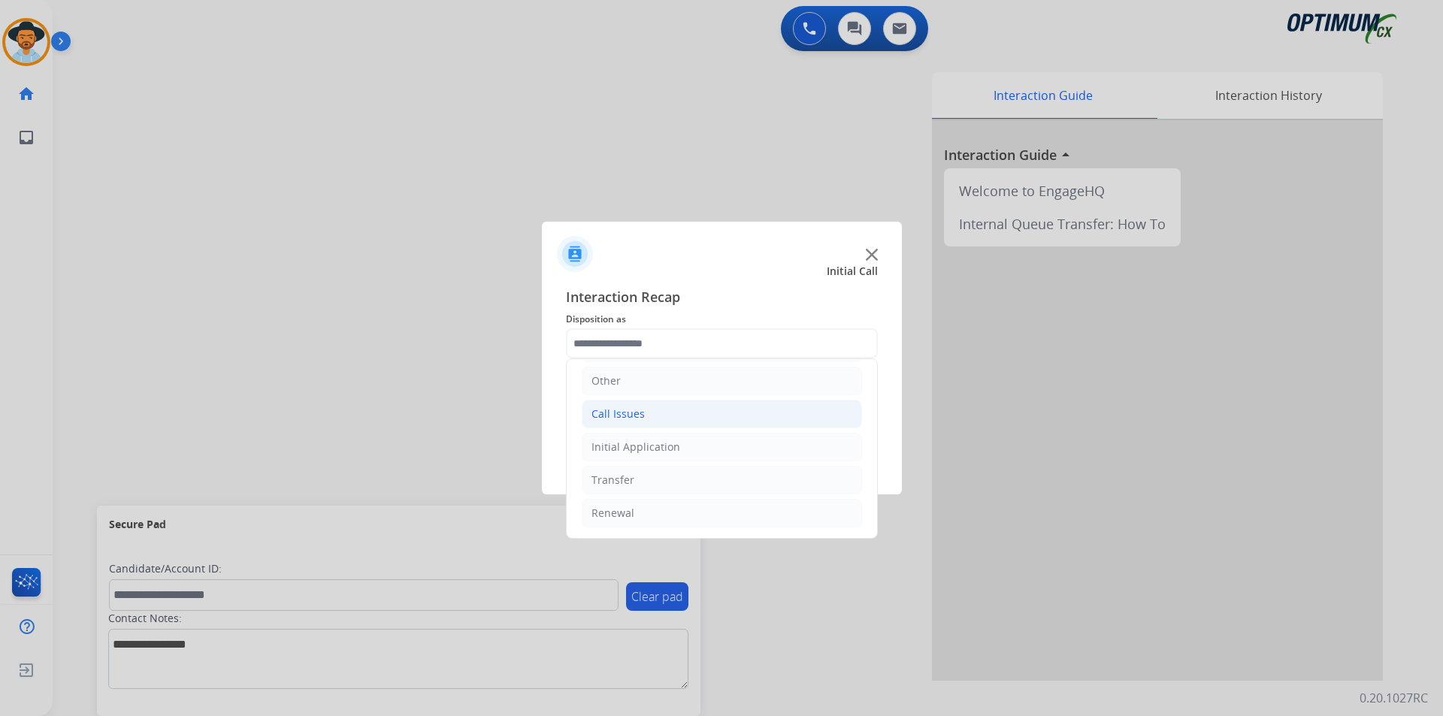
click at [635, 413] on div "Call Issues" at bounding box center [617, 414] width 53 height 15
click at [638, 513] on div "Dropped Call" at bounding box center [654, 513] width 66 height 15
type input "**********"
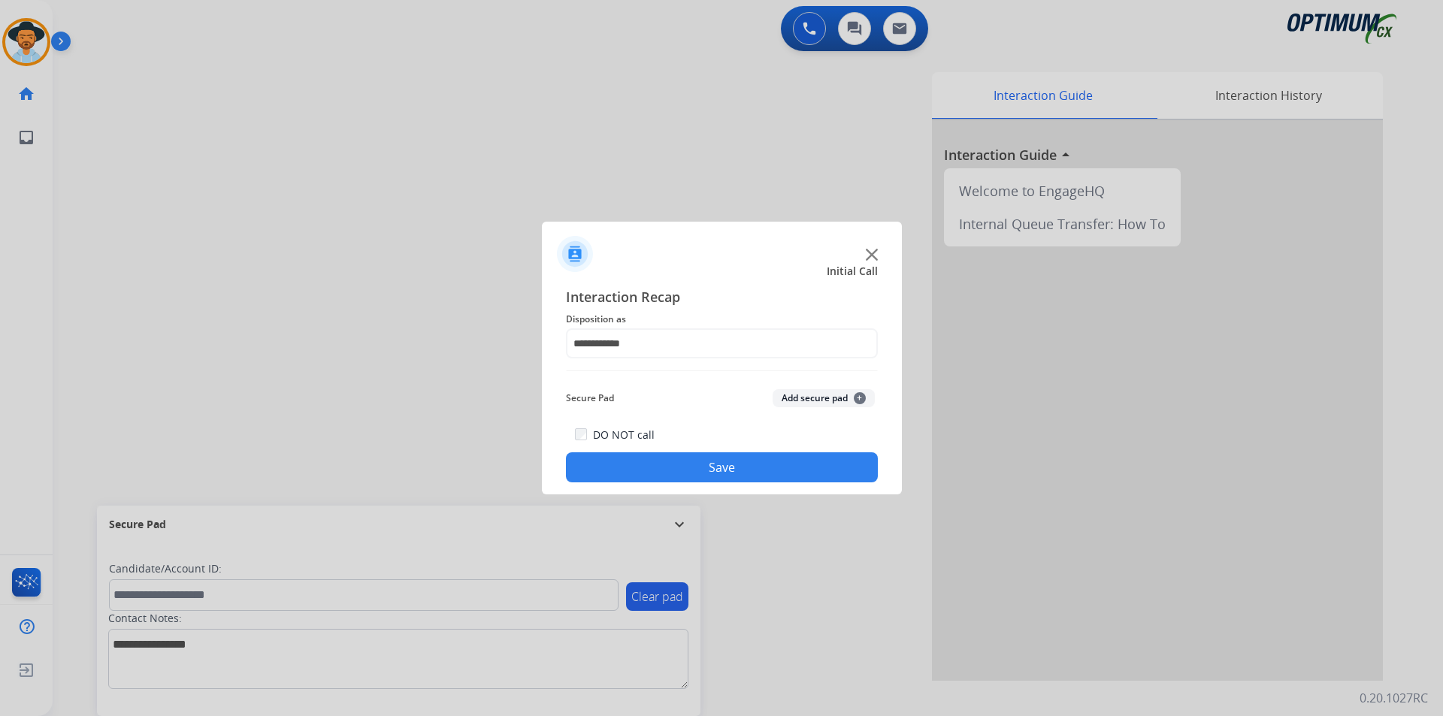
click at [619, 454] on button "Save" at bounding box center [722, 467] width 312 height 30
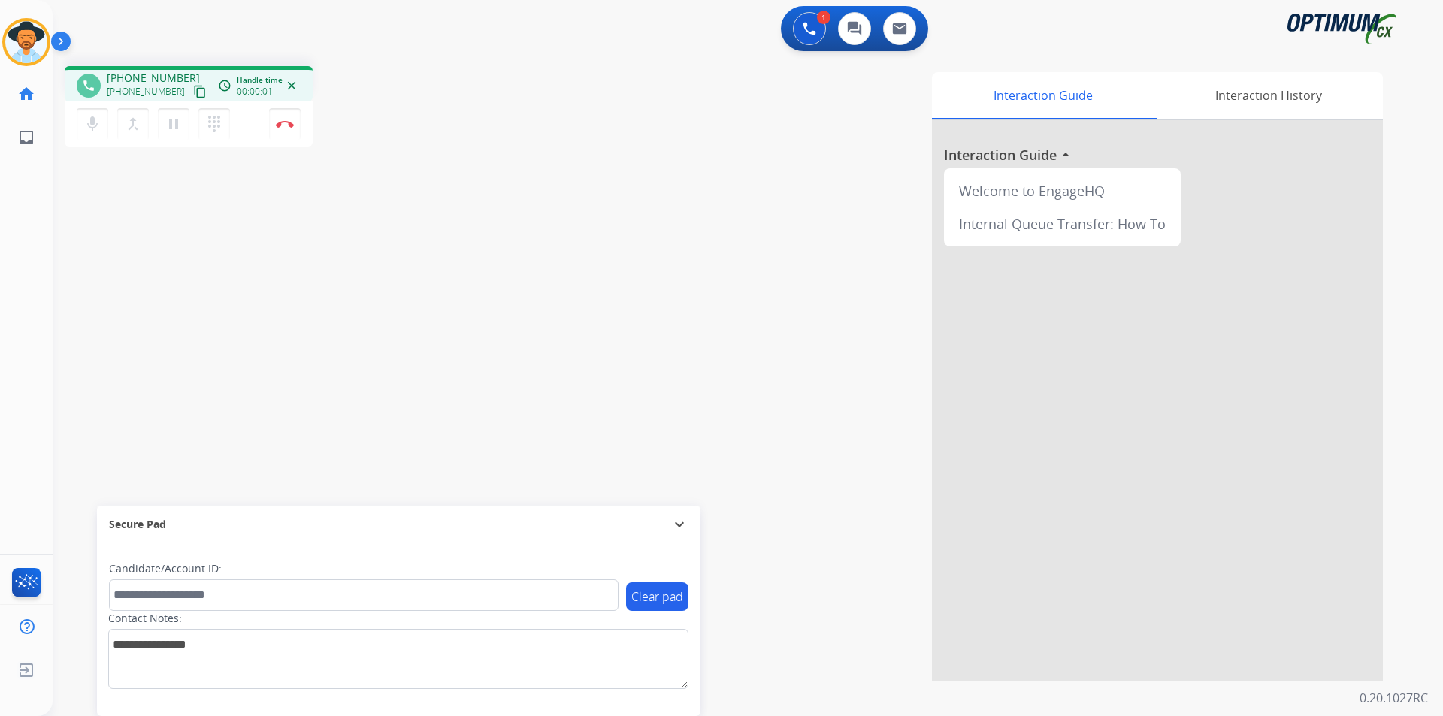
click at [601, 115] on div "Interaction Guide Interaction History Interaction Guide arrow_drop_up Welcome t…" at bounding box center [939, 376] width 885 height 609
click at [159, 71] on span "+18595827913" at bounding box center [153, 78] width 93 height 15
copy span "18595827913"
click at [177, 207] on div "phone +18595827913 +18595827913 content_copy access_time Call metrics Queue 00:…" at bounding box center [730, 367] width 1354 height 627
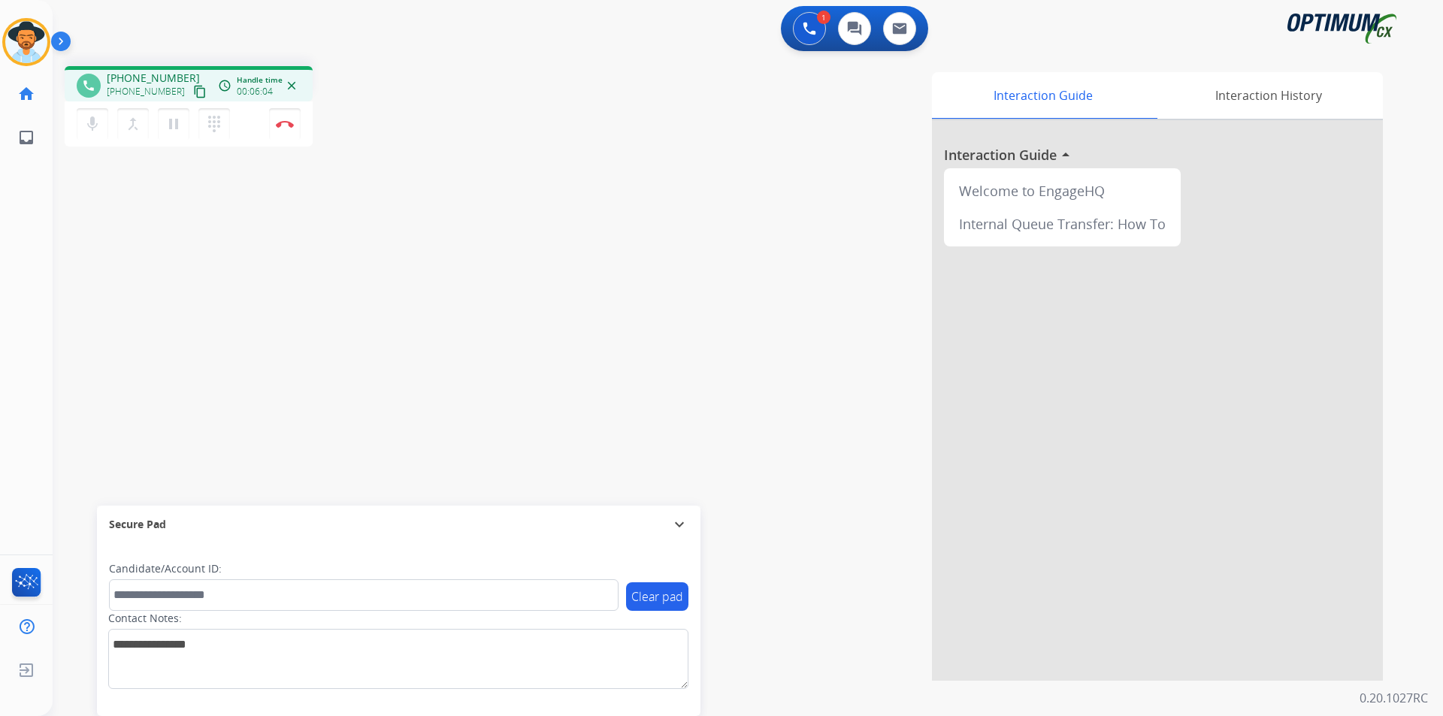
click at [147, 73] on span "+18595827913" at bounding box center [153, 78] width 93 height 15
copy span "18595827913"
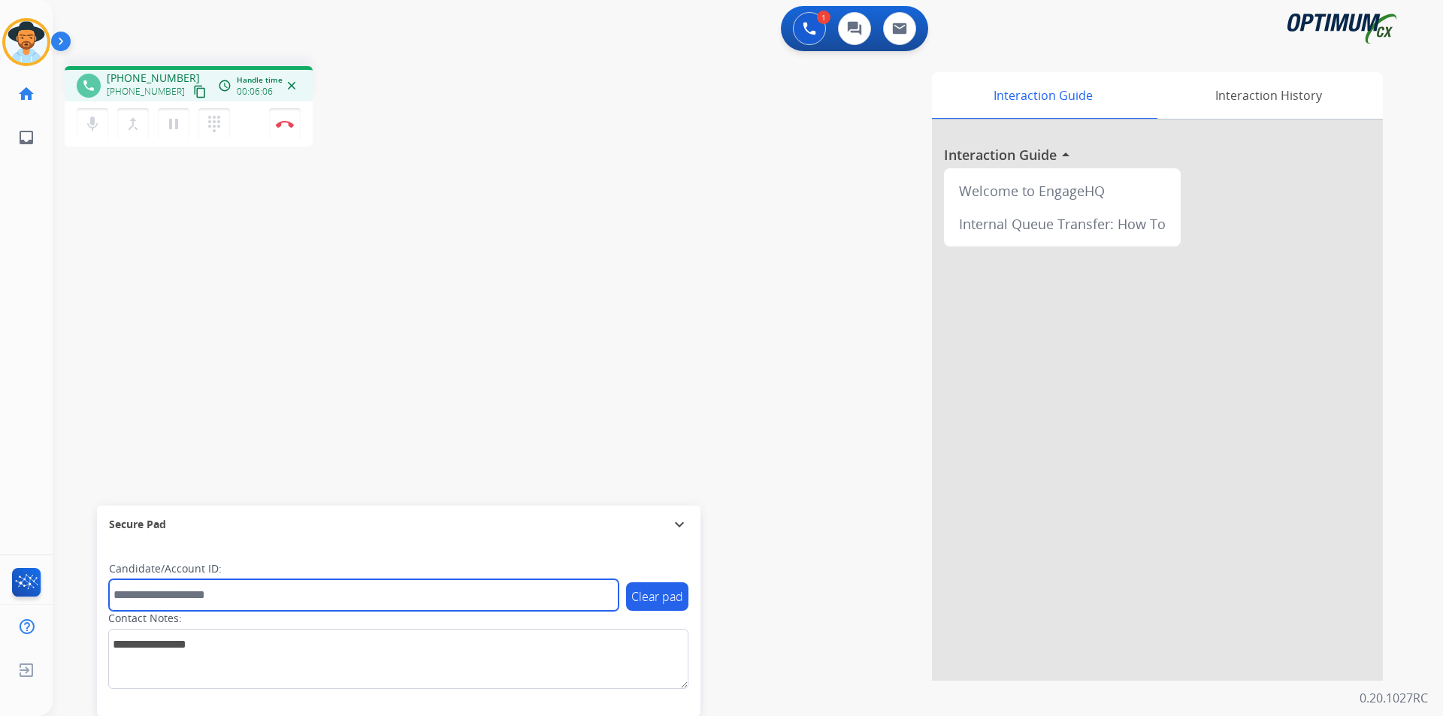
click at [246, 596] on input "text" at bounding box center [364, 595] width 510 height 32
paste input "**********"
type input "**********"
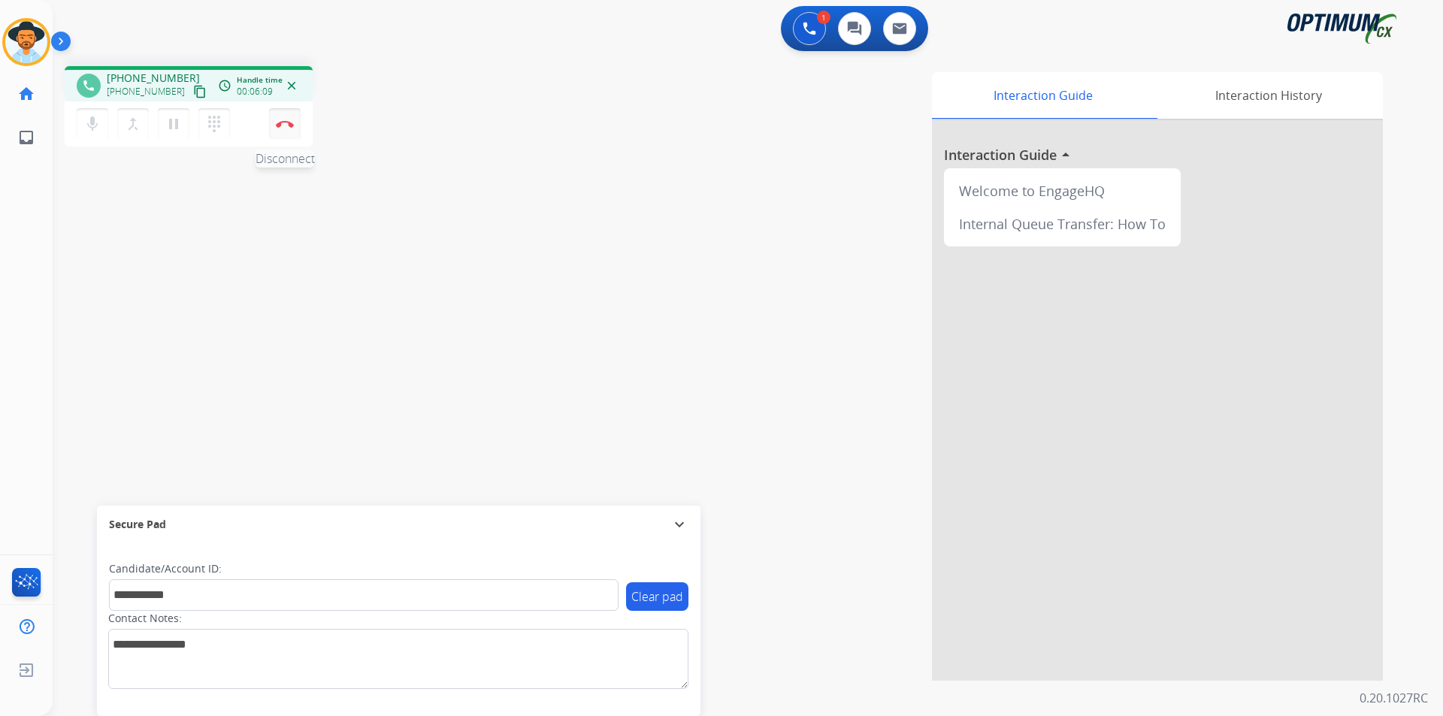
click at [289, 120] on img at bounding box center [285, 124] width 18 height 8
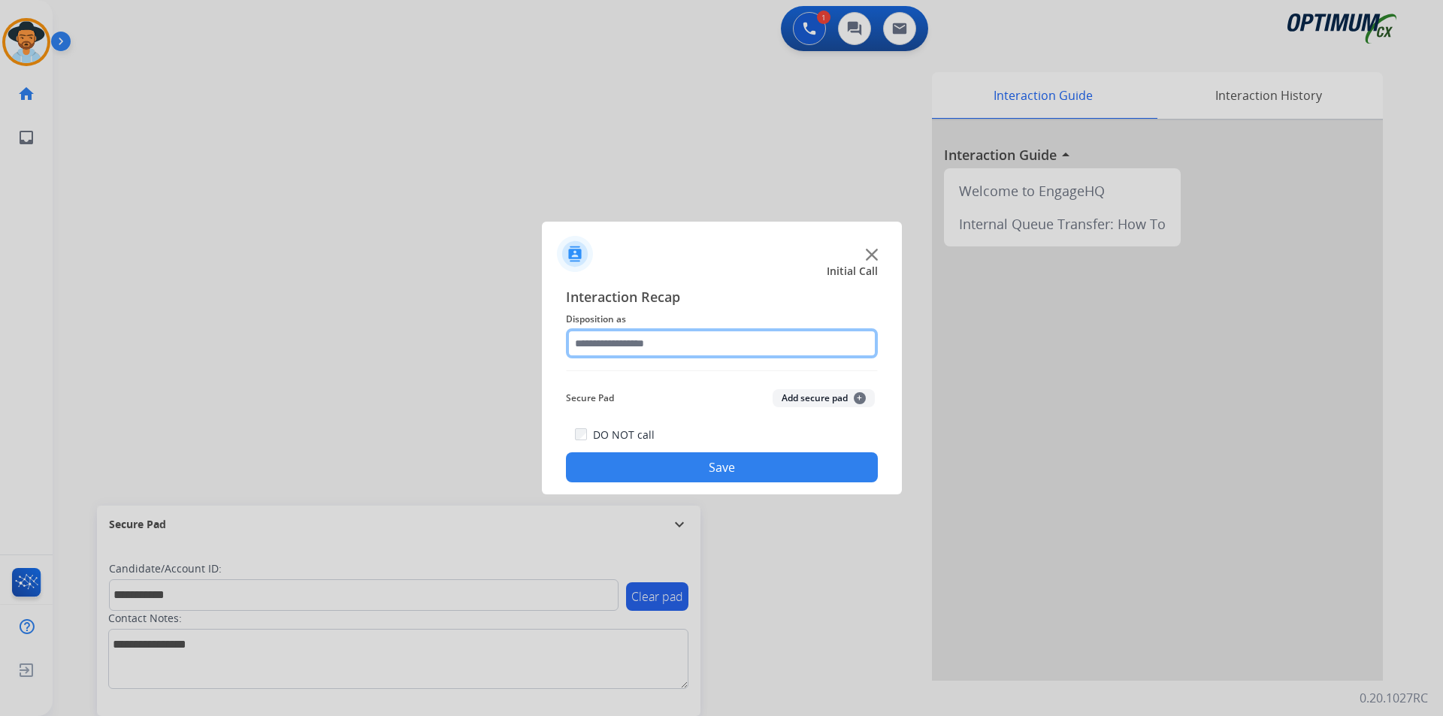
click at [704, 337] on input "text" at bounding box center [722, 343] width 312 height 30
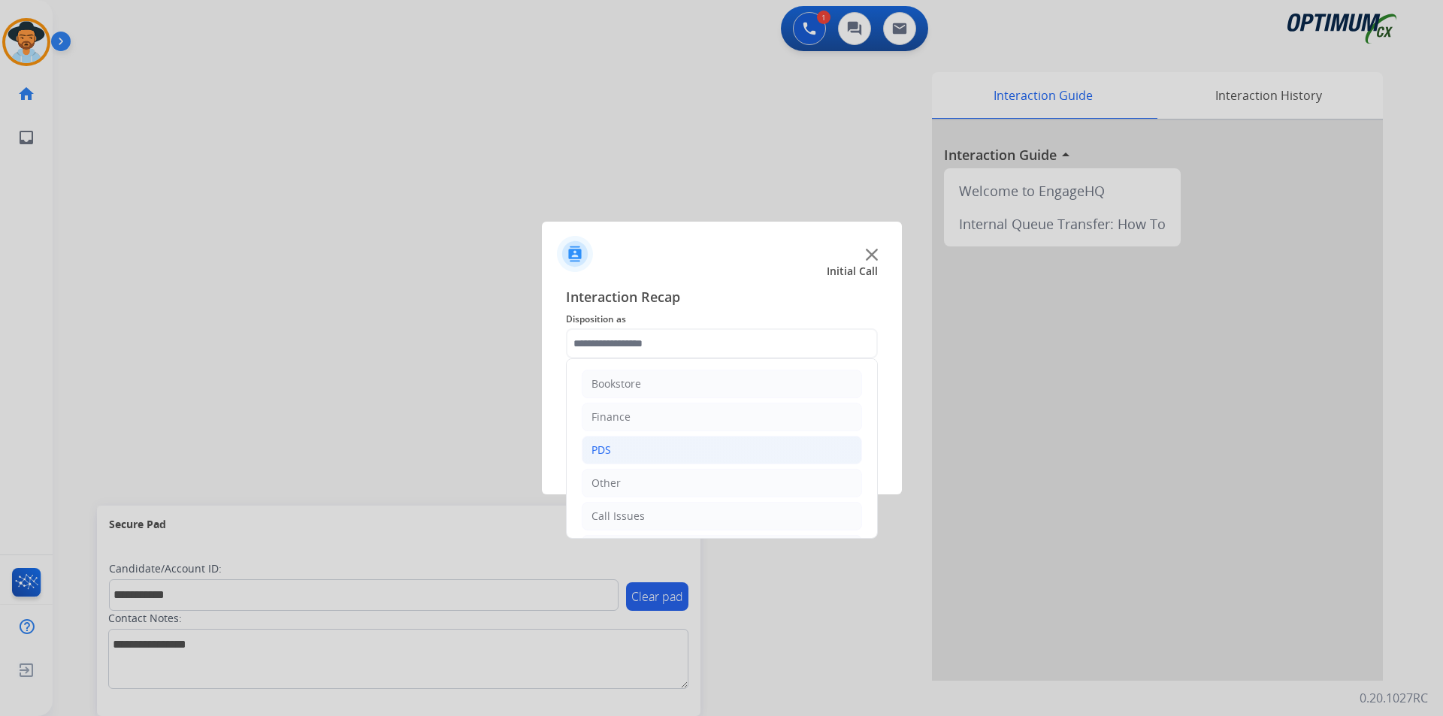
click at [750, 444] on li "PDS" at bounding box center [722, 450] width 280 height 29
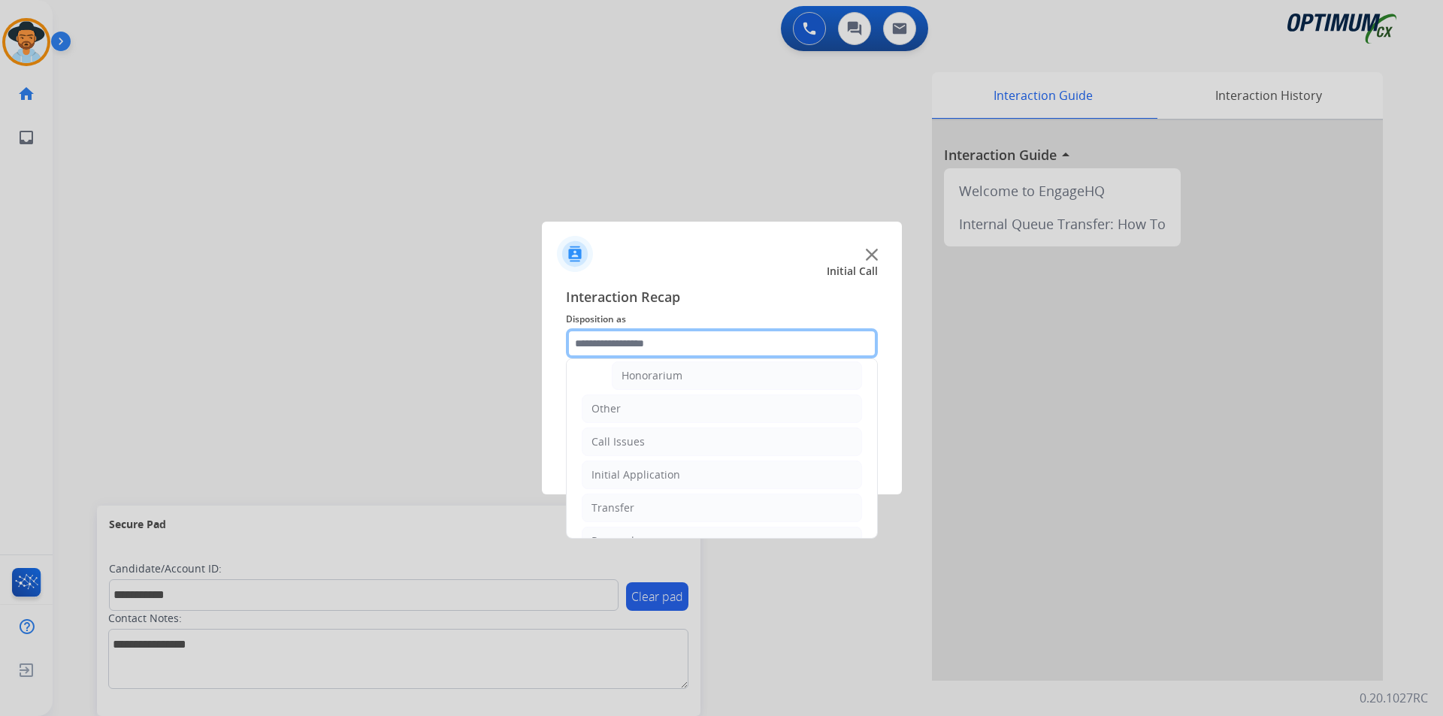
scroll to position [376, 0]
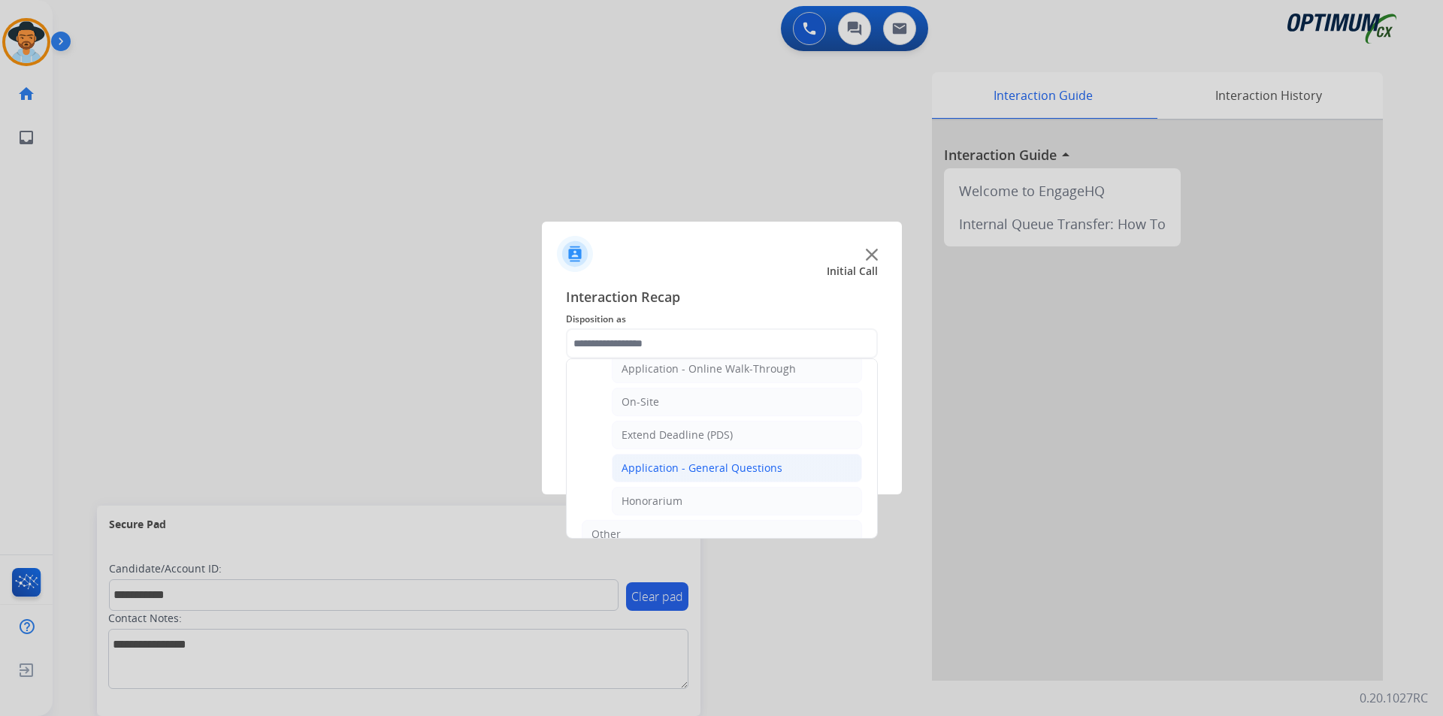
click at [727, 467] on div "Application - General Questions" at bounding box center [701, 468] width 161 height 15
type input "**********"
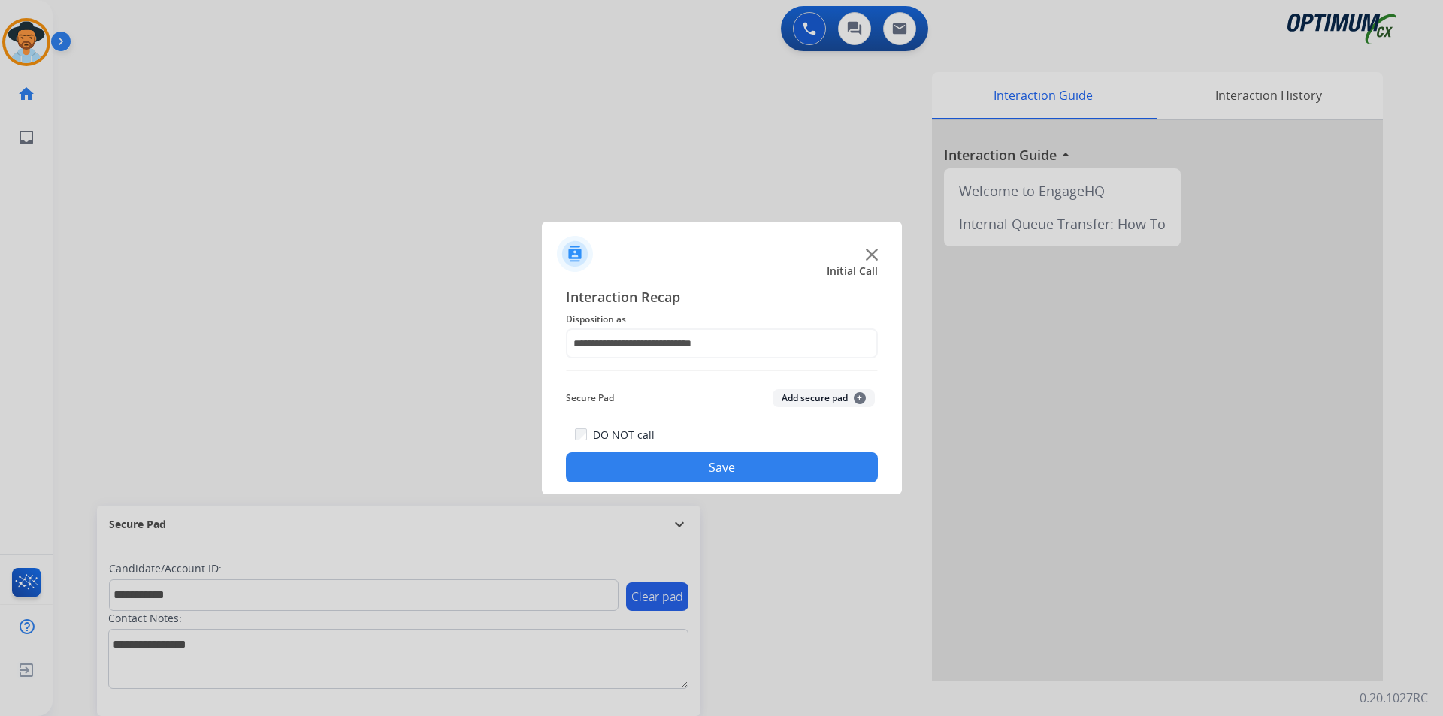
click at [718, 468] on button "Save" at bounding box center [722, 467] width 312 height 30
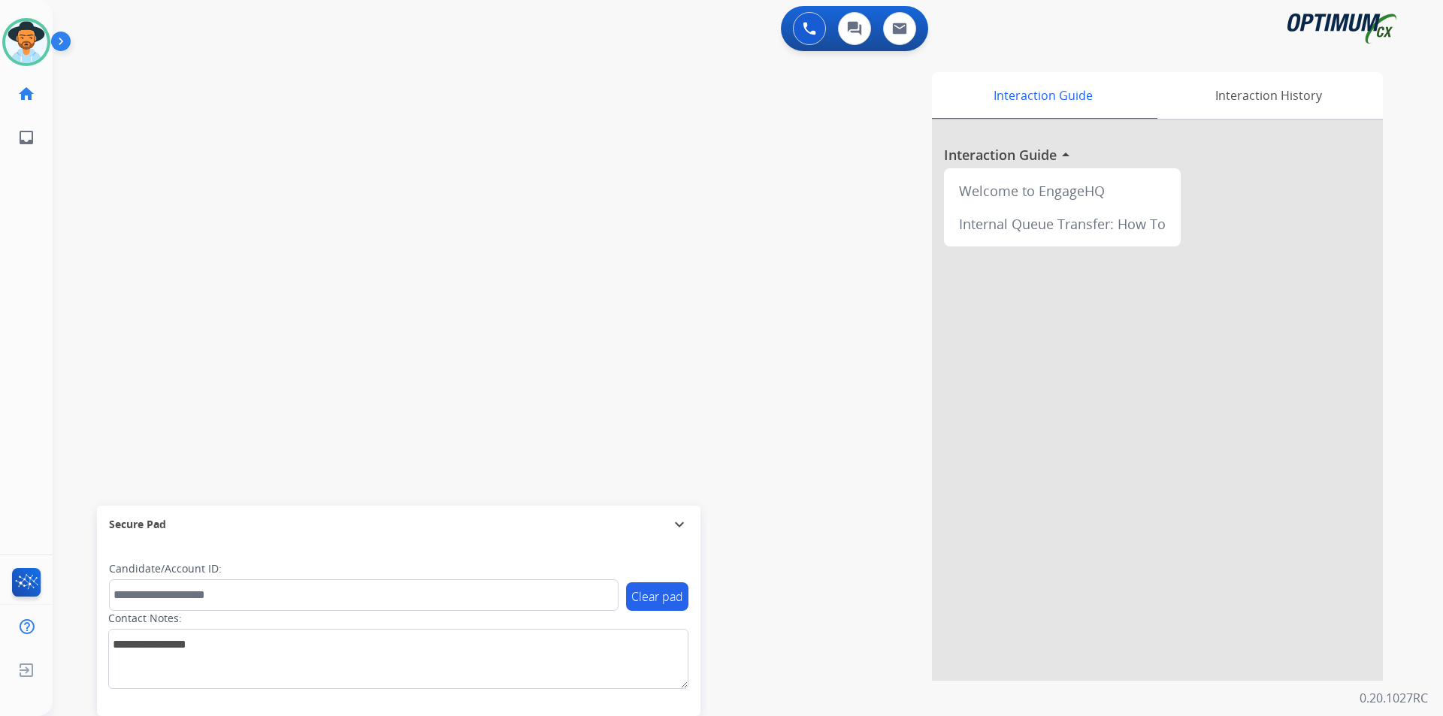
click at [92, 80] on div "swap_horiz Break voice bridge close_fullscreen Connect 3-Way Call merge_type Se…" at bounding box center [730, 367] width 1354 height 627
click at [44, 56] on div at bounding box center [26, 42] width 48 height 48
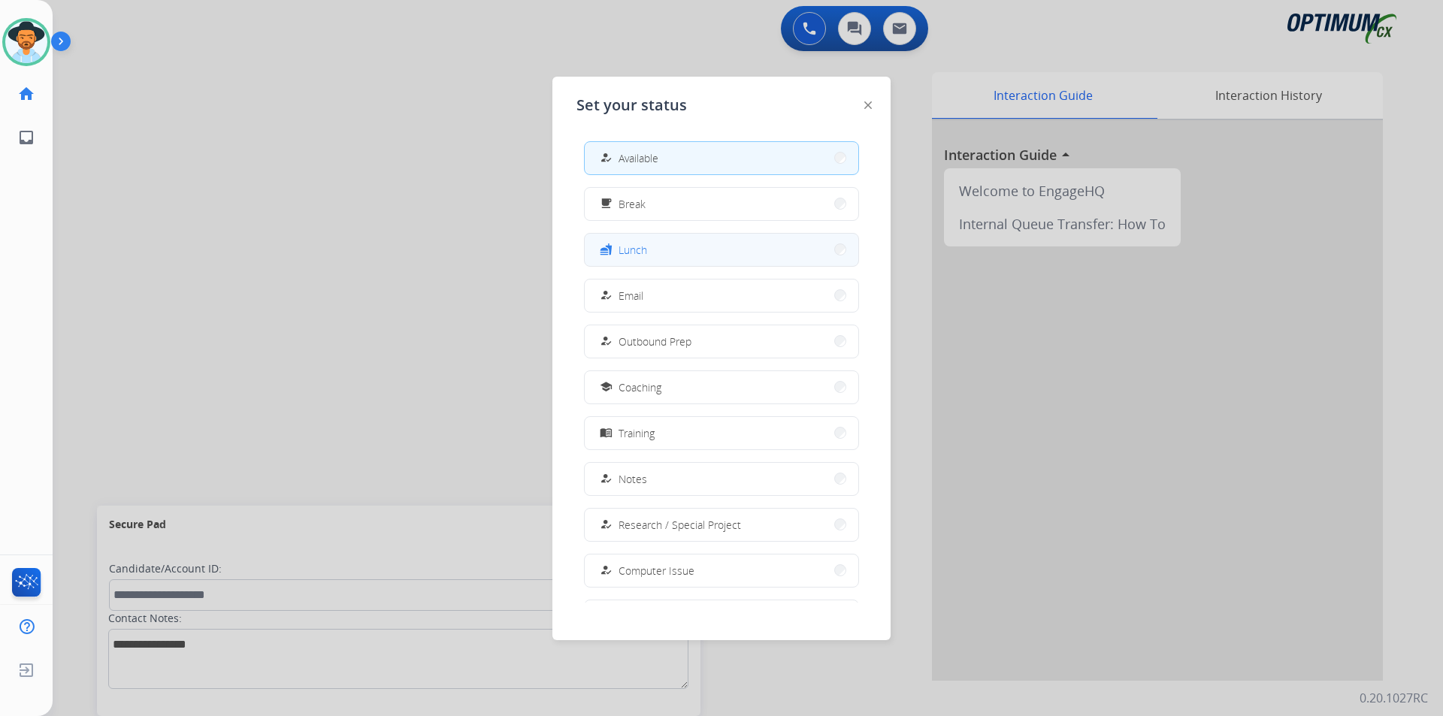
click at [676, 250] on button "fastfood Lunch" at bounding box center [722, 250] width 274 height 32
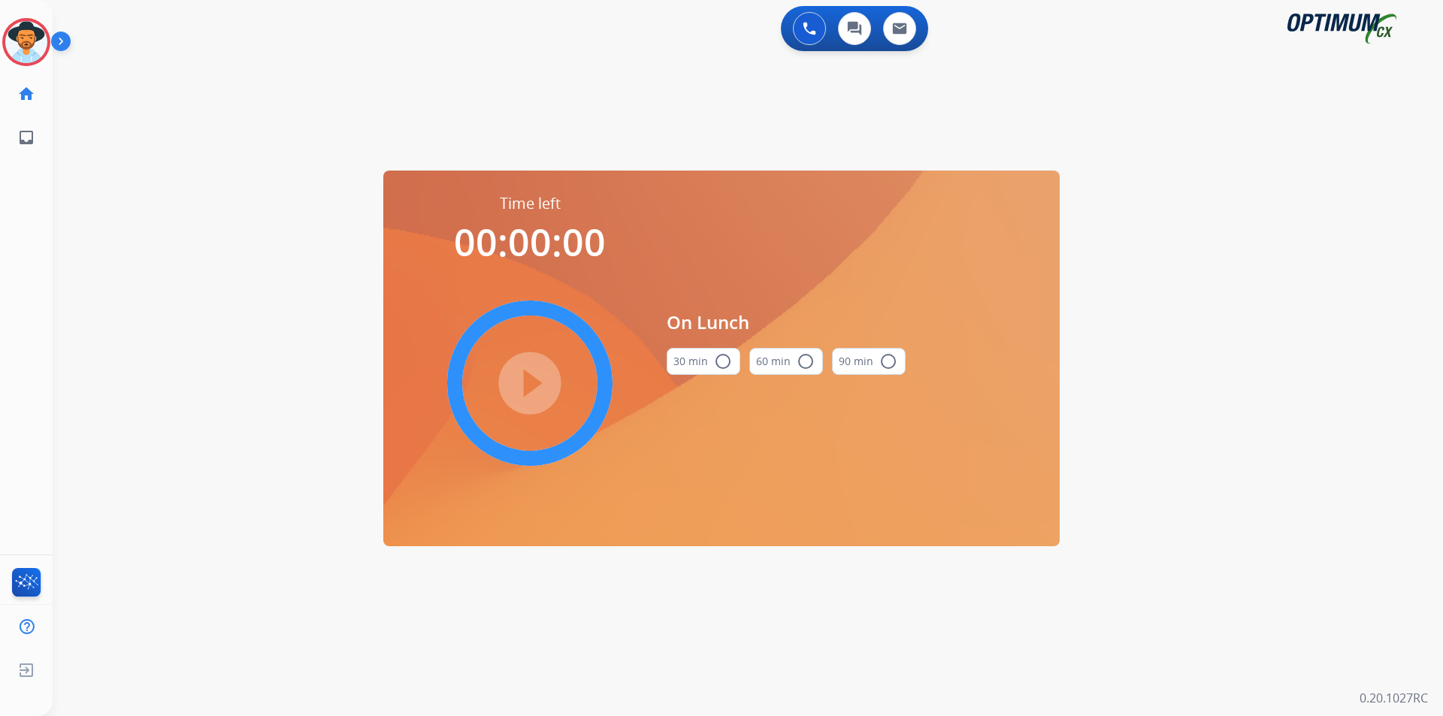
click at [725, 355] on mat-icon "radio_button_unchecked" at bounding box center [723, 361] width 18 height 18
click at [539, 382] on mat-icon "play_circle_filled" at bounding box center [530, 383] width 18 height 18
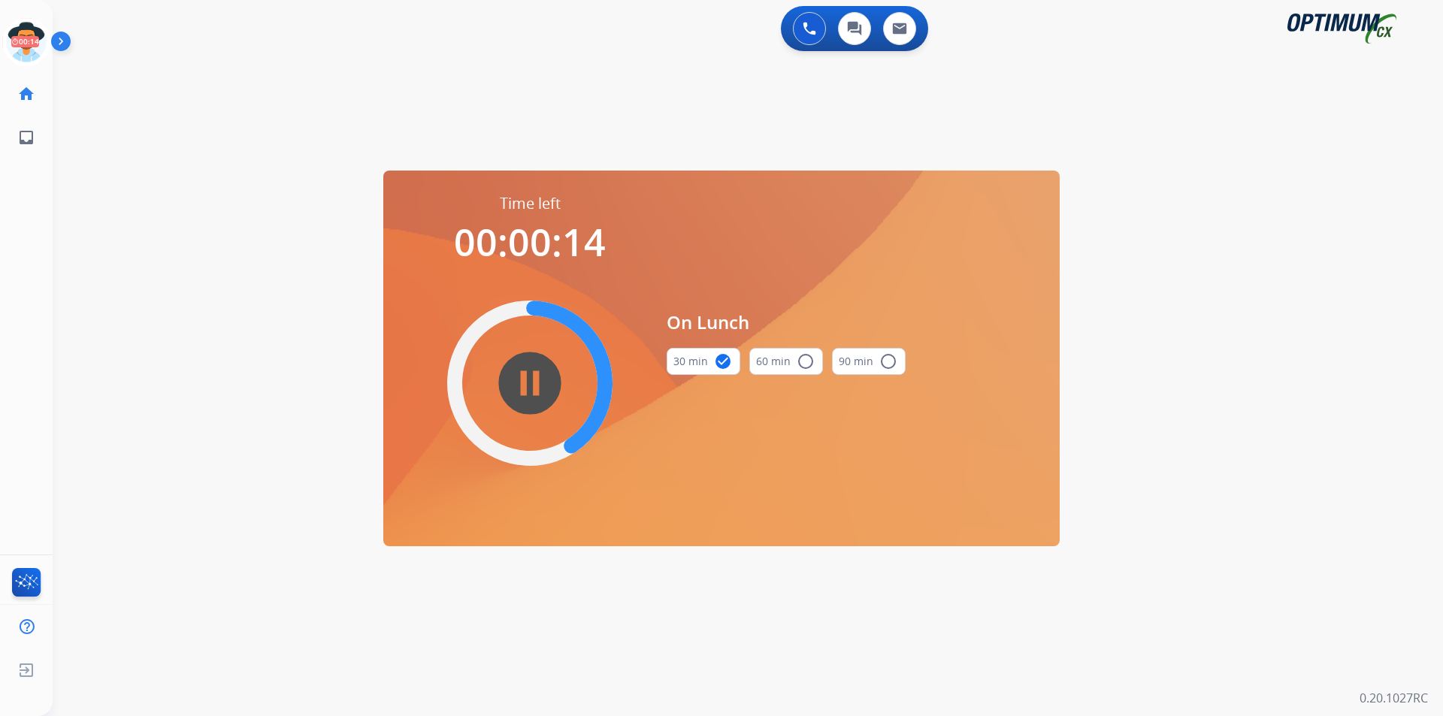
click at [355, 65] on div "swap_horiz Break voice bridge close_fullscreen Connect 3-Way Call merge_type Se…" at bounding box center [730, 90] width 1354 height 72
click at [34, 32] on icon at bounding box center [26, 42] width 49 height 49
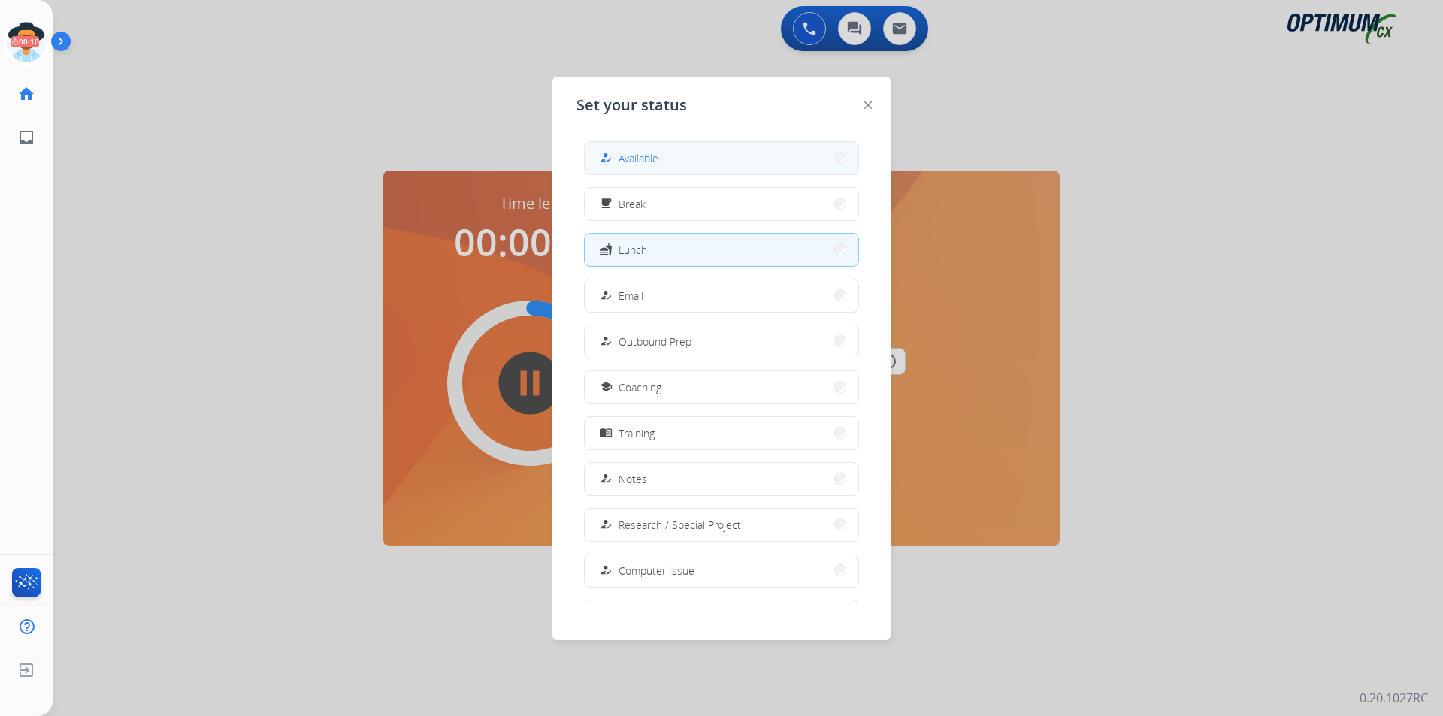
click at [684, 153] on button "how_to_reg Available" at bounding box center [722, 158] width 274 height 32
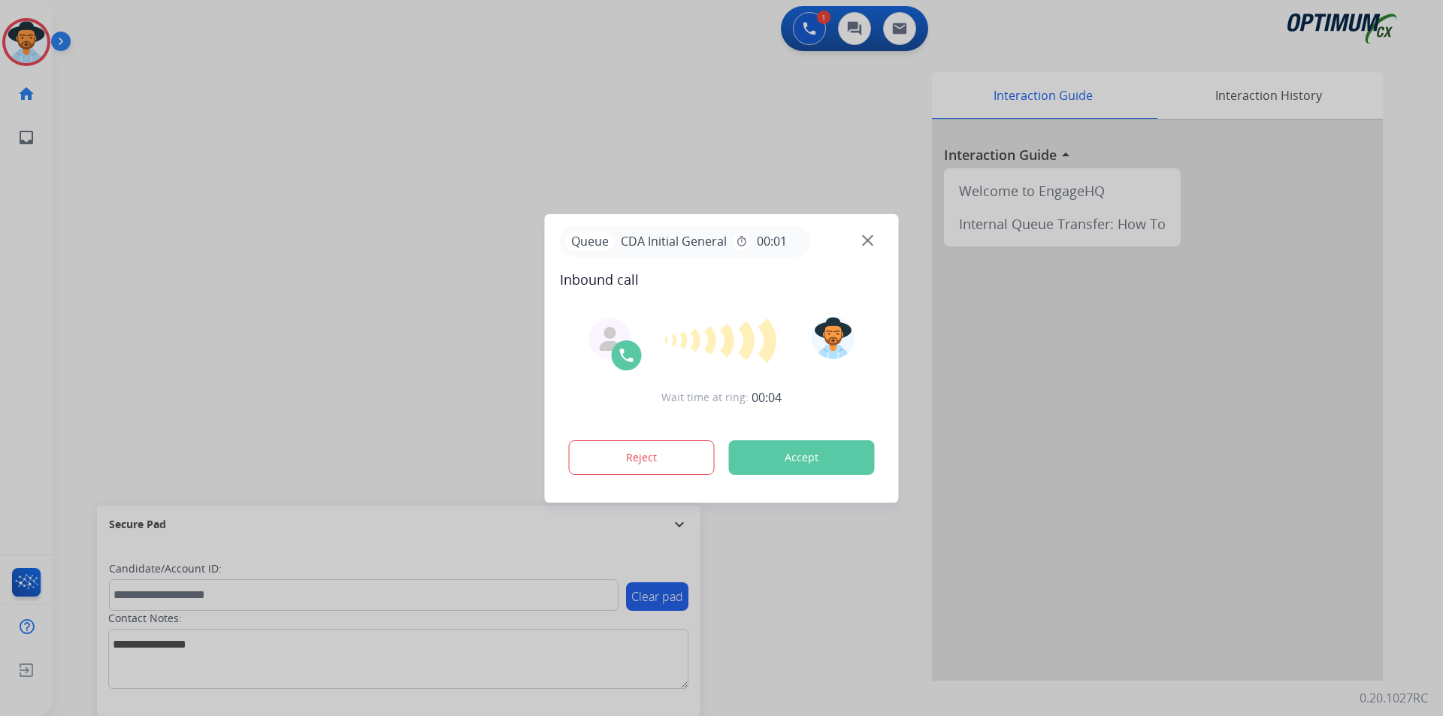
click at [317, 153] on div at bounding box center [721, 358] width 1443 height 716
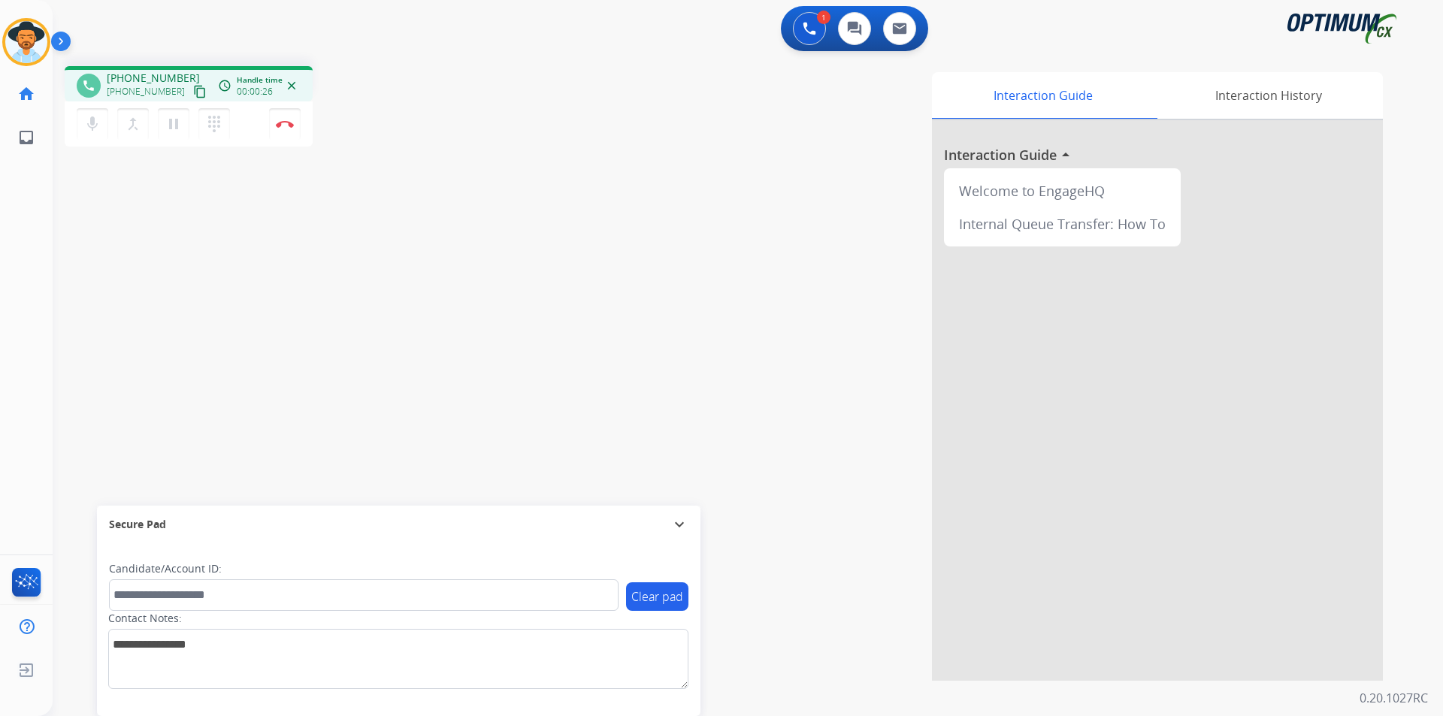
click at [160, 74] on span "+18329011358" at bounding box center [153, 78] width 93 height 15
copy span "18329011358"
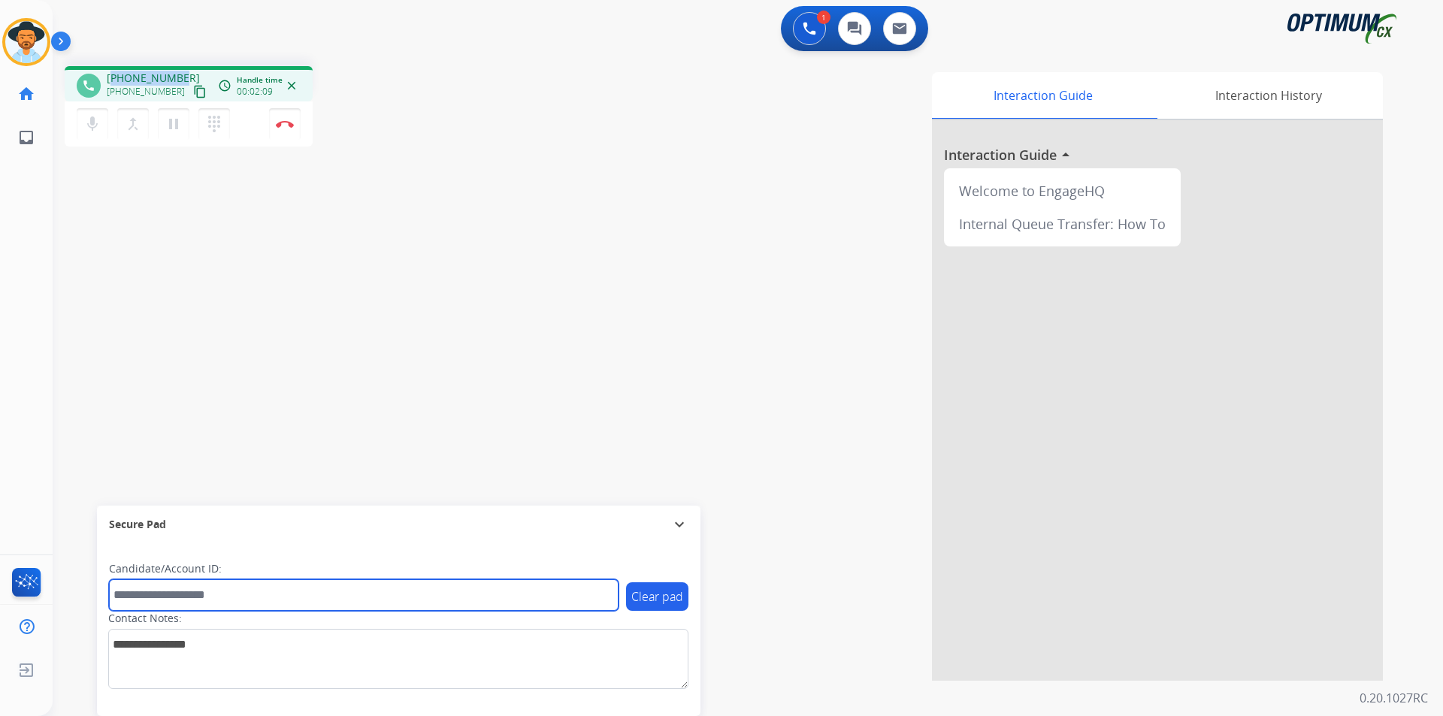
click at [274, 587] on input "text" at bounding box center [364, 595] width 510 height 32
type input "**********"
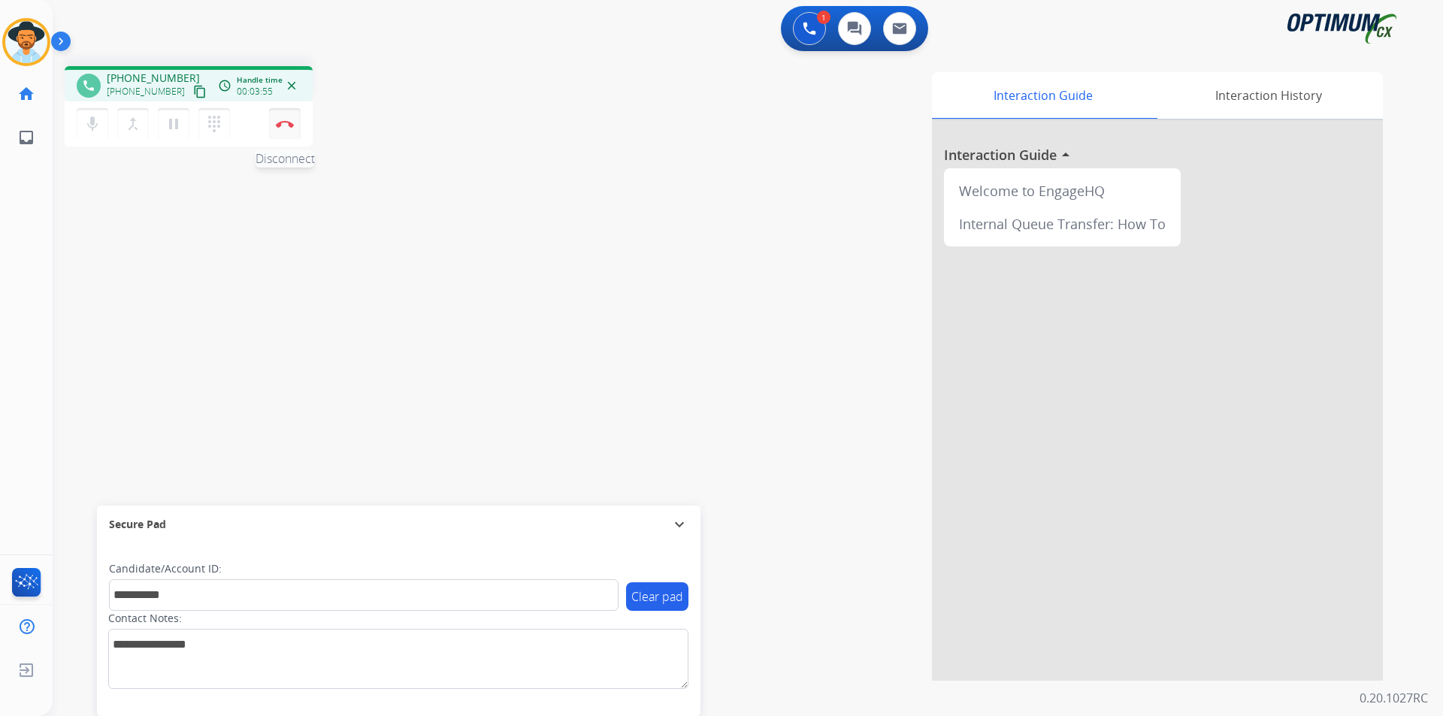
click at [289, 124] on img at bounding box center [285, 124] width 18 height 8
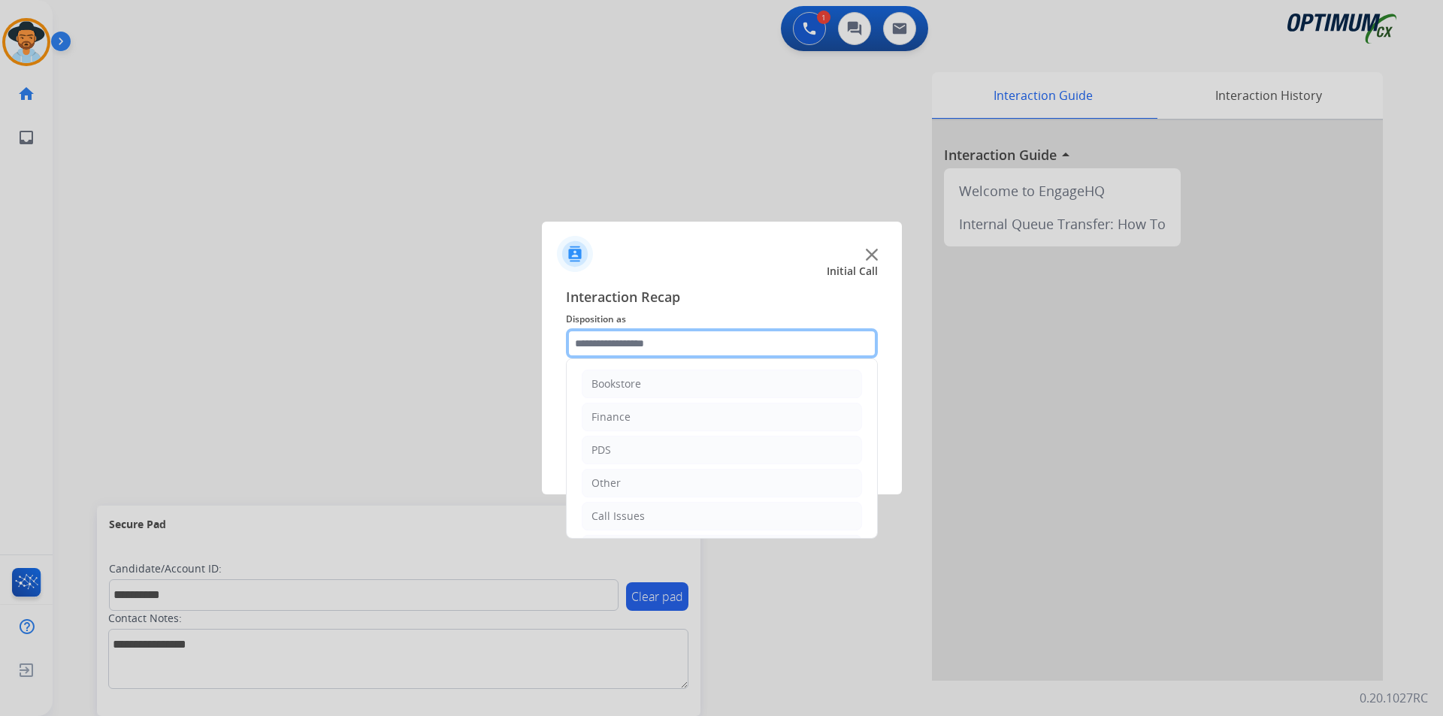
click at [730, 341] on input "text" at bounding box center [722, 343] width 312 height 30
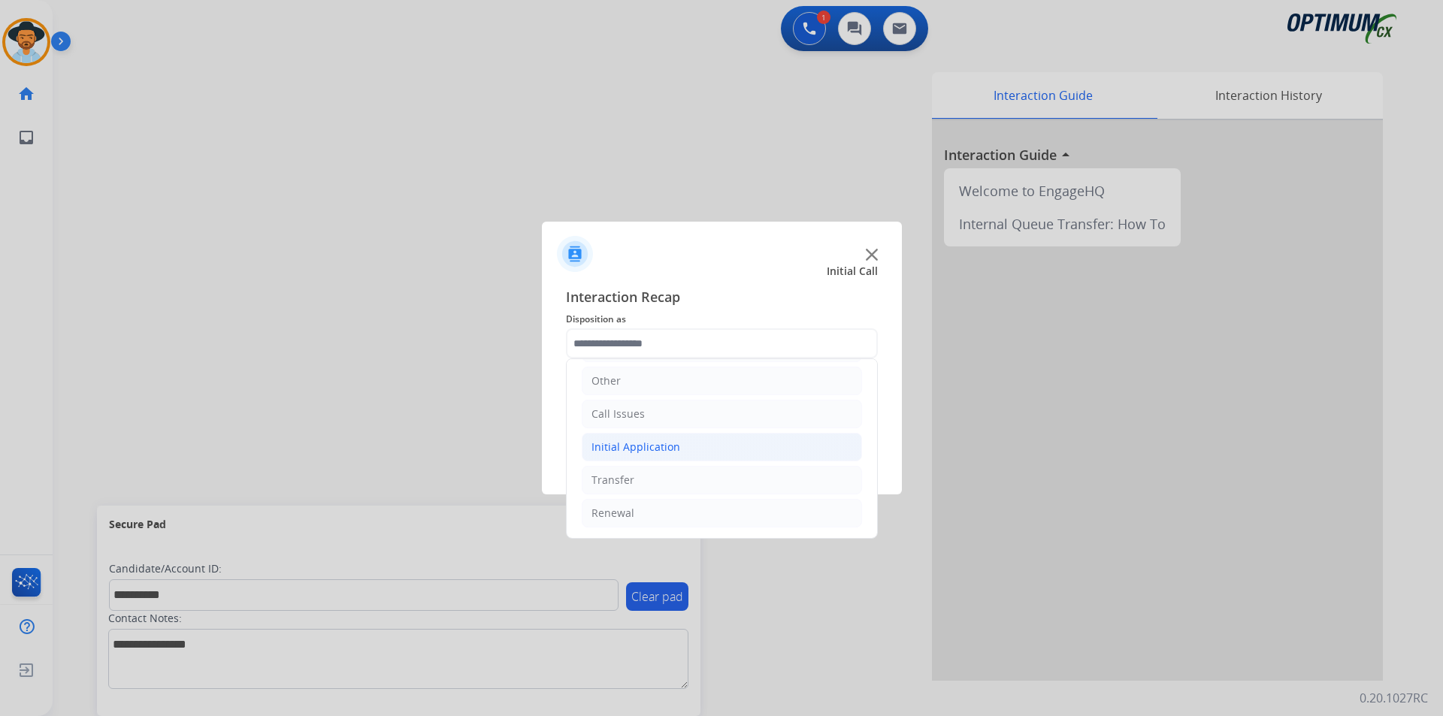
click at [682, 438] on li "Initial Application" at bounding box center [722, 447] width 280 height 29
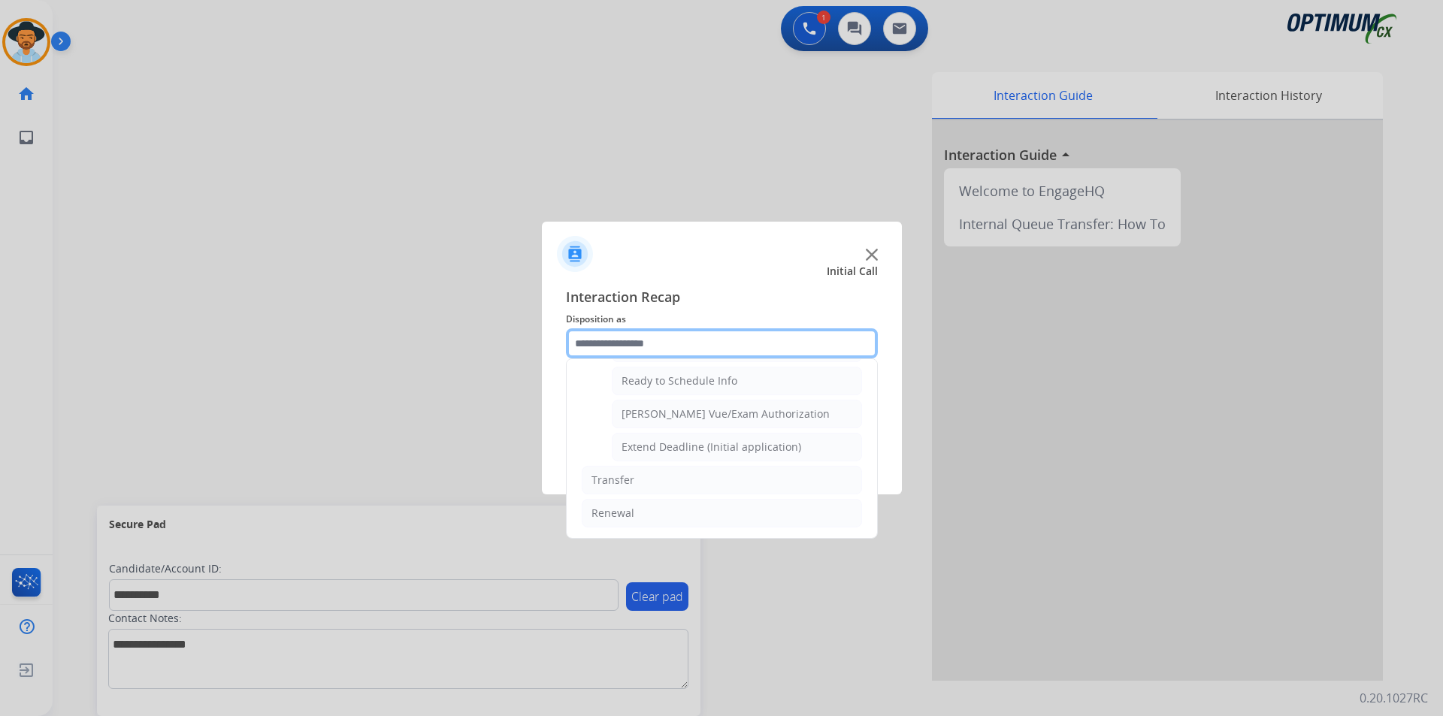
scroll to position [800, 0]
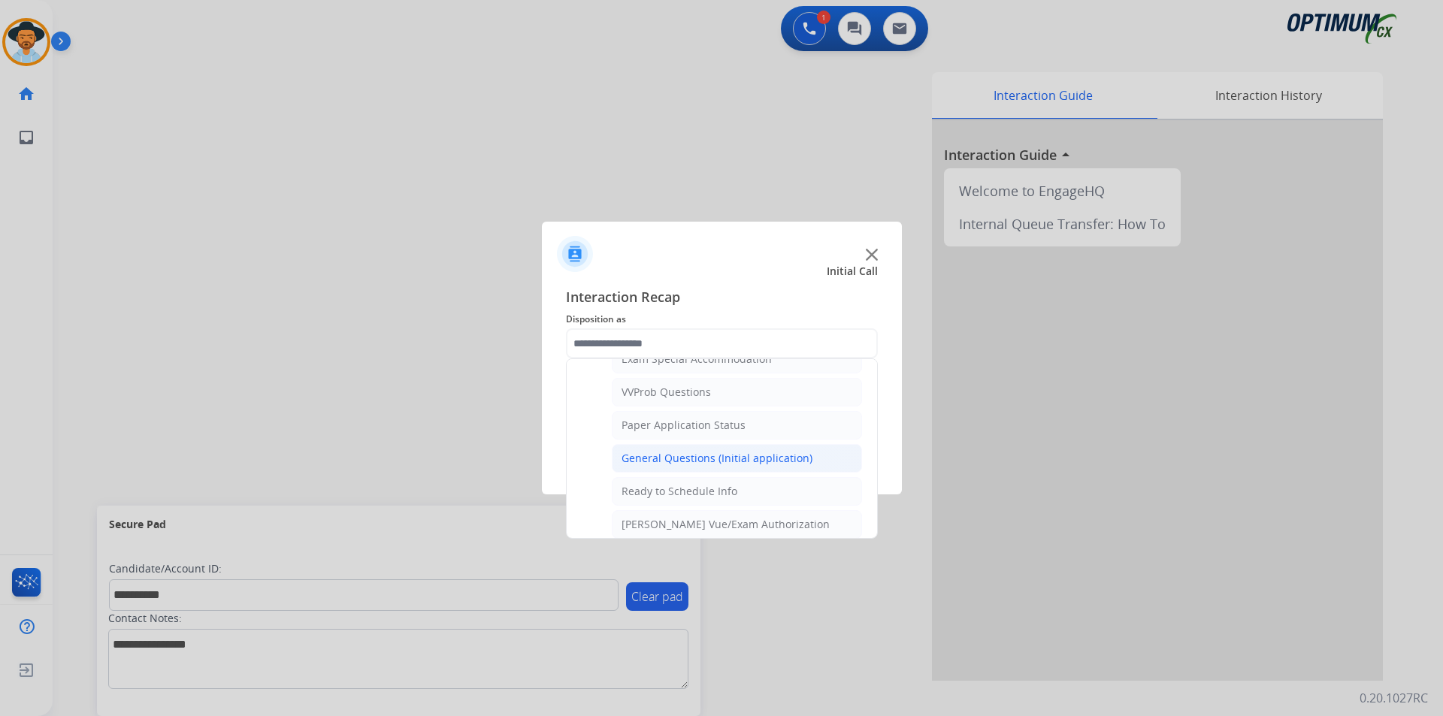
click at [701, 466] on div "General Questions (Initial application)" at bounding box center [716, 458] width 191 height 15
type input "**********"
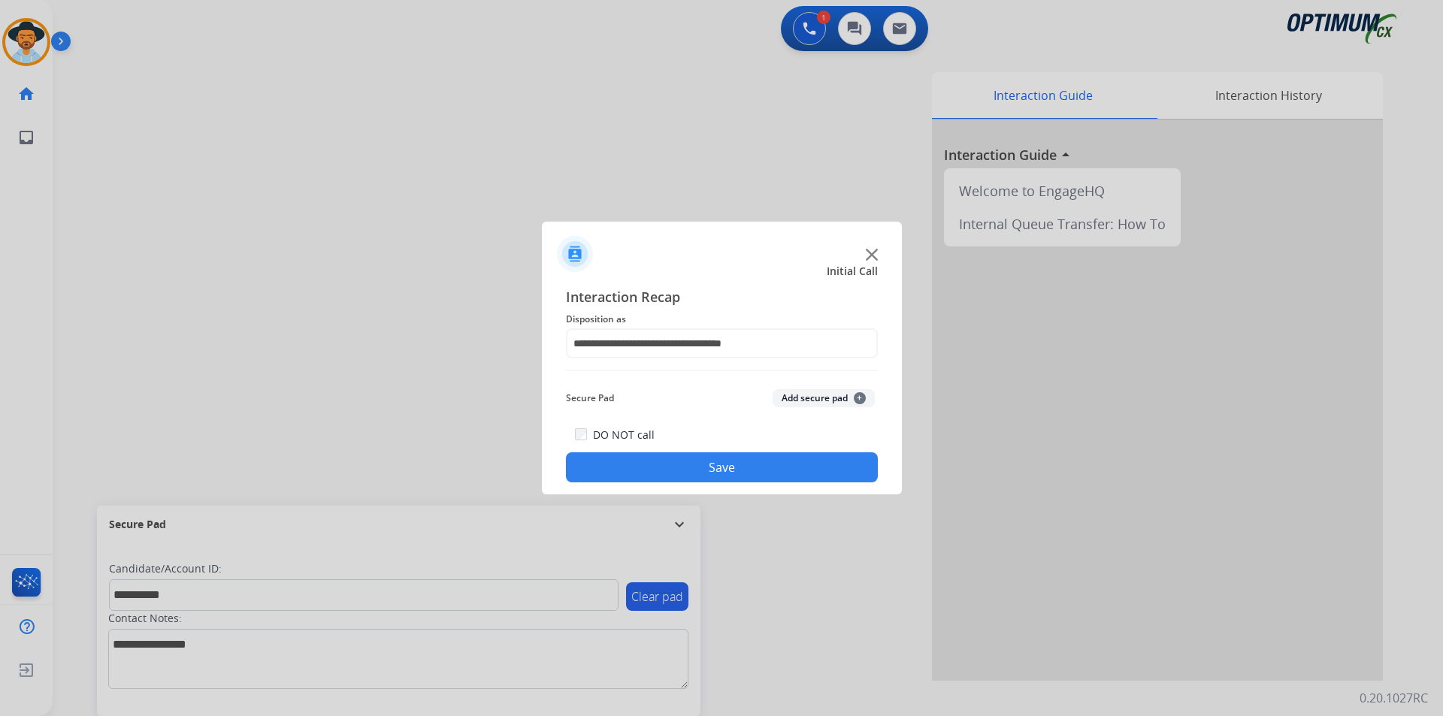
click at [665, 461] on button "Save" at bounding box center [722, 467] width 312 height 30
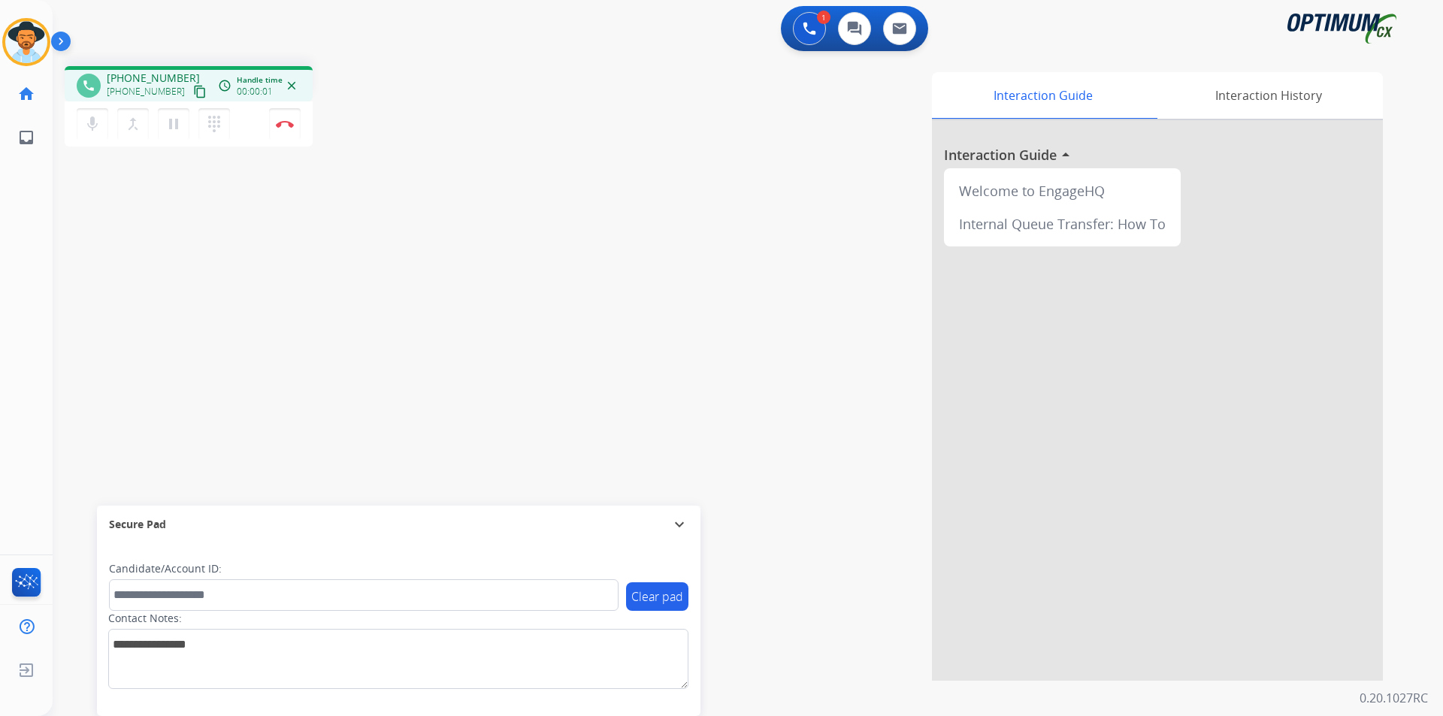
click at [760, 174] on div "Interaction Guide Interaction History Interaction Guide arrow_drop_up Welcome t…" at bounding box center [939, 376] width 885 height 609
click at [150, 71] on span "[PHONE_NUMBER]" at bounding box center [153, 78] width 93 height 15
copy span "18014404740"
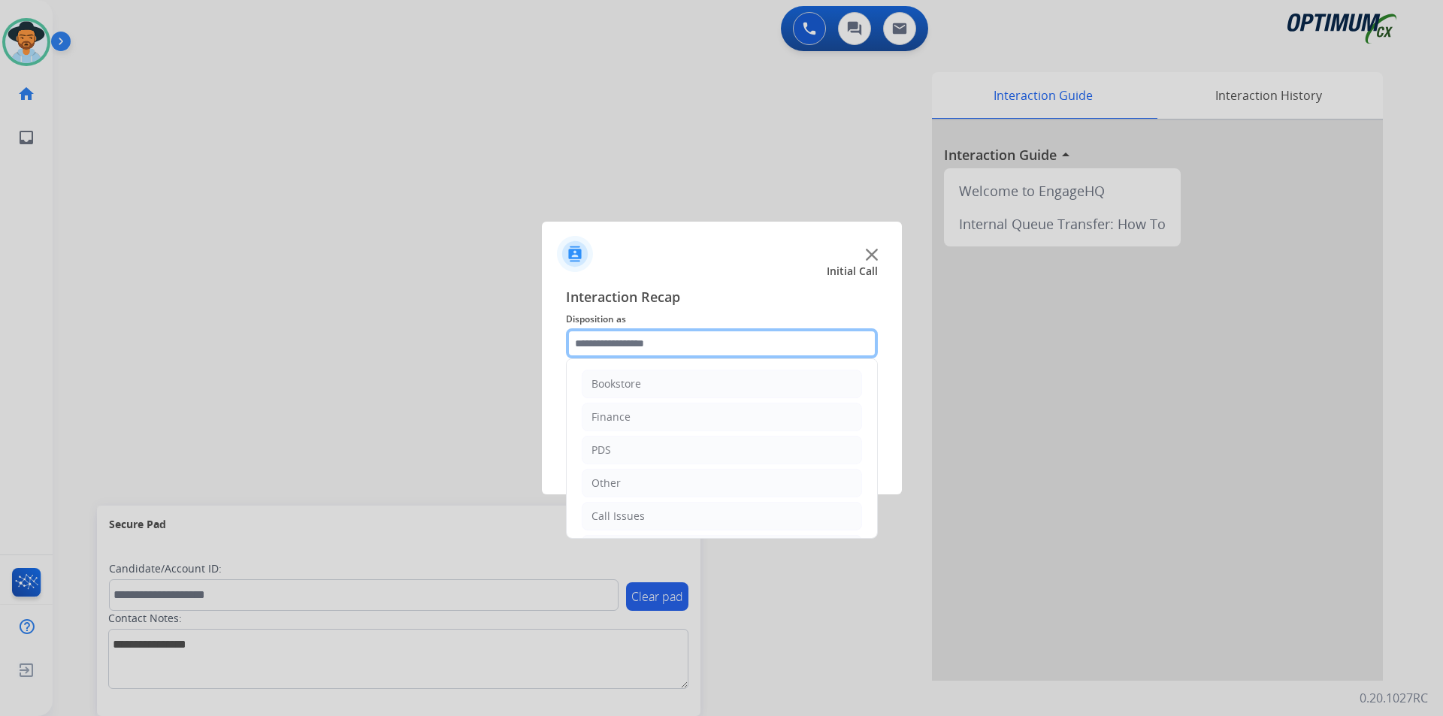
drag, startPoint x: 727, startPoint y: 344, endPoint x: 703, endPoint y: 328, distance: 28.8
click at [727, 345] on input "text" at bounding box center [722, 343] width 312 height 30
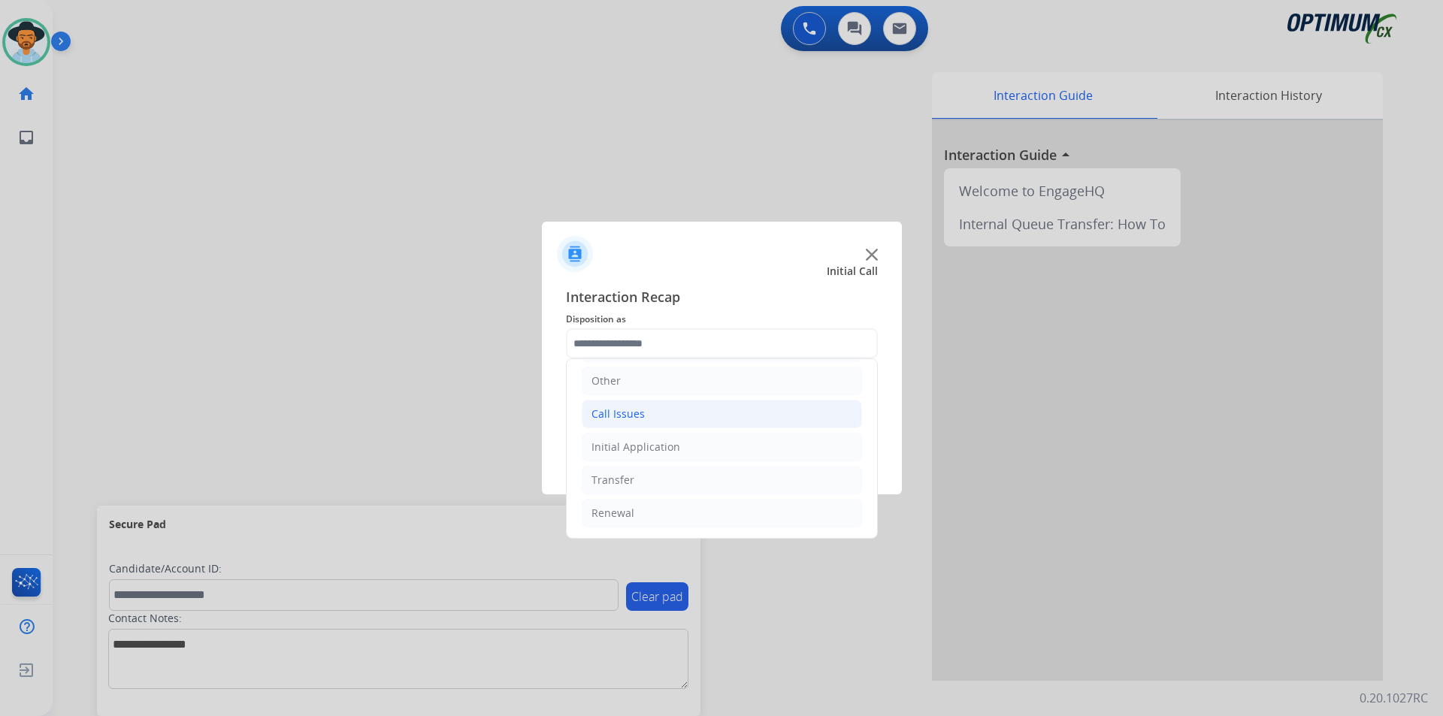
click at [673, 416] on li "Call Issues" at bounding box center [722, 414] width 280 height 29
click at [662, 509] on div "Dropped Call" at bounding box center [654, 513] width 66 height 15
type input "**********"
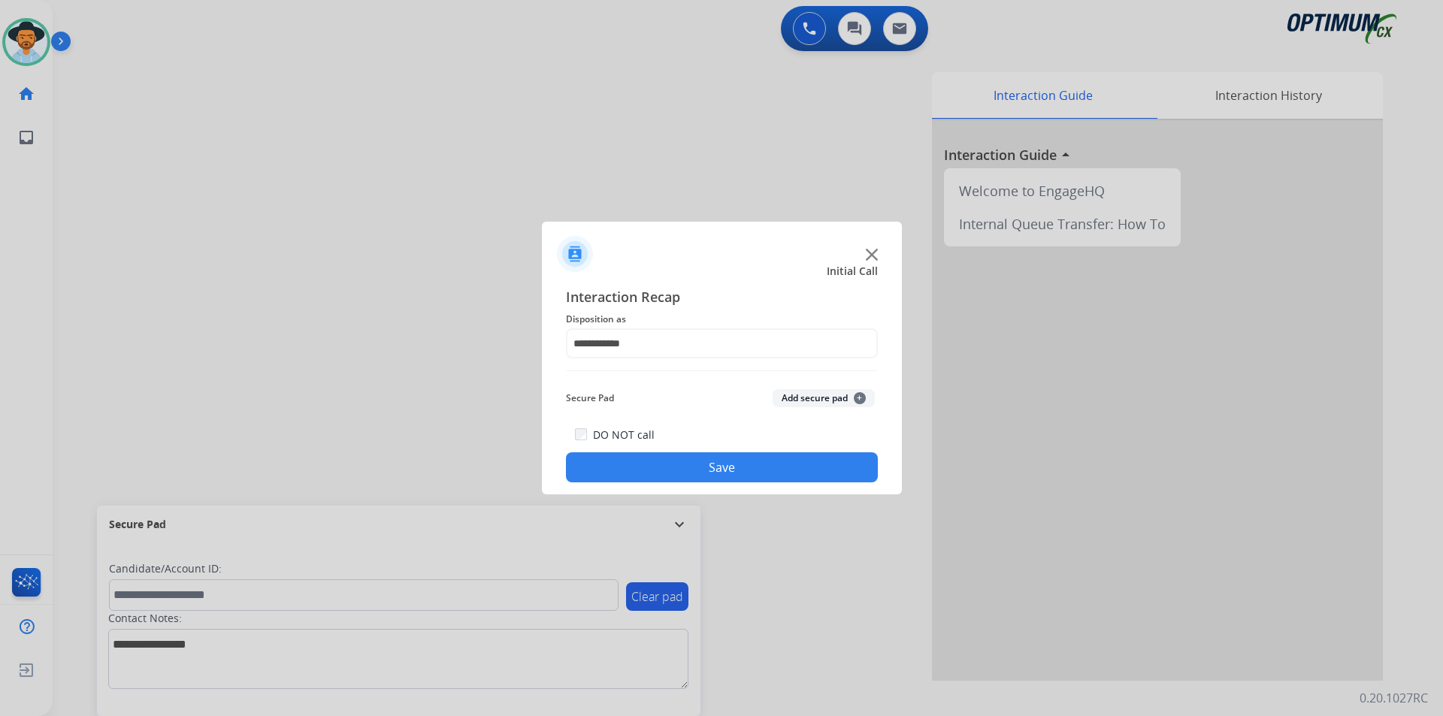
click at [655, 476] on button "Save" at bounding box center [722, 467] width 312 height 30
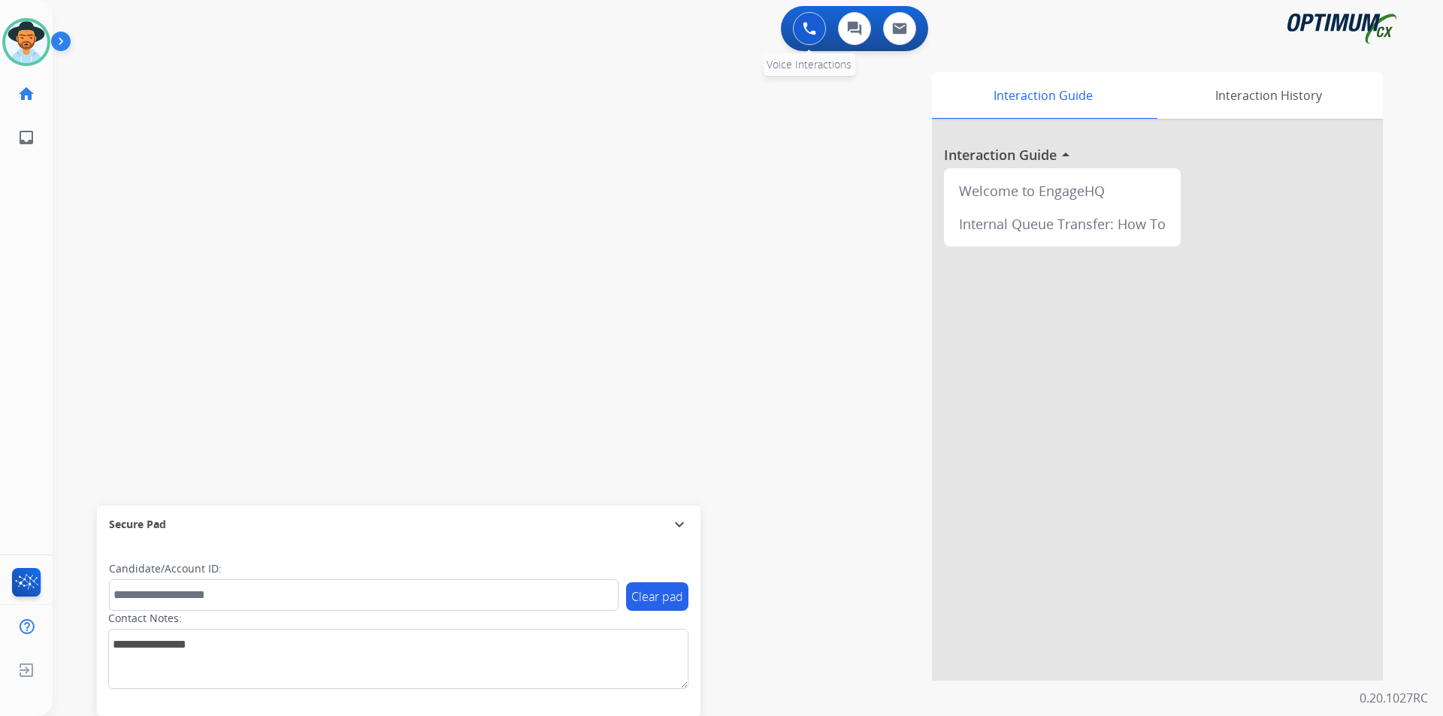
click at [809, 42] on button at bounding box center [809, 28] width 33 height 33
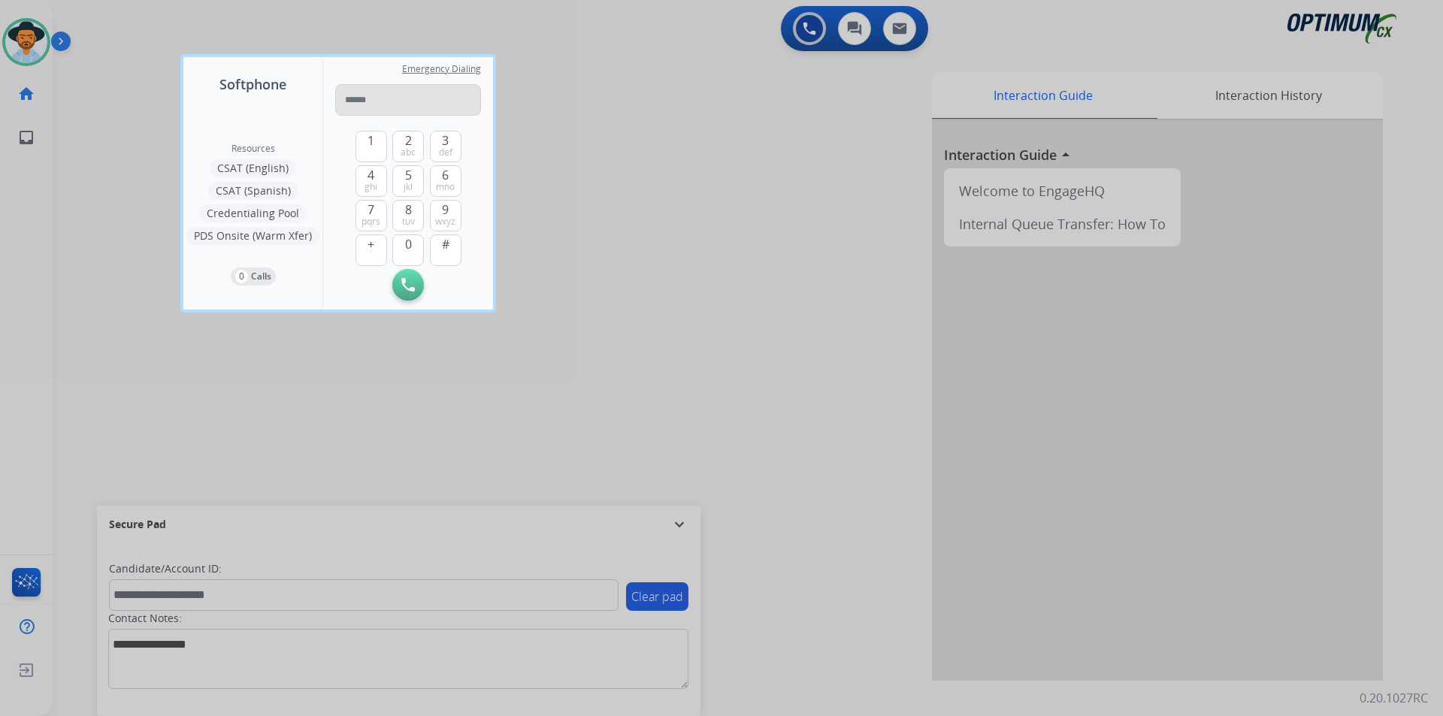
click at [437, 101] on input "tel" at bounding box center [408, 100] width 146 height 32
type input "**********"
click at [407, 295] on button "Initiate Call" at bounding box center [408, 285] width 32 height 32
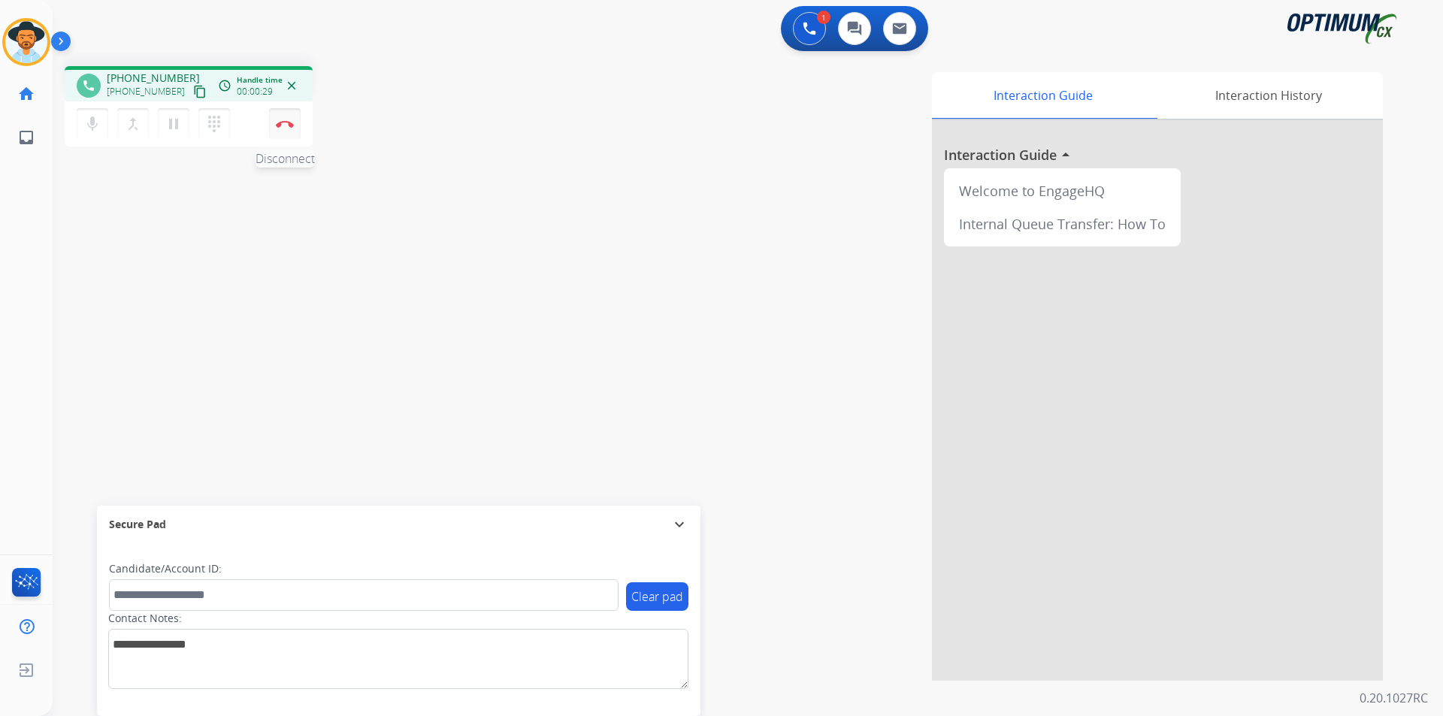
click at [285, 132] on button "Disconnect" at bounding box center [285, 124] width 32 height 32
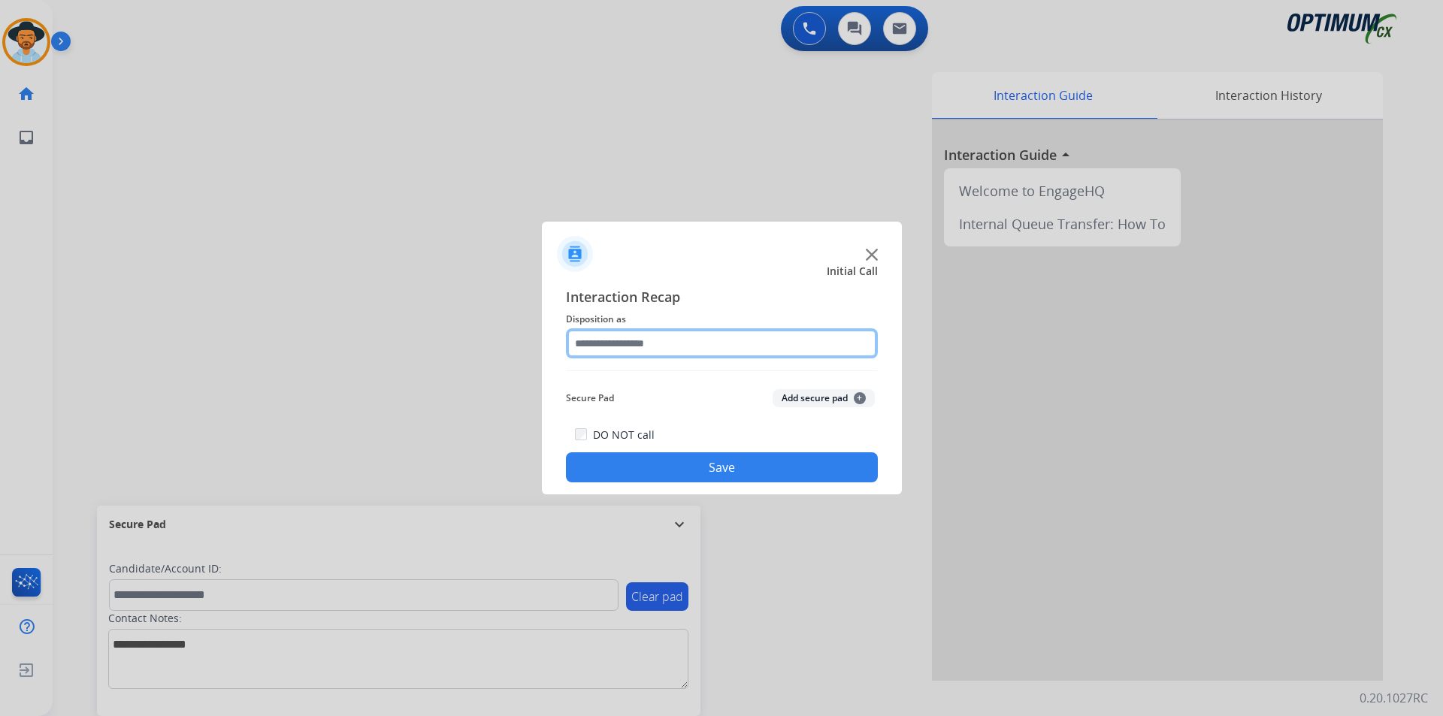
click at [664, 339] on input "text" at bounding box center [722, 343] width 312 height 30
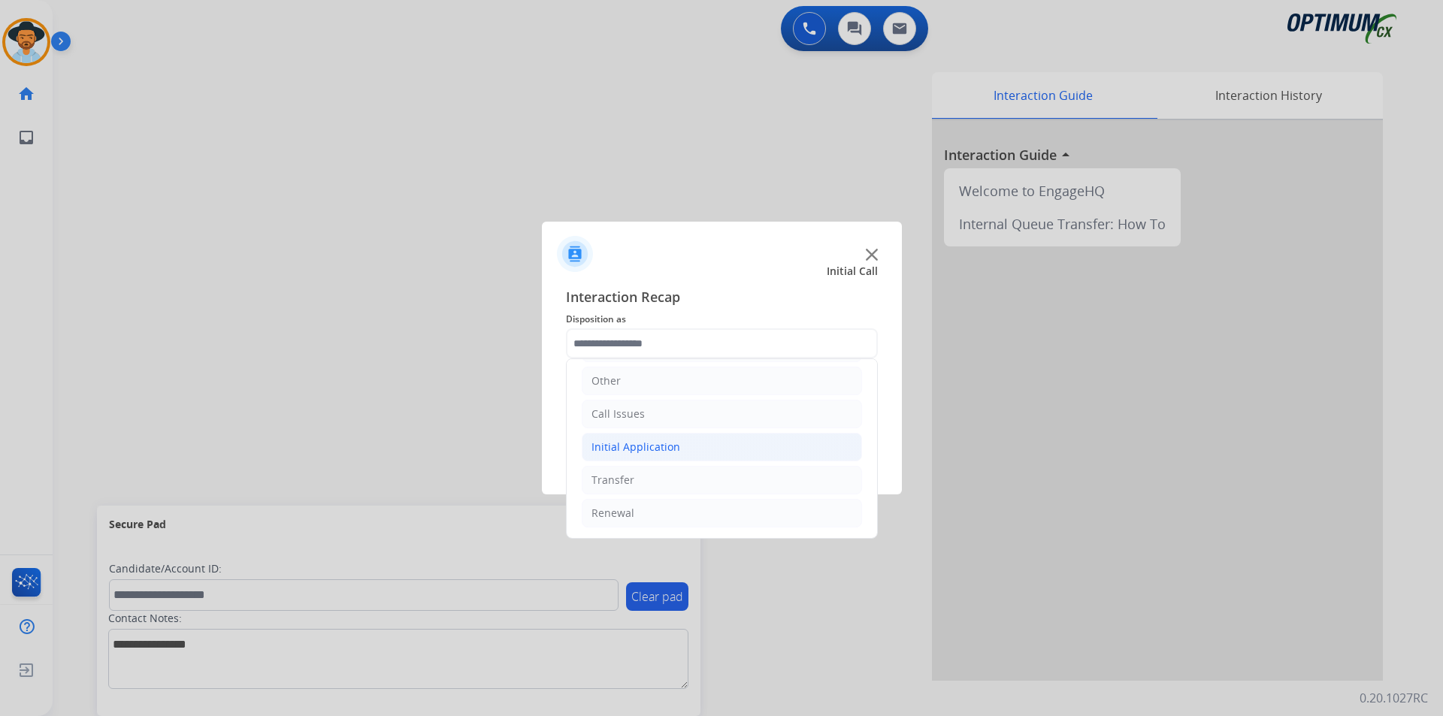
click at [673, 450] on div "Initial Application" at bounding box center [635, 447] width 89 height 15
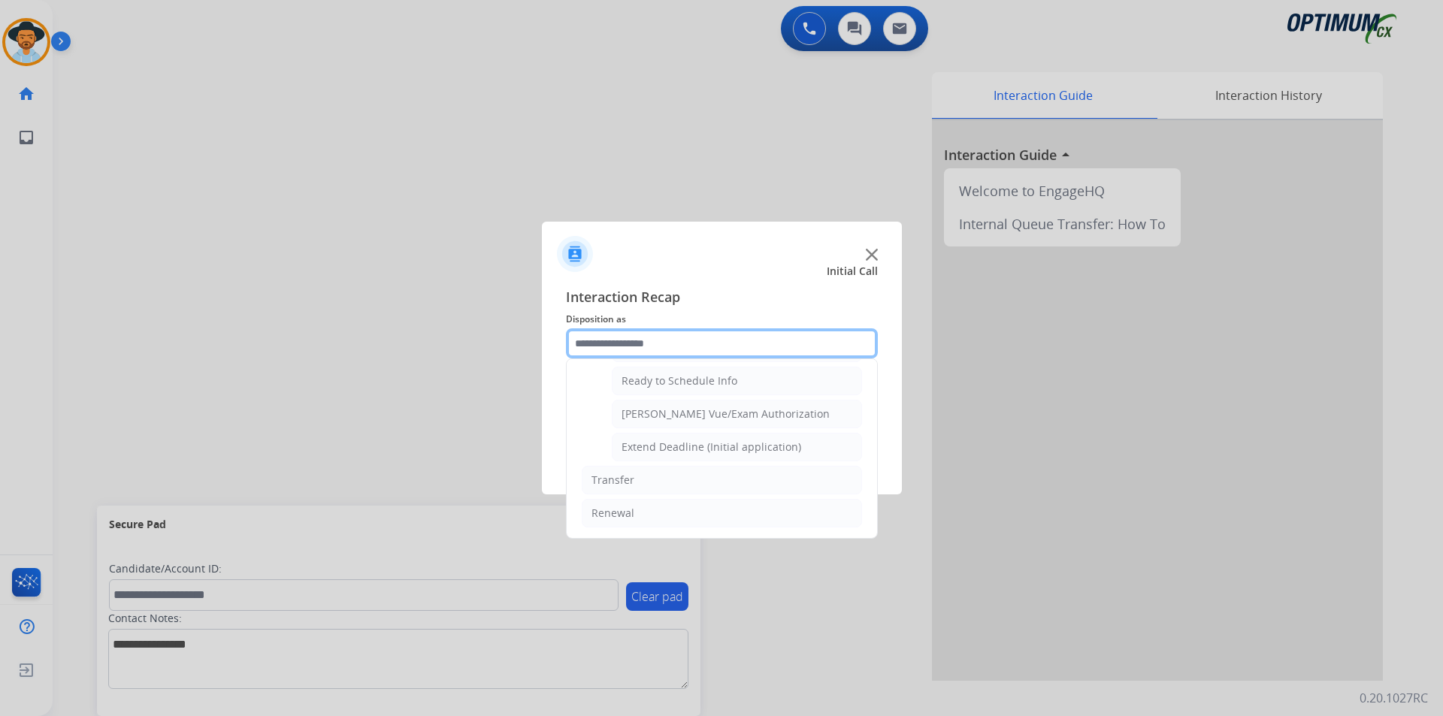
scroll to position [800, 0]
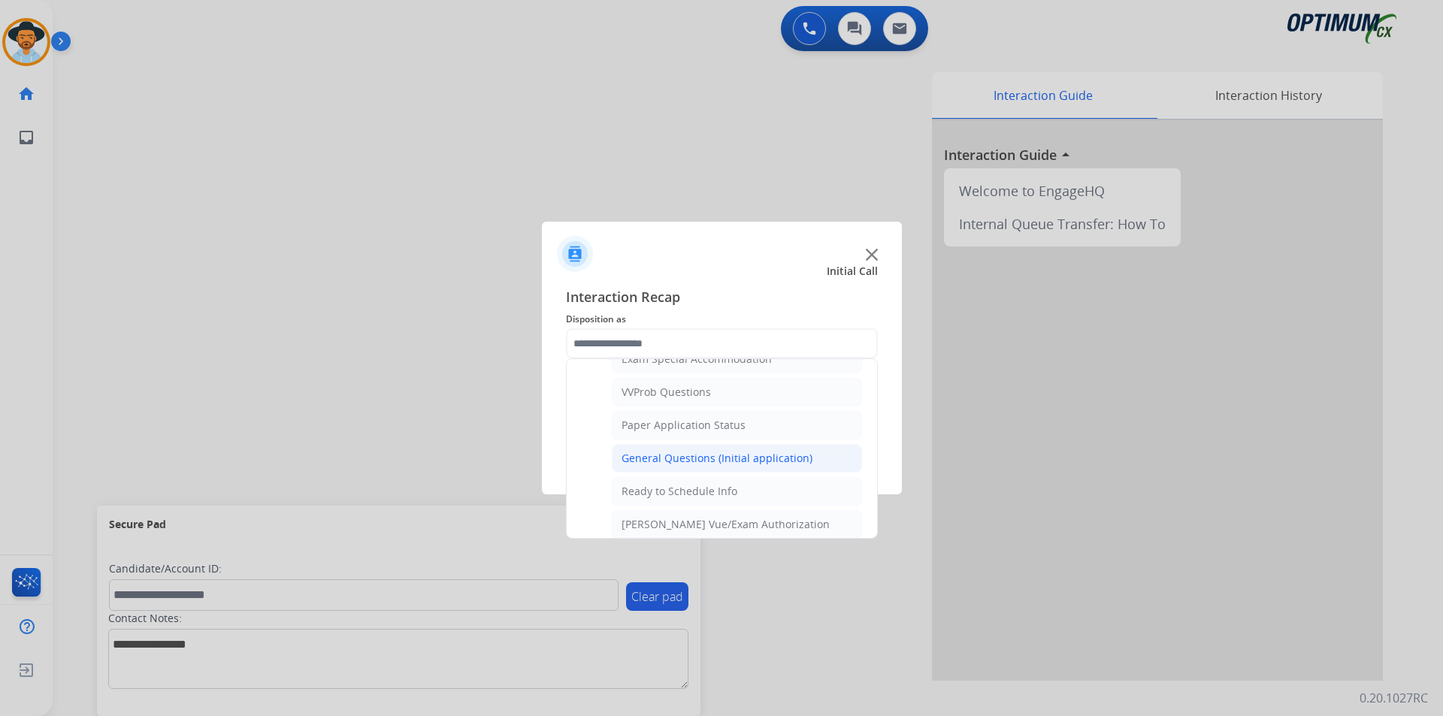
click at [679, 466] on div "General Questions (Initial application)" at bounding box center [716, 458] width 191 height 15
type input "**********"
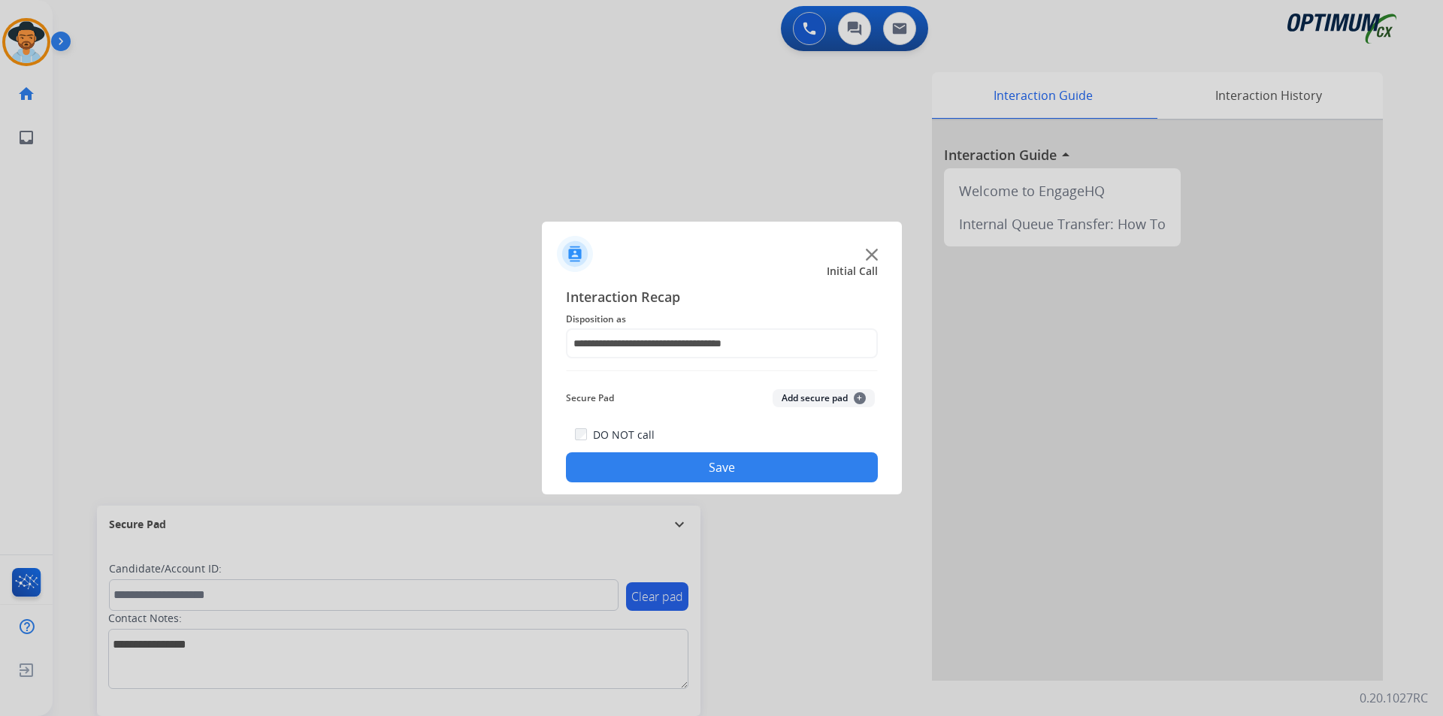
click at [664, 469] on button "Save" at bounding box center [722, 467] width 312 height 30
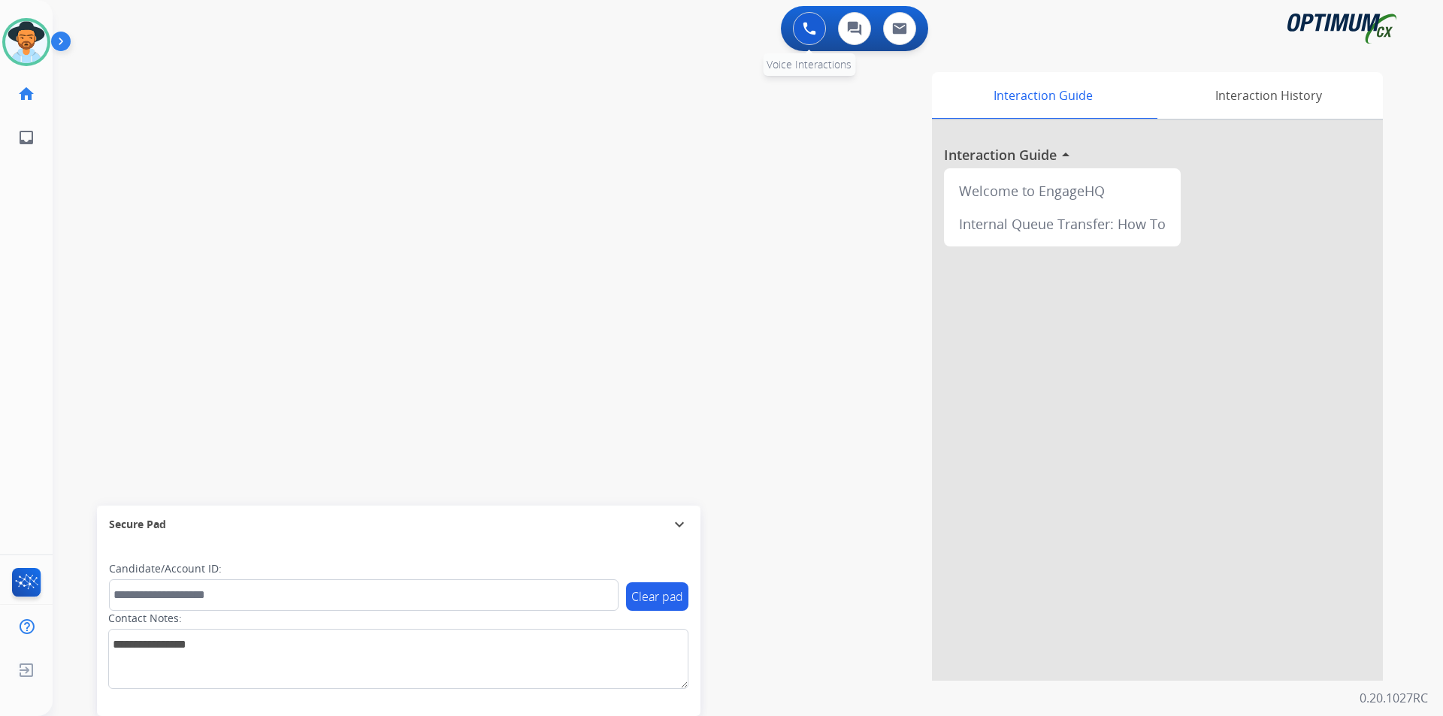
click at [803, 29] on img at bounding box center [810, 29] width 14 height 14
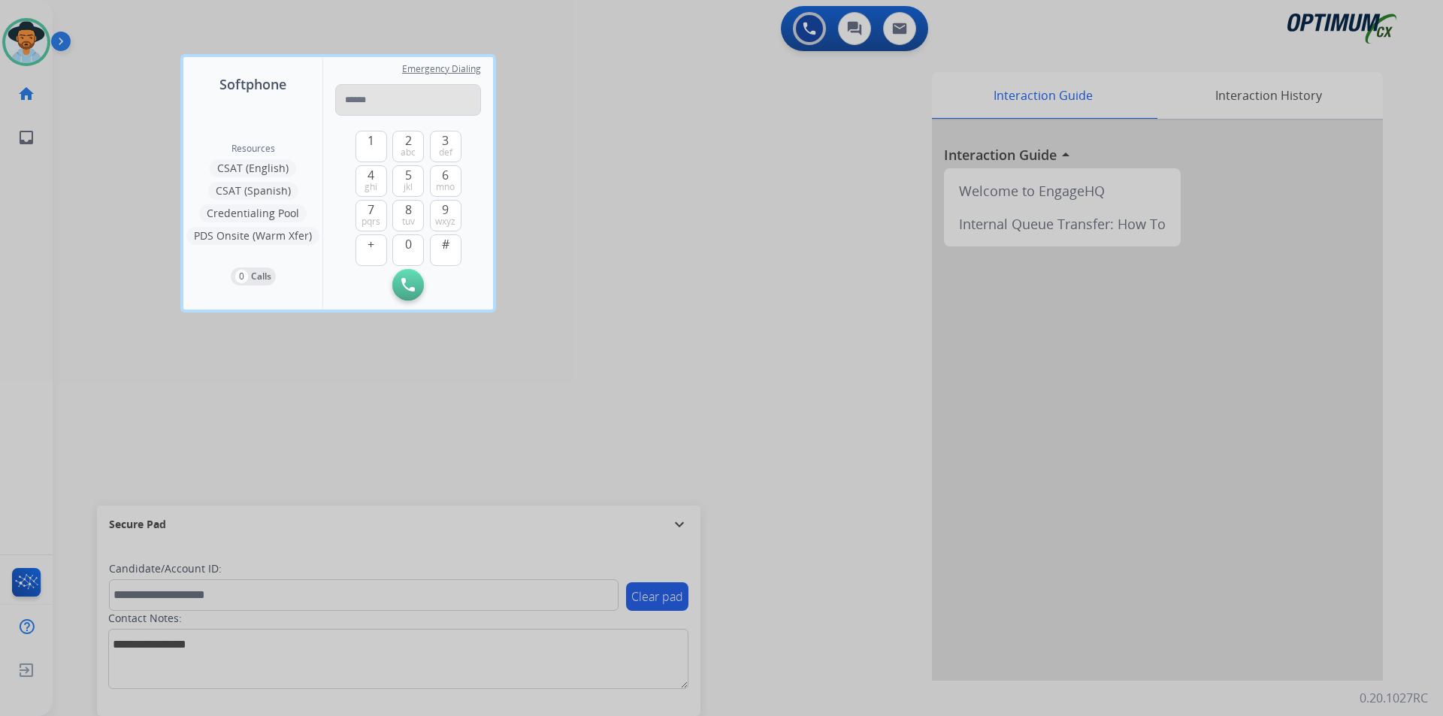
click at [434, 102] on input "tel" at bounding box center [408, 100] width 146 height 32
type input "**********"
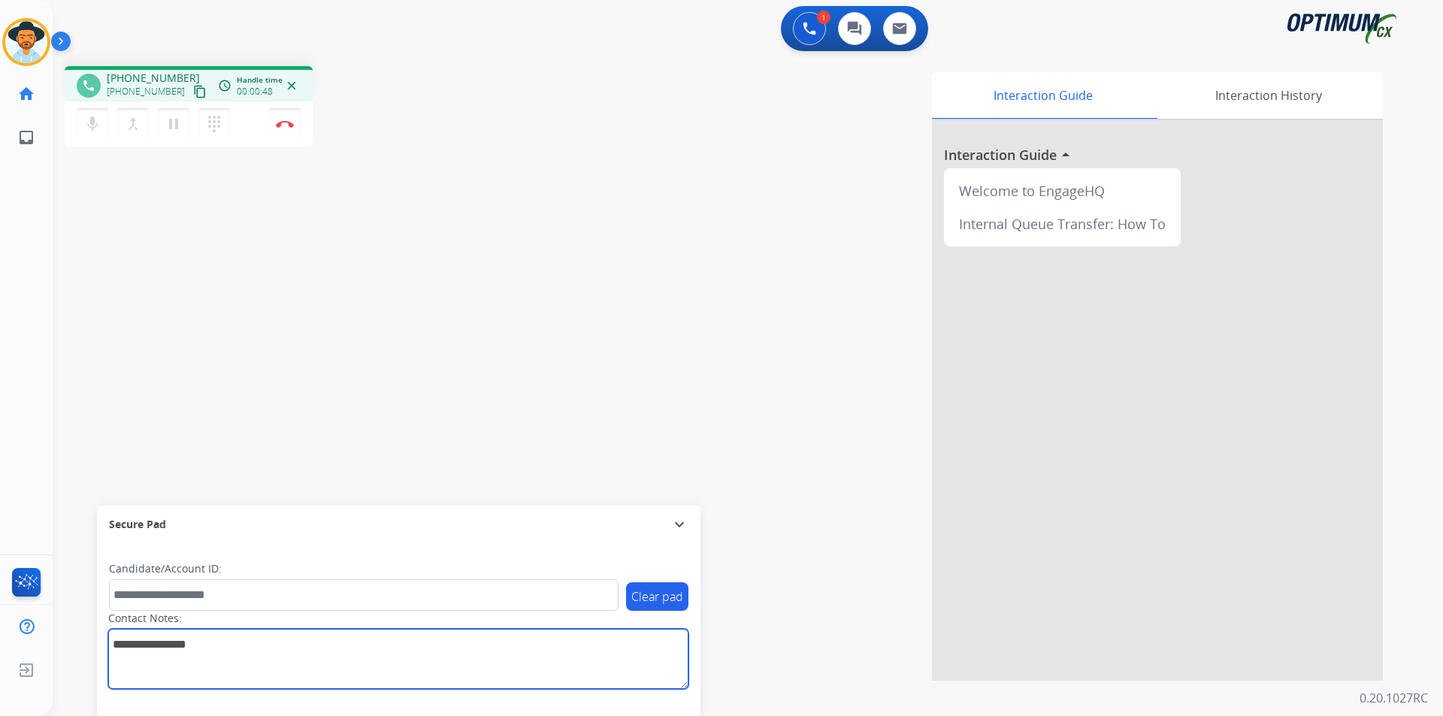
click at [387, 677] on textarea at bounding box center [398, 659] width 580 height 60
paste textarea "**********"
type textarea "**********"
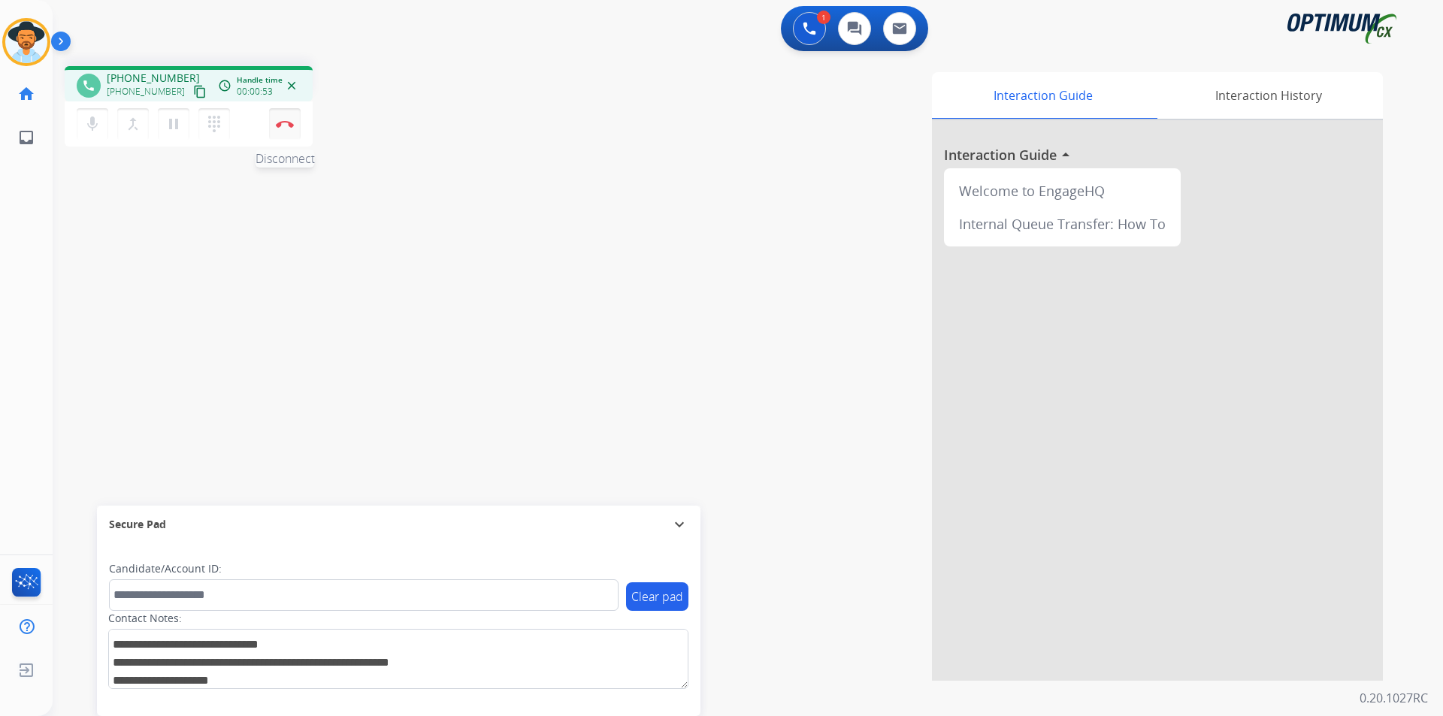
click at [281, 129] on button "Disconnect" at bounding box center [285, 124] width 32 height 32
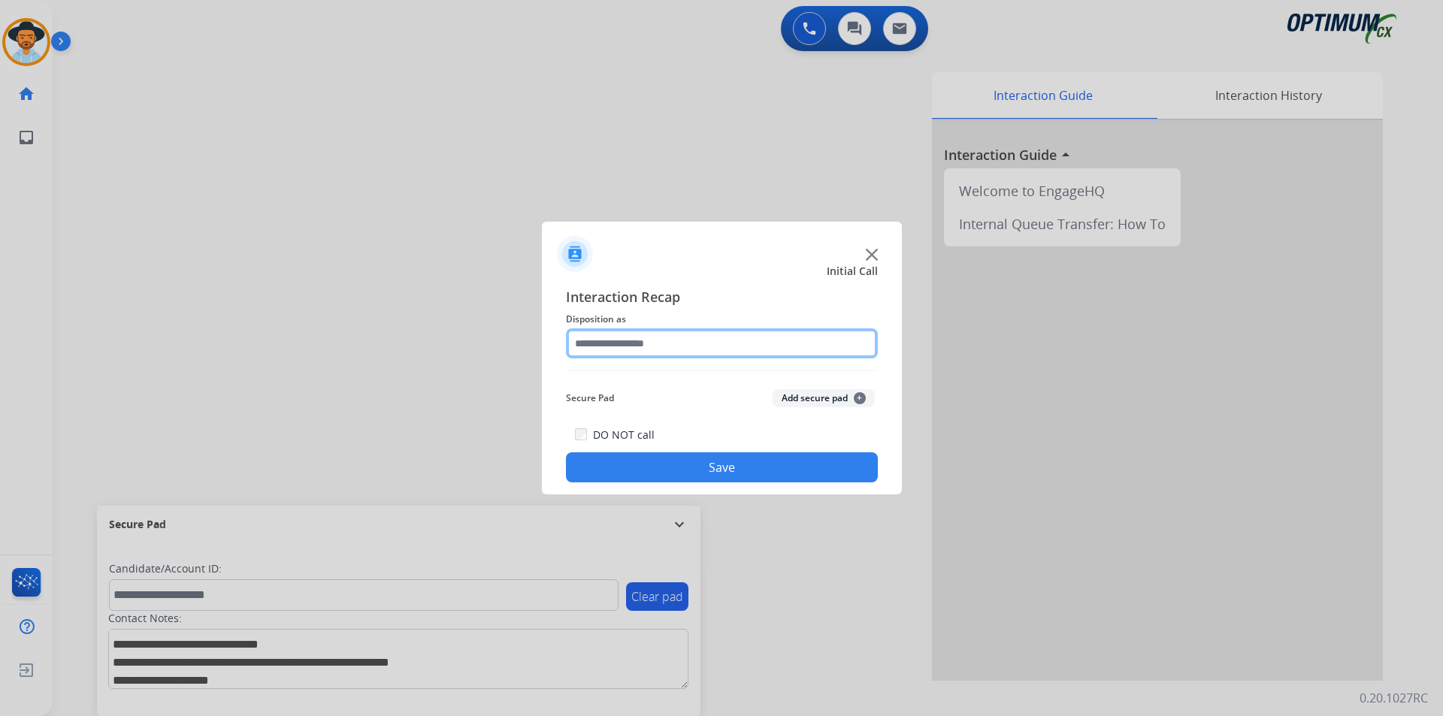
click at [656, 340] on input "text" at bounding box center [722, 343] width 312 height 30
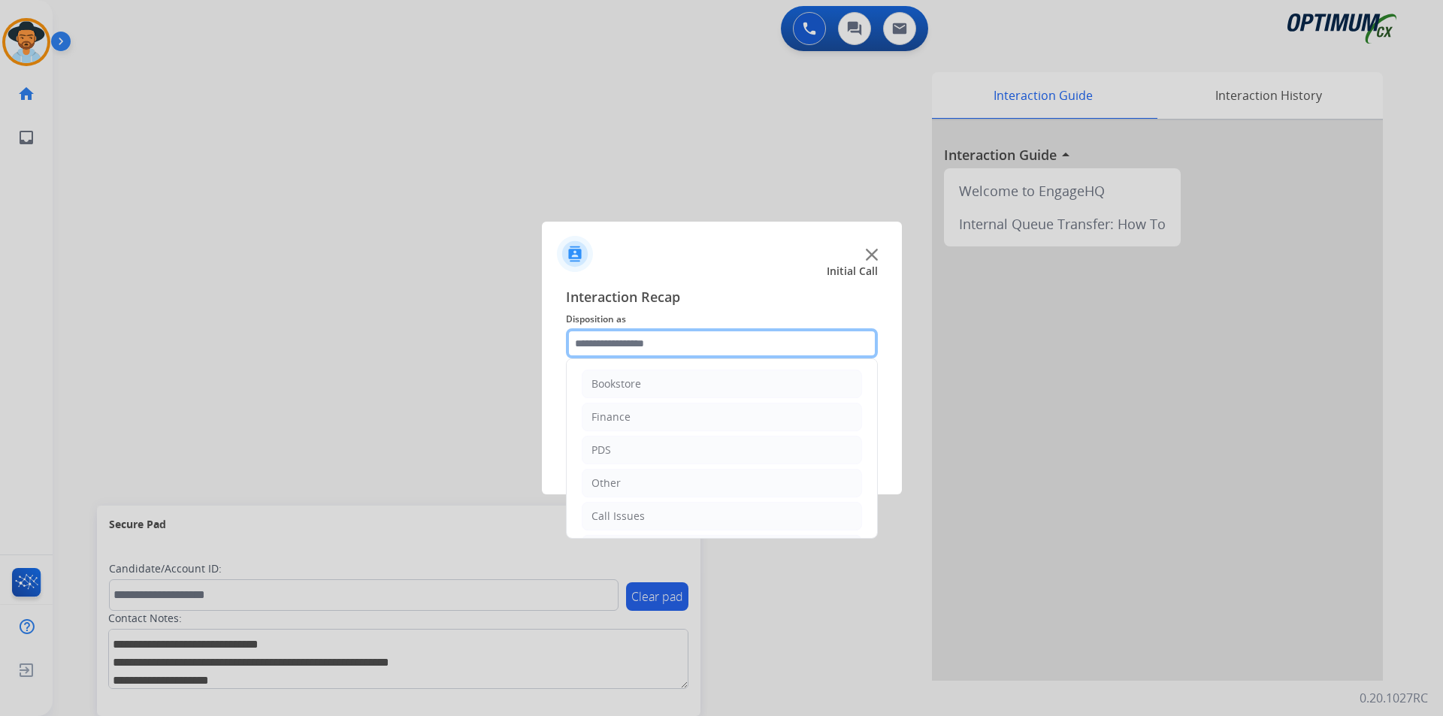
scroll to position [102, 0]
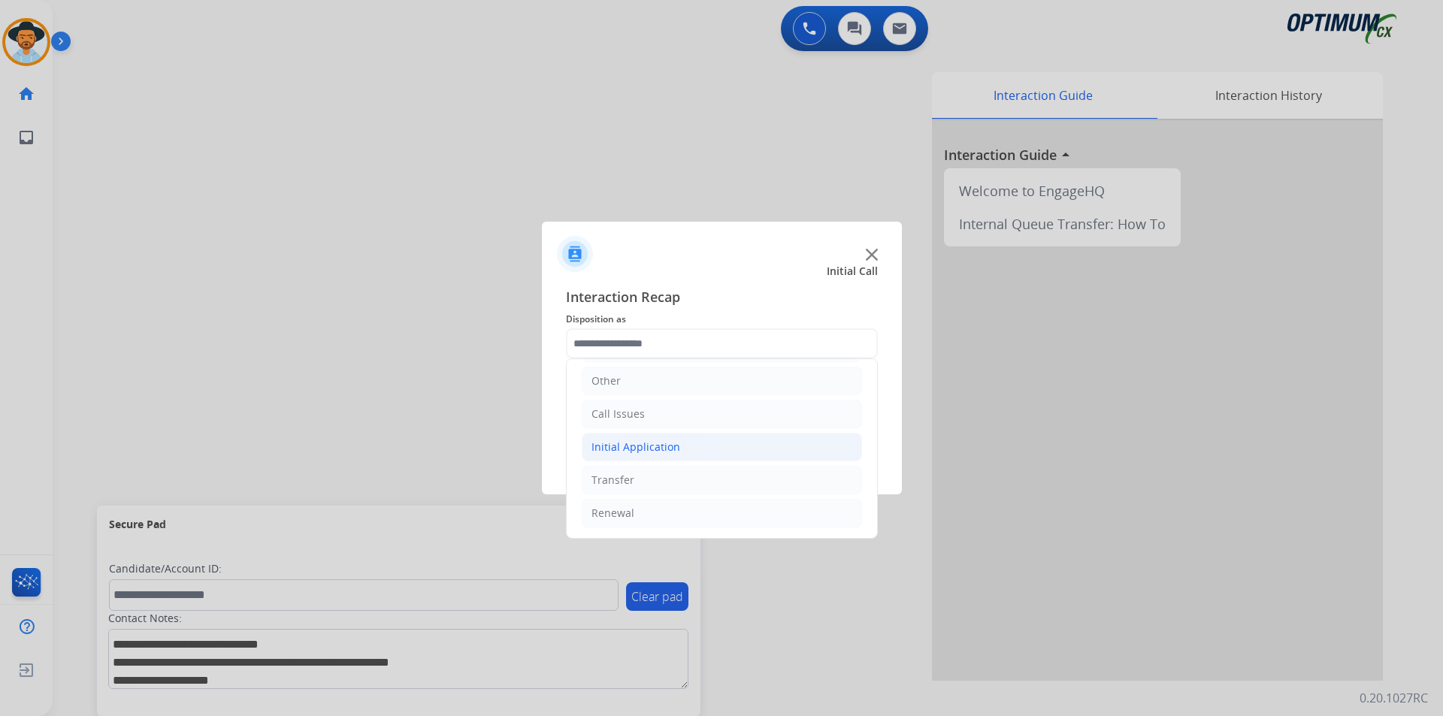
click at [674, 444] on div "Initial Application" at bounding box center [635, 447] width 89 height 15
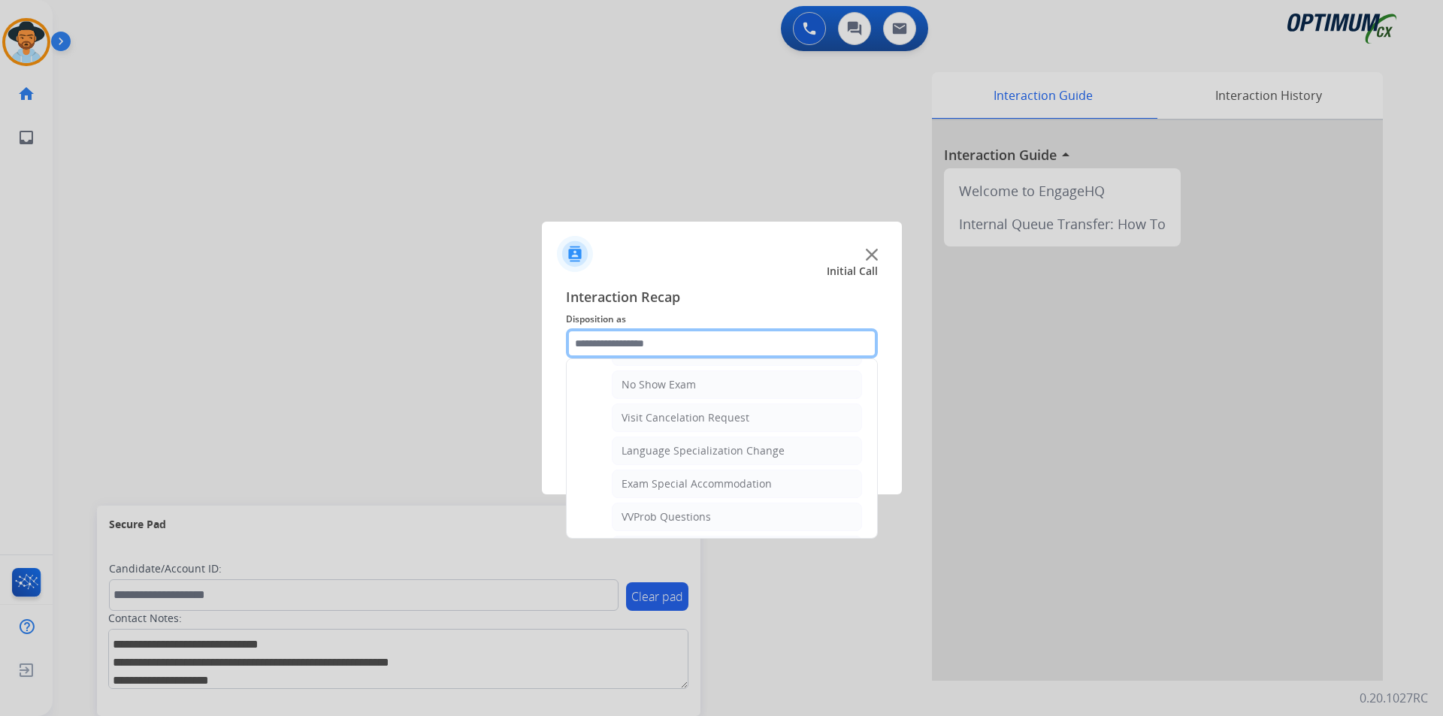
scroll to position [800, 0]
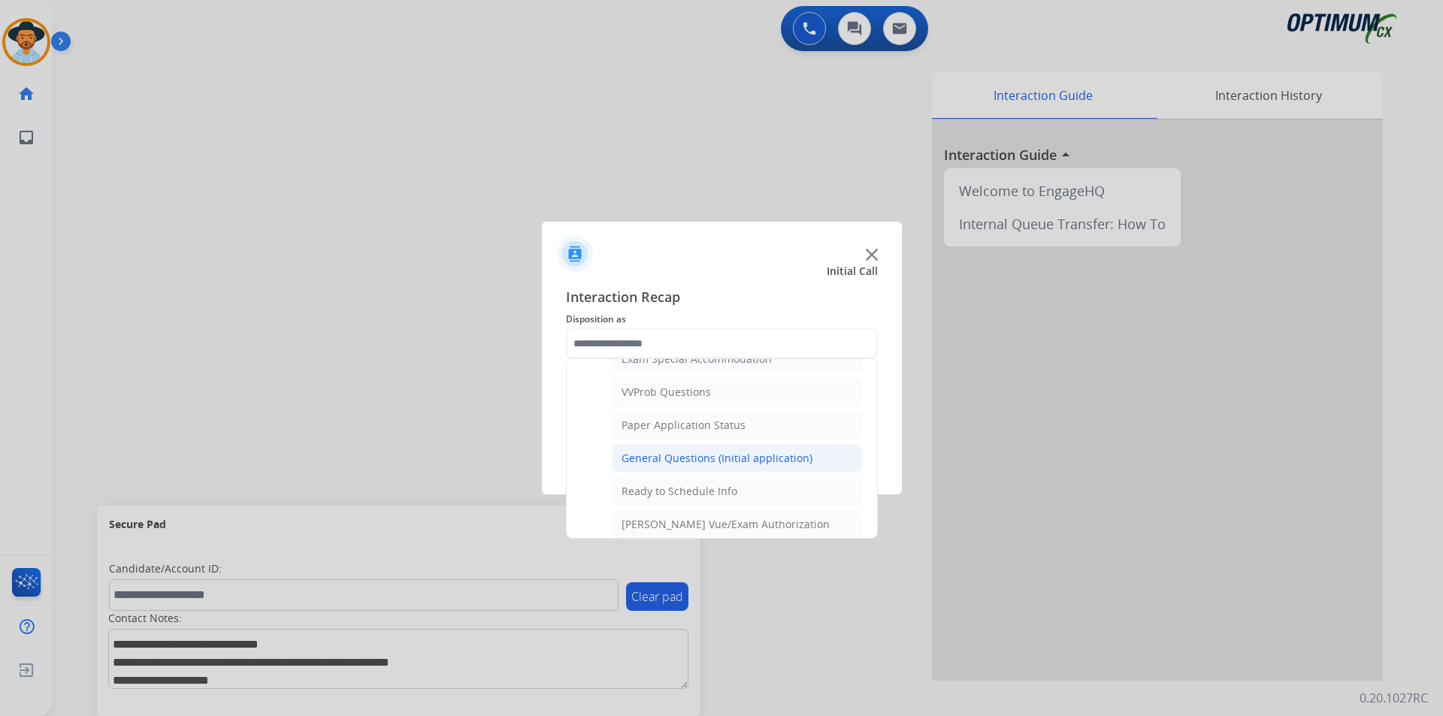
click at [678, 466] on div "General Questions (Initial application)" at bounding box center [716, 458] width 191 height 15
type input "**********"
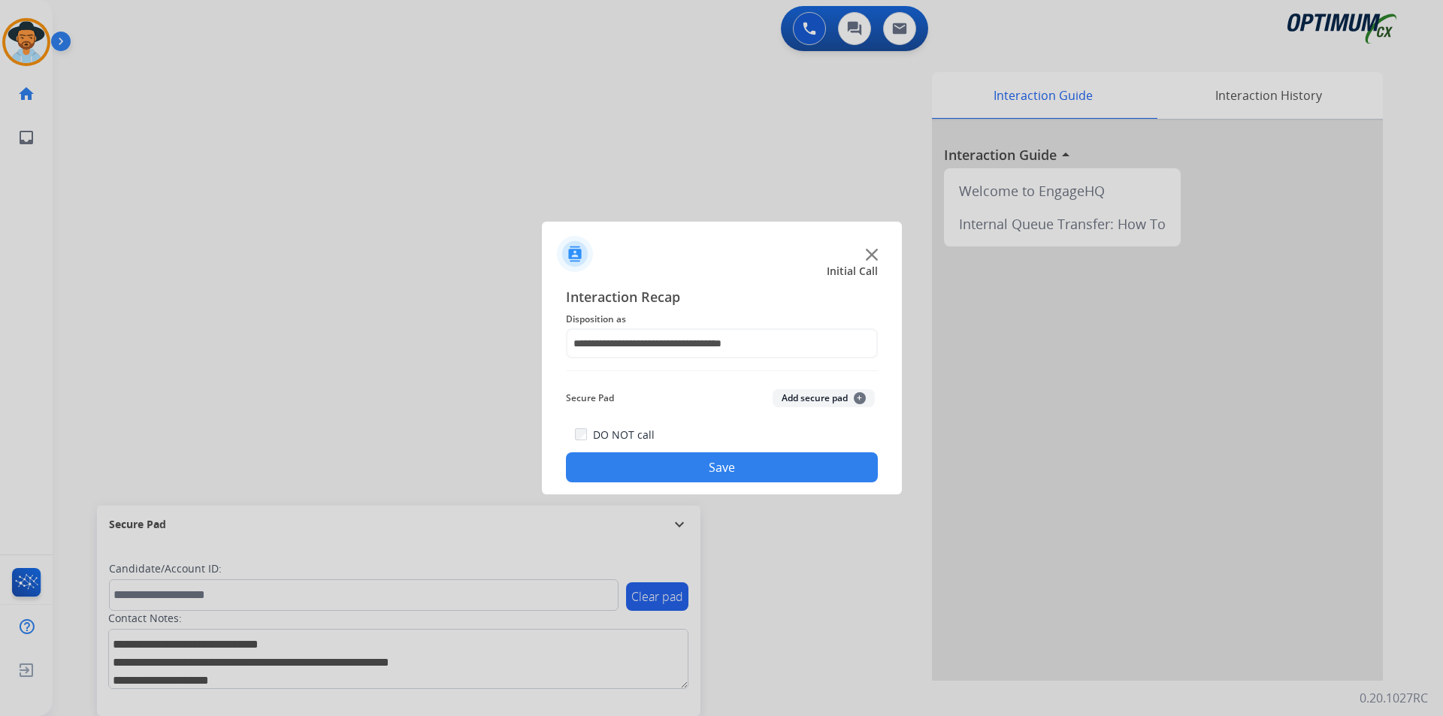
click at [672, 473] on button "Save" at bounding box center [722, 467] width 312 height 30
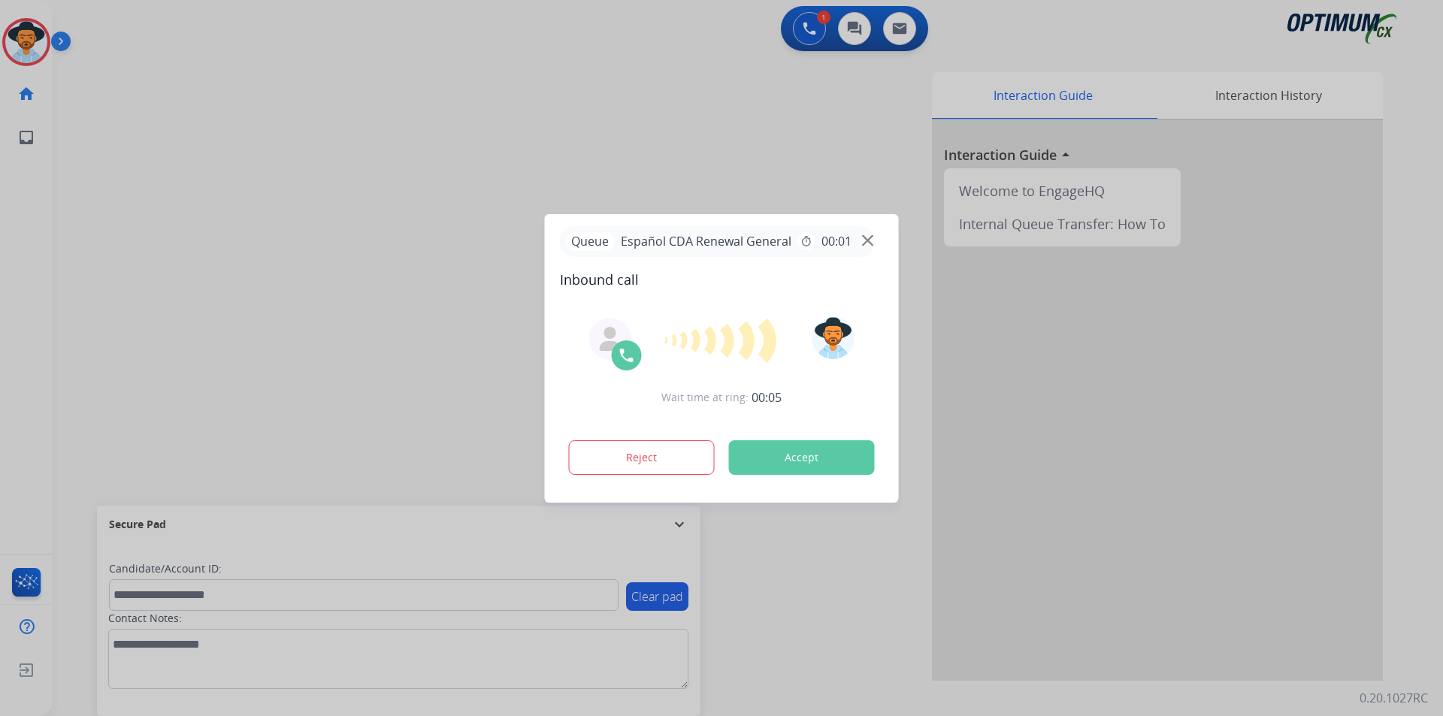
click at [432, 150] on div at bounding box center [721, 358] width 1443 height 716
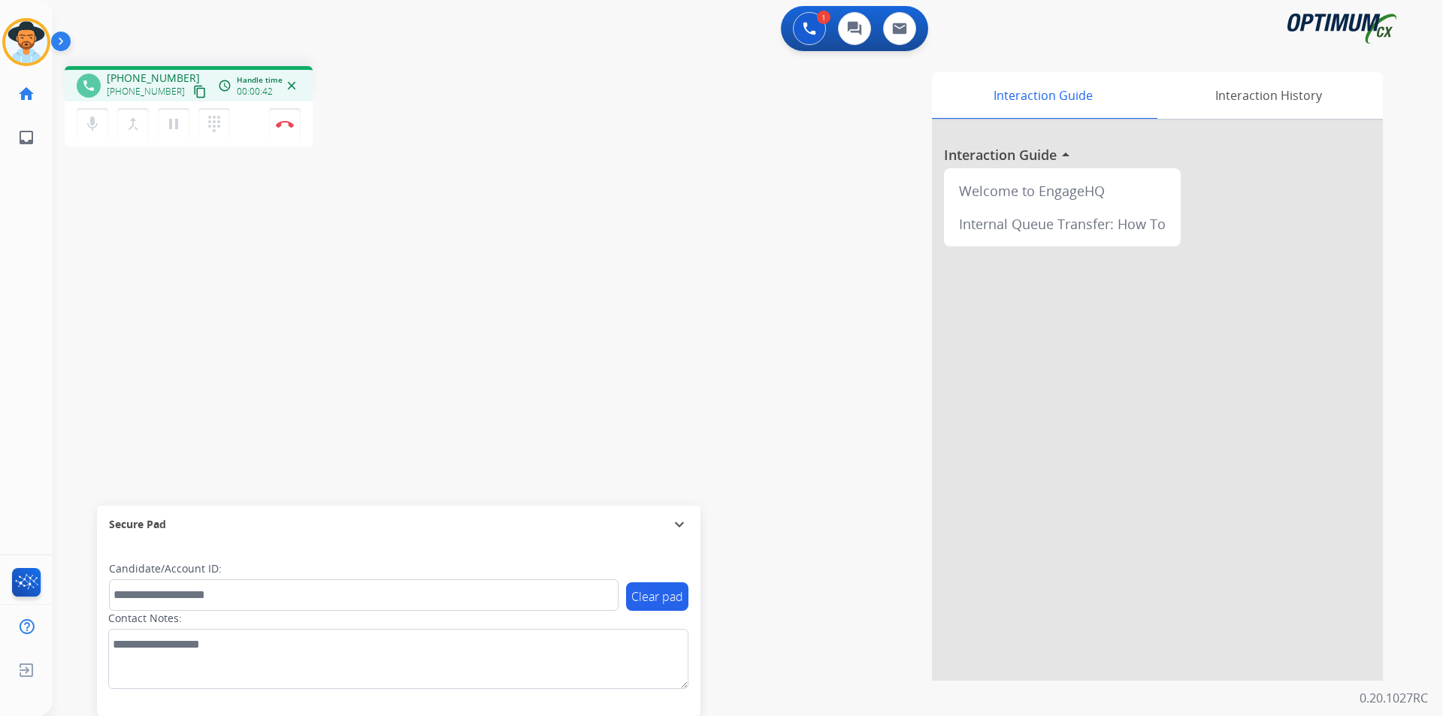
click at [150, 78] on span "+12014241777" at bounding box center [153, 78] width 93 height 15
copy span "12014241777"
click at [301, 122] on div "mic Mute merge_type Bridge pause Hold dialpad Dialpad Disconnect" at bounding box center [189, 123] width 248 height 45
click at [292, 126] on img at bounding box center [285, 124] width 18 height 8
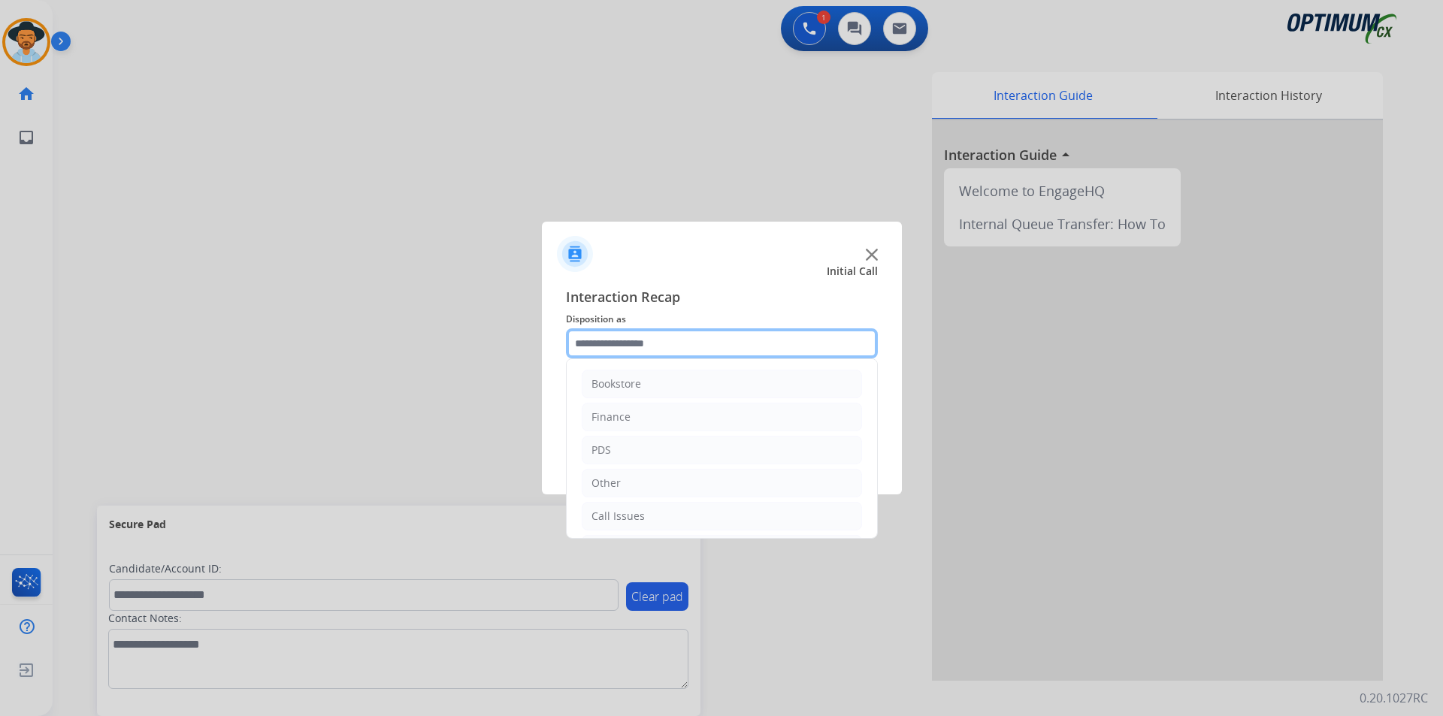
click at [793, 340] on input "text" at bounding box center [722, 343] width 312 height 30
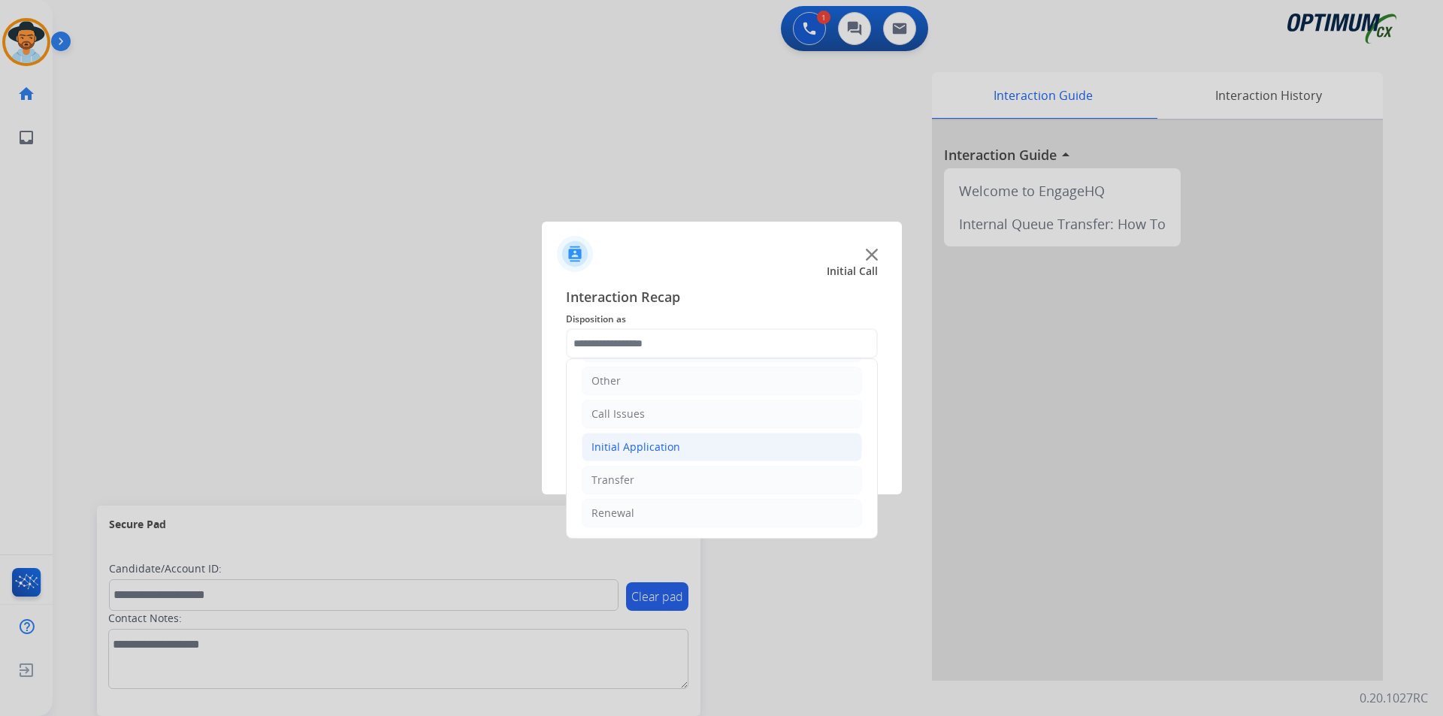
click at [716, 455] on li "Initial Application" at bounding box center [722, 447] width 280 height 29
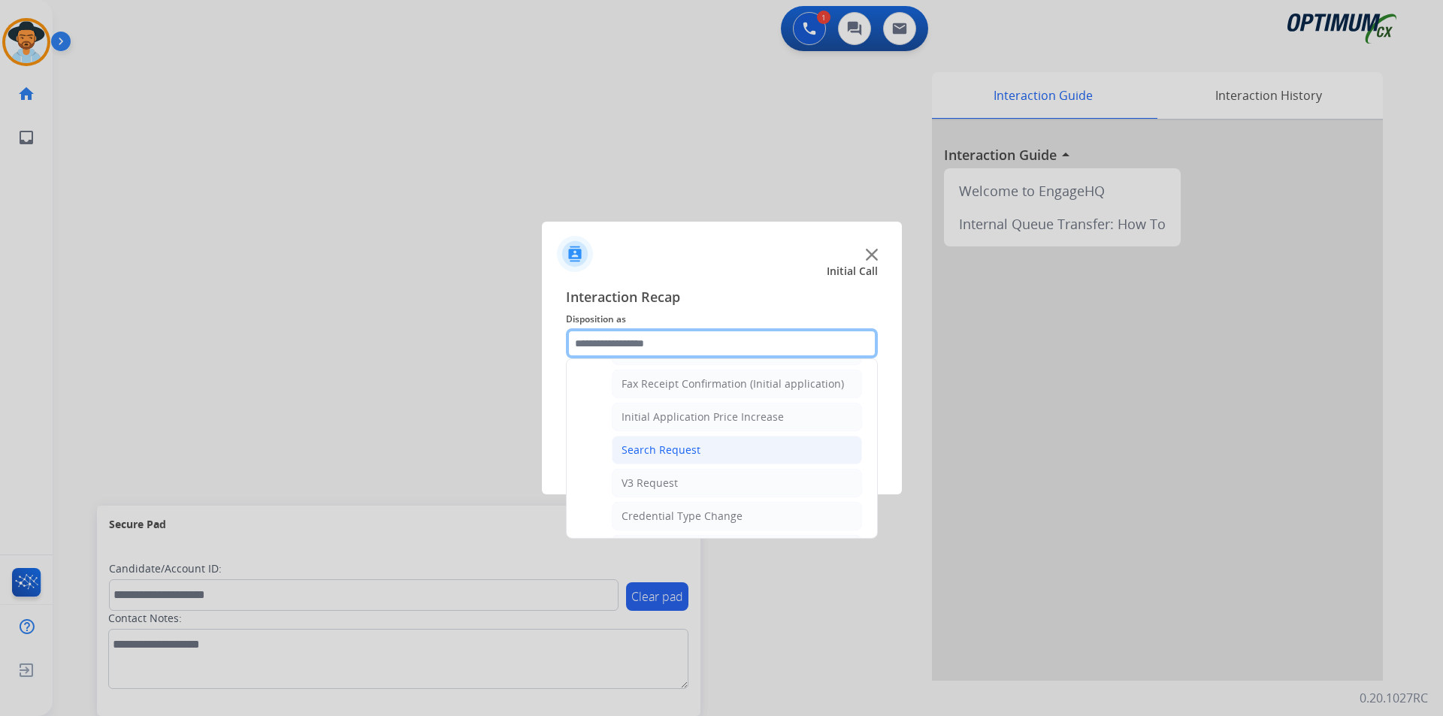
scroll to position [854, 0]
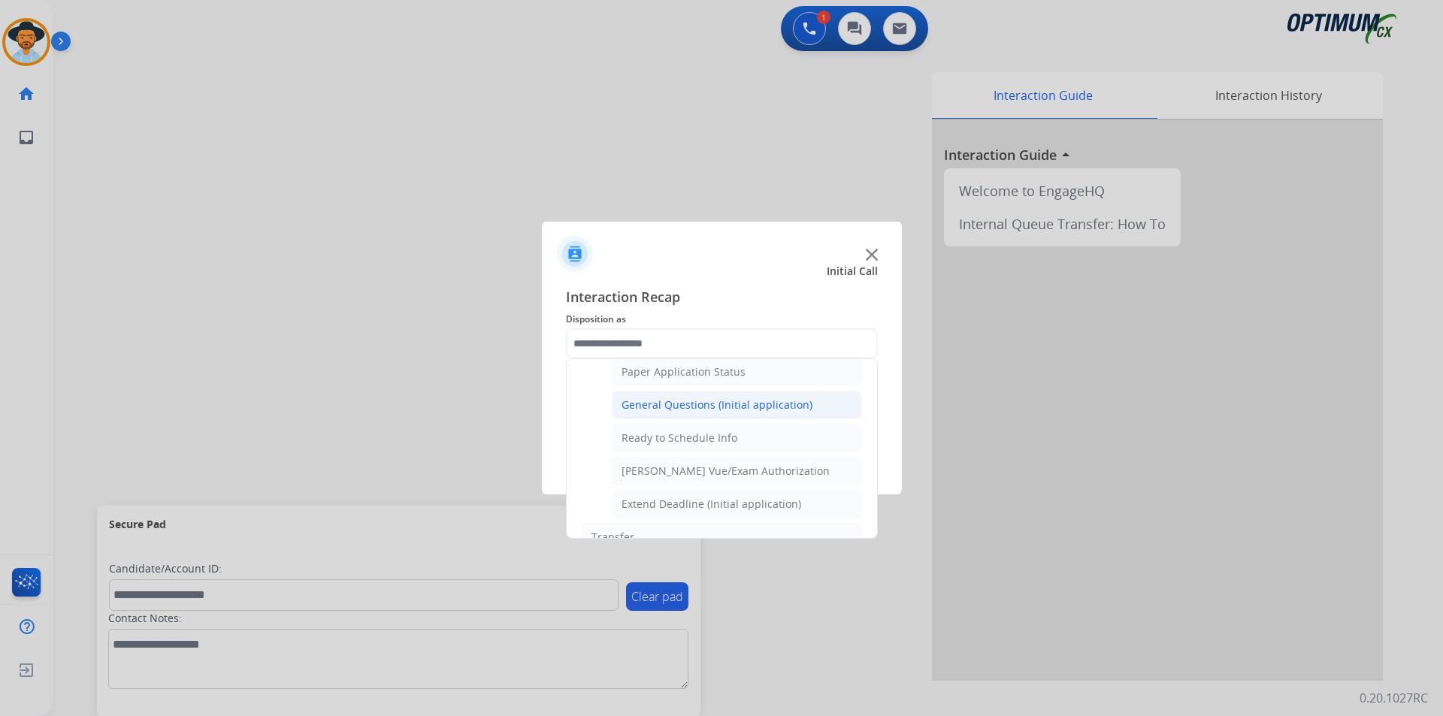
click at [727, 413] on div "General Questions (Initial application)" at bounding box center [716, 405] width 191 height 15
type input "**********"
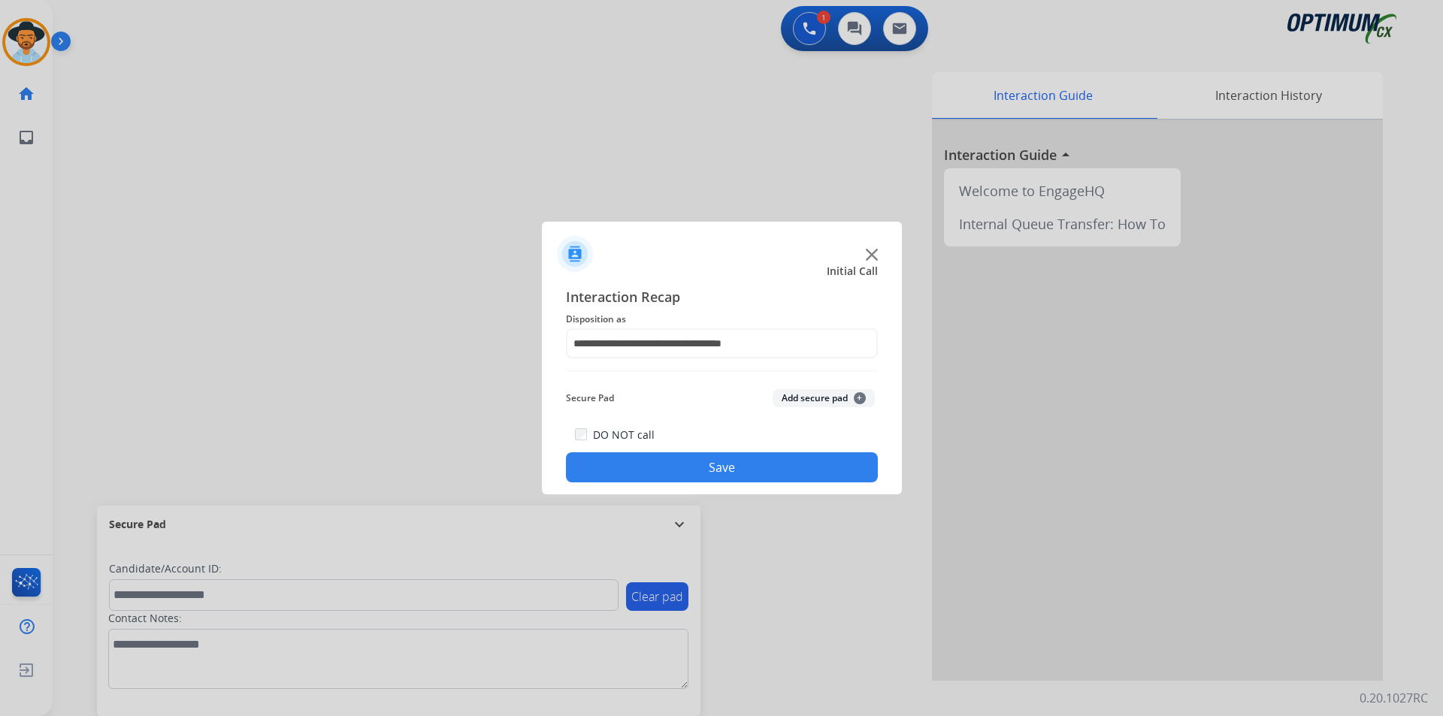
click at [692, 466] on button "Save" at bounding box center [722, 467] width 312 height 30
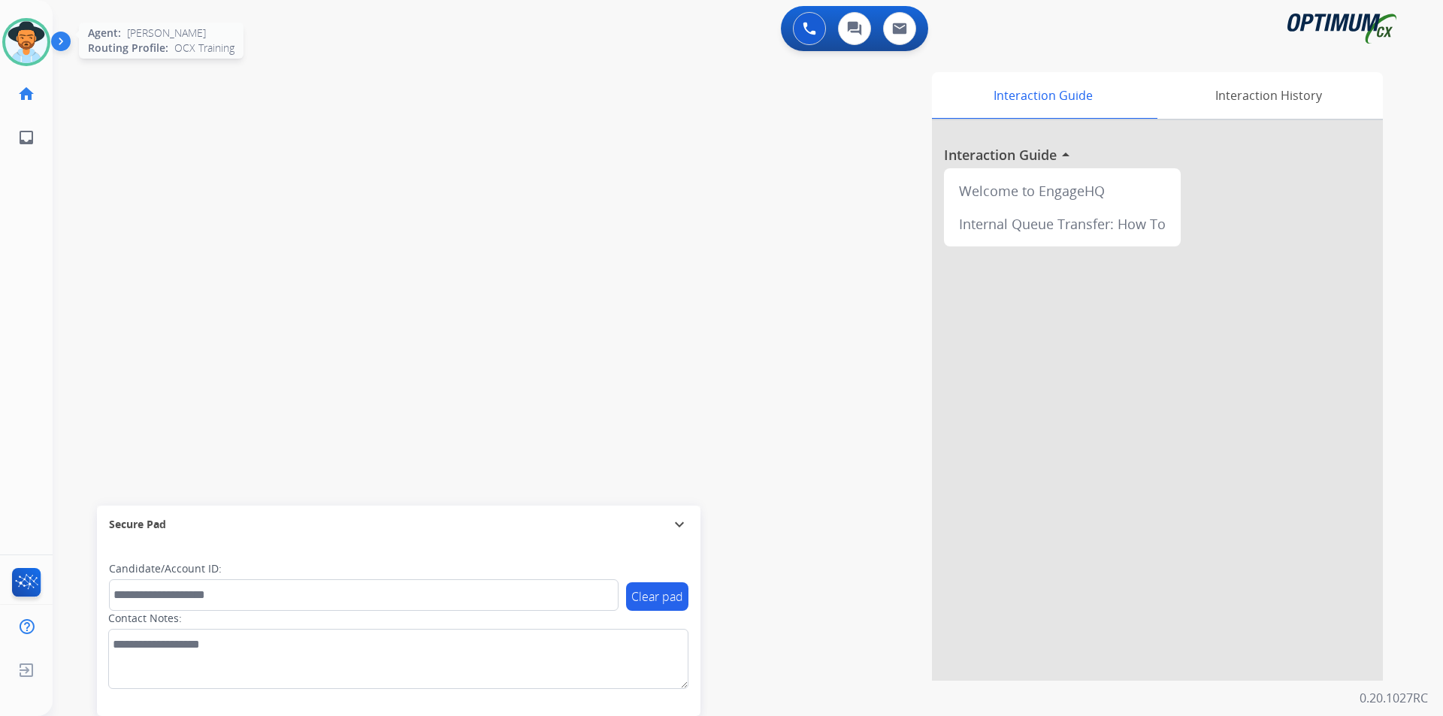
click at [13, 32] on img at bounding box center [26, 42] width 42 height 42
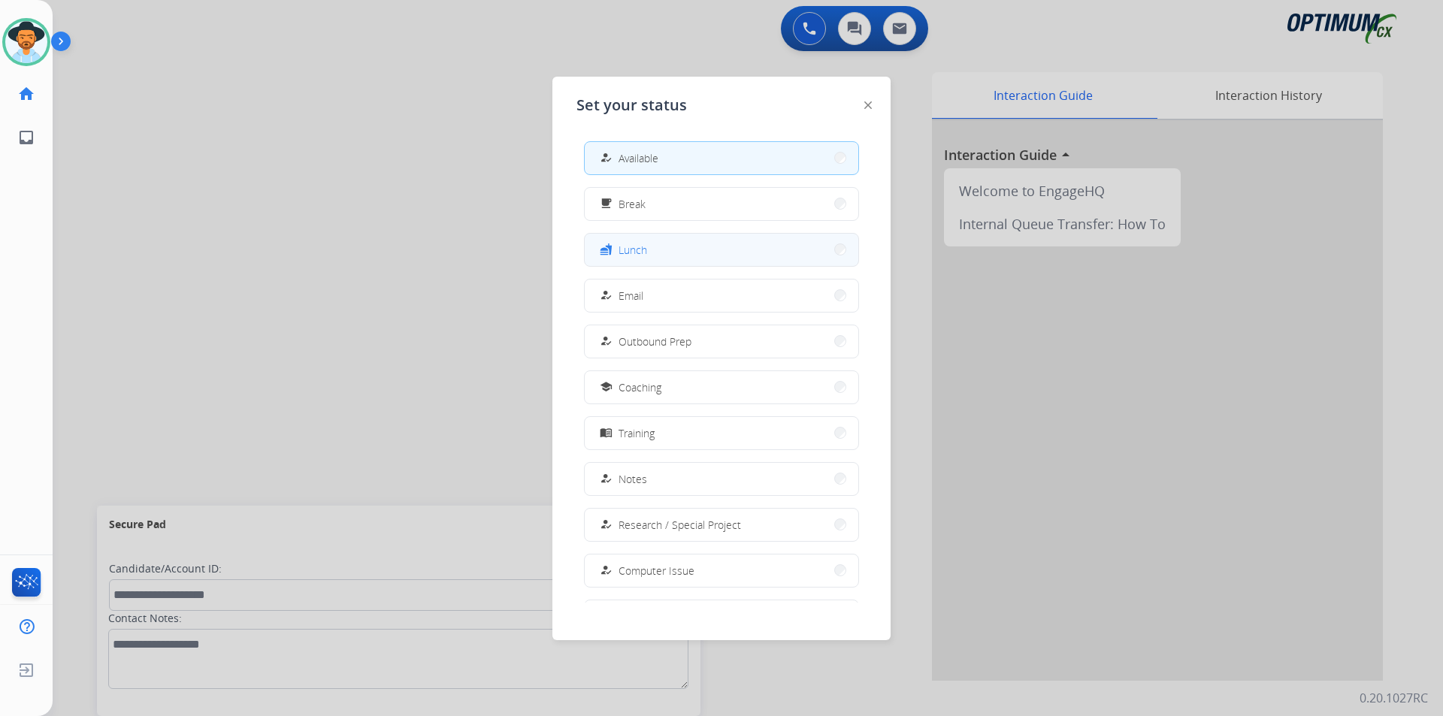
click at [625, 259] on button "fastfood Lunch" at bounding box center [722, 250] width 274 height 32
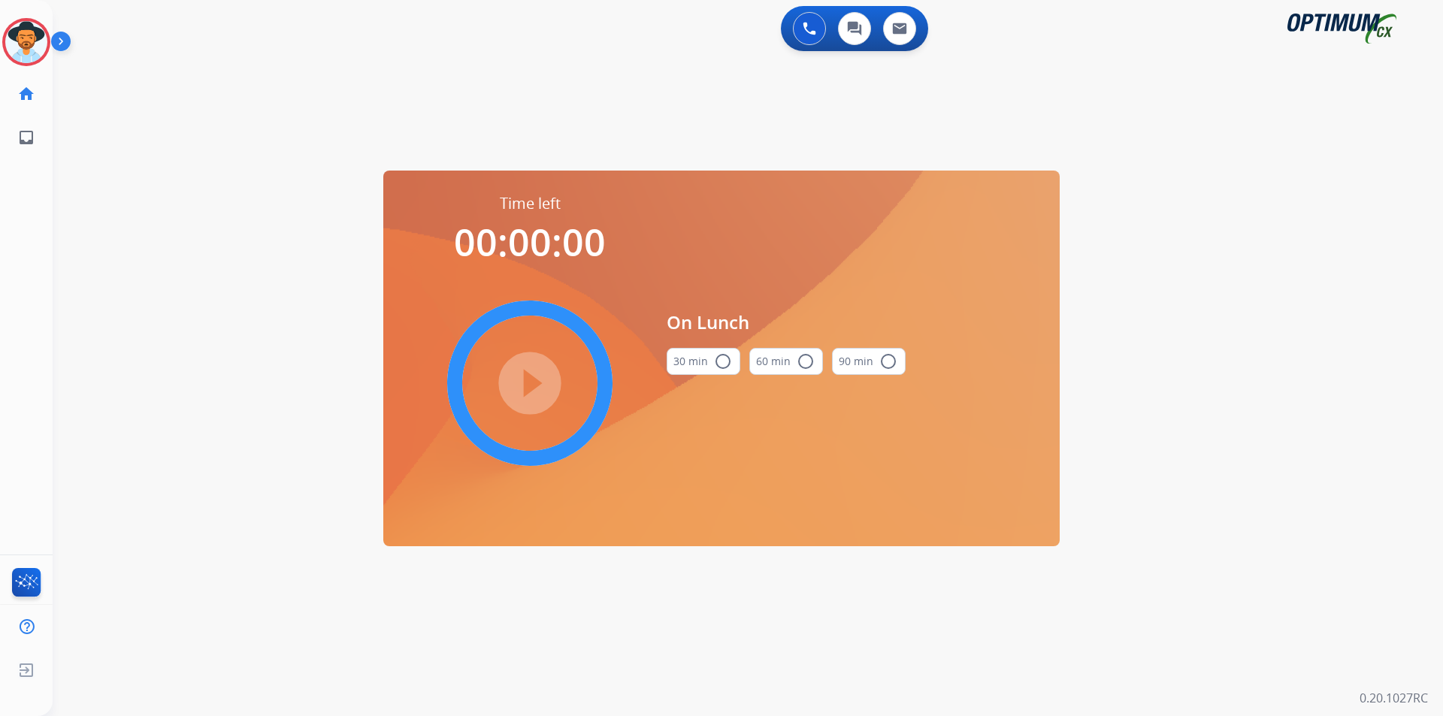
click at [717, 362] on mat-icon "radio_button_unchecked" at bounding box center [723, 361] width 18 height 18
click at [524, 392] on mat-icon "play_circle_filled" at bounding box center [530, 383] width 18 height 18
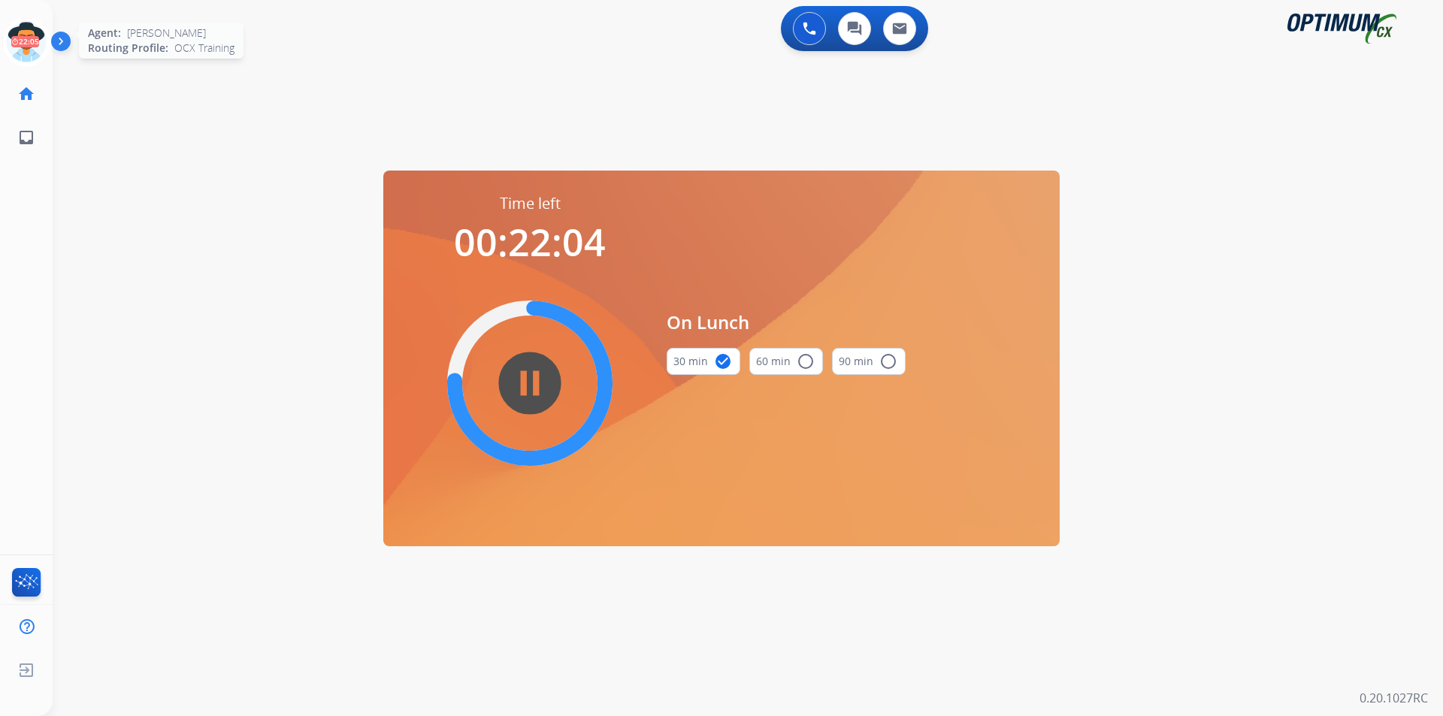
click at [31, 34] on icon at bounding box center [26, 42] width 49 height 49
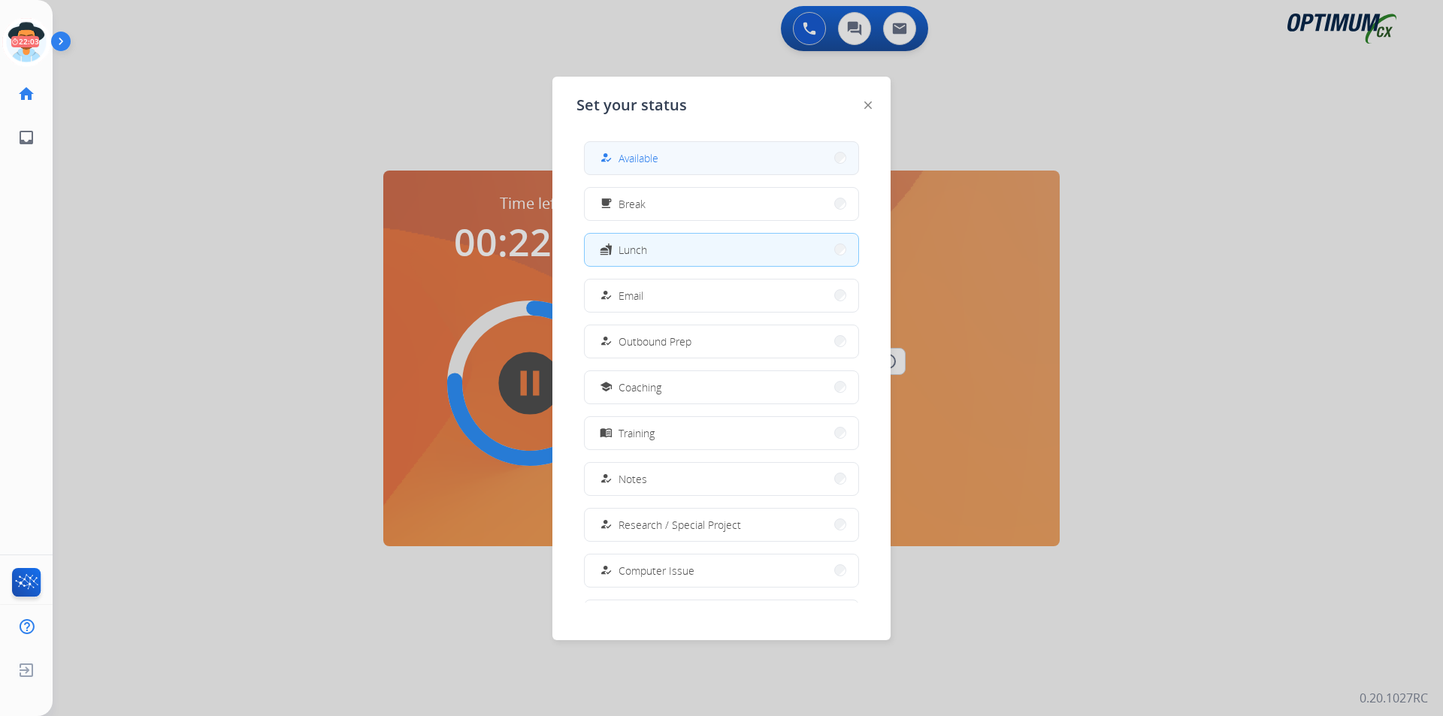
click at [610, 169] on button "how_to_reg Available" at bounding box center [722, 158] width 274 height 32
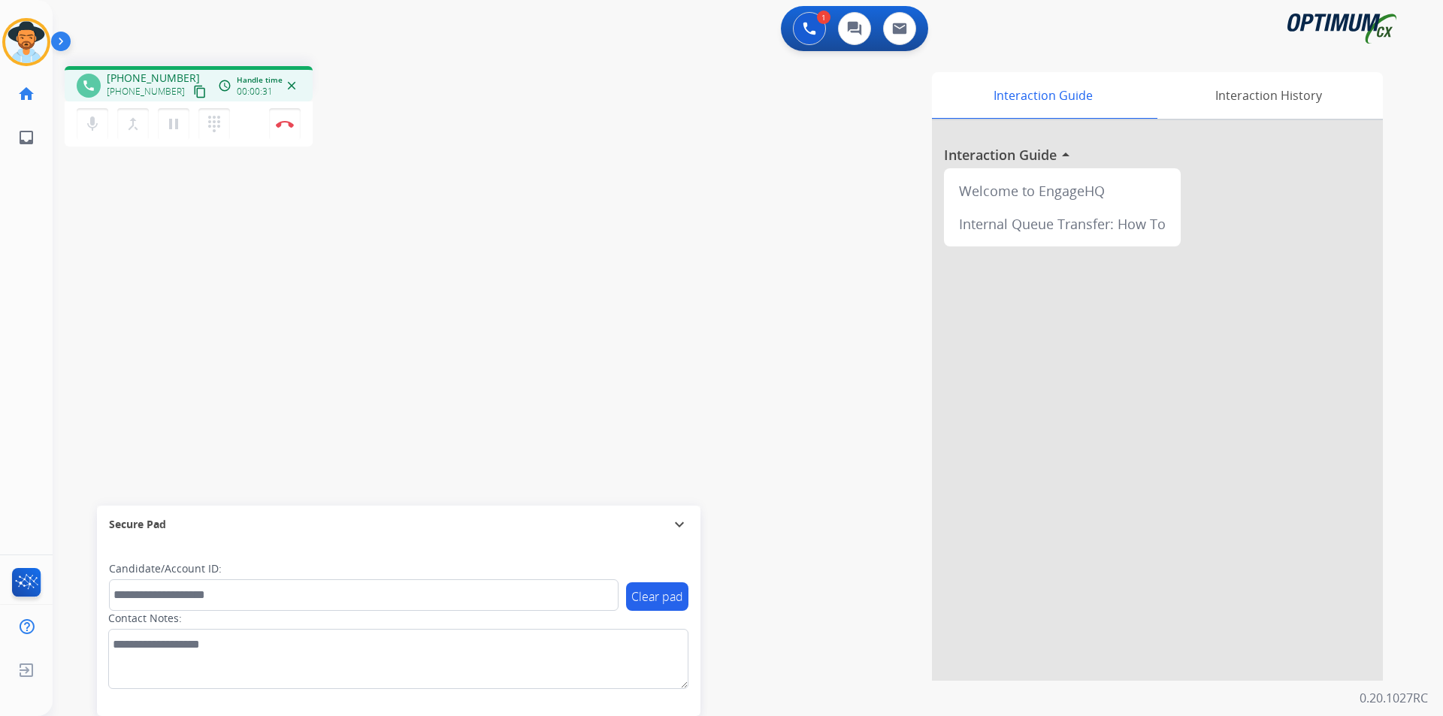
click at [139, 74] on span "+18504741750" at bounding box center [153, 78] width 93 height 15
copy span "18504741750"
click at [496, 579] on div "Candidate/Account ID:" at bounding box center [364, 586] width 510 height 50
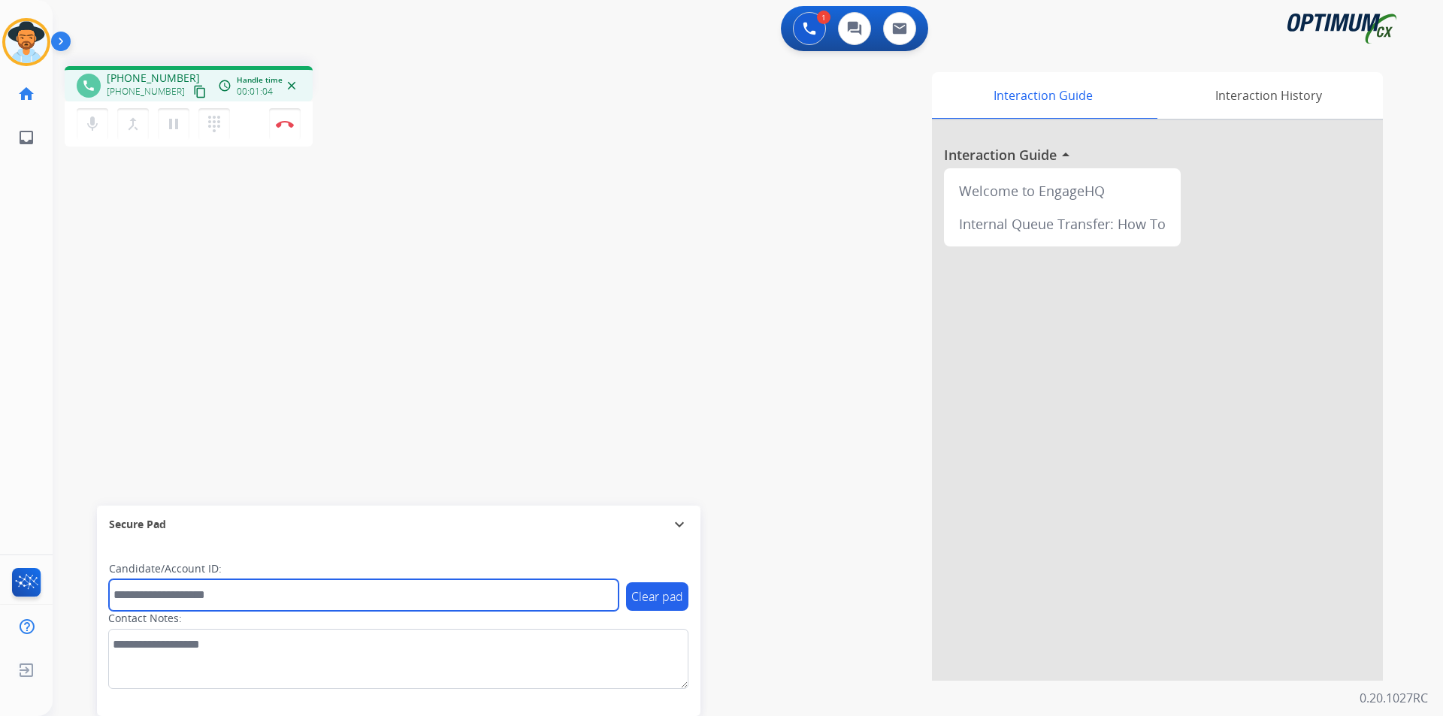
drag, startPoint x: 512, startPoint y: 589, endPoint x: 539, endPoint y: 594, distance: 27.6
click at [512, 589] on input "text" at bounding box center [364, 595] width 510 height 32
click at [153, 598] on input "**********" at bounding box center [364, 595] width 510 height 32
click at [159, 590] on input "**********" at bounding box center [364, 595] width 510 height 32
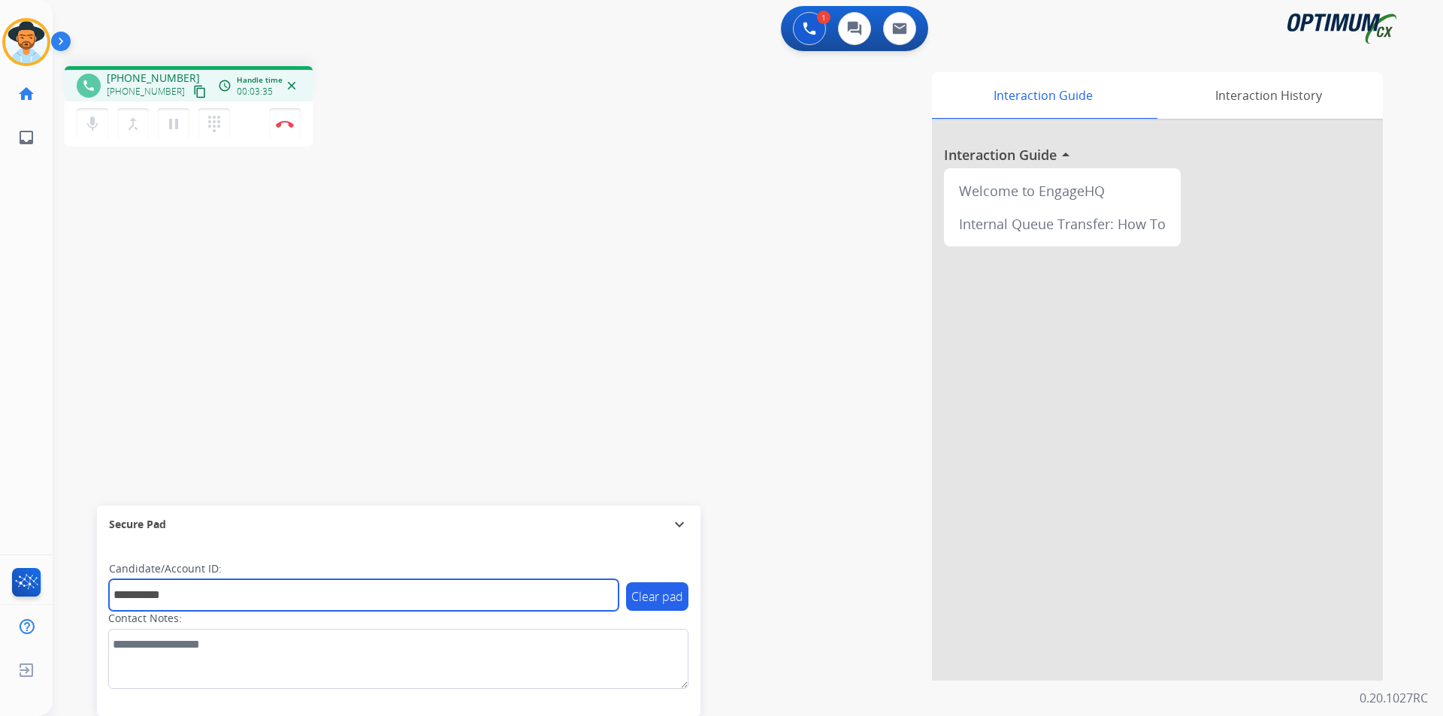
click at [159, 590] on input "**********" at bounding box center [364, 595] width 510 height 32
type input "*******"
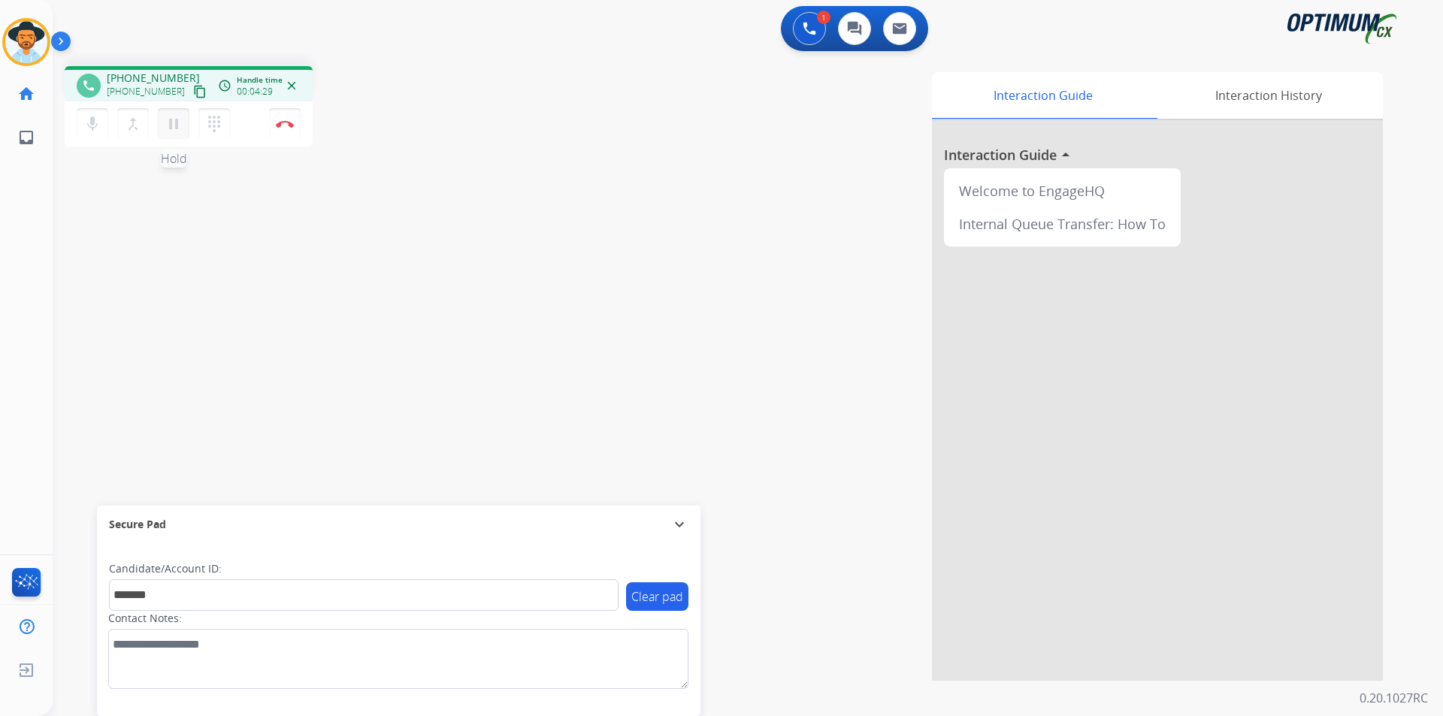
click at [179, 122] on mat-icon "pause" at bounding box center [174, 124] width 18 height 18
click at [172, 123] on mat-icon "play_arrow" at bounding box center [174, 124] width 18 height 18
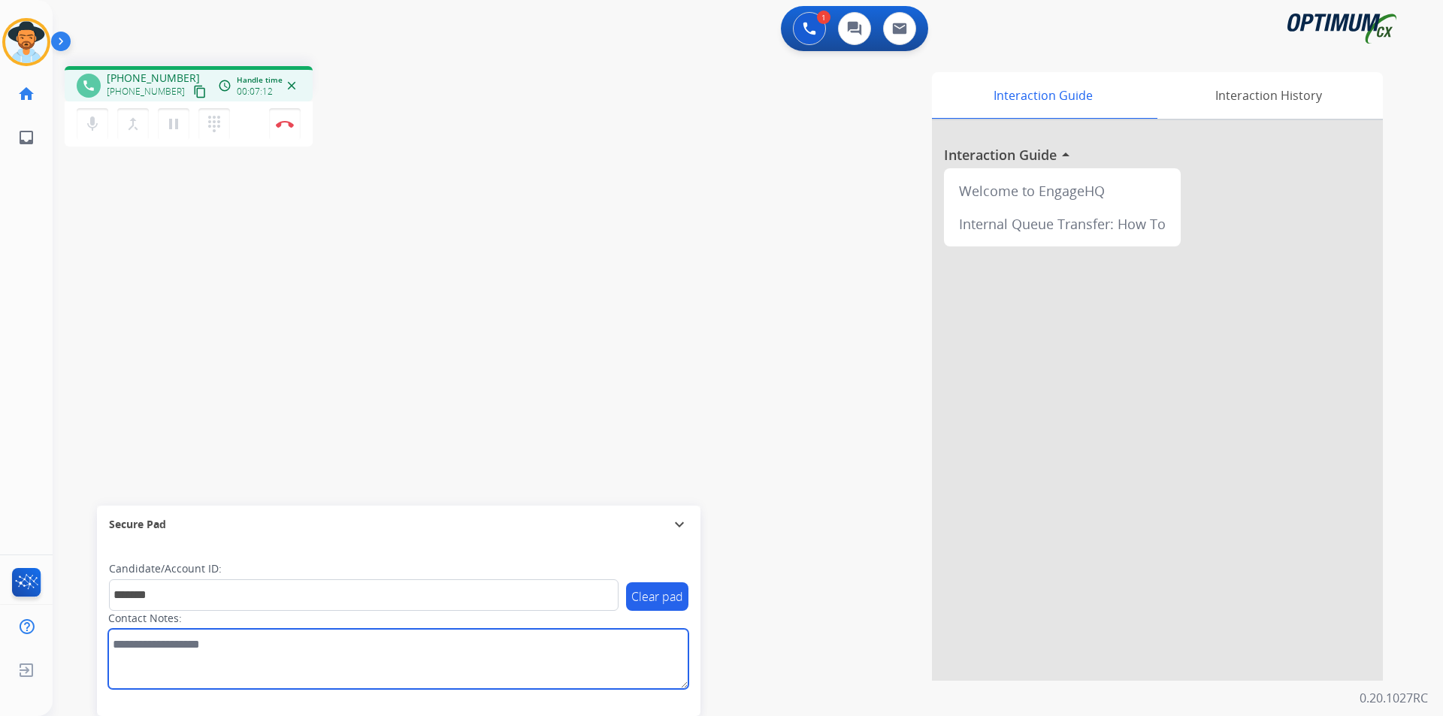
click at [493, 646] on textarea at bounding box center [398, 659] width 580 height 60
click at [501, 653] on textarea at bounding box center [398, 659] width 580 height 60
type textarea "**********"
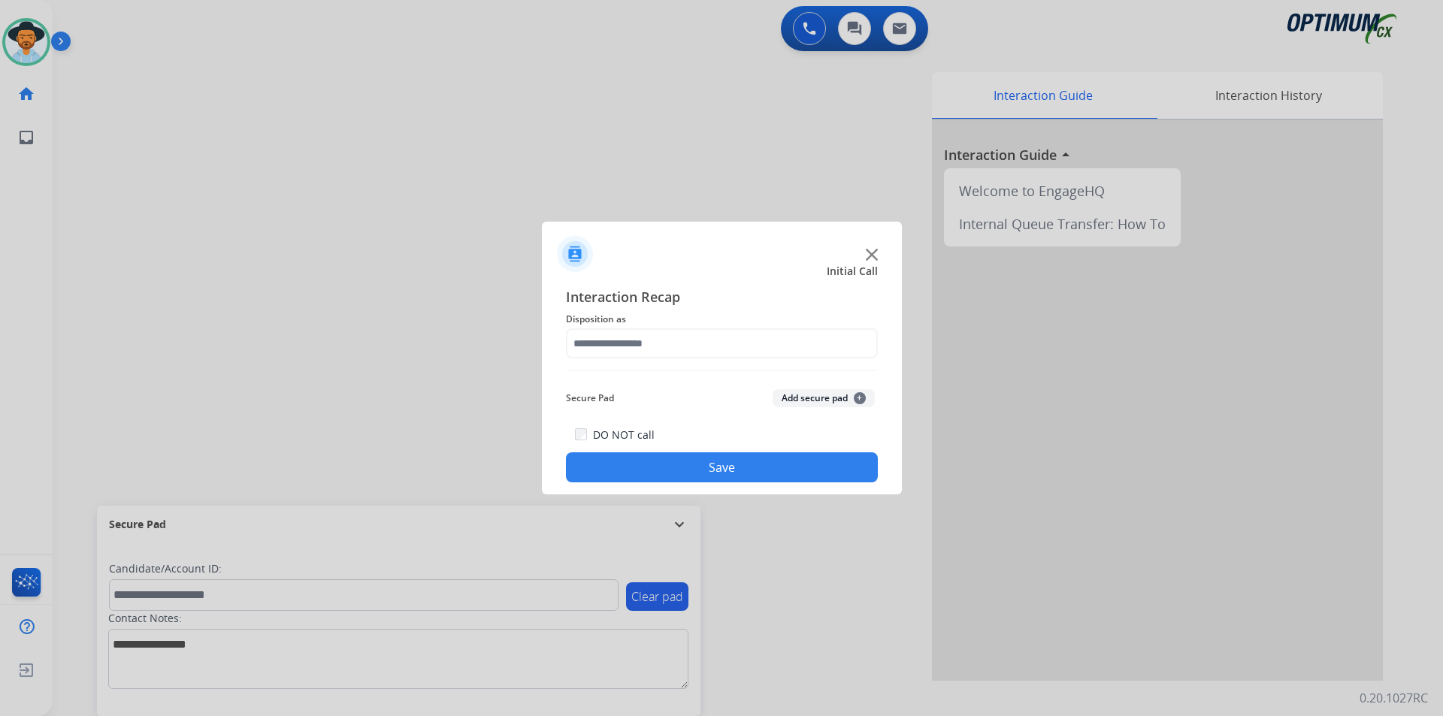
click at [127, 201] on div at bounding box center [721, 358] width 1443 height 716
click at [703, 347] on input "text" at bounding box center [722, 343] width 312 height 30
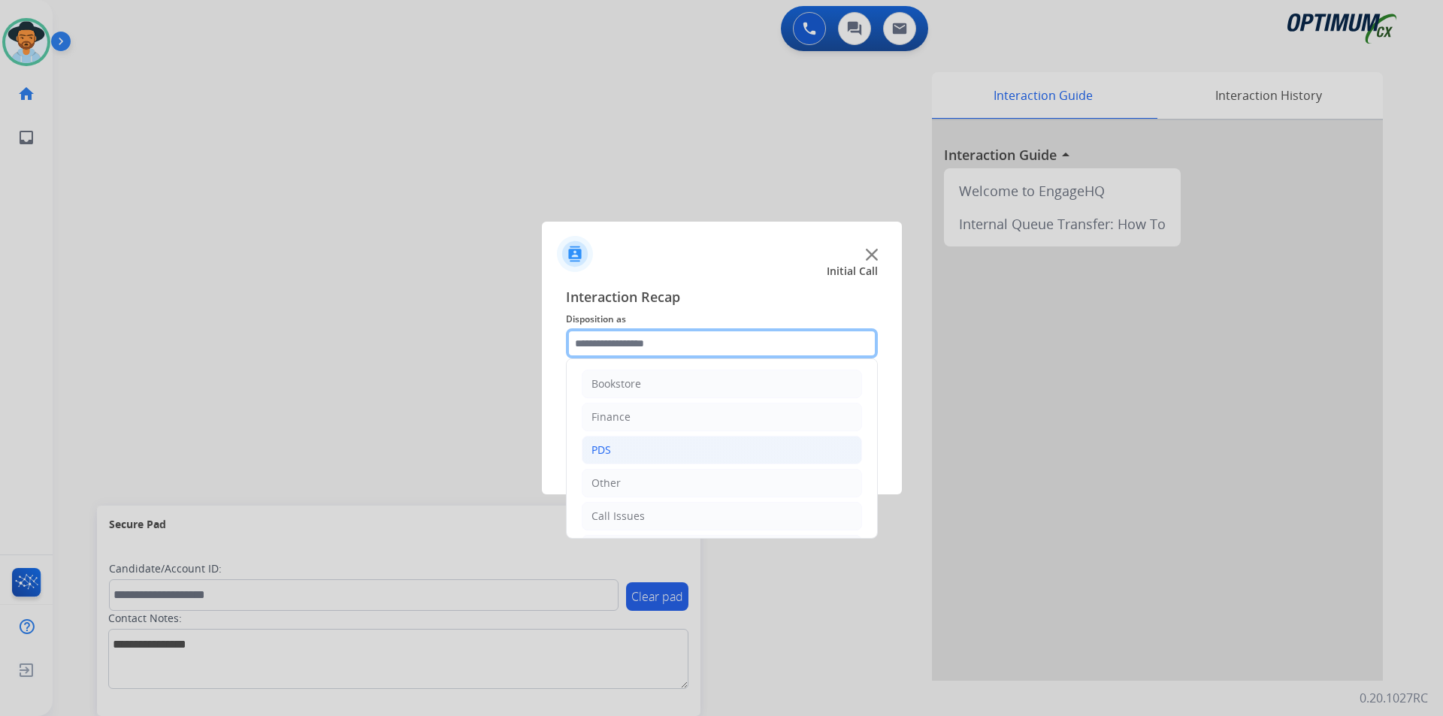
scroll to position [102, 0]
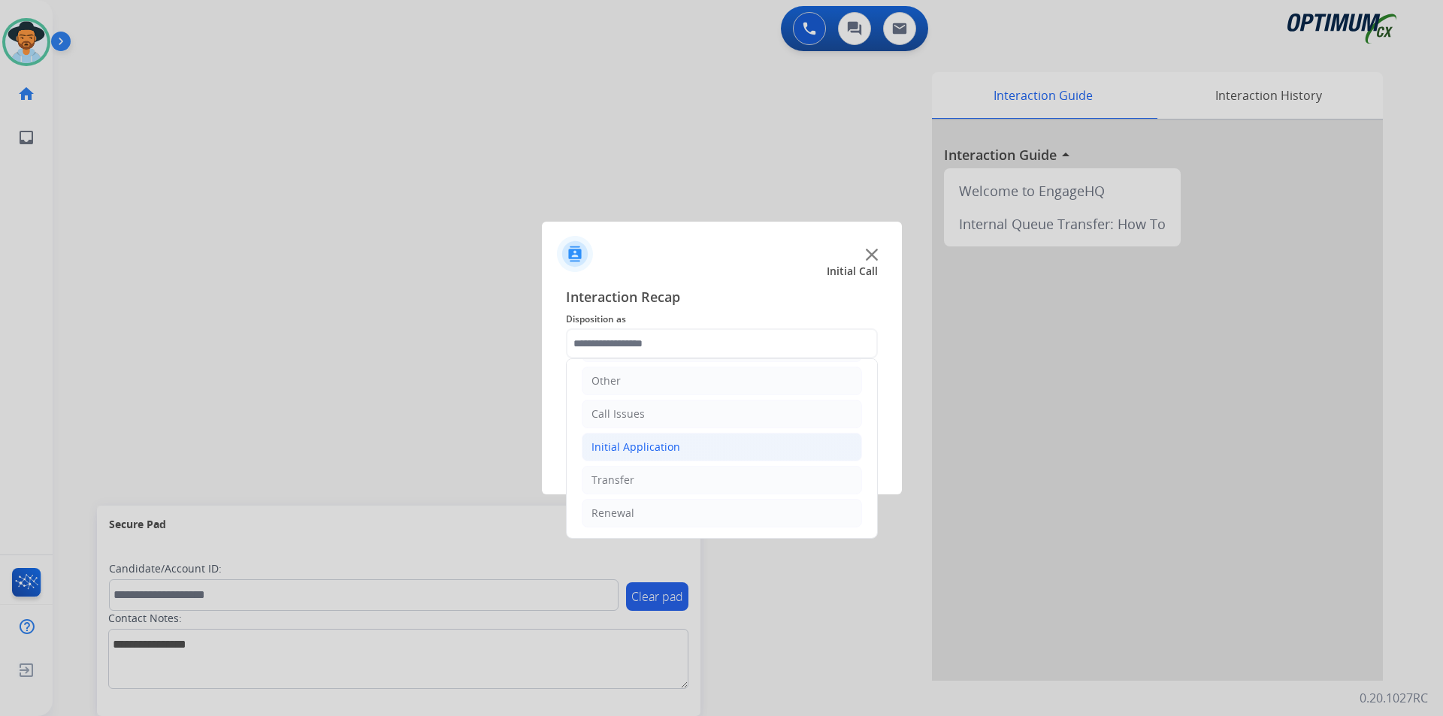
click at [633, 451] on div "Initial Application" at bounding box center [635, 447] width 89 height 15
click at [618, 510] on div "Renewal" at bounding box center [612, 513] width 43 height 15
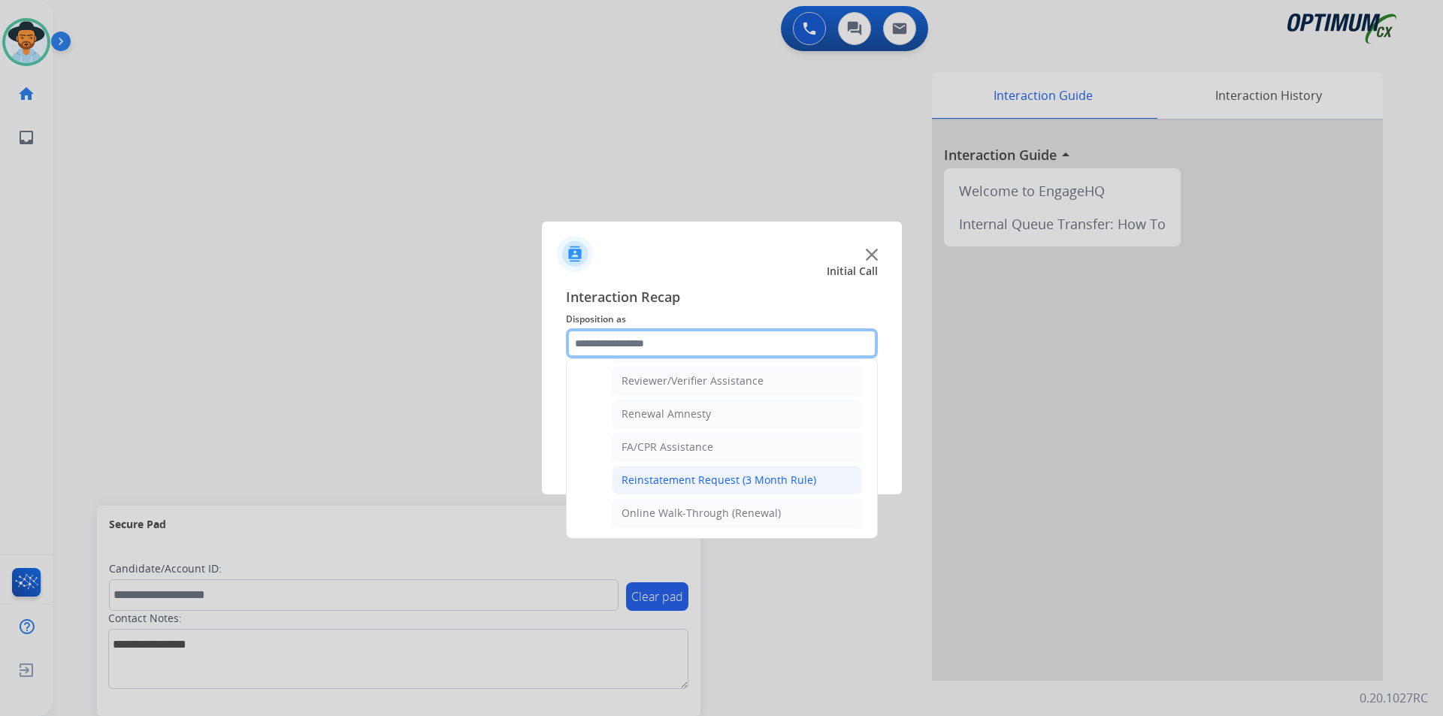
scroll to position [330, 0]
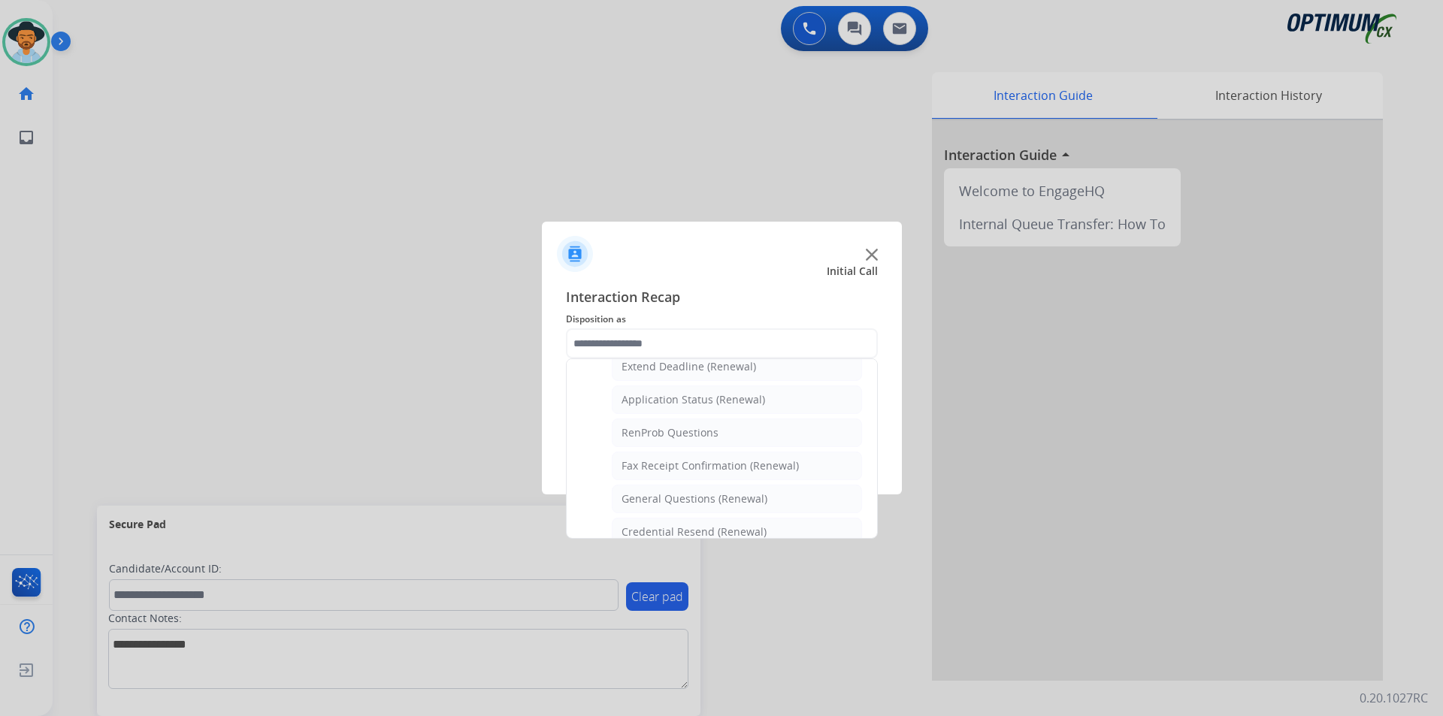
click at [635, 492] on div "General Questions (Renewal)" at bounding box center [694, 498] width 146 height 15
type input "**********"
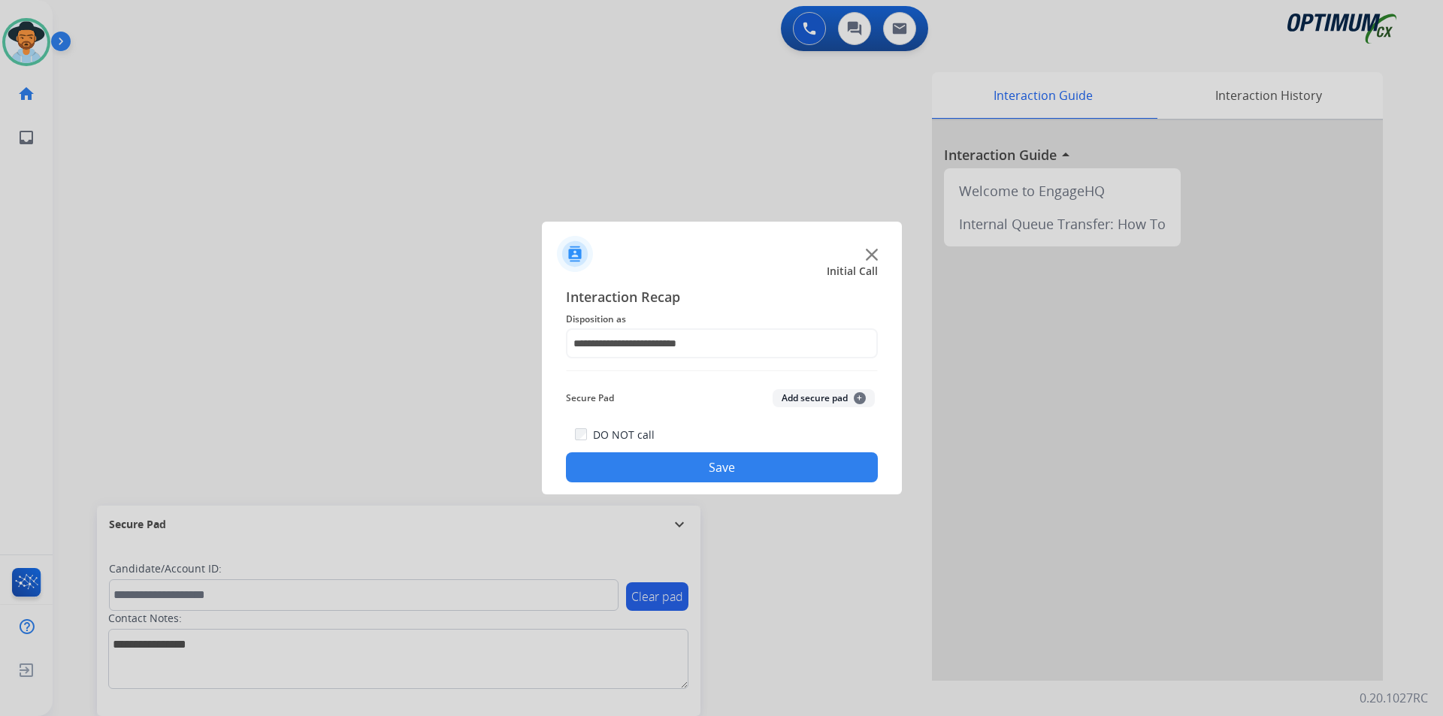
click at [647, 466] on button "Save" at bounding box center [722, 467] width 312 height 30
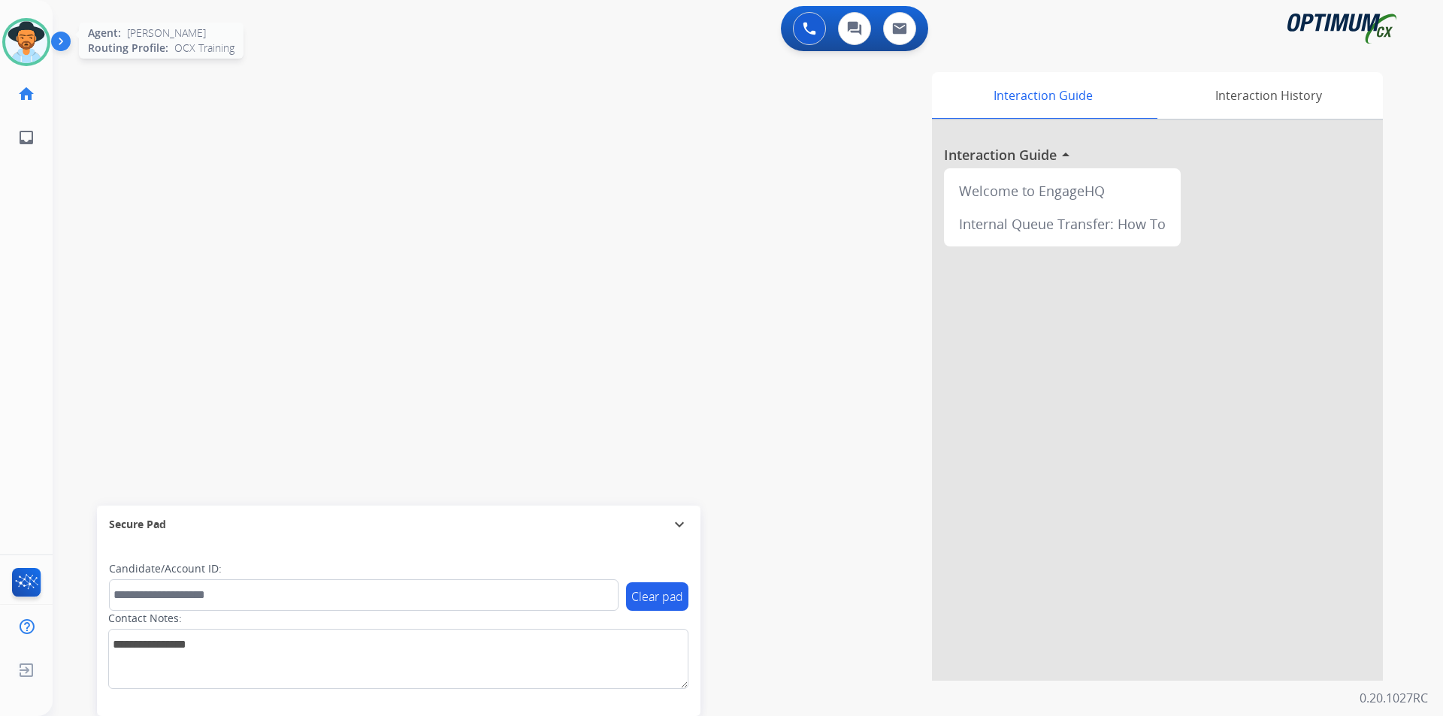
click at [49, 39] on div at bounding box center [26, 42] width 48 height 48
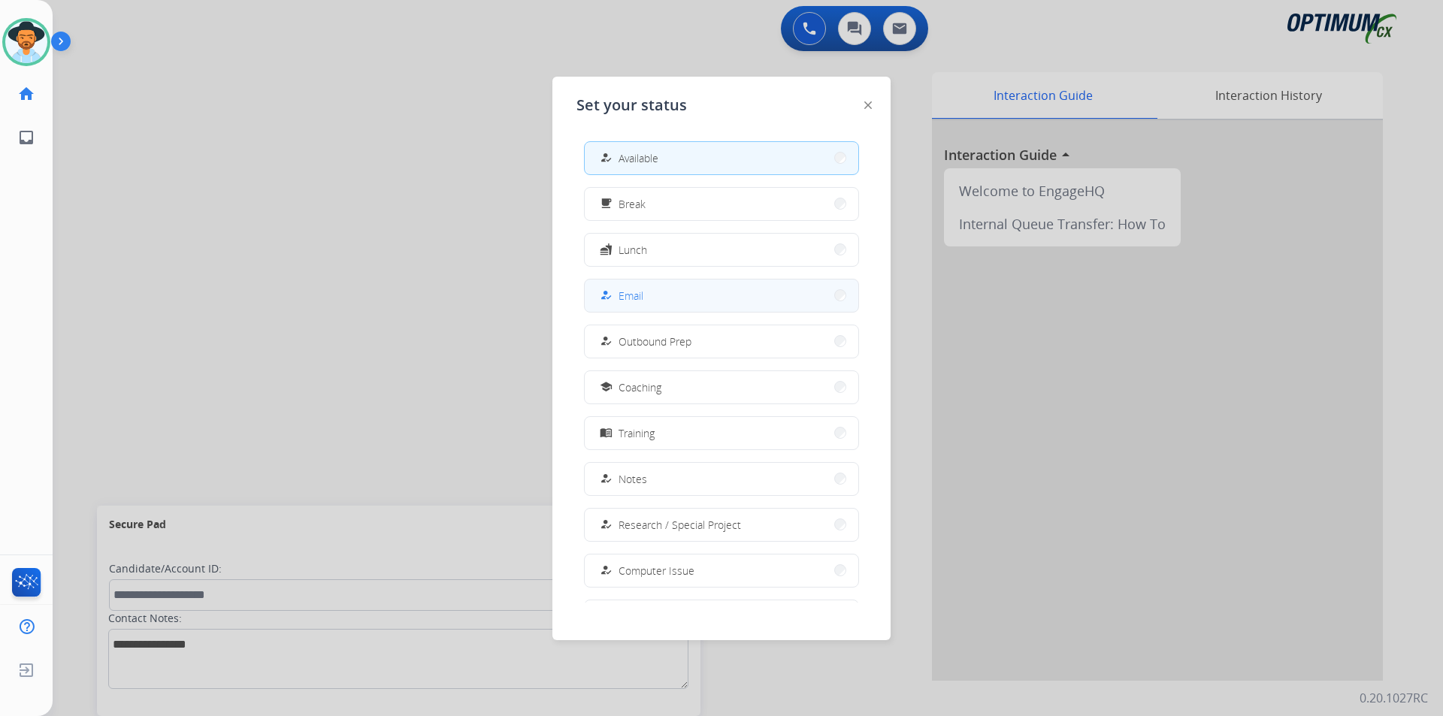
scroll to position [142, 0]
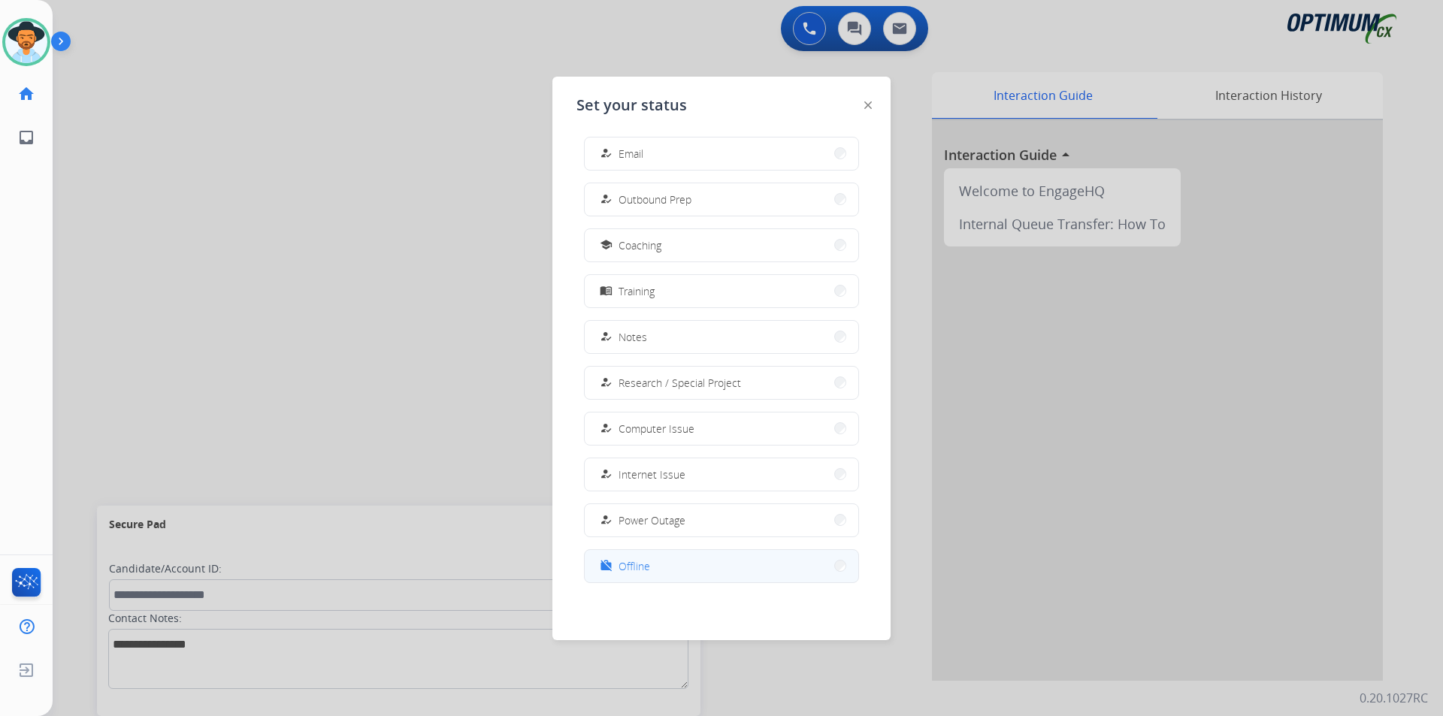
click at [636, 564] on span "Offline" at bounding box center [634, 566] width 32 height 16
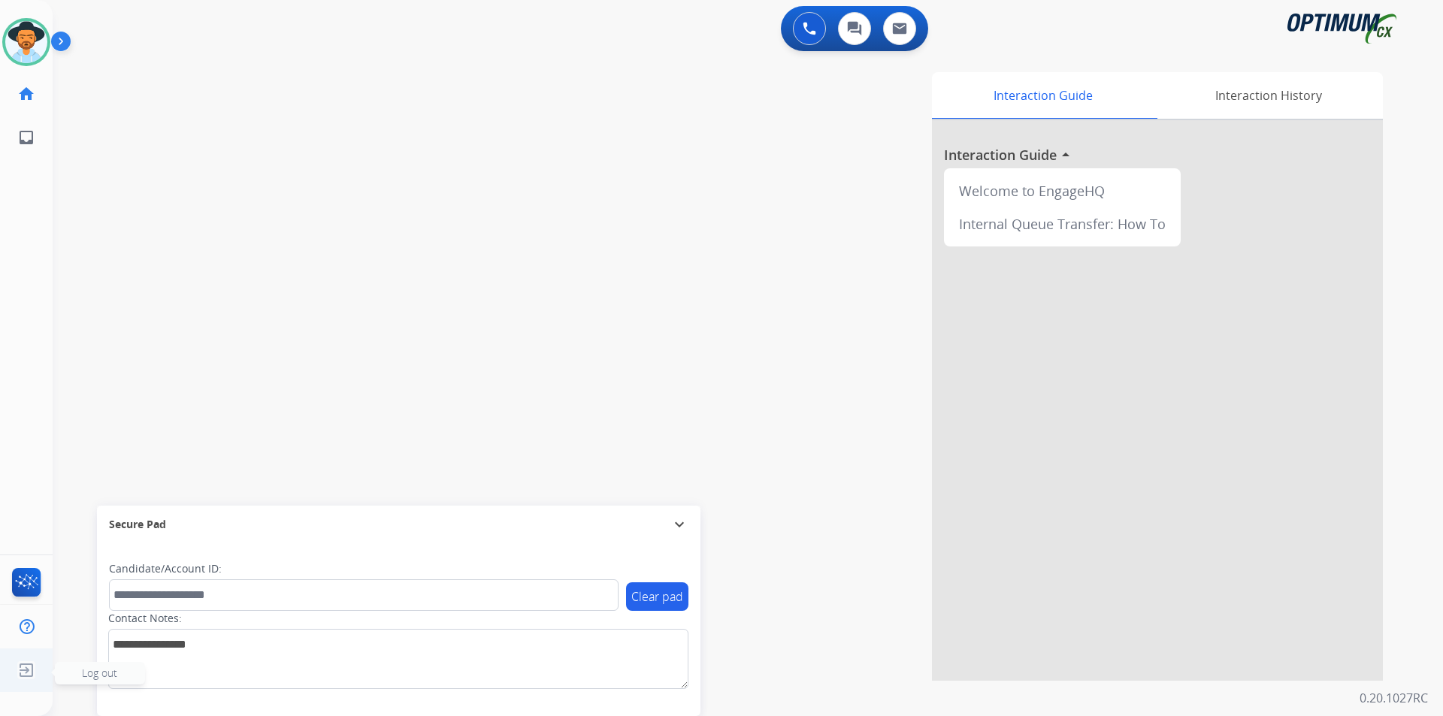
click at [29, 669] on img at bounding box center [26, 670] width 27 height 29
